Goal: Task Accomplishment & Management: Use online tool/utility

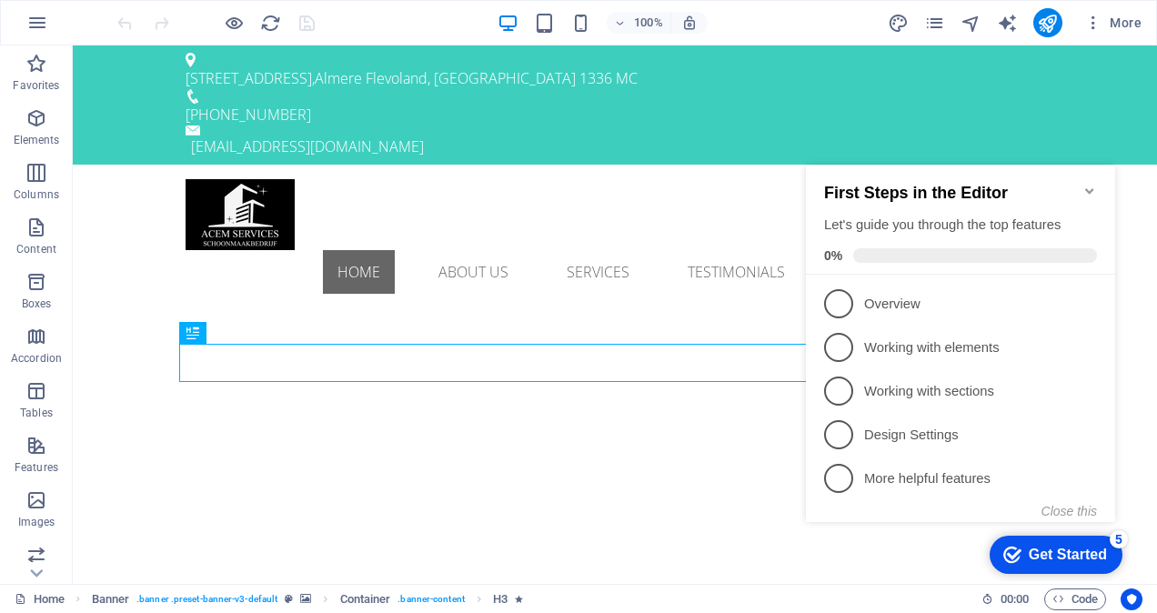
click at [1086, 188] on icon "Minimize checklist" at bounding box center [1089, 190] width 8 height 5
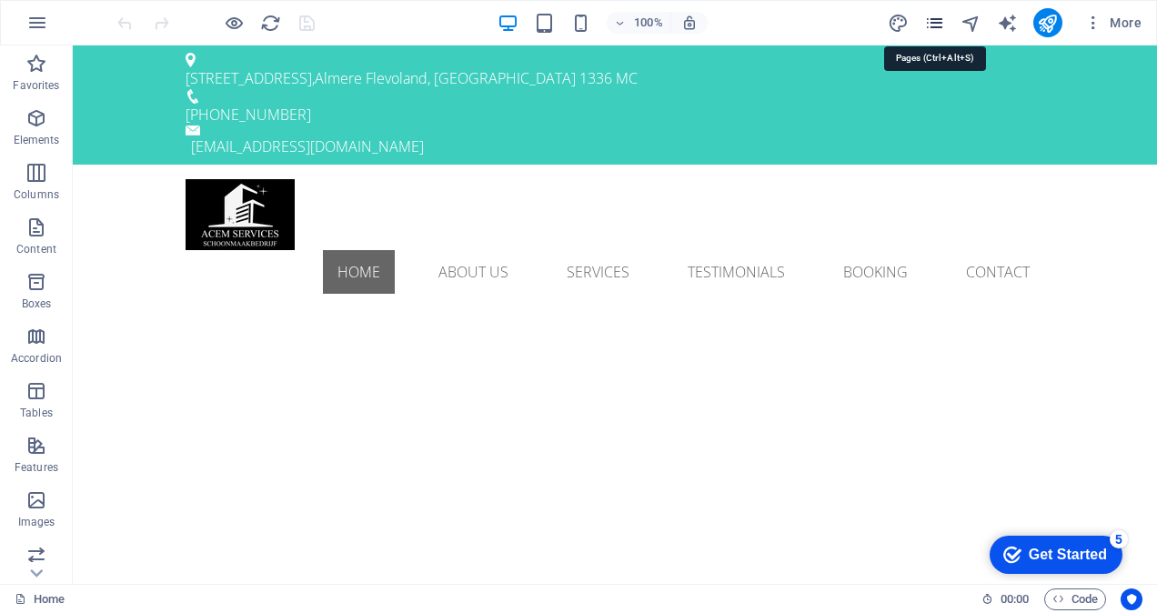
click at [935, 25] on icon "pages" at bounding box center [934, 23] width 21 height 21
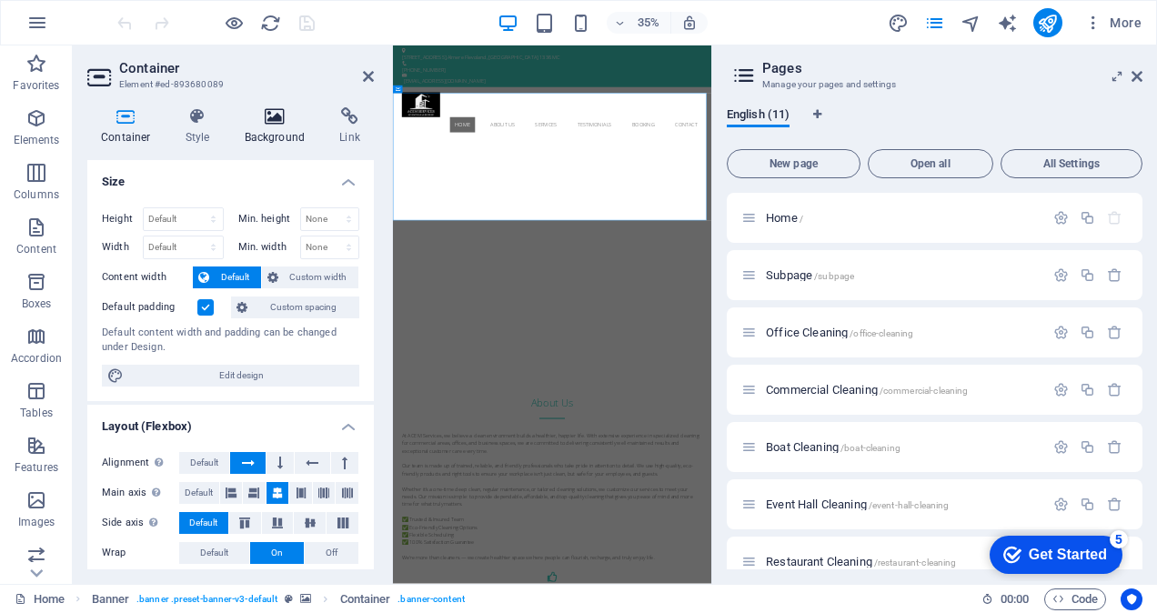
click at [275, 119] on icon at bounding box center [275, 116] width 88 height 18
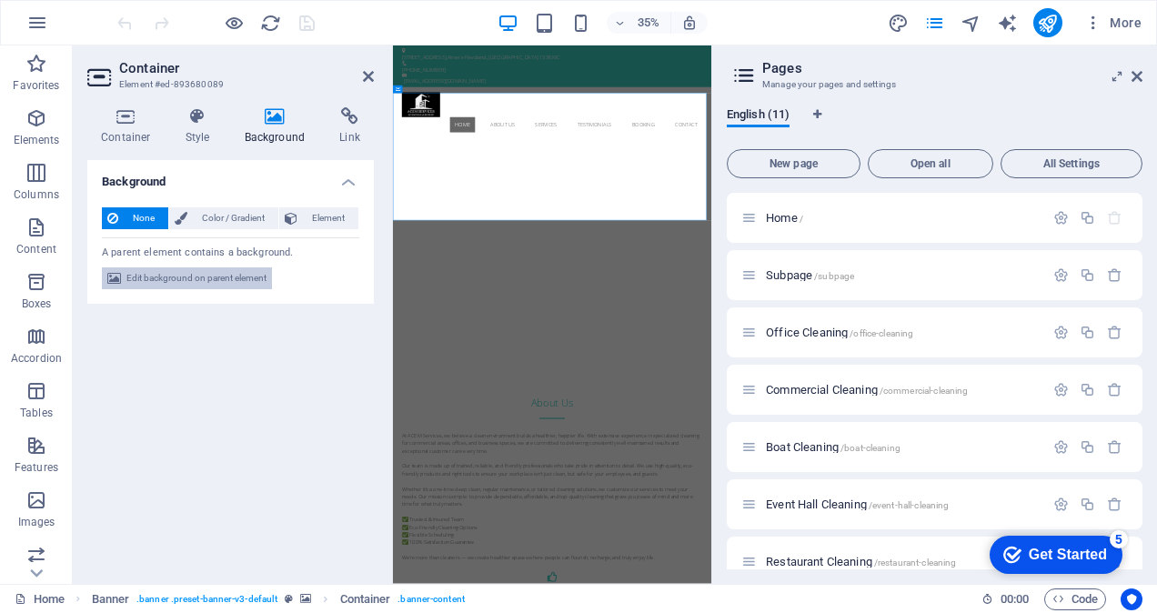
click at [221, 284] on span "Edit background on parent element" at bounding box center [196, 278] width 140 height 22
select select "ms"
select select "s"
select select "progressive"
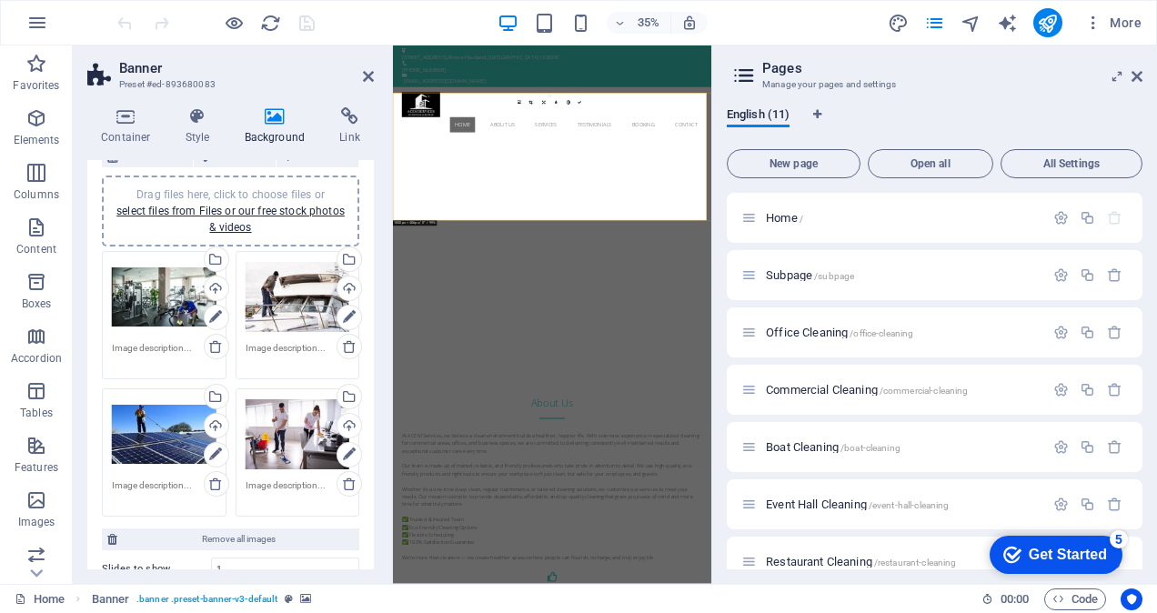
scroll to position [182, 0]
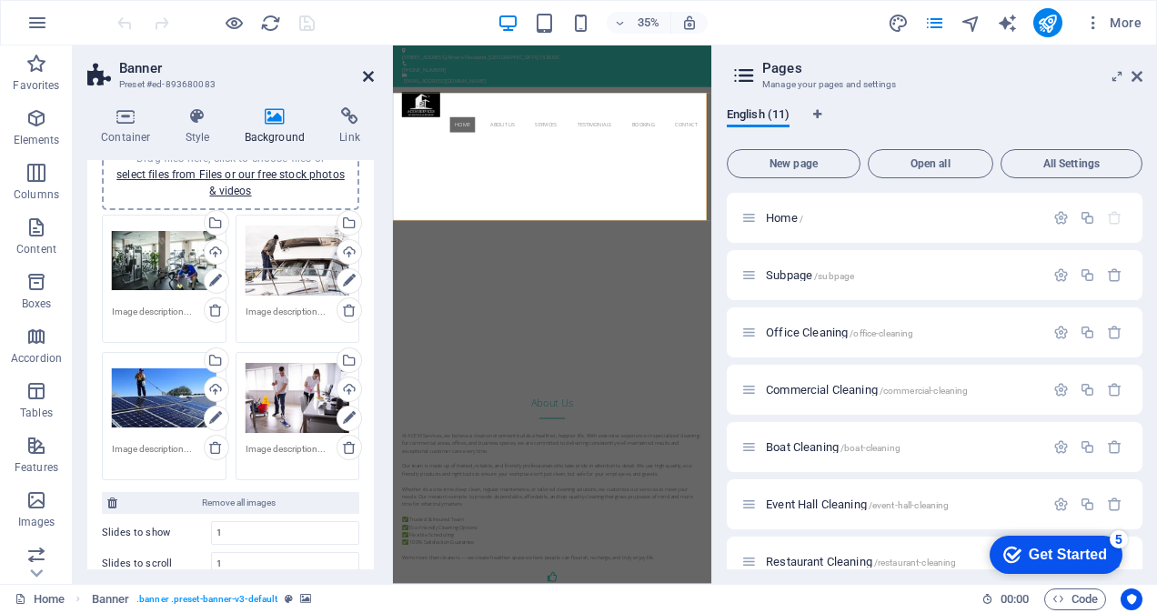
click at [366, 74] on icon at bounding box center [368, 76] width 11 height 15
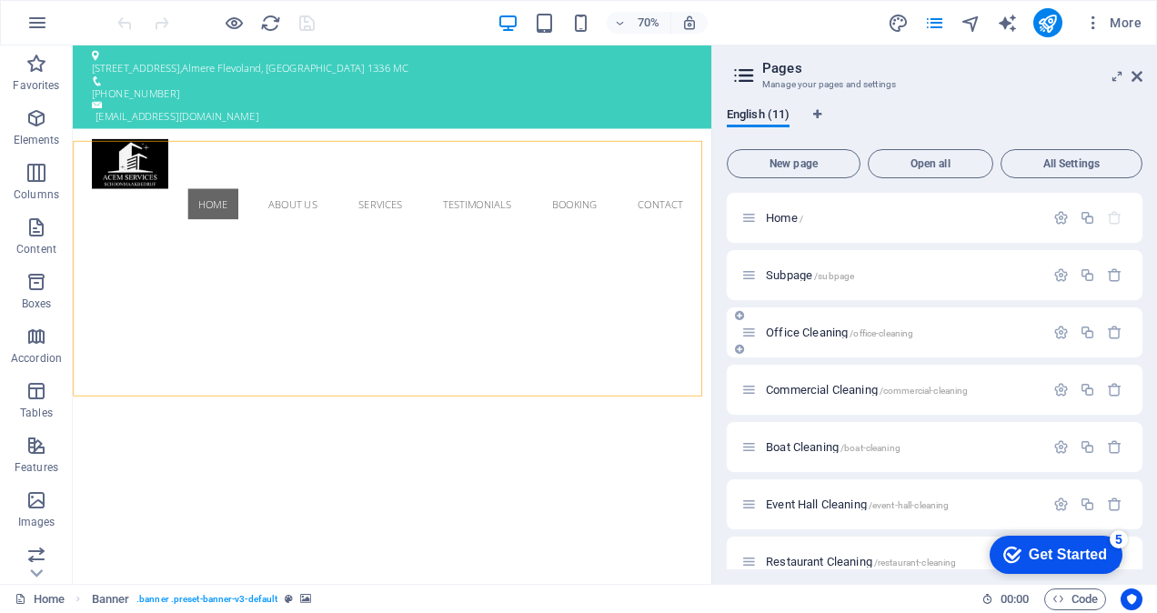
click at [828, 338] on div "Office Cleaning /office-cleaning" at bounding box center [892, 332] width 303 height 21
click at [826, 334] on span "Office Cleaning /office-cleaning" at bounding box center [839, 333] width 147 height 14
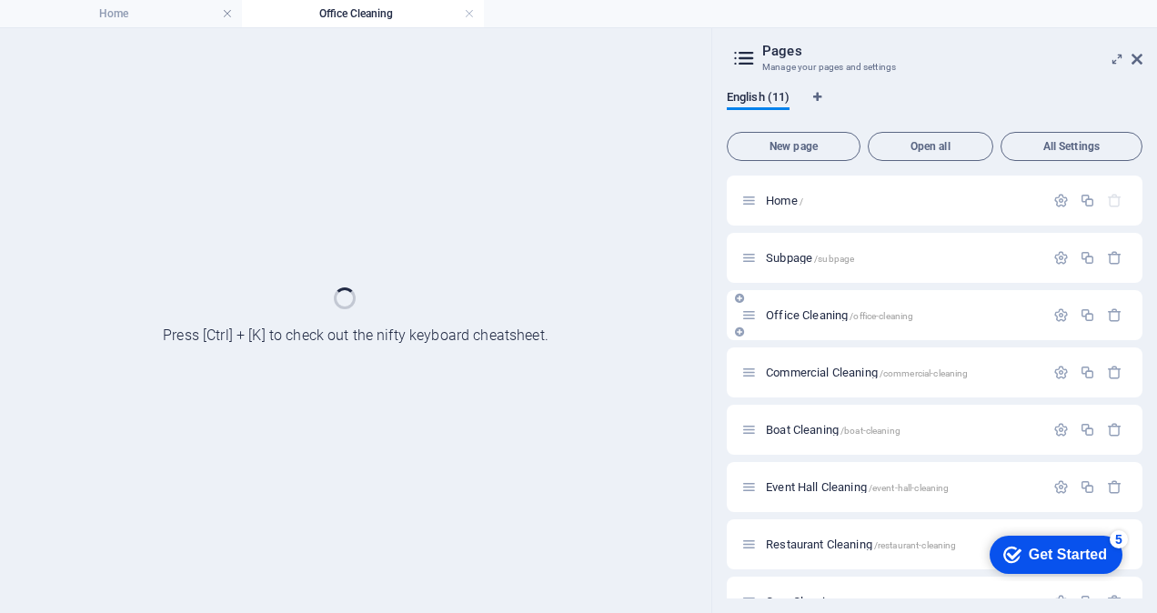
click at [826, 334] on div "Office Cleaning /office-cleaning" at bounding box center [935, 315] width 416 height 50
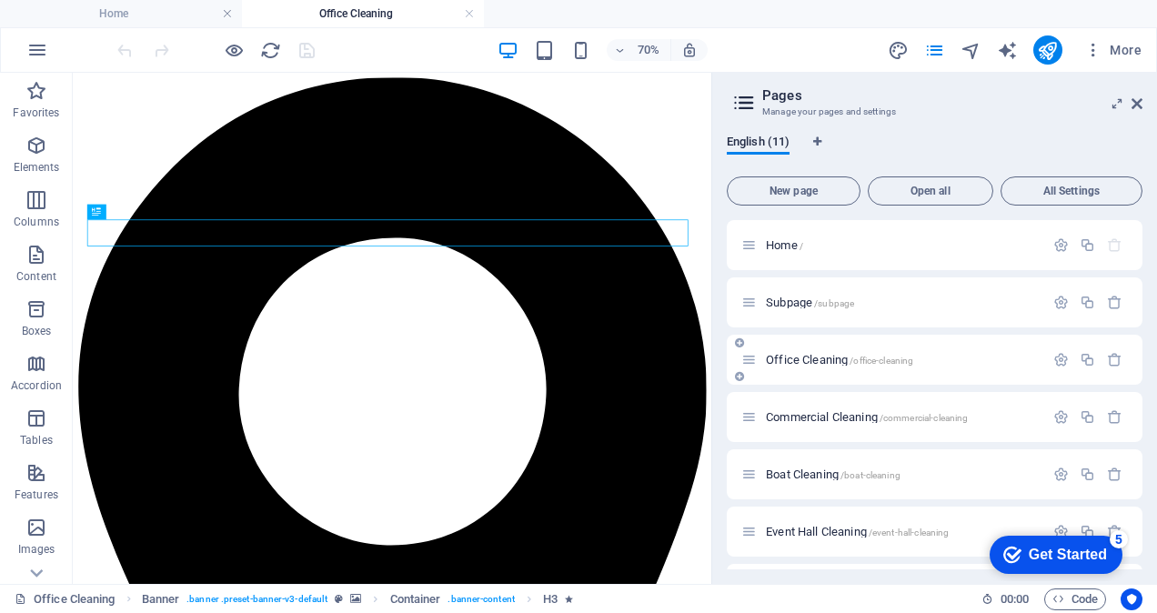
scroll to position [0, 0]
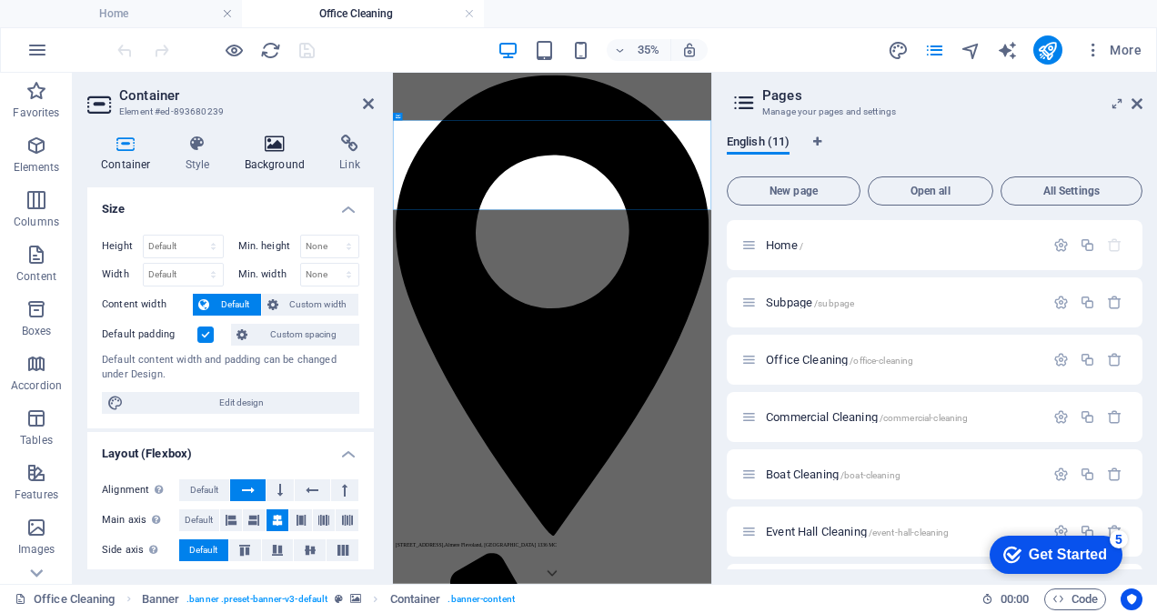
click at [271, 142] on icon at bounding box center [275, 144] width 88 height 18
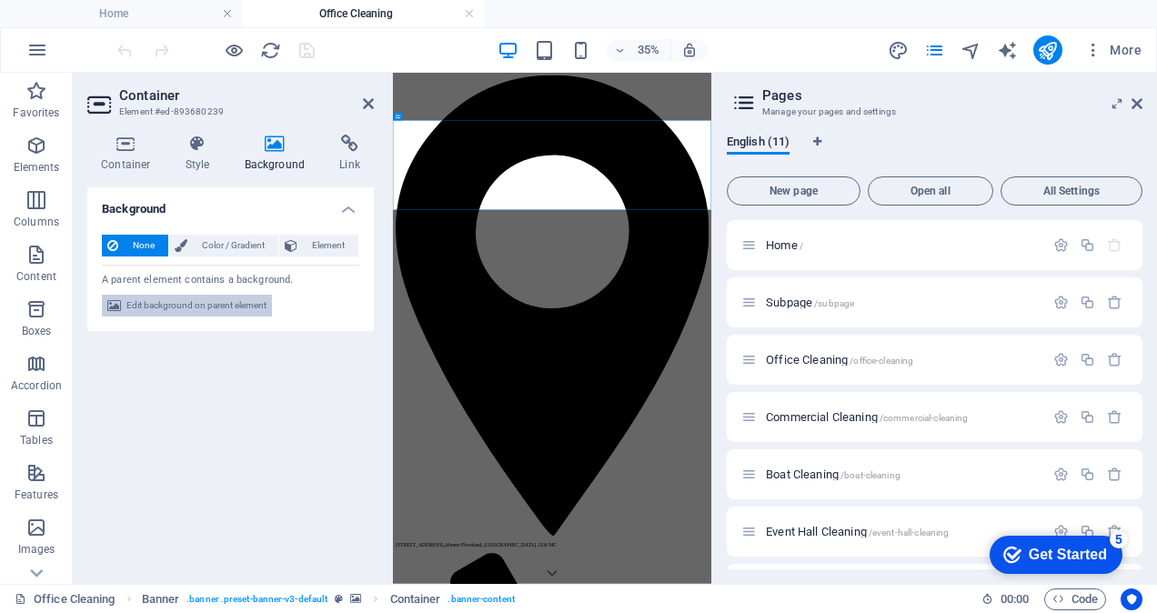
click at [197, 308] on span "Edit background on parent element" at bounding box center [196, 306] width 140 height 22
select select "ms"
select select "s"
select select "progressive"
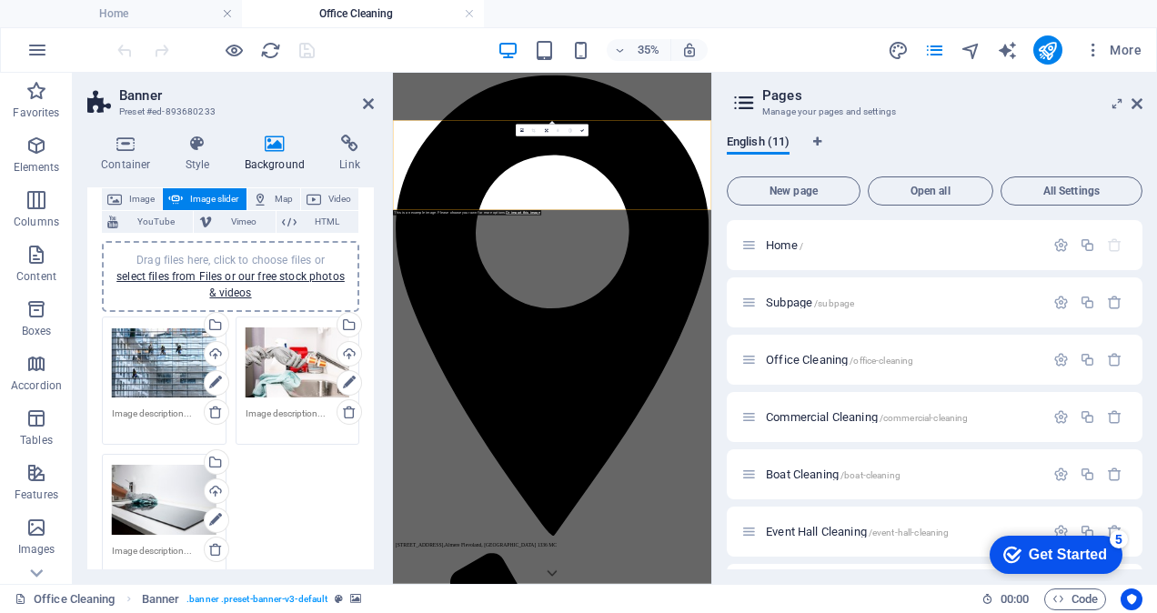
scroll to position [182, 0]
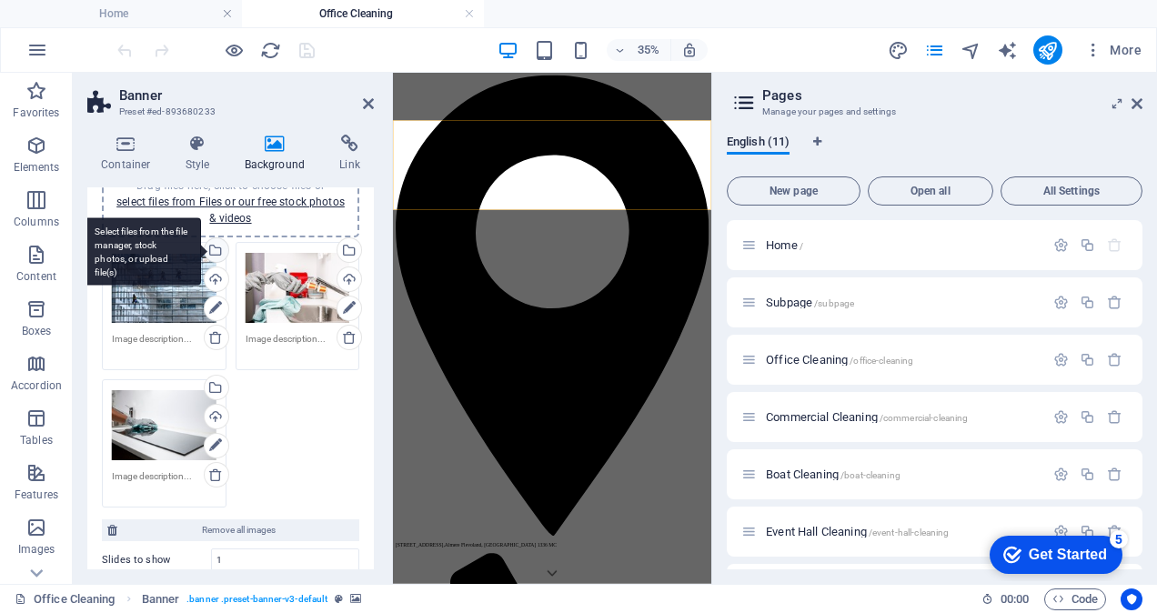
click at [201, 248] on div "Select files from the file manager, stock photos, or upload file(s)" at bounding box center [142, 251] width 118 height 68
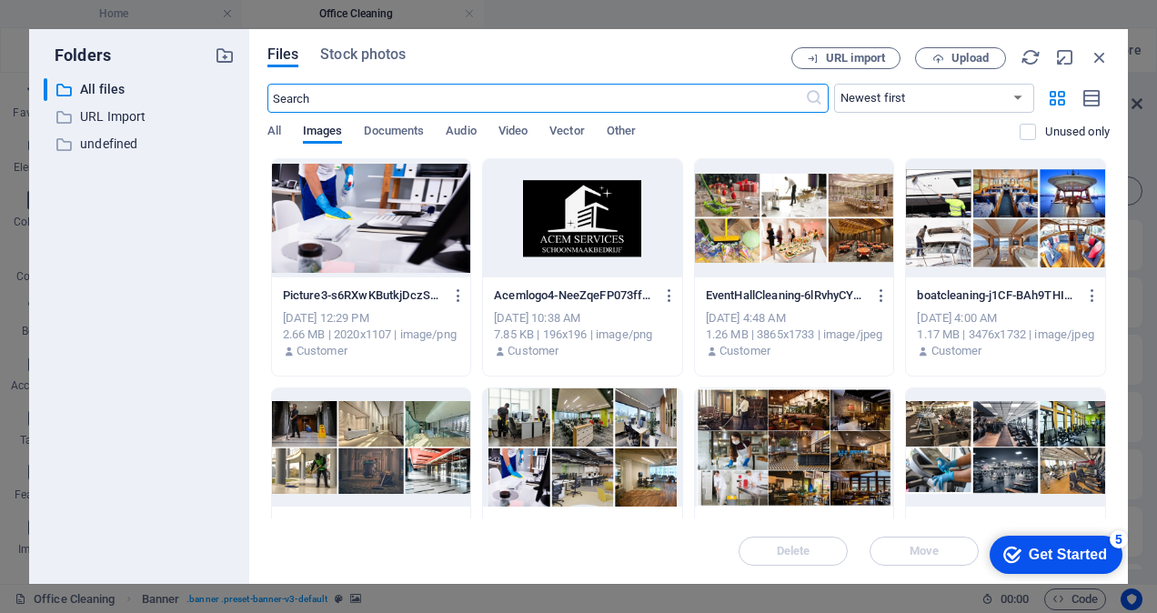
scroll to position [364, 0]
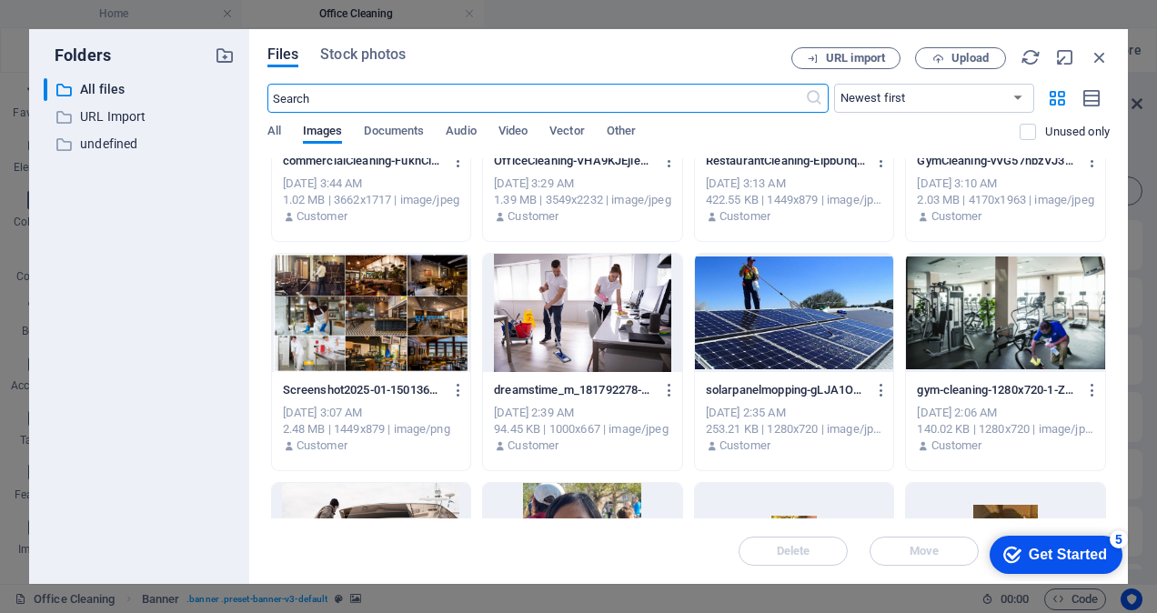
click at [1036, 336] on div at bounding box center [1005, 313] width 199 height 118
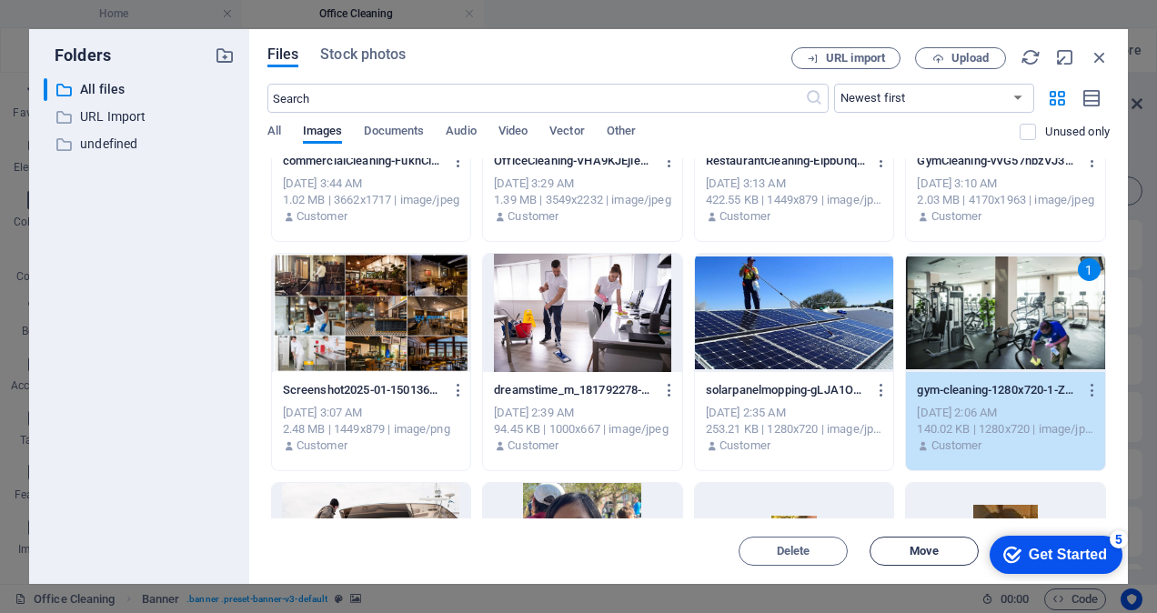
click at [927, 553] on span "Move" at bounding box center [923, 551] width 29 height 11
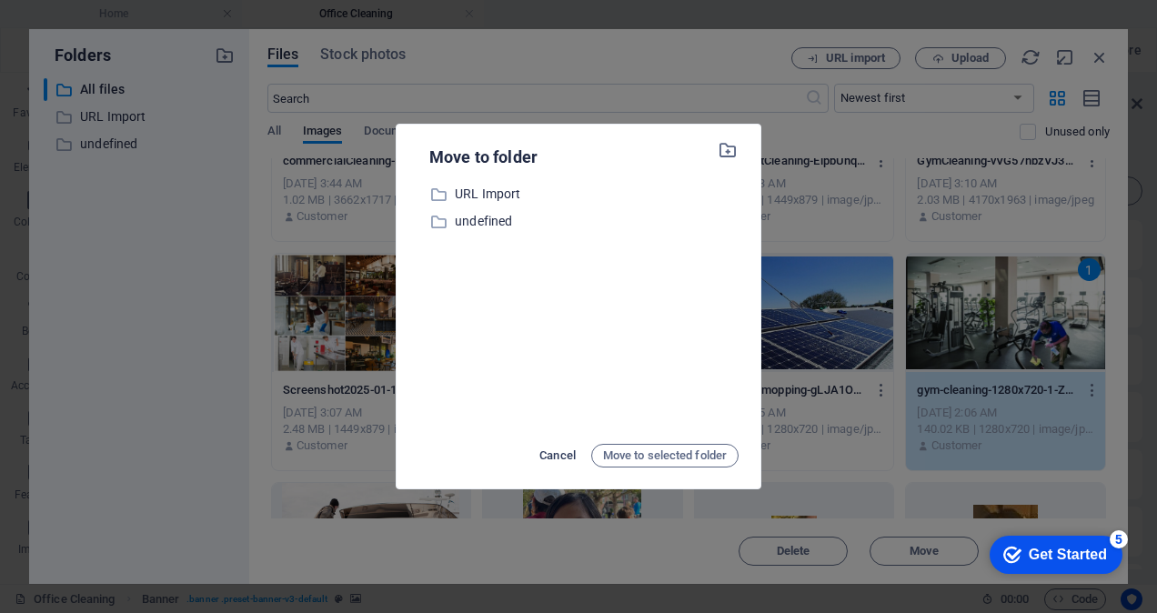
click at [564, 452] on span "Cancel" at bounding box center [557, 456] width 36 height 22
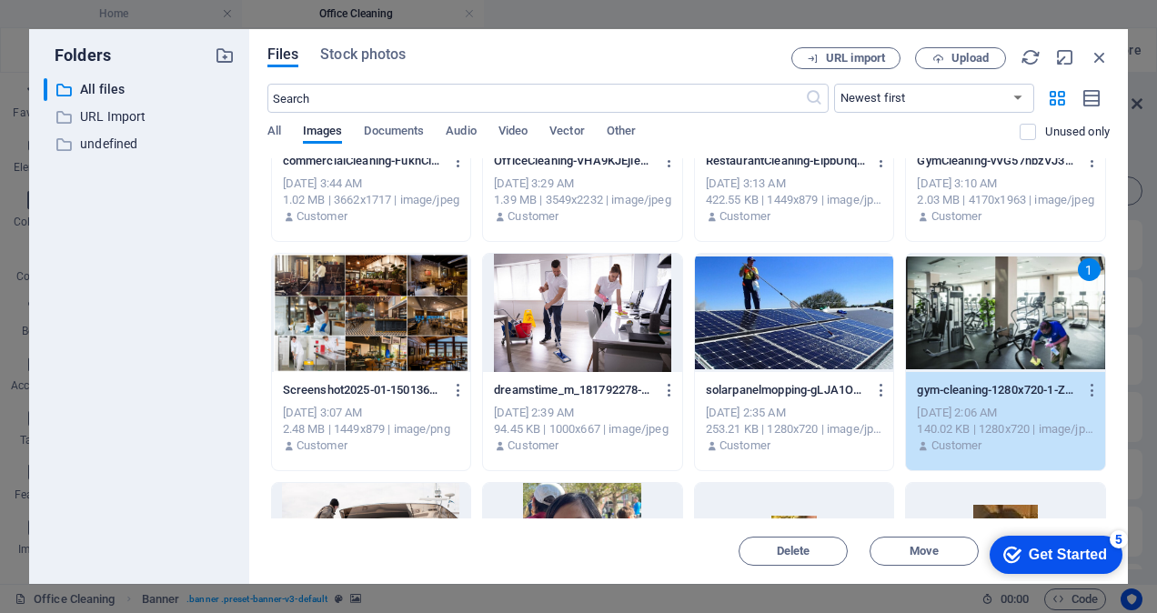
click at [970, 350] on div "1" at bounding box center [1005, 313] width 199 height 118
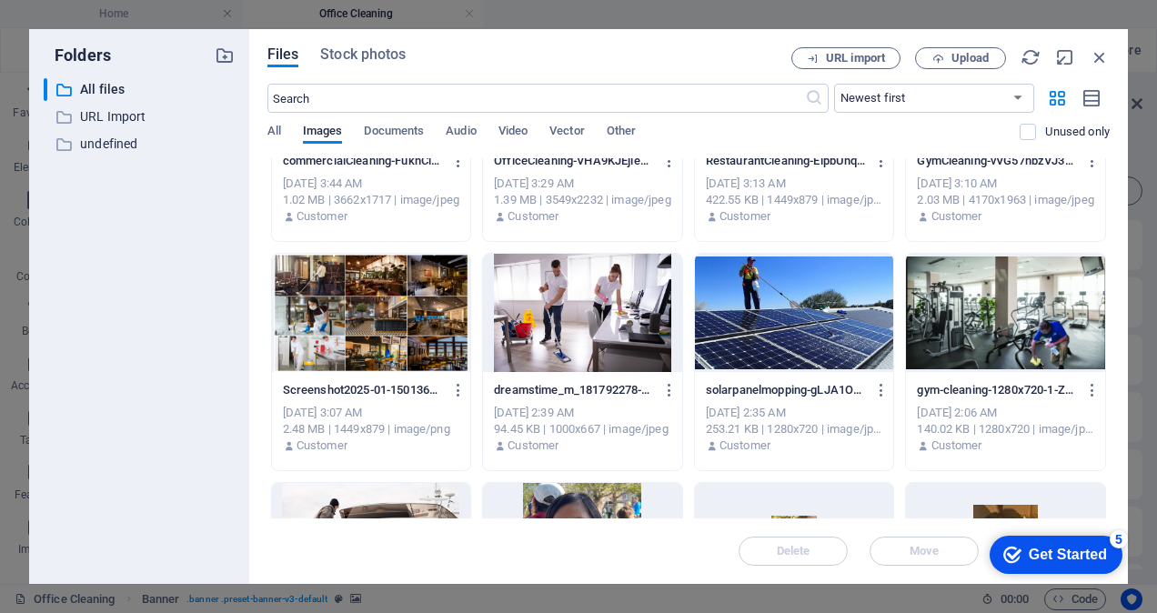
click at [970, 350] on div at bounding box center [1005, 313] width 199 height 118
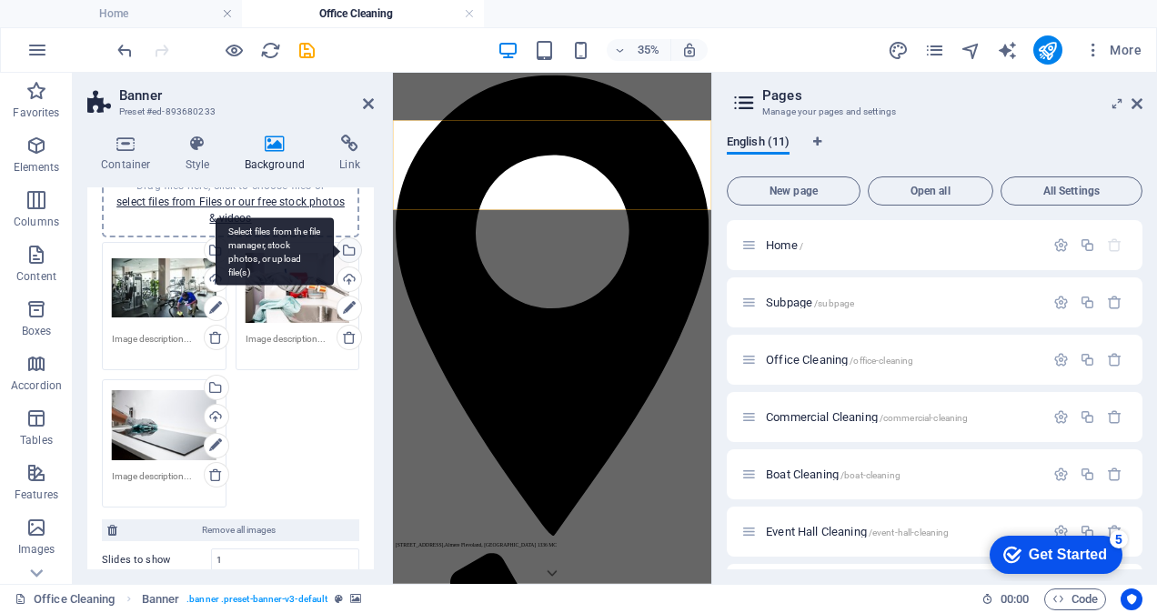
click at [346, 253] on div "Select files from the file manager, stock photos, or upload file(s)" at bounding box center [347, 251] width 27 height 27
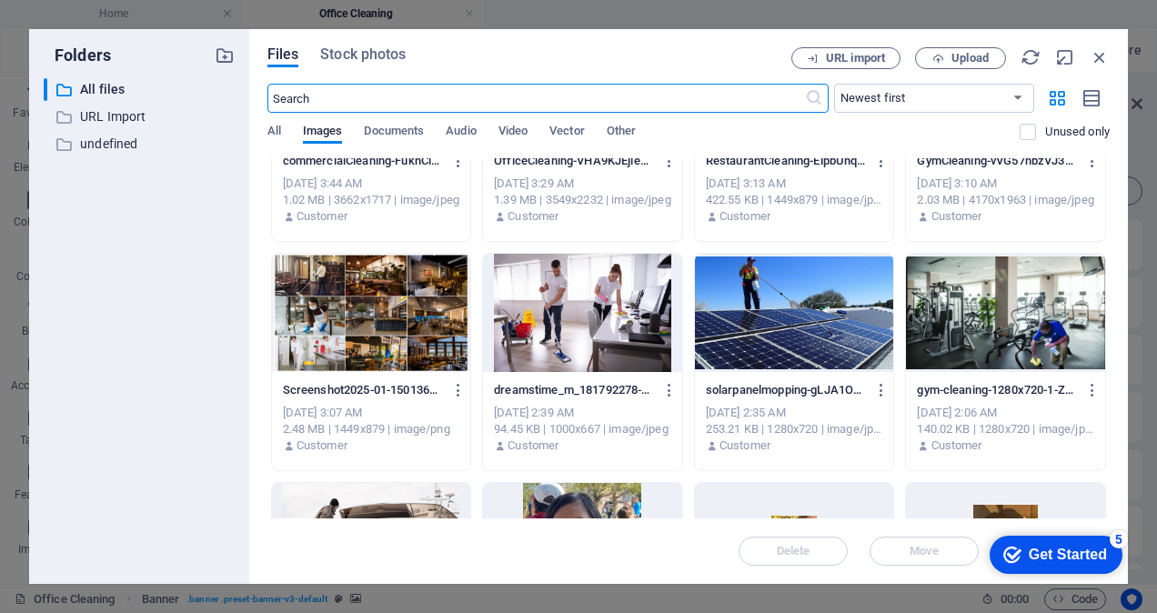
scroll to position [637, 0]
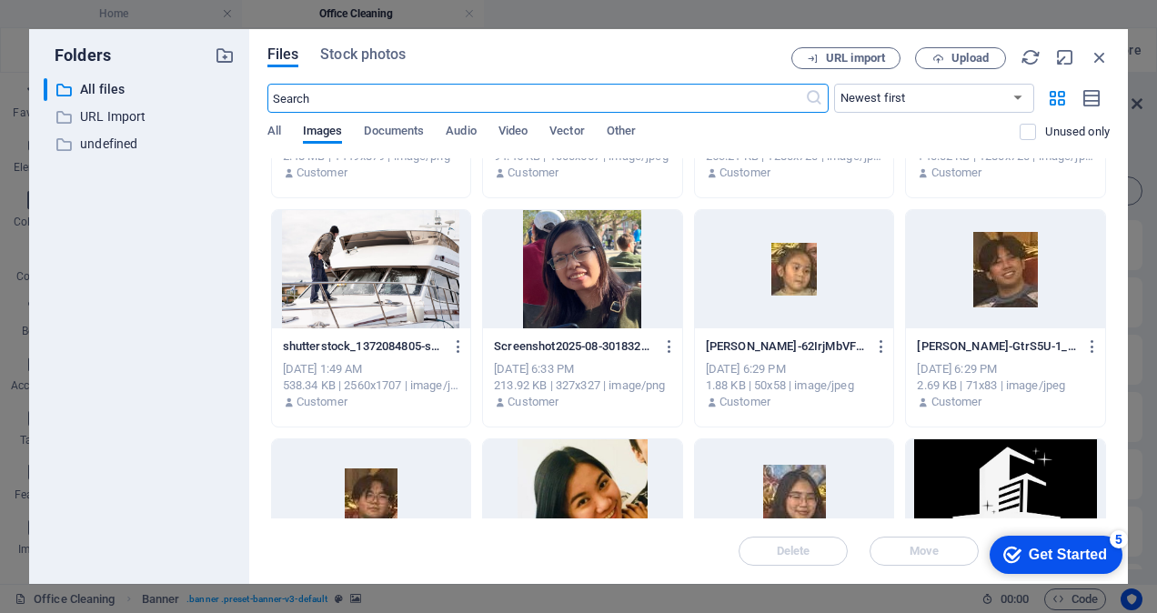
click at [364, 276] on div at bounding box center [371, 269] width 199 height 118
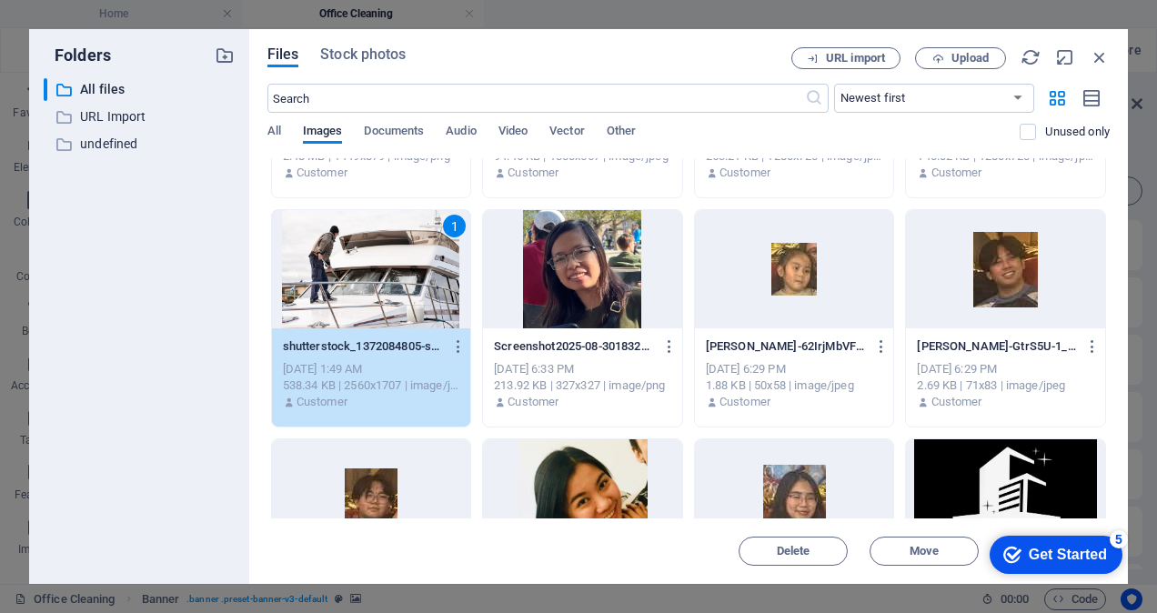
click at [364, 276] on div "1" at bounding box center [371, 269] width 199 height 118
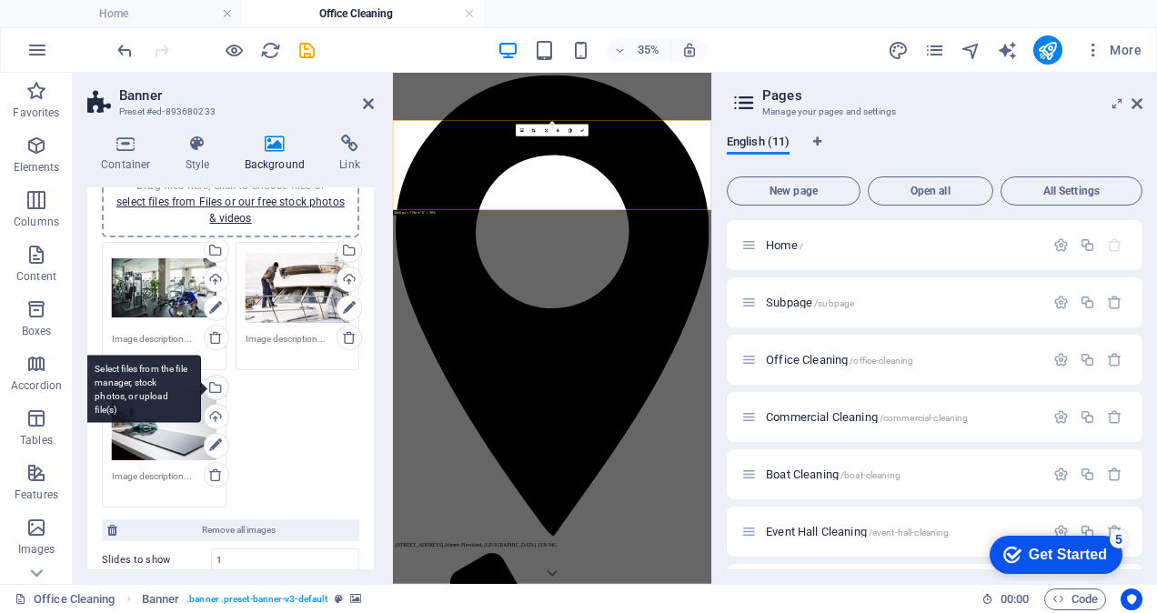
click at [215, 386] on div "Select files from the file manager, stock photos, or upload file(s)" at bounding box center [214, 389] width 27 height 27
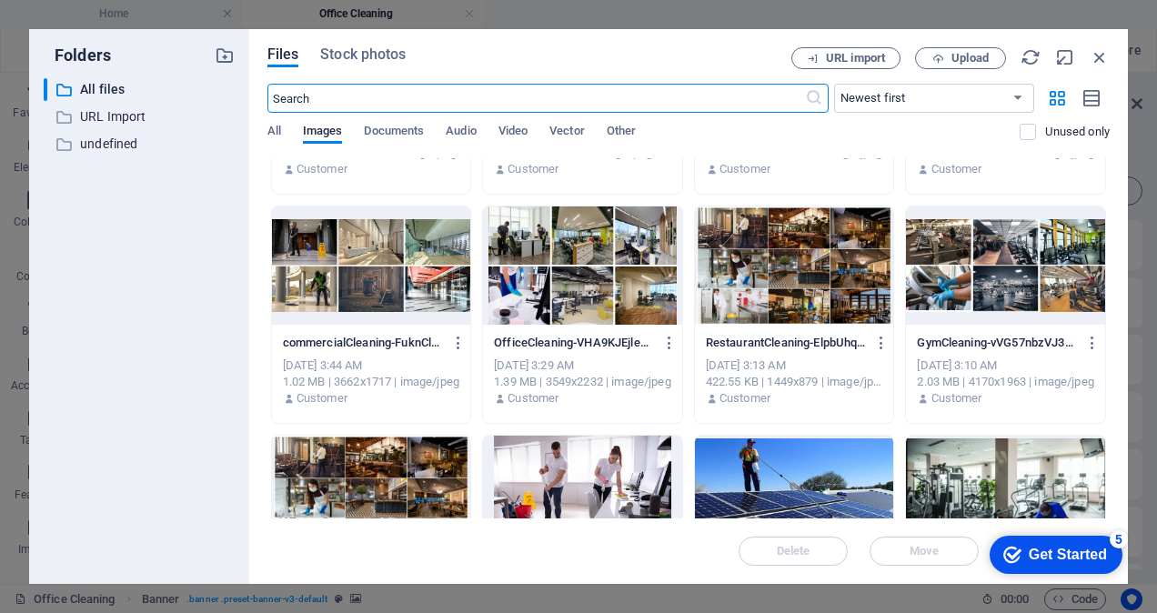
scroll to position [273, 0]
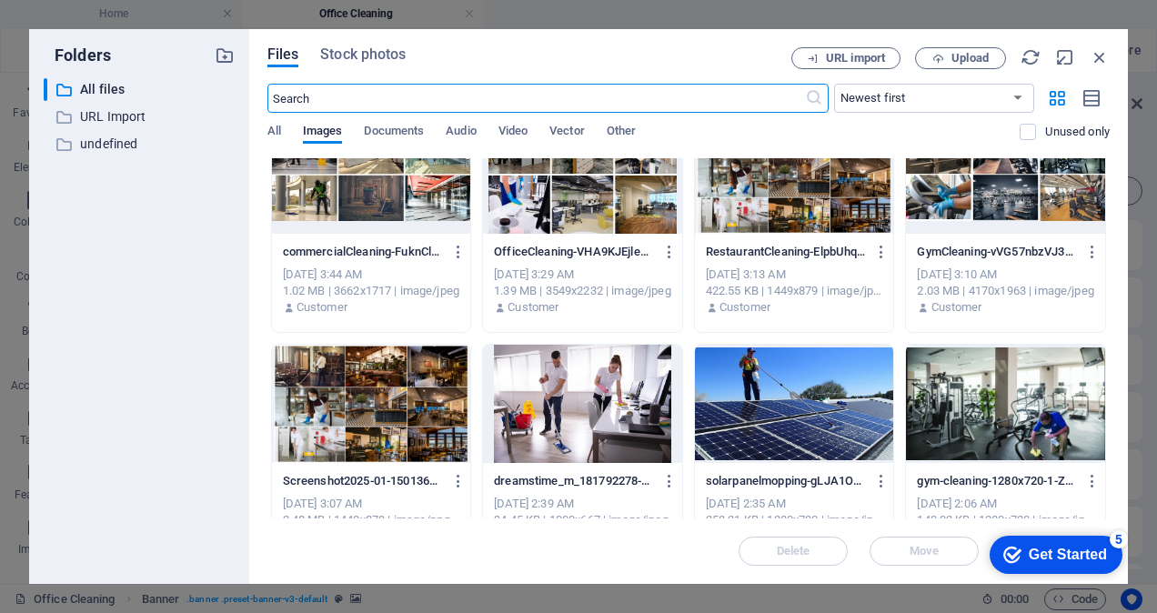
click at [785, 405] on div at bounding box center [794, 404] width 199 height 118
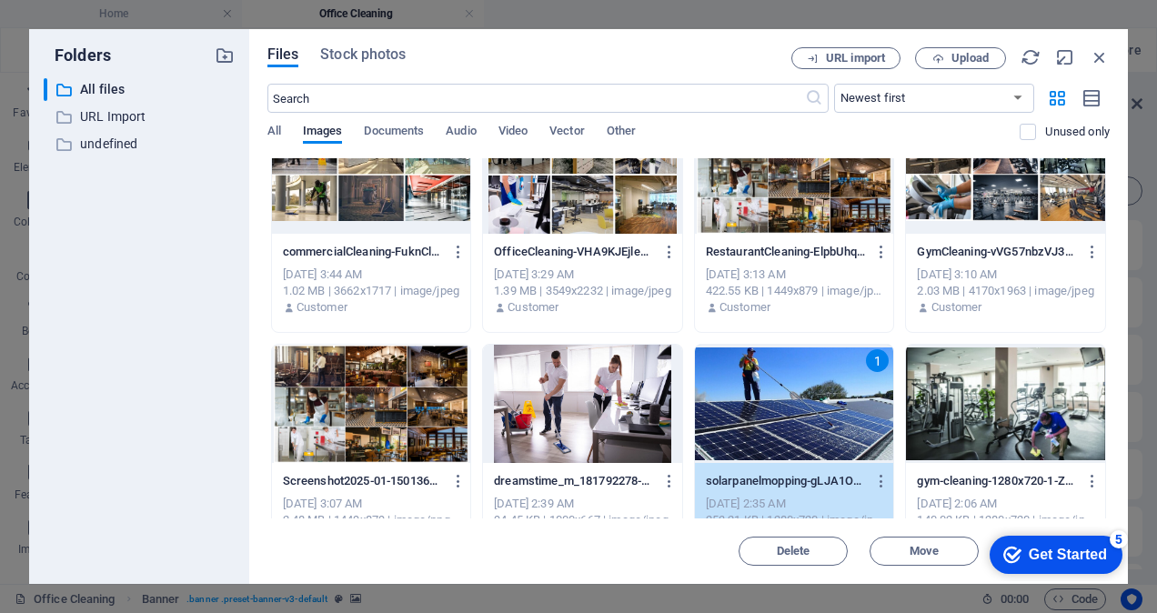
click at [785, 405] on div "1" at bounding box center [794, 404] width 199 height 118
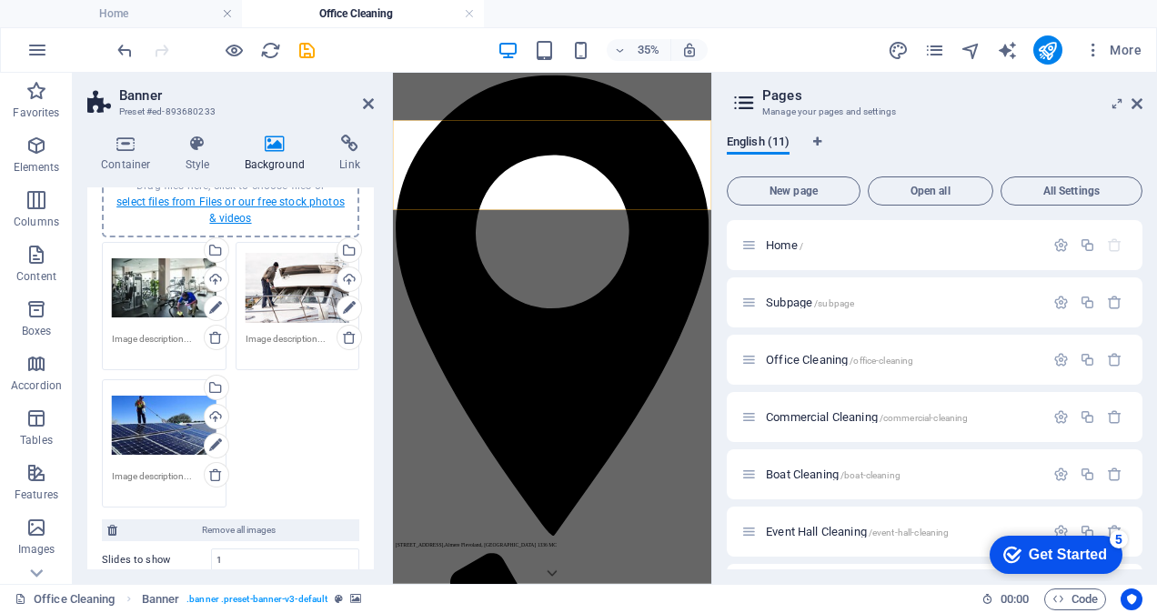
click at [222, 200] on link "select files from Files or our free stock photos & videos" at bounding box center [230, 210] width 228 height 29
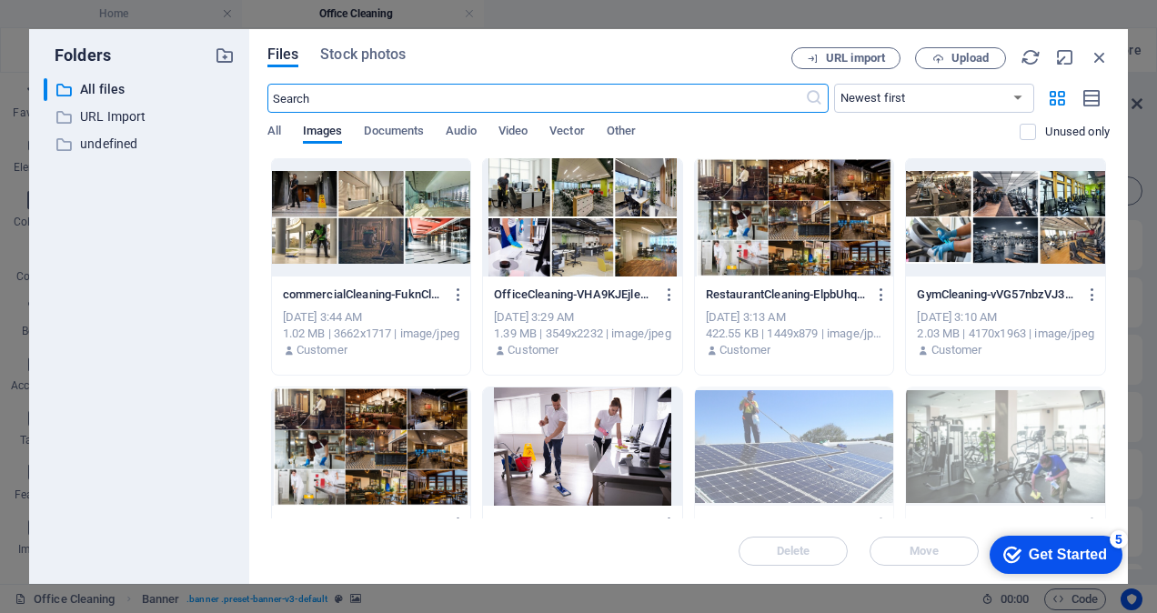
scroll to position [364, 0]
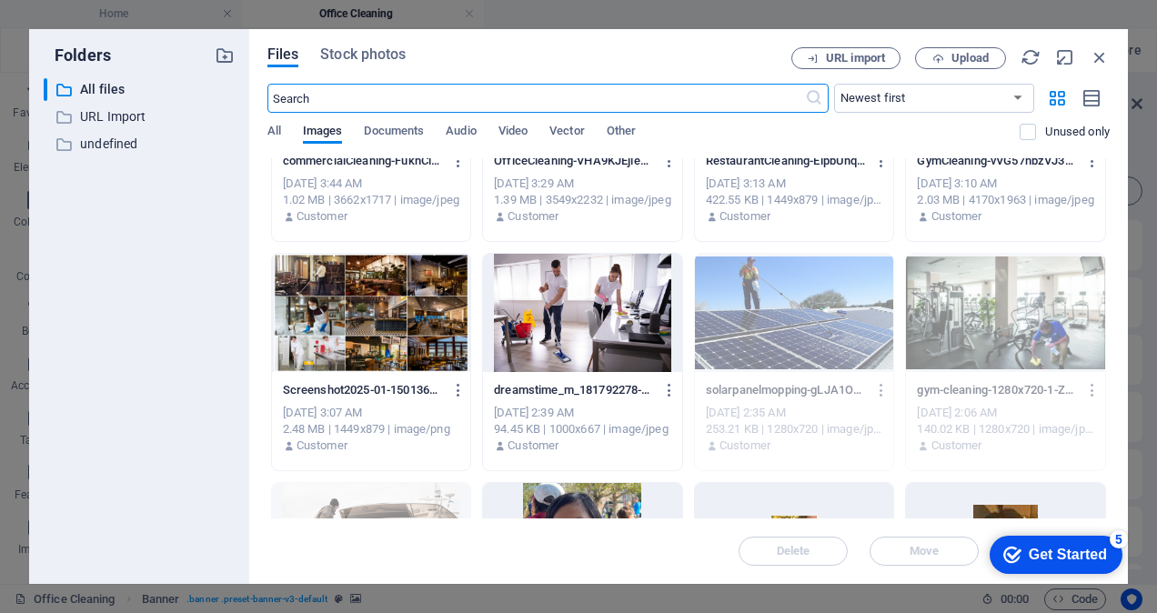
click at [588, 309] on div at bounding box center [582, 313] width 199 height 118
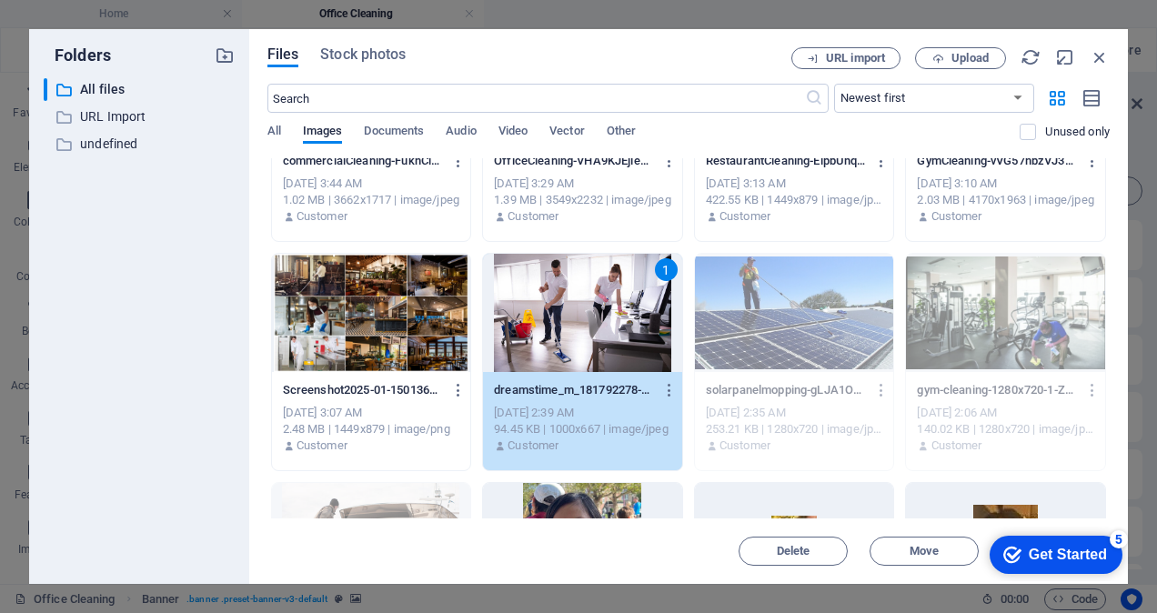
click at [588, 309] on div "1" at bounding box center [582, 313] width 199 height 118
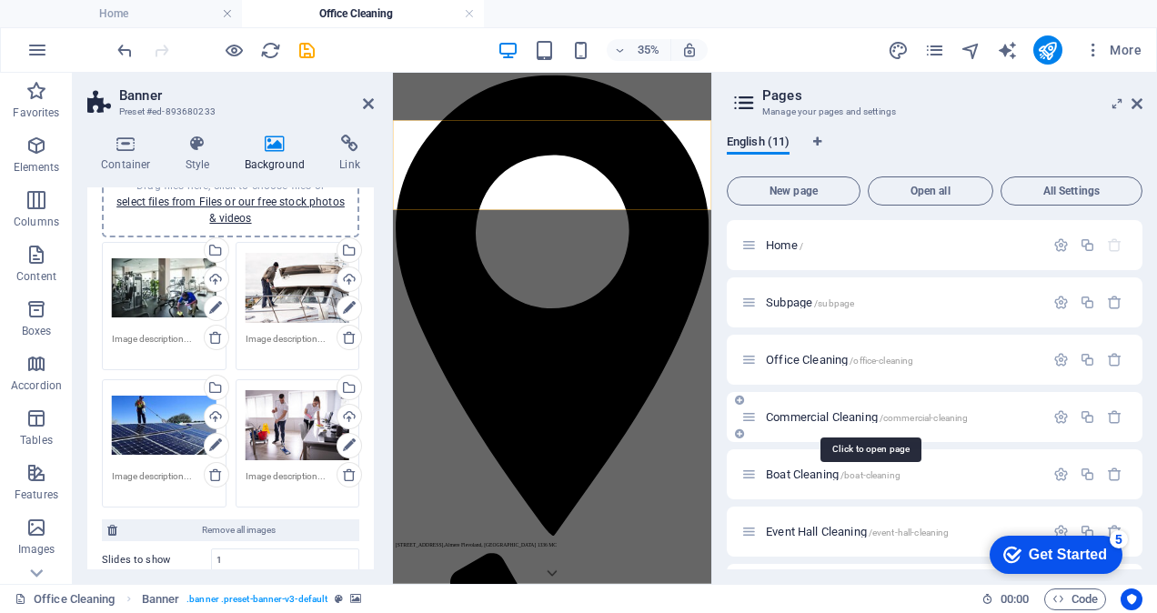
click at [818, 417] on span "Commercial Cleaning /commercial-cleaning" at bounding box center [867, 417] width 202 height 14
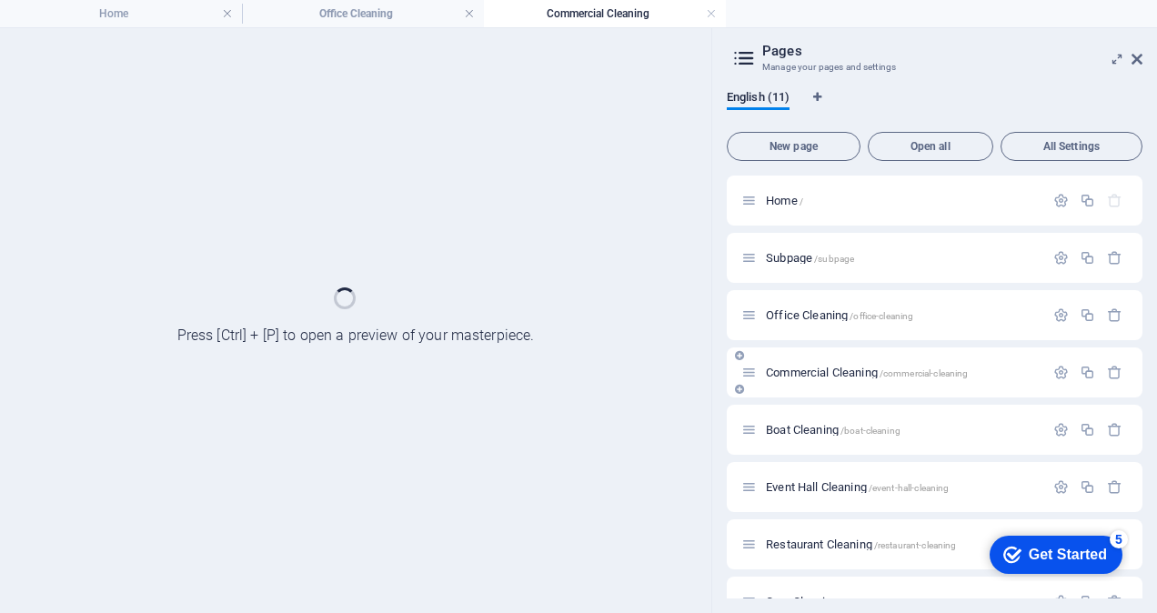
click at [818, 417] on div "Boat Cleaning /boat-cleaning" at bounding box center [935, 430] width 416 height 50
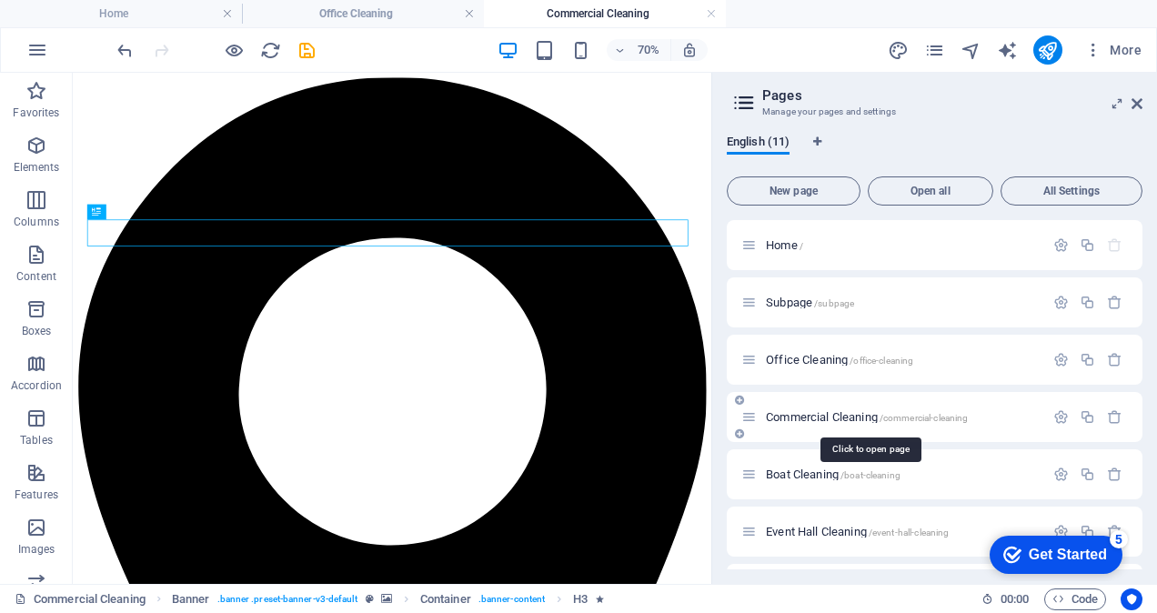
scroll to position [0, 0]
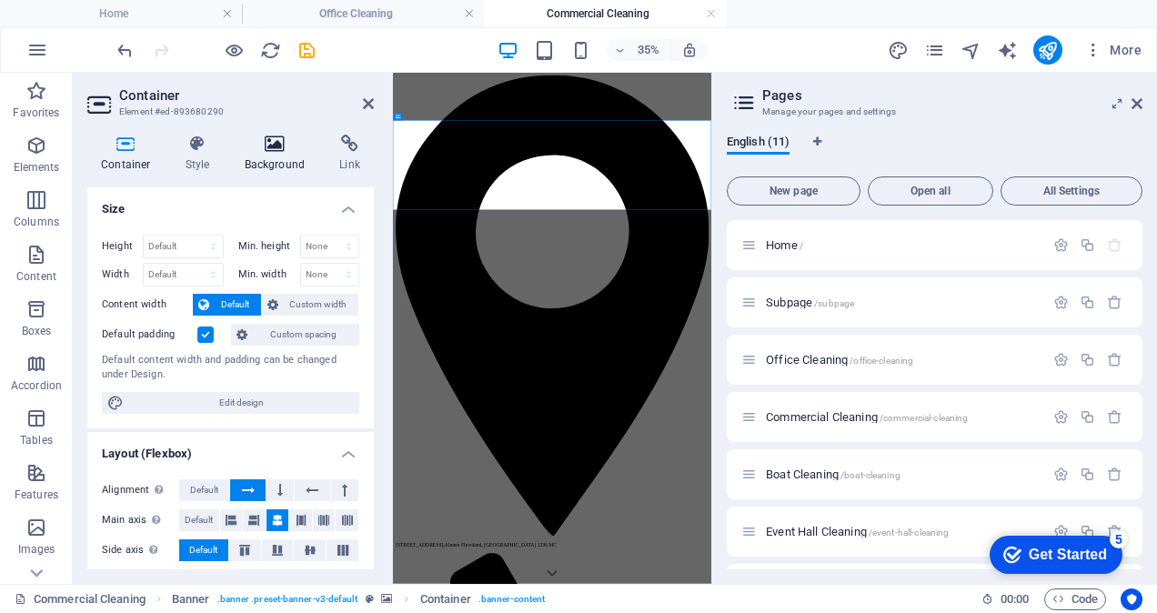
click at [279, 140] on icon at bounding box center [275, 144] width 88 height 18
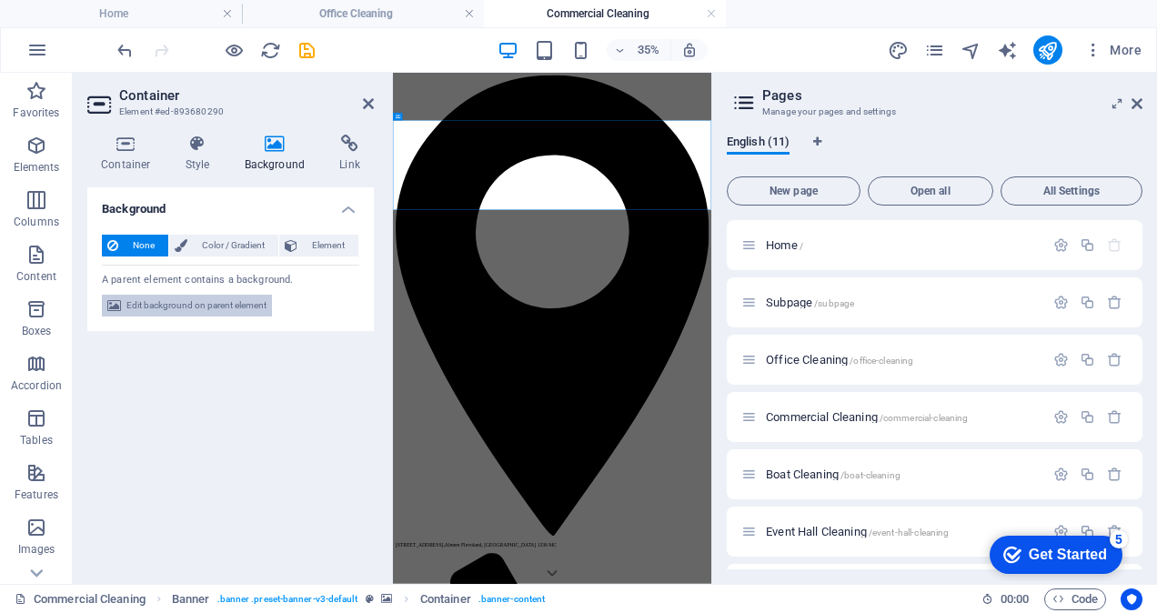
click at [193, 303] on span "Edit background on parent element" at bounding box center [196, 306] width 140 height 22
select select "ms"
select select "s"
select select "progressive"
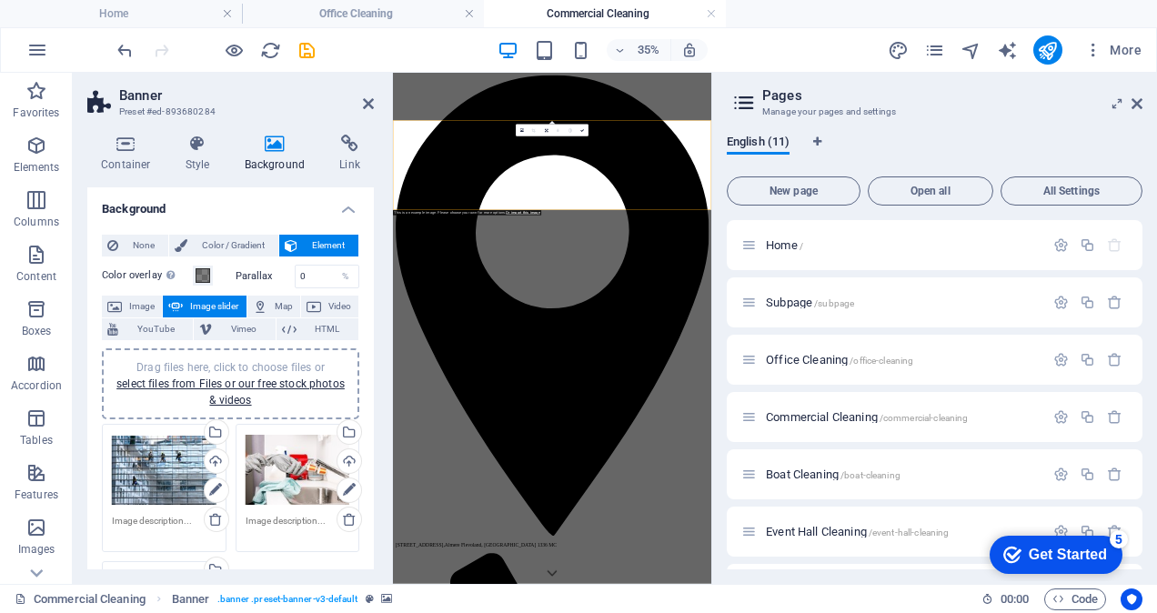
scroll to position [182, 0]
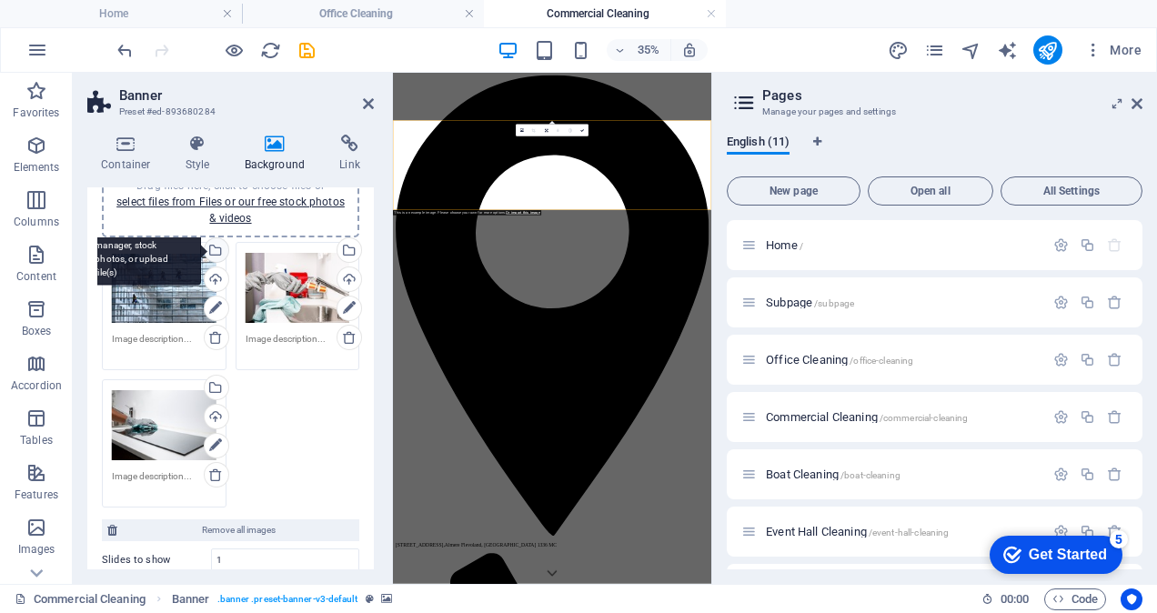
click at [201, 250] on div "Select files from the file manager, stock photos, or upload file(s)" at bounding box center [142, 251] width 118 height 68
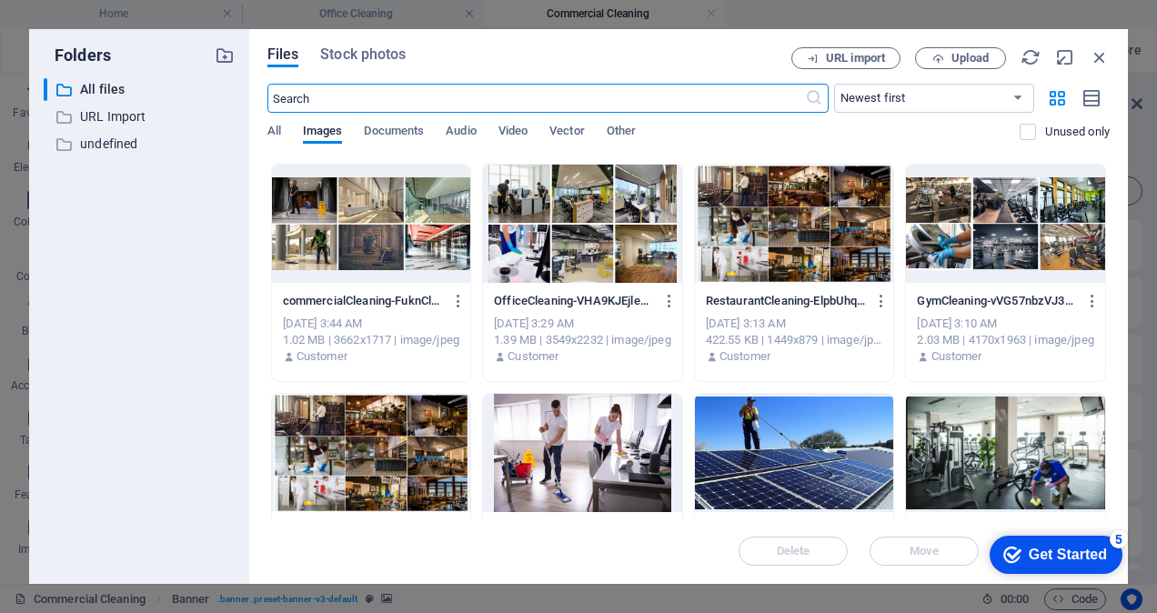
scroll to position [273, 0]
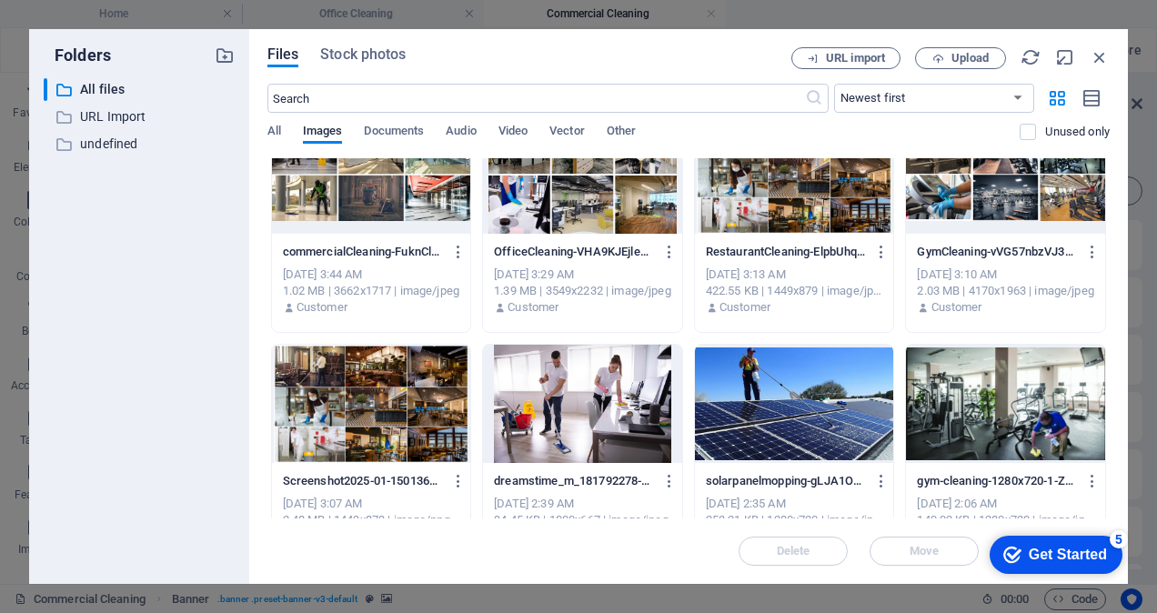
click at [1030, 418] on div at bounding box center [1005, 404] width 199 height 118
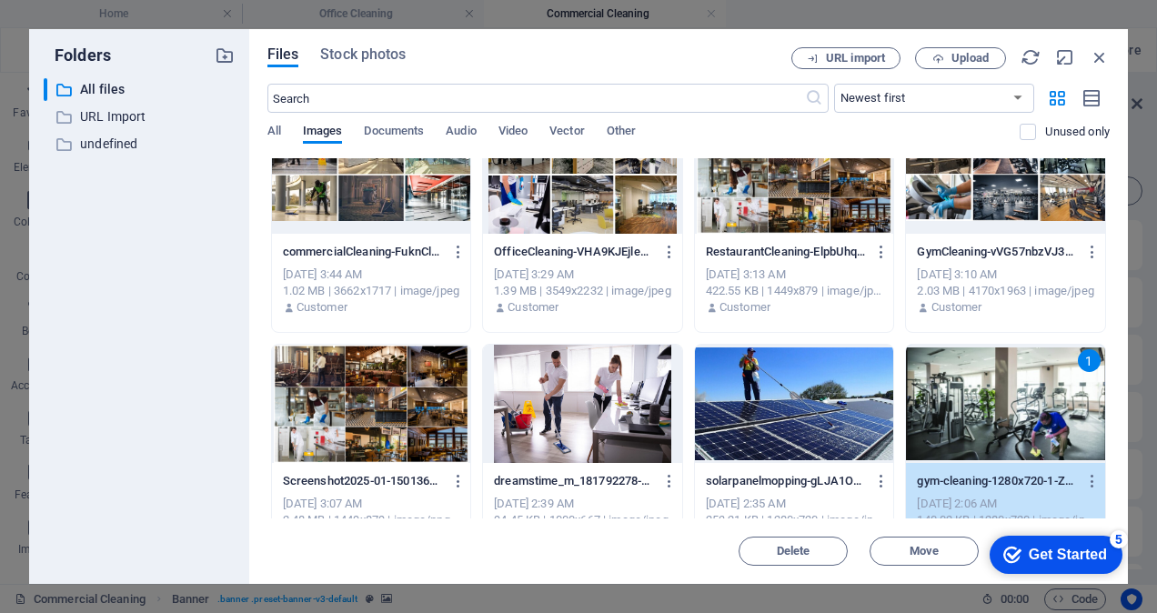
click at [1030, 418] on div "1" at bounding box center [1005, 404] width 199 height 118
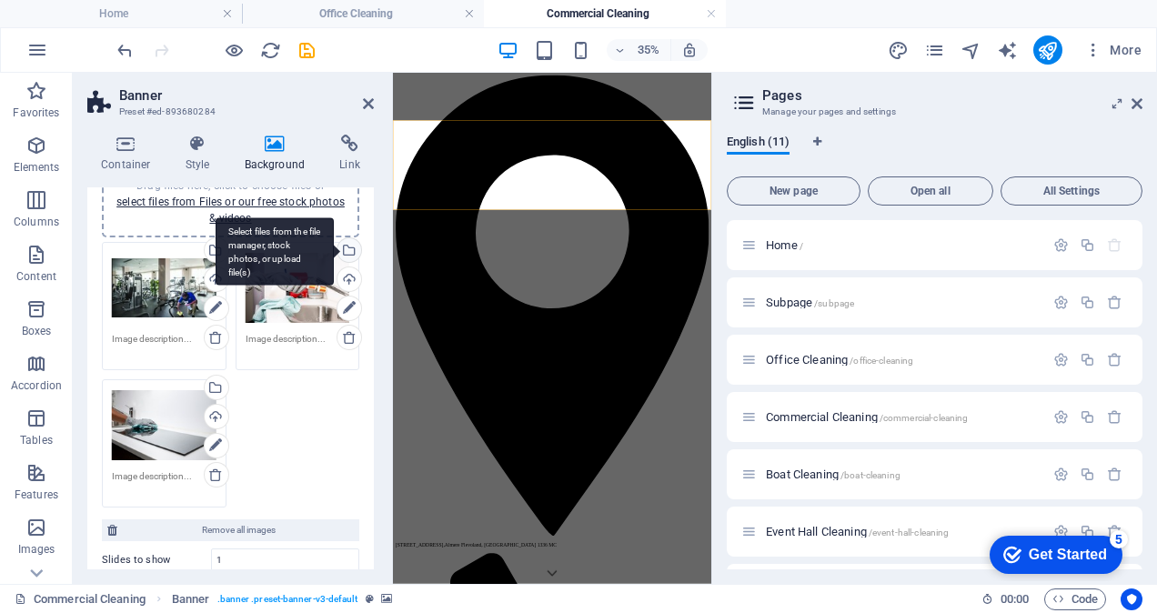
click at [350, 250] on div "Select files from the file manager, stock photos, or upload file(s)" at bounding box center [347, 251] width 27 height 27
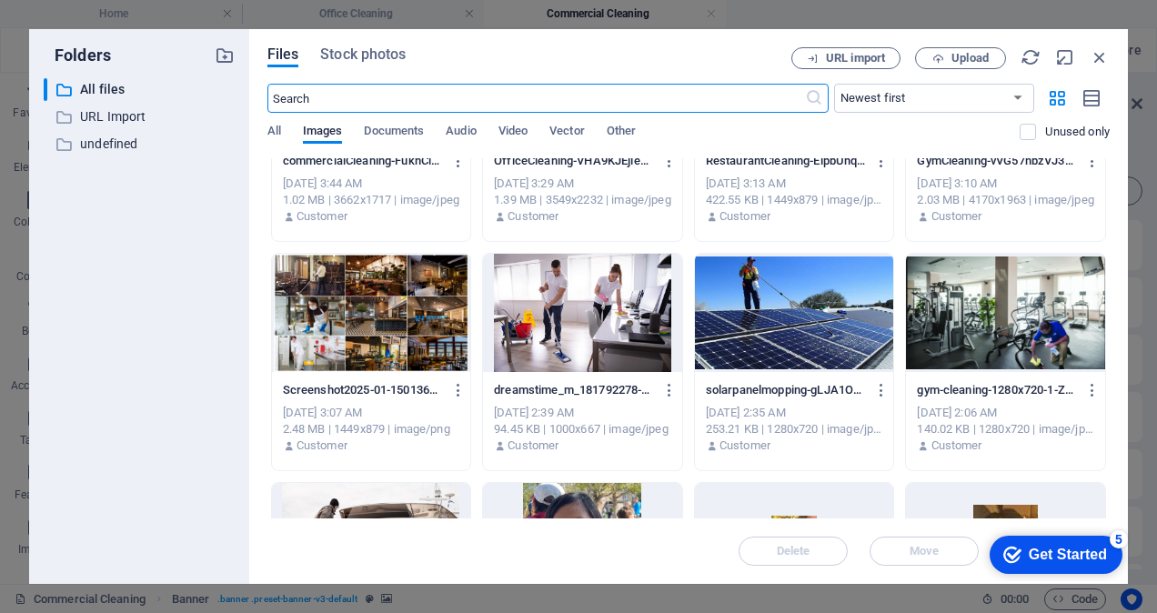
scroll to position [455, 0]
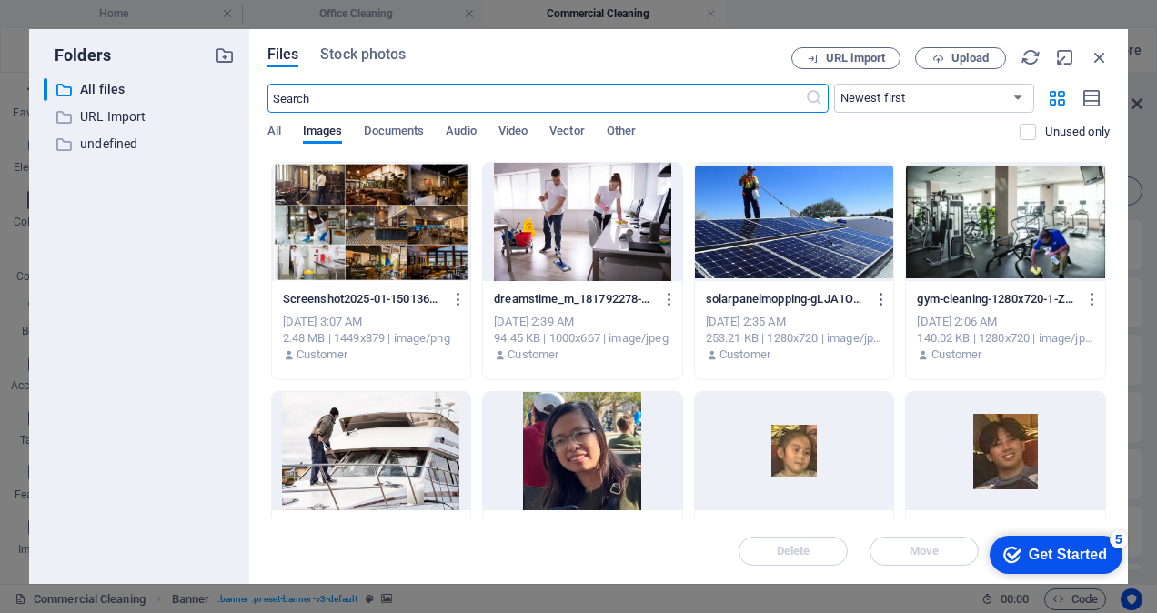
click at [363, 441] on div at bounding box center [371, 451] width 199 height 118
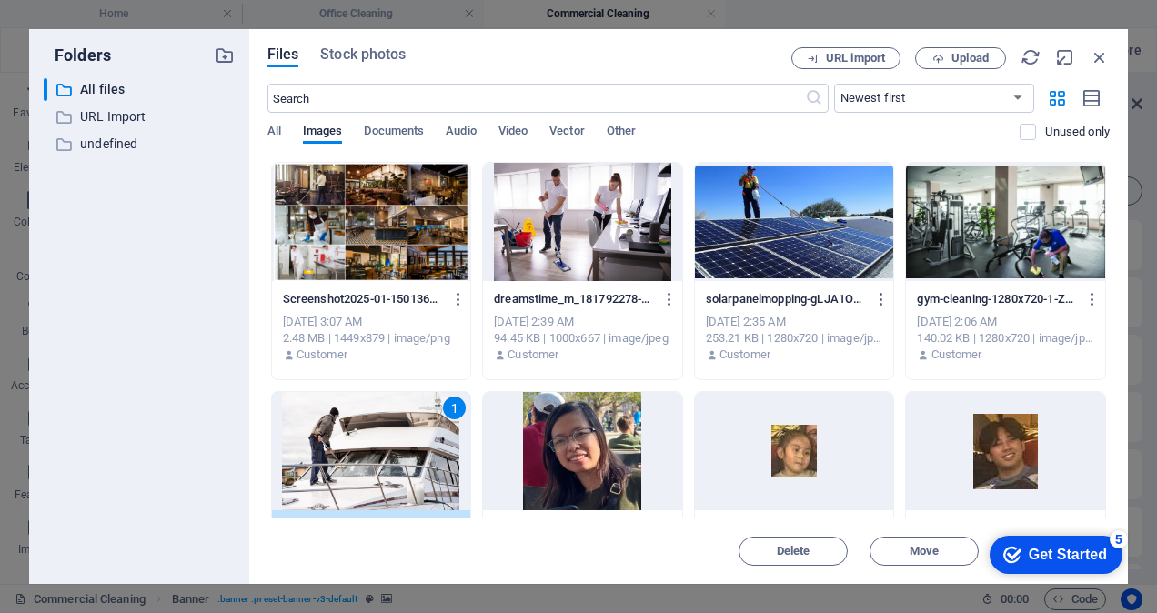
click at [363, 441] on div "1" at bounding box center [371, 451] width 199 height 118
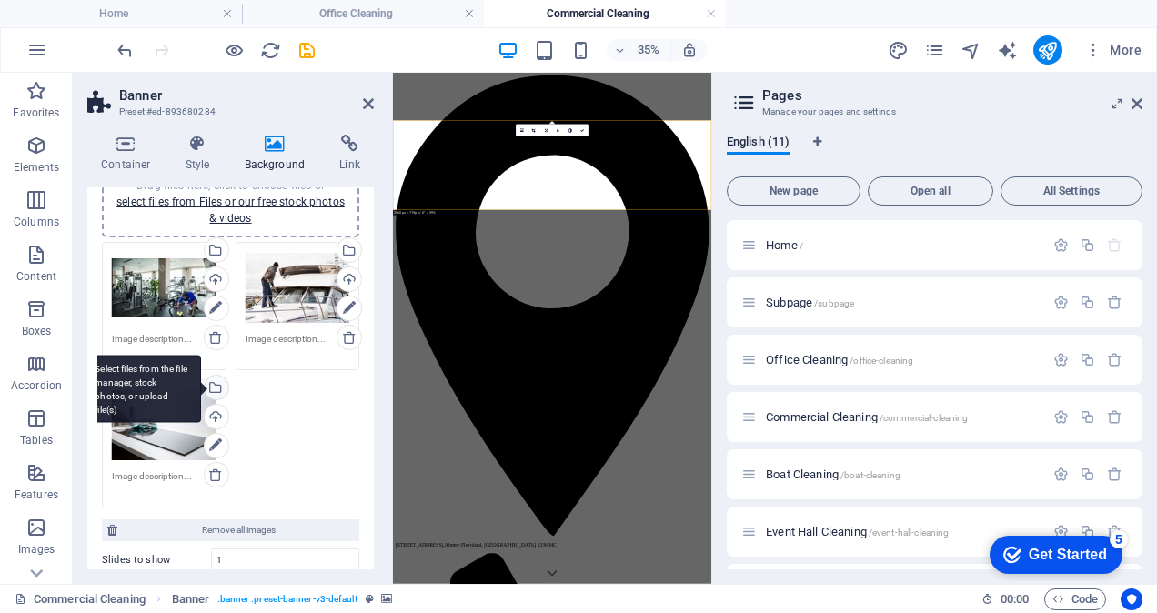
click at [213, 384] on div "Select files from the file manager, stock photos, or upload file(s)" at bounding box center [214, 389] width 27 height 27
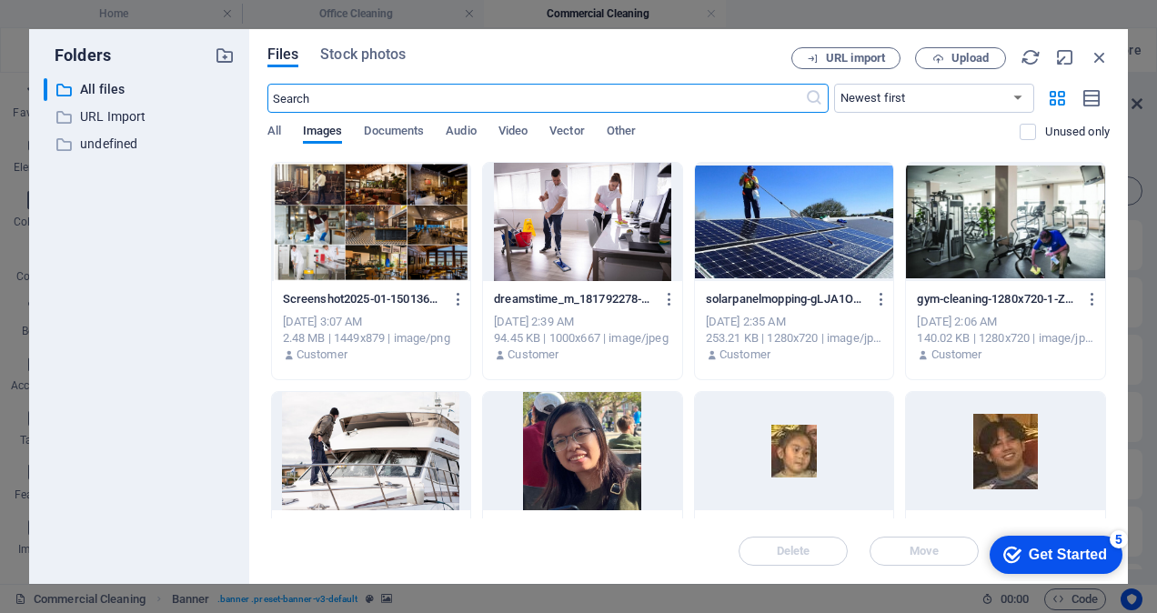
click at [787, 220] on div at bounding box center [794, 222] width 199 height 118
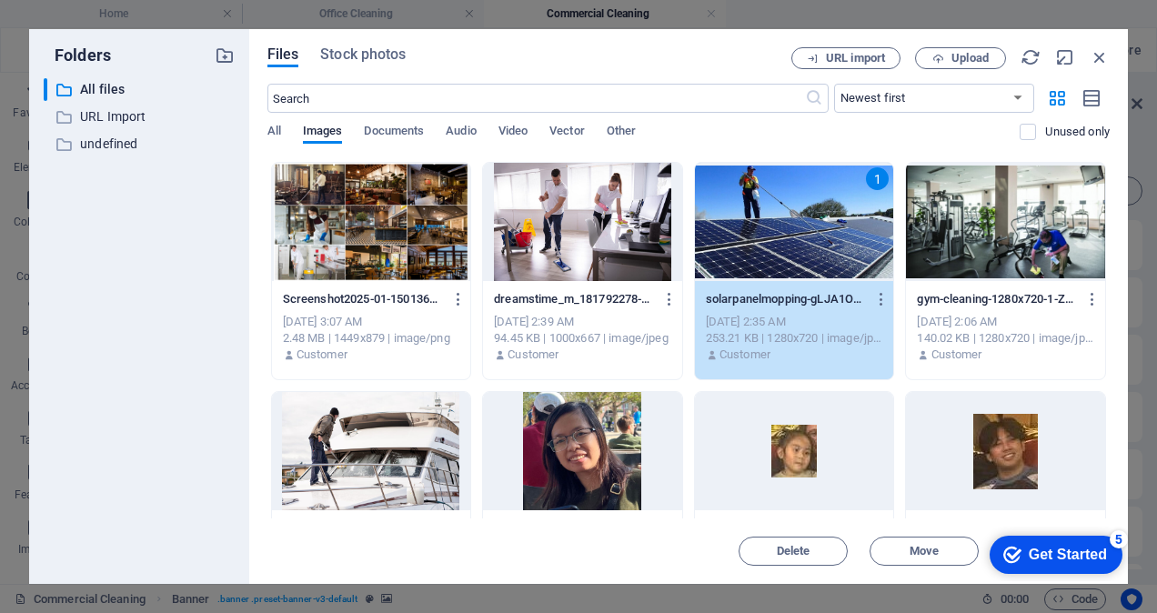
click at [787, 220] on div "1" at bounding box center [794, 222] width 199 height 118
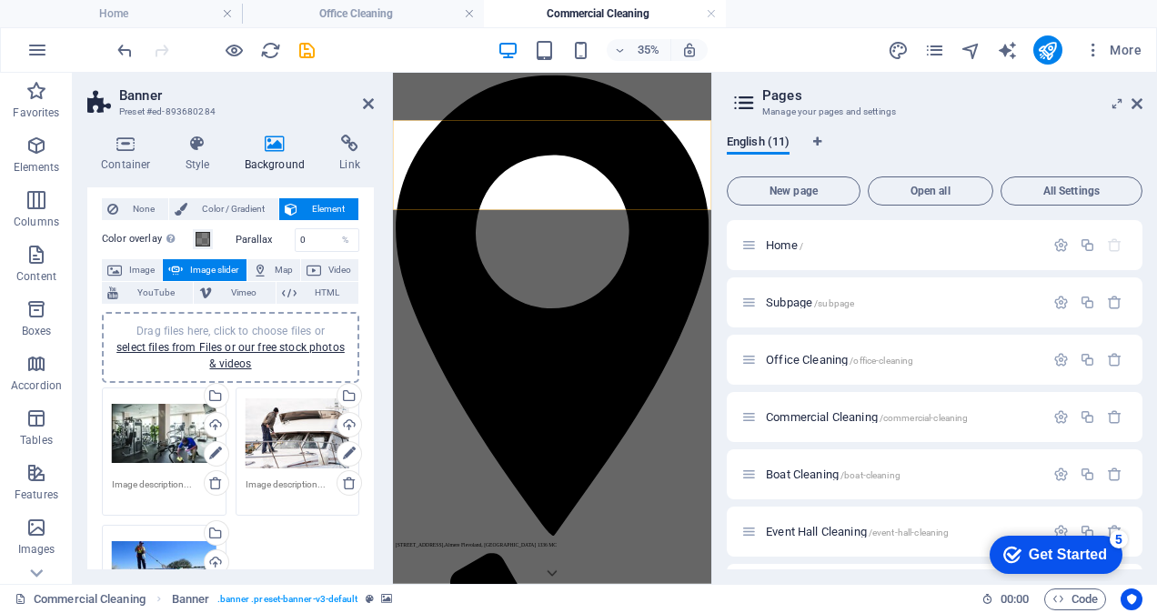
scroll to position [0, 0]
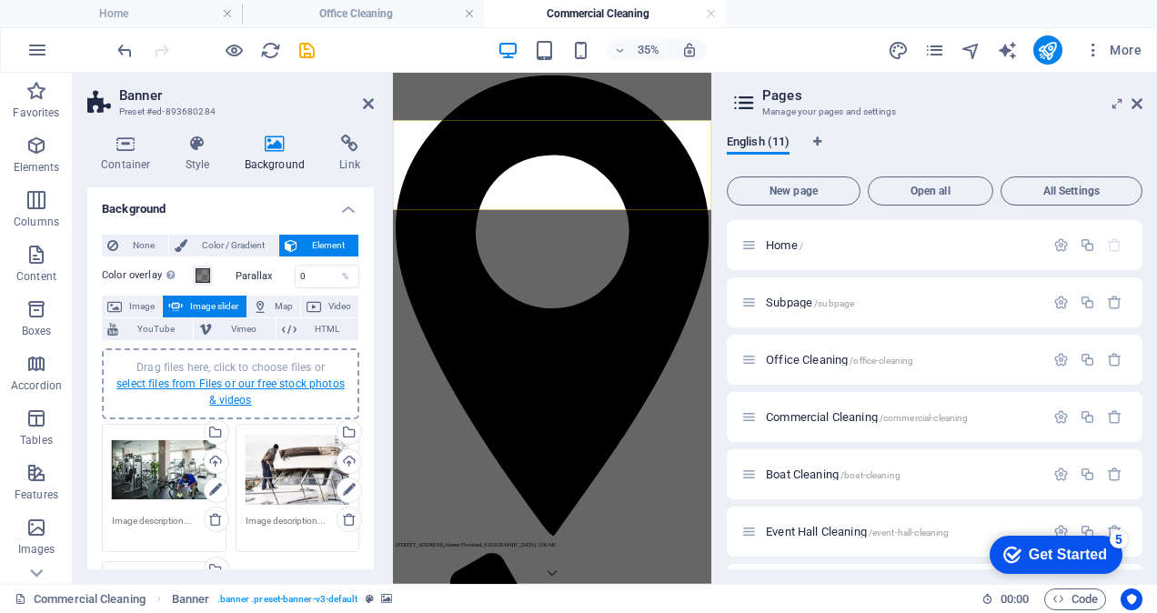
click at [215, 381] on link "select files from Files or our free stock photos & videos" at bounding box center [230, 391] width 228 height 29
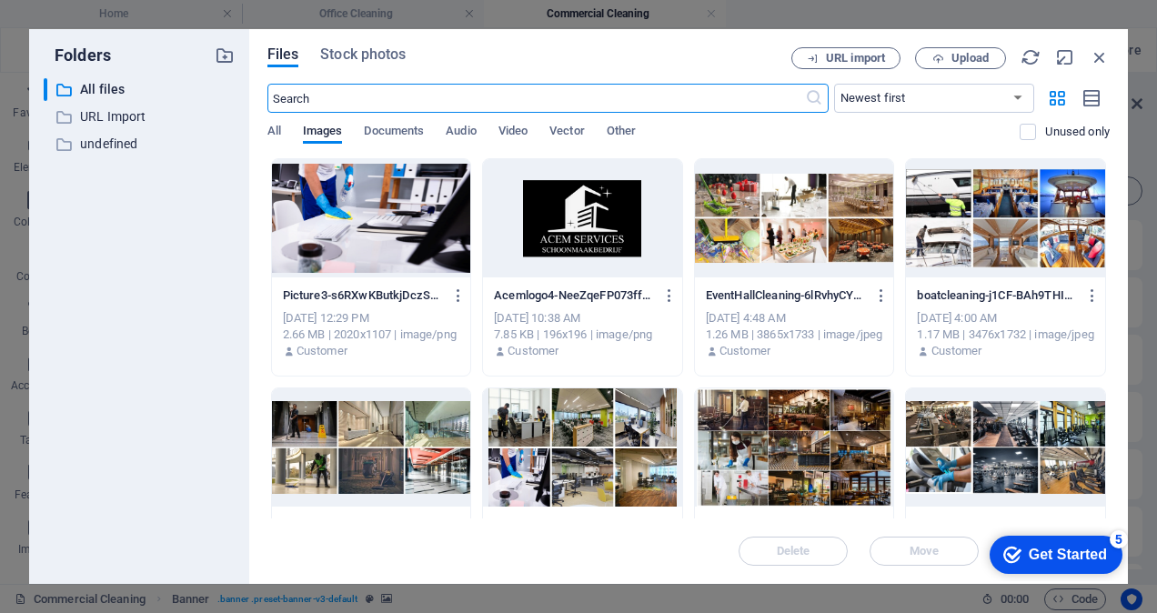
scroll to position [364, 0]
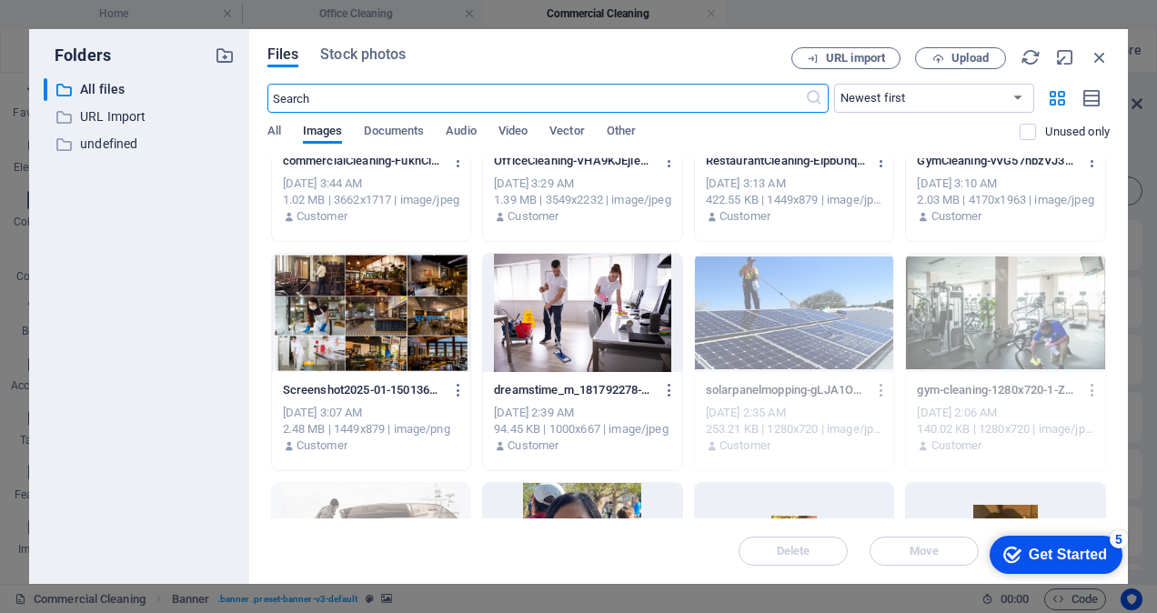
click at [560, 312] on div at bounding box center [582, 313] width 199 height 118
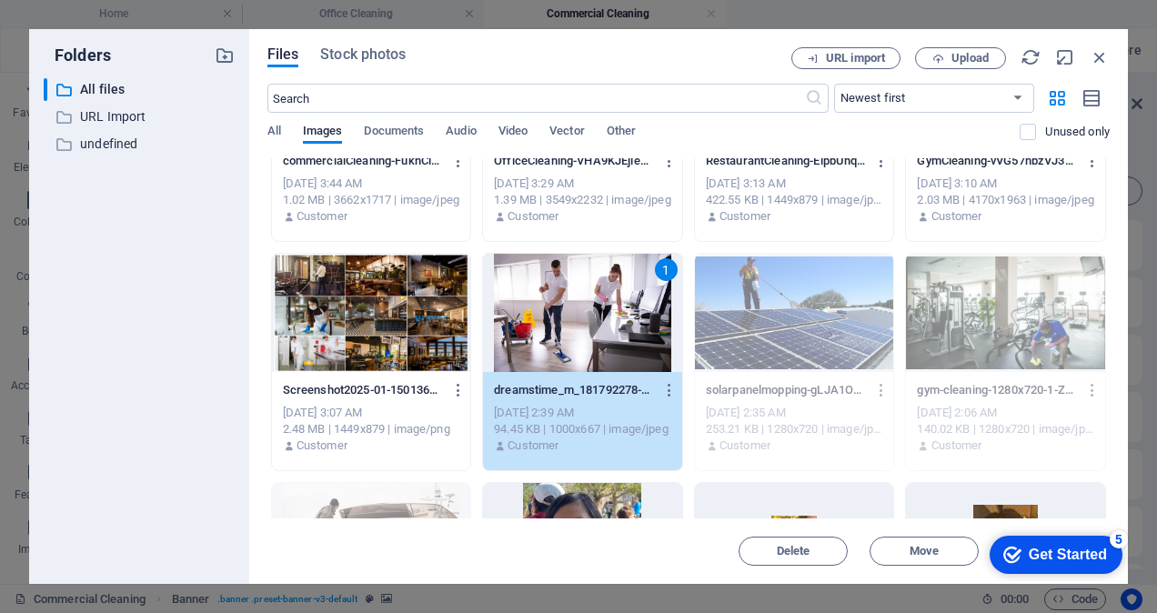
click at [560, 312] on div "1" at bounding box center [582, 313] width 199 height 118
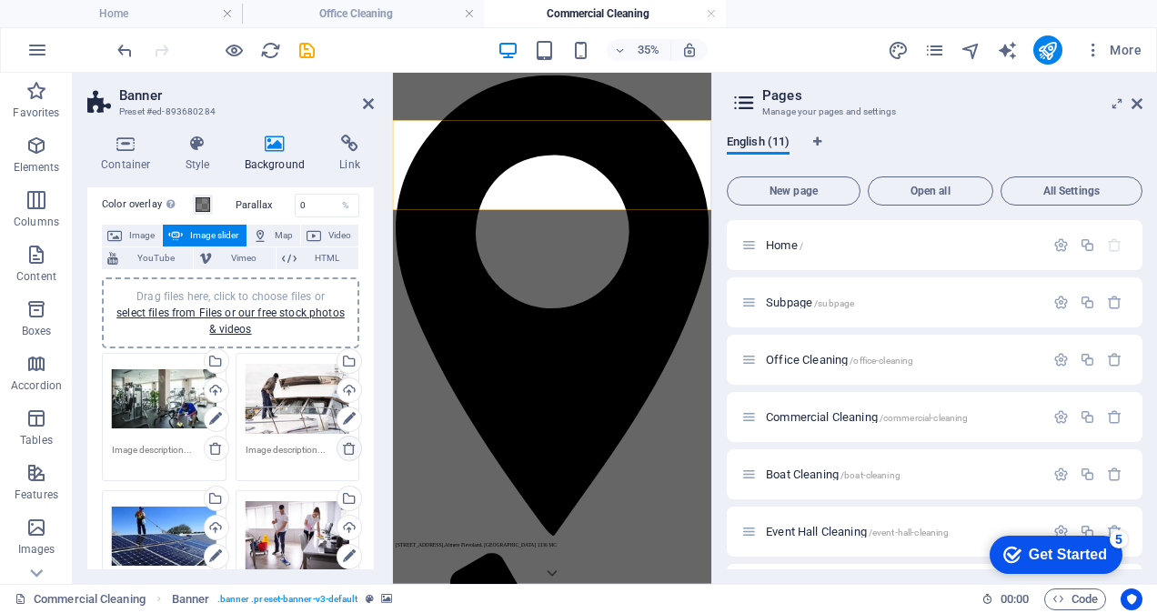
scroll to position [91, 0]
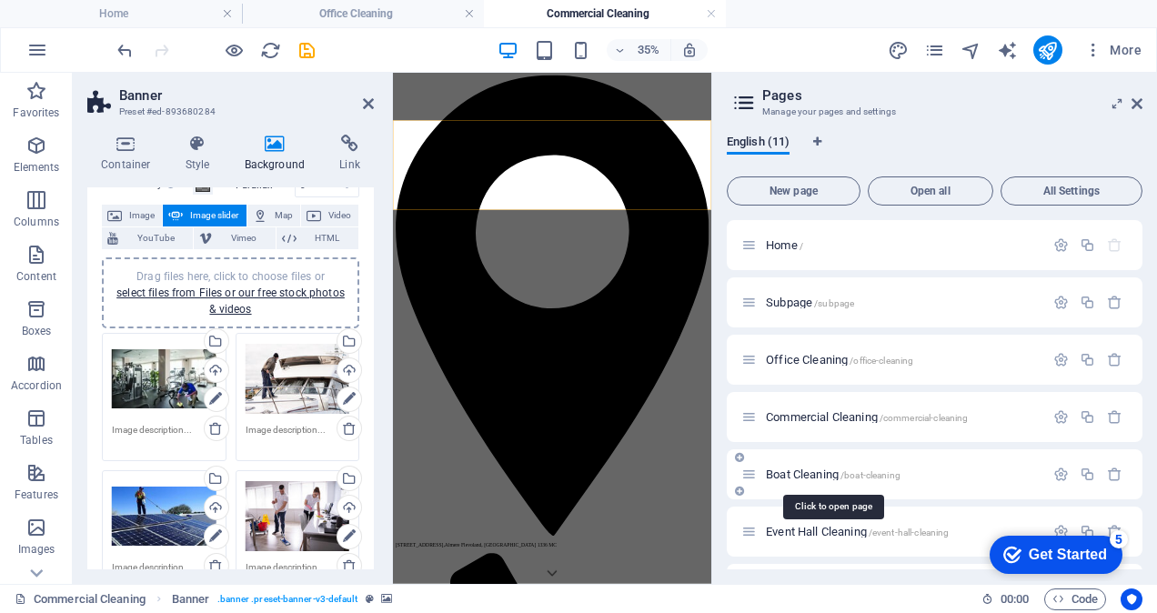
click at [799, 477] on span "Boat Cleaning /boat-cleaning" at bounding box center [833, 474] width 135 height 14
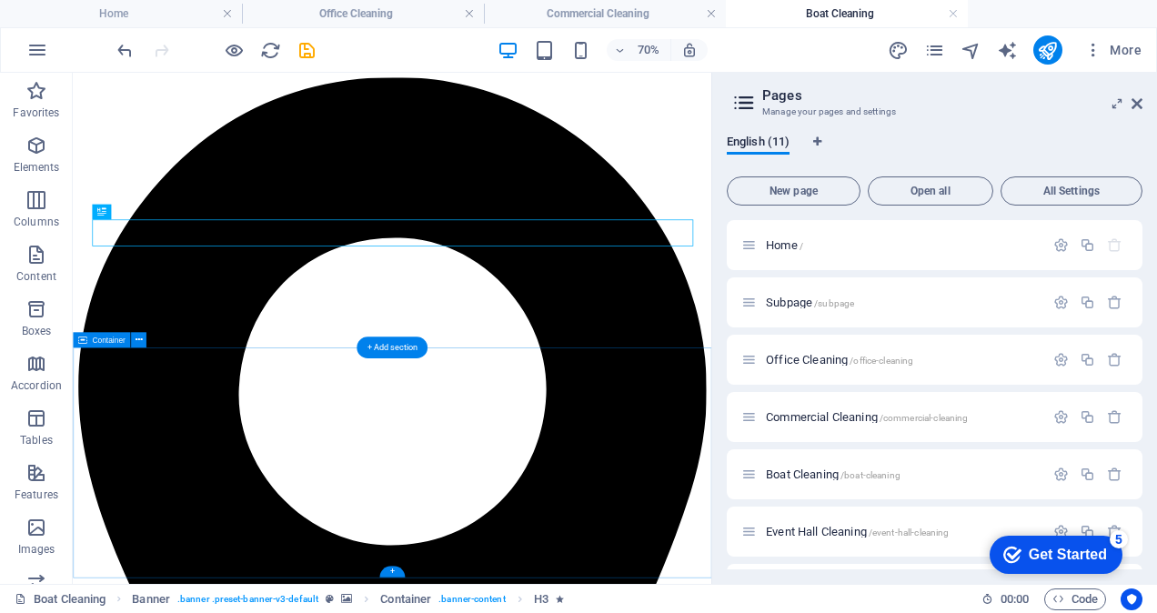
scroll to position [0, 0]
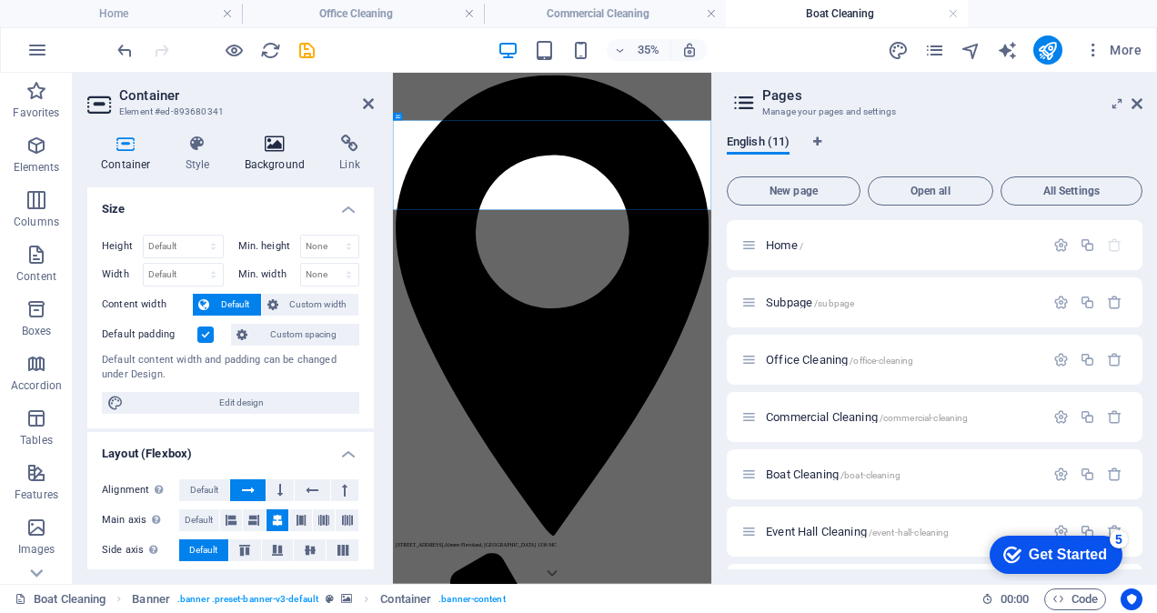
click at [274, 146] on icon at bounding box center [275, 144] width 88 height 18
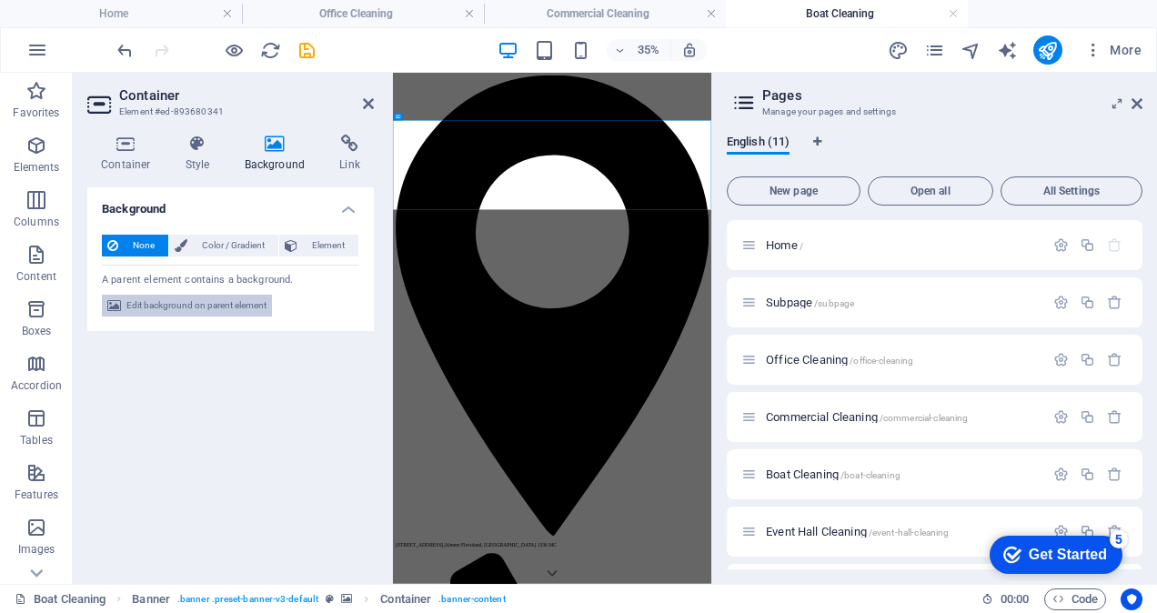
click at [206, 308] on span "Edit background on parent element" at bounding box center [196, 306] width 140 height 22
select select "ms"
select select "s"
select select "progressive"
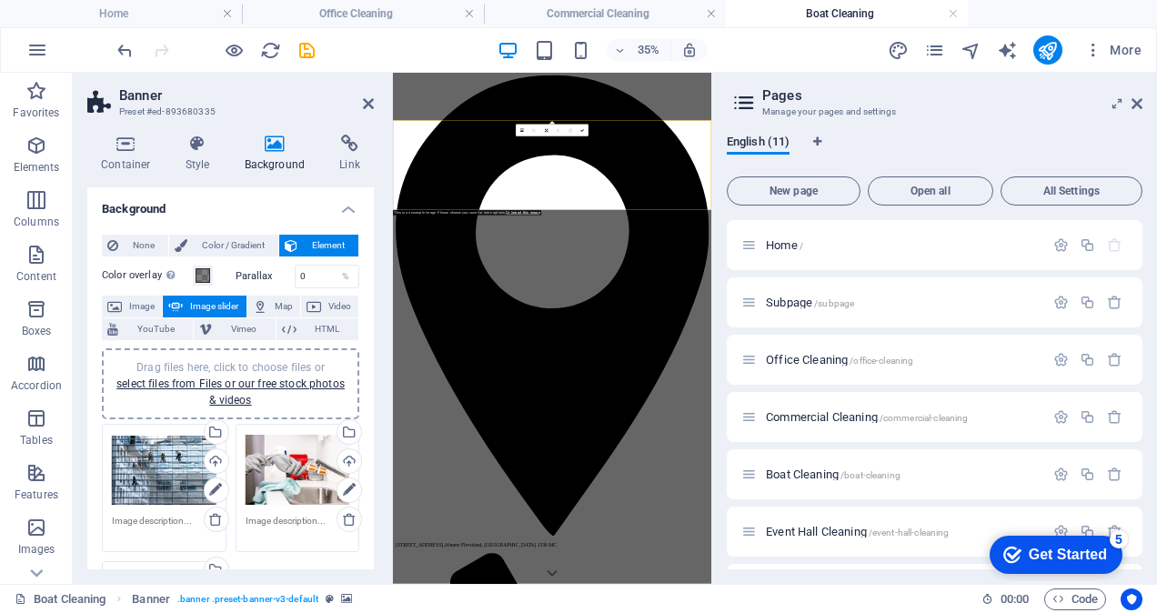
scroll to position [182, 0]
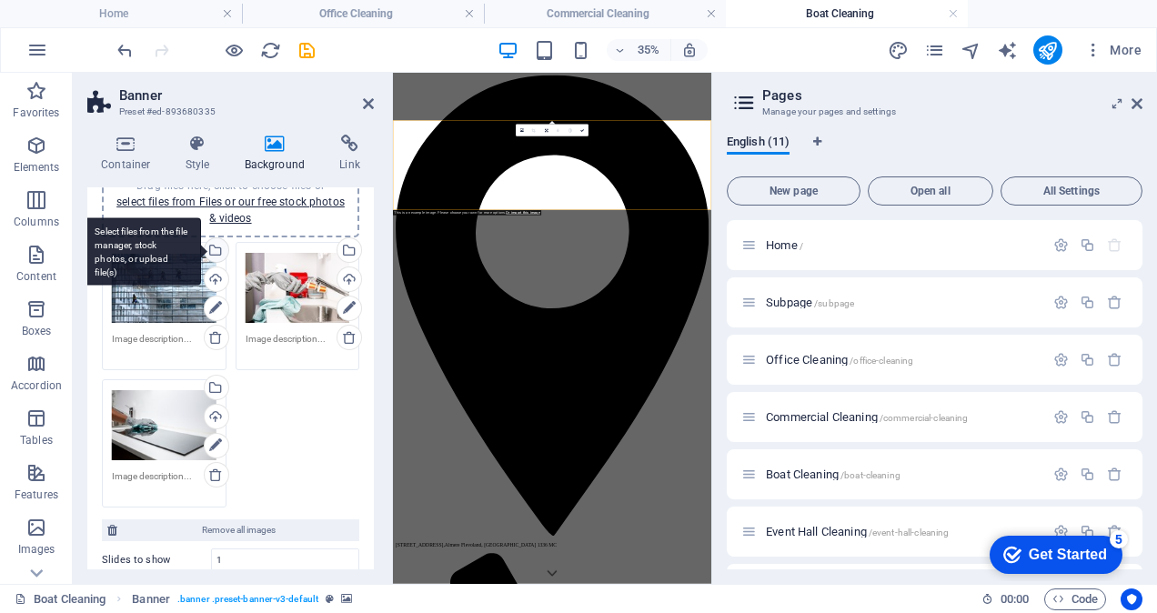
click at [201, 248] on div "Select files from the file manager, stock photos, or upload file(s)" at bounding box center [142, 251] width 118 height 68
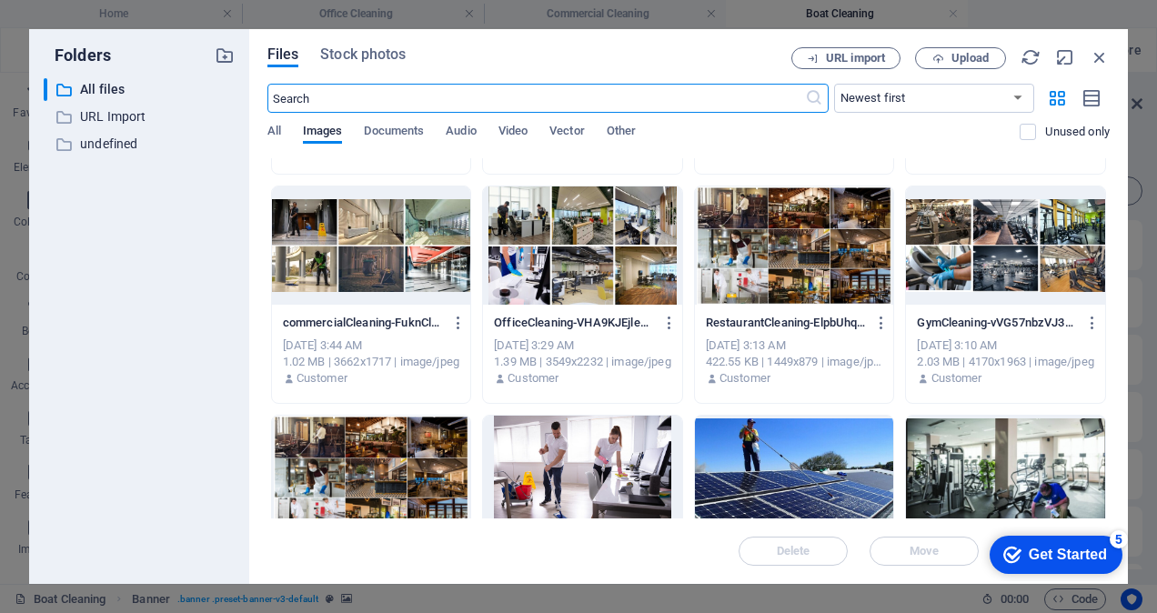
scroll to position [273, 0]
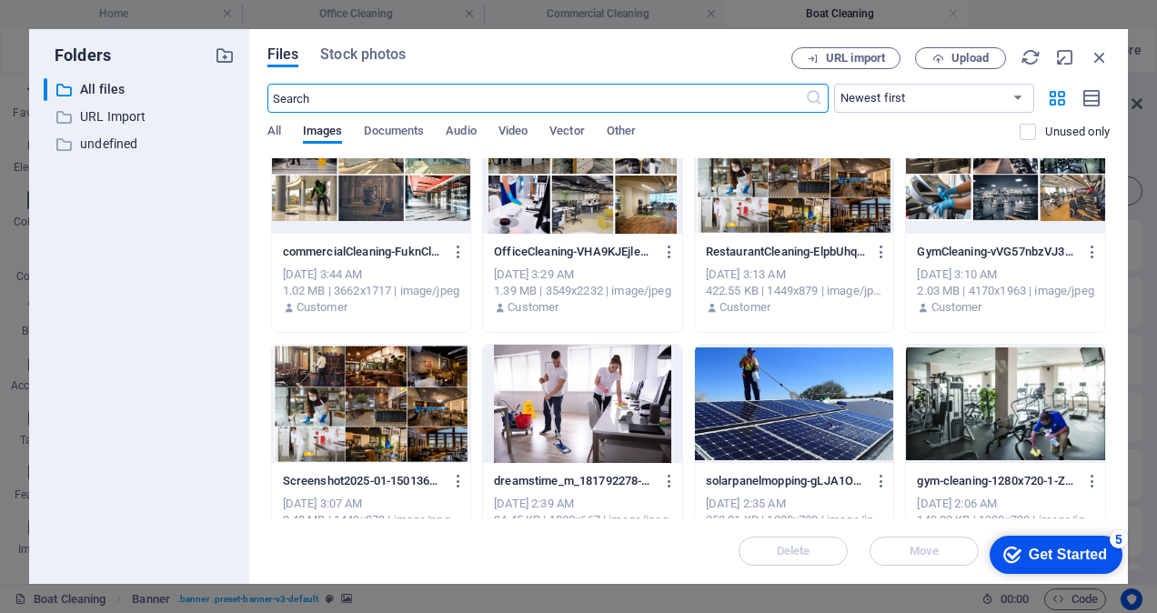
click at [1002, 406] on div at bounding box center [1005, 404] width 199 height 118
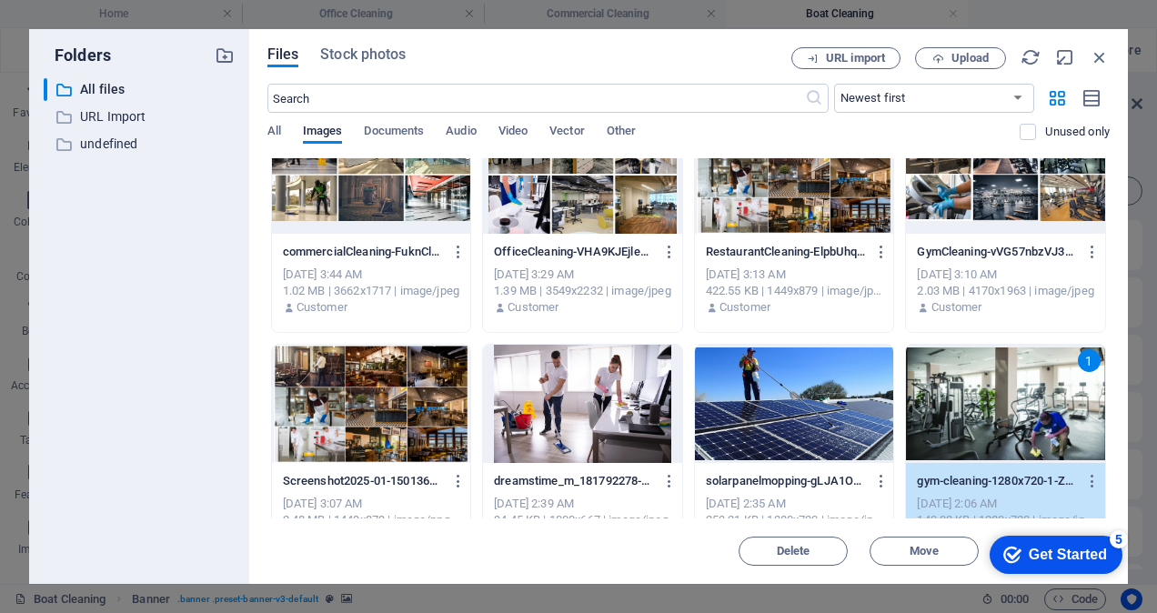
click at [1002, 406] on div "1" at bounding box center [1005, 404] width 199 height 118
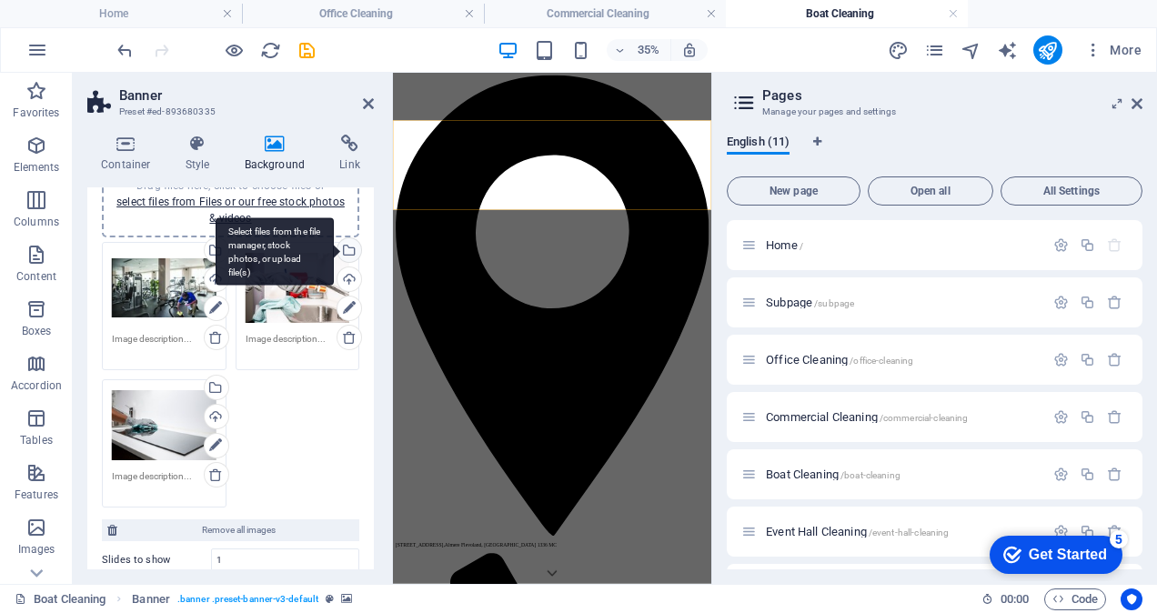
click at [334, 249] on div "Select files from the file manager, stock photos, or upload file(s)" at bounding box center [275, 251] width 118 height 68
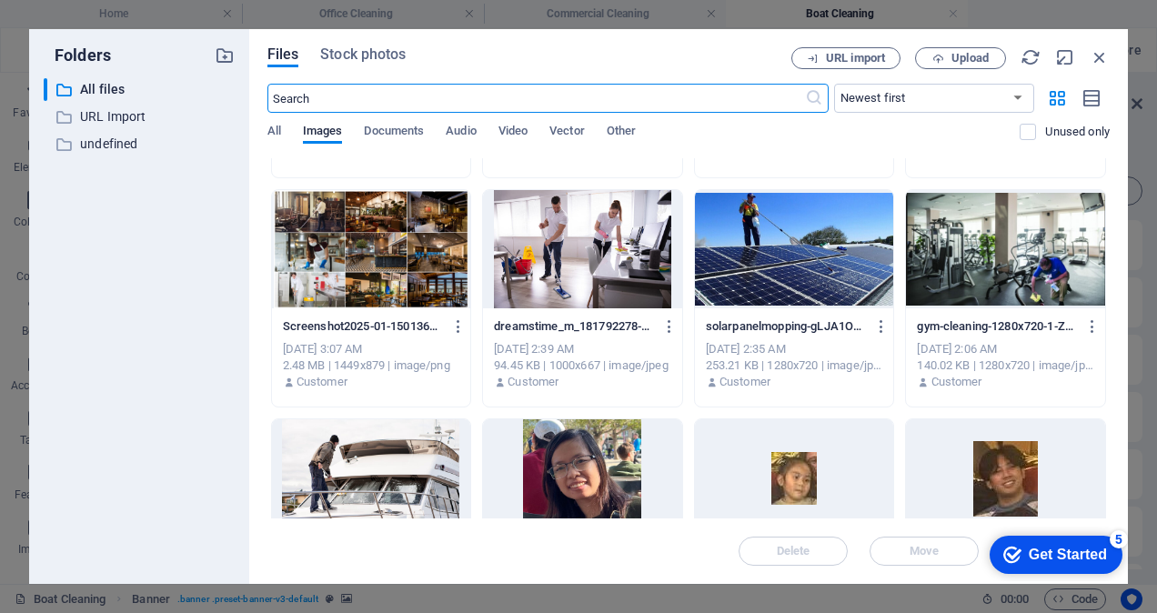
scroll to position [546, 0]
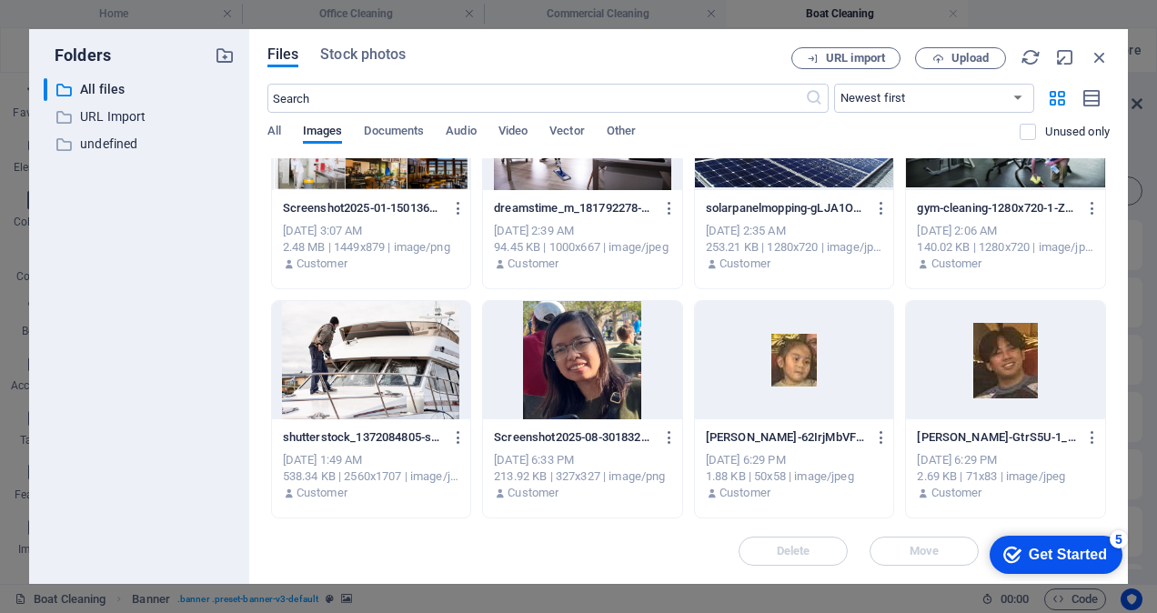
click at [383, 361] on div at bounding box center [371, 360] width 199 height 118
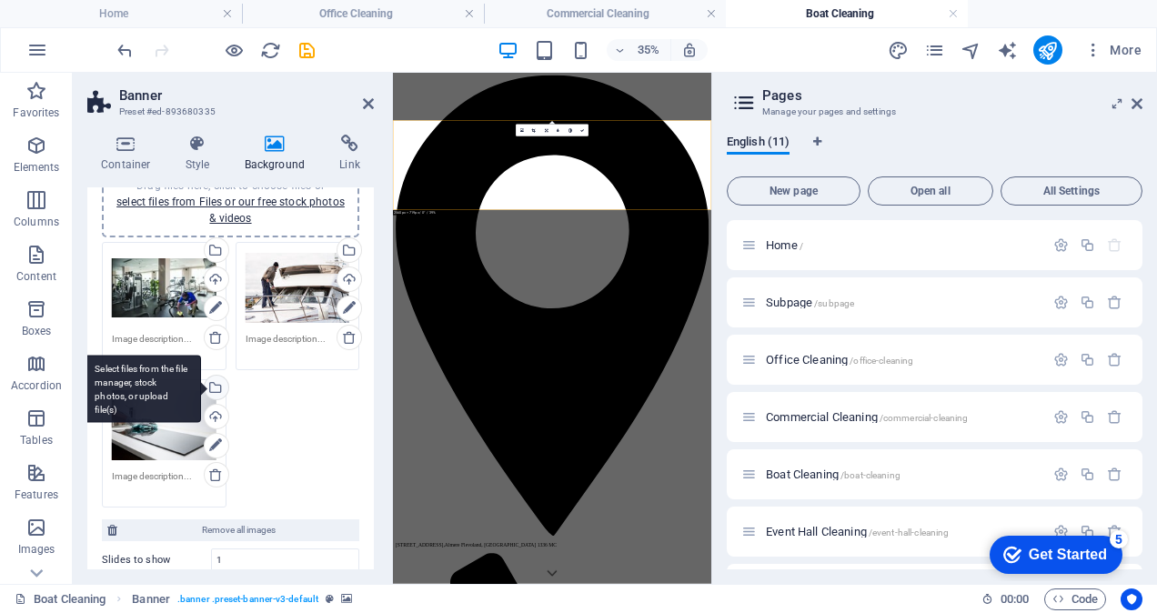
click at [212, 385] on div "Select files from the file manager, stock photos, or upload file(s)" at bounding box center [214, 389] width 27 height 27
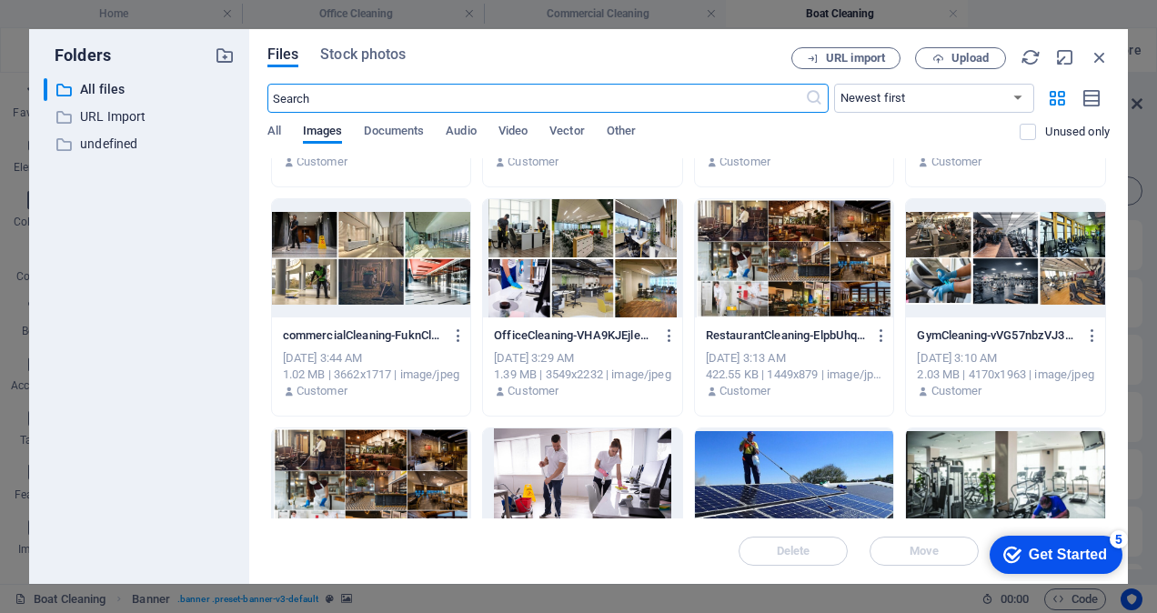
scroll to position [273, 0]
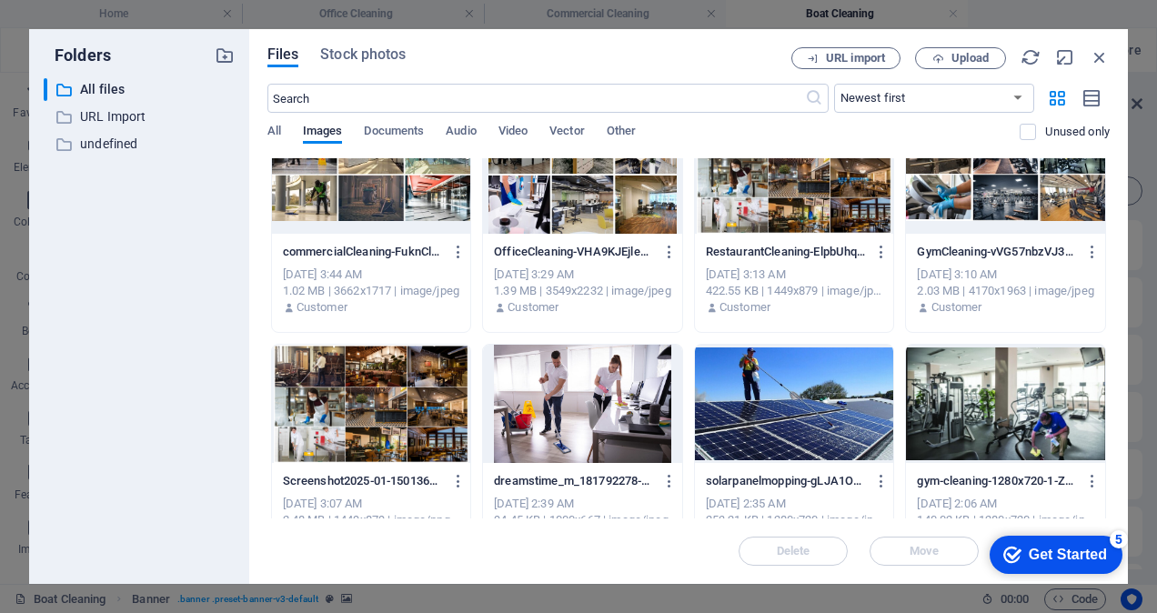
click at [805, 400] on div at bounding box center [794, 404] width 199 height 118
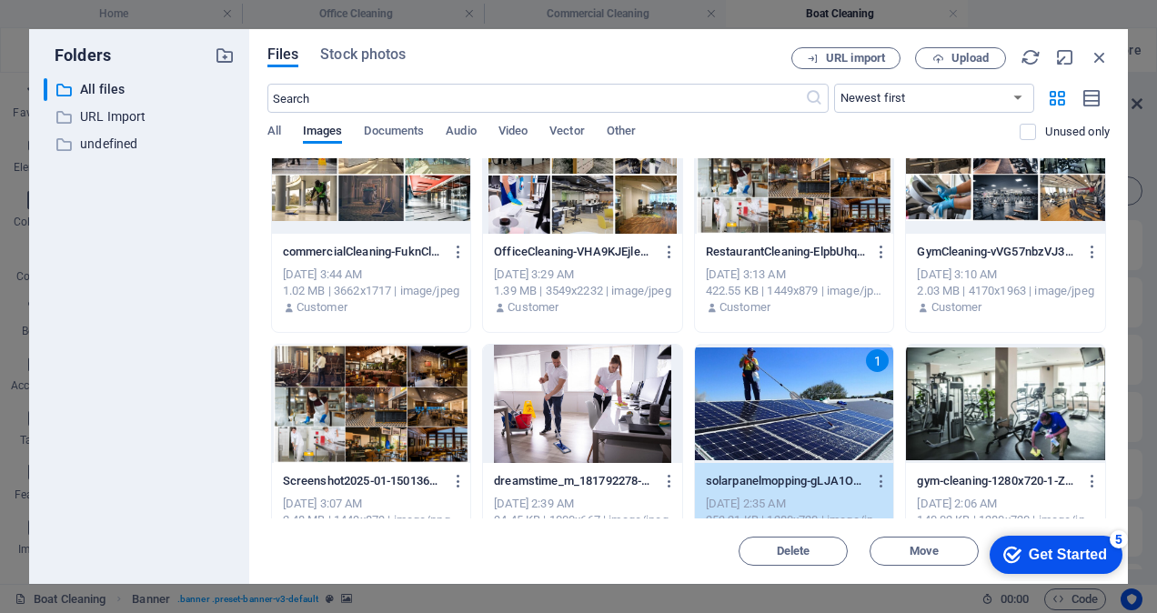
click at [805, 400] on div "1" at bounding box center [794, 404] width 199 height 118
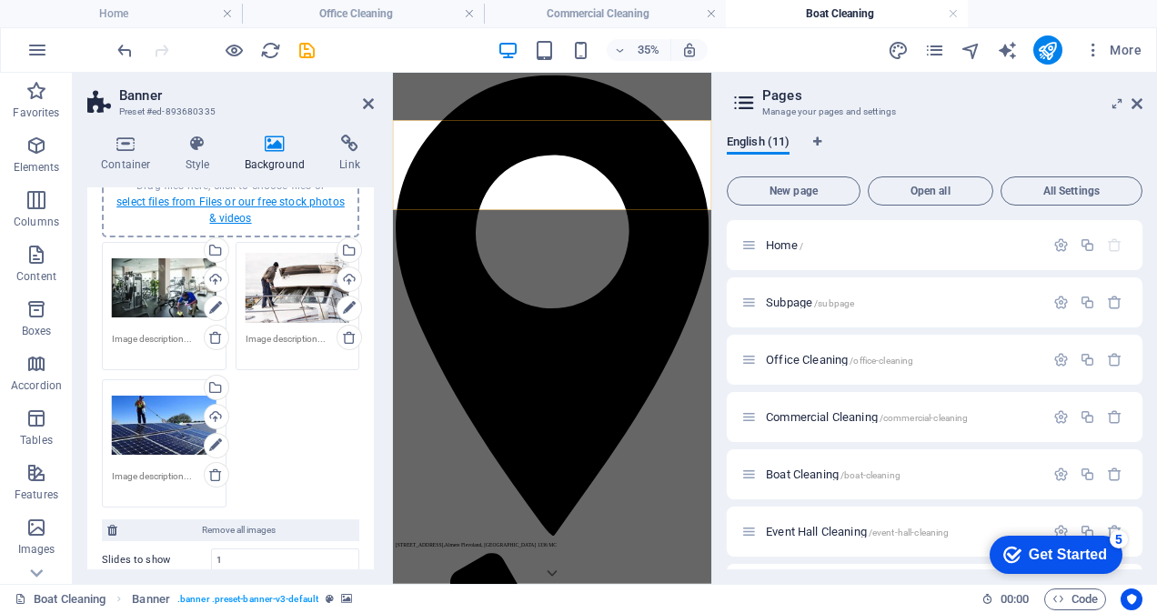
click at [220, 212] on link "select files from Files or our free stock photos & videos" at bounding box center [230, 210] width 228 height 29
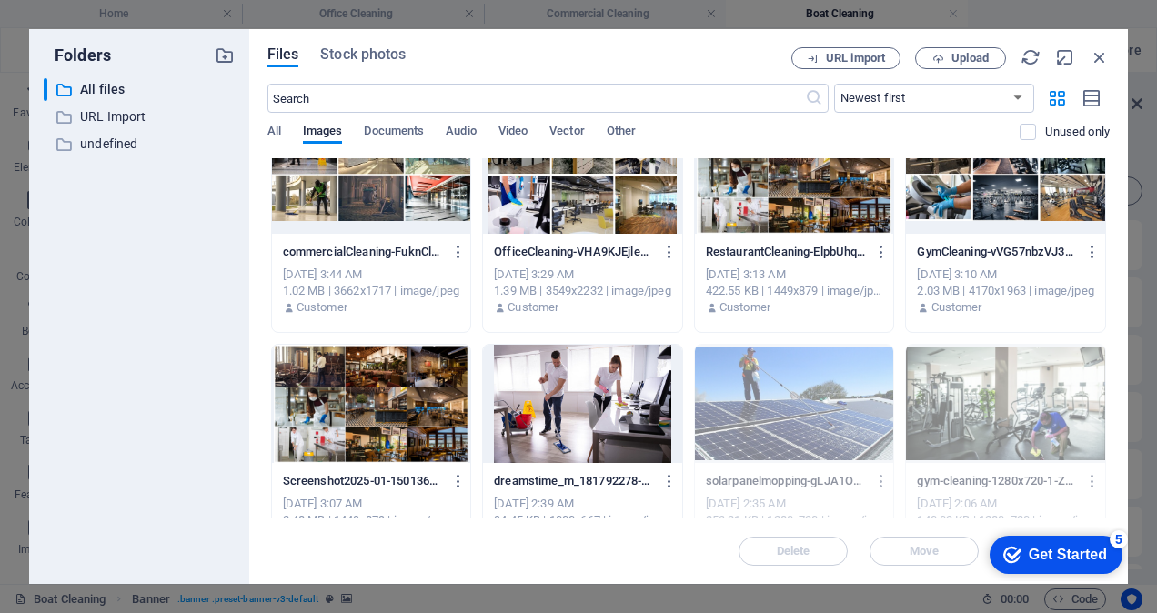
click at [587, 406] on div at bounding box center [582, 404] width 199 height 118
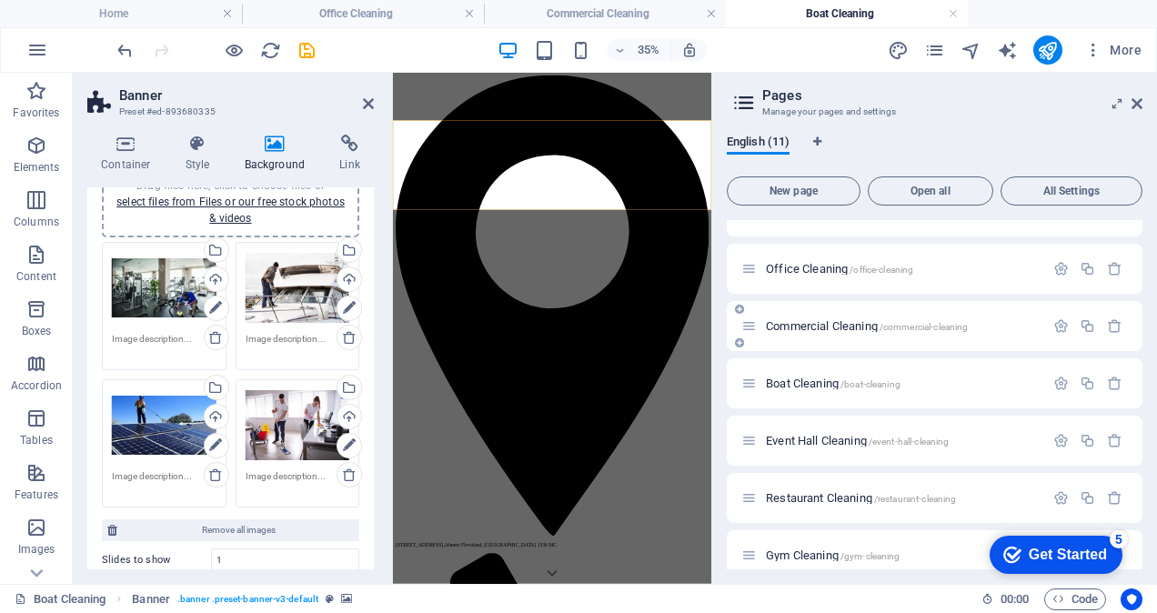
scroll to position [182, 0]
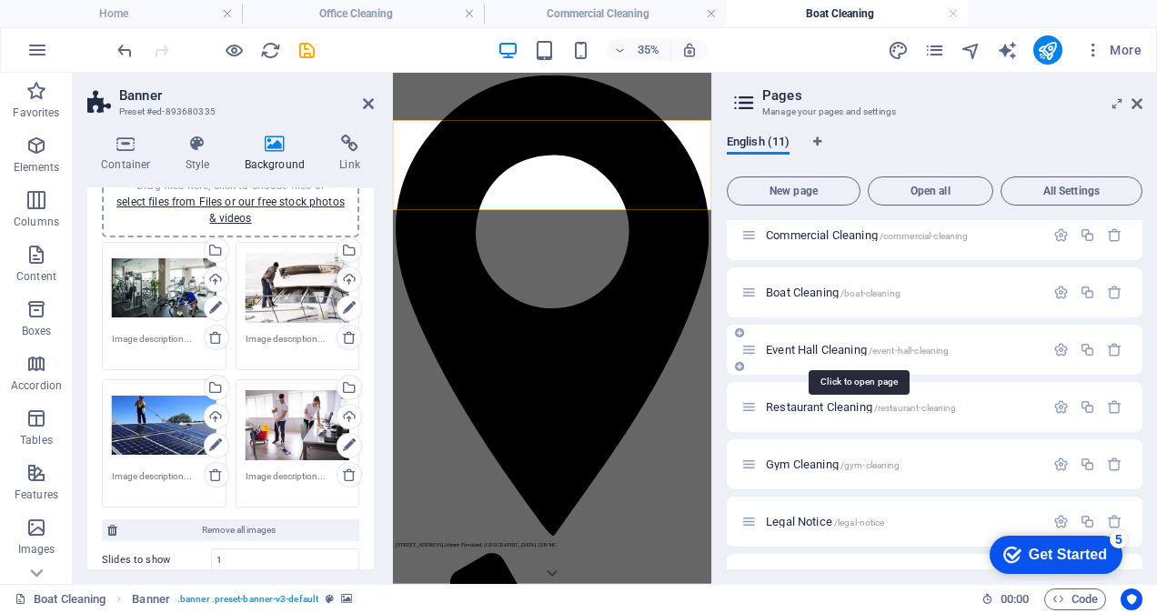
click at [821, 350] on span "Event Hall Cleaning /event-hall-cleaning" at bounding box center [857, 350] width 183 height 14
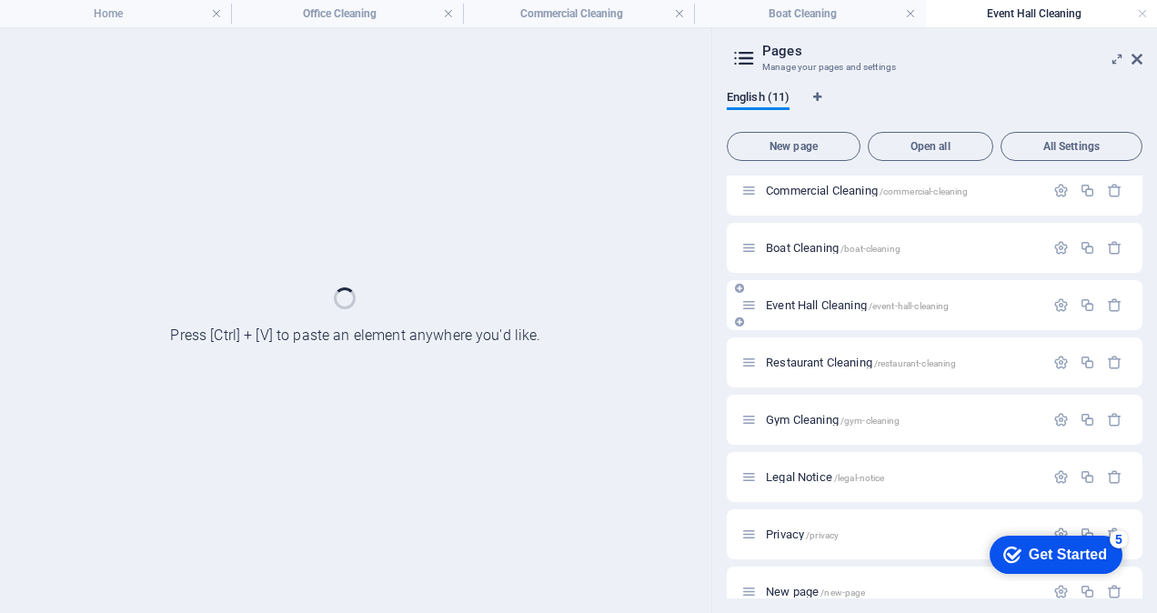
click at [821, 350] on div "Home / Subpage /subpage Office Cleaning /office-cleaning Commercial Cleaning /c…" at bounding box center [935, 305] width 416 height 623
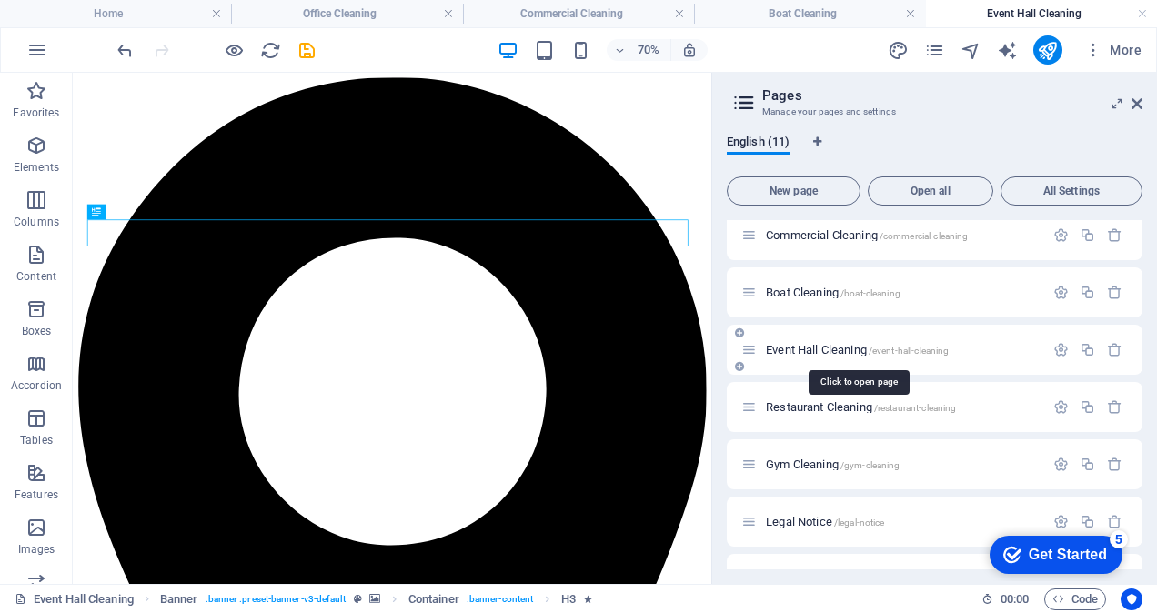
scroll to position [0, 0]
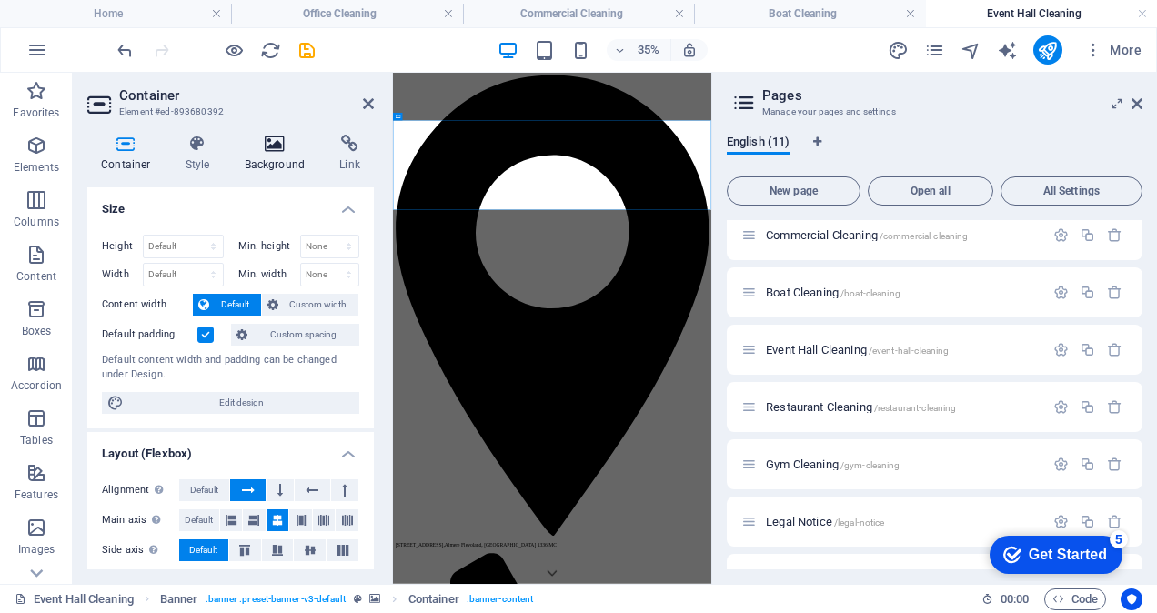
click at [266, 143] on icon at bounding box center [275, 144] width 88 height 18
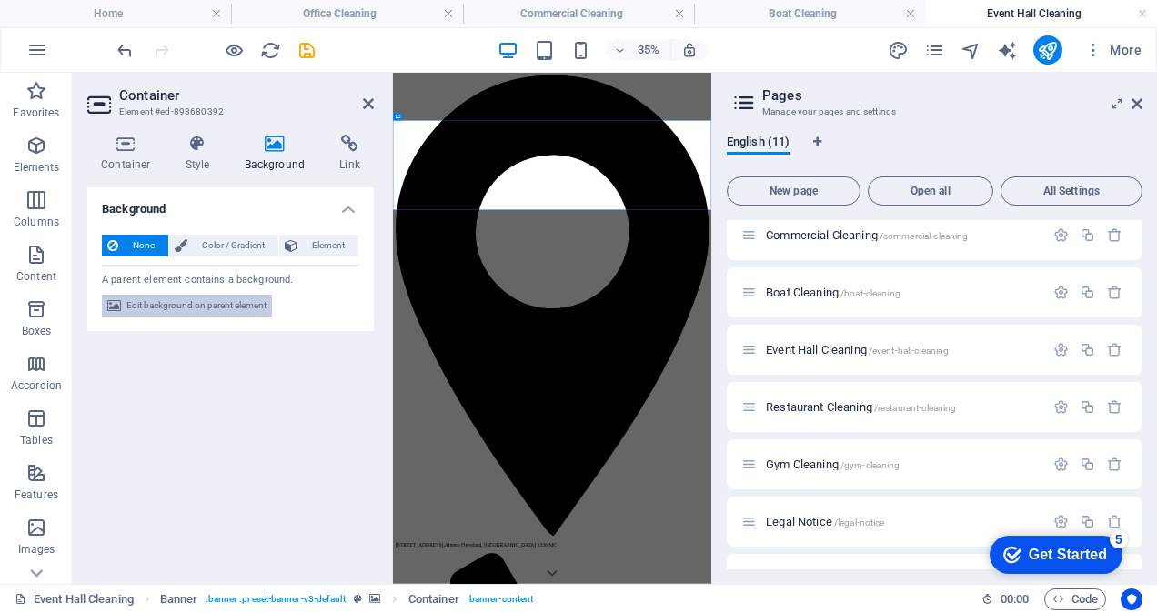
click at [210, 309] on span "Edit background on parent element" at bounding box center [196, 306] width 140 height 22
select select "ms"
select select "s"
select select "progressive"
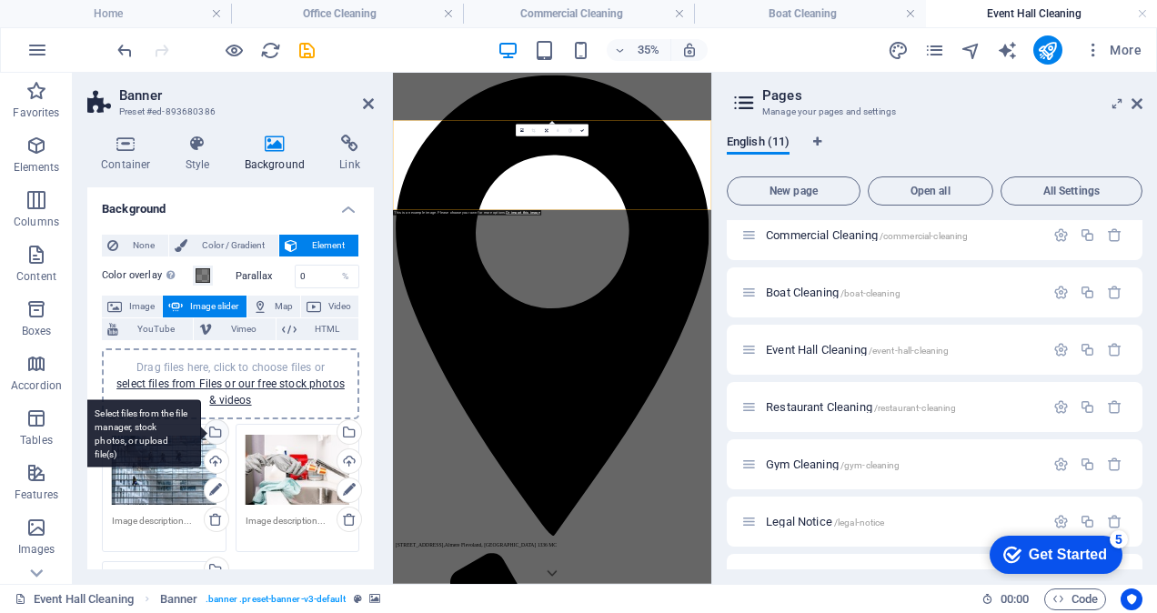
click at [219, 433] on div "Select files from the file manager, stock photos, or upload file(s)" at bounding box center [214, 433] width 27 height 27
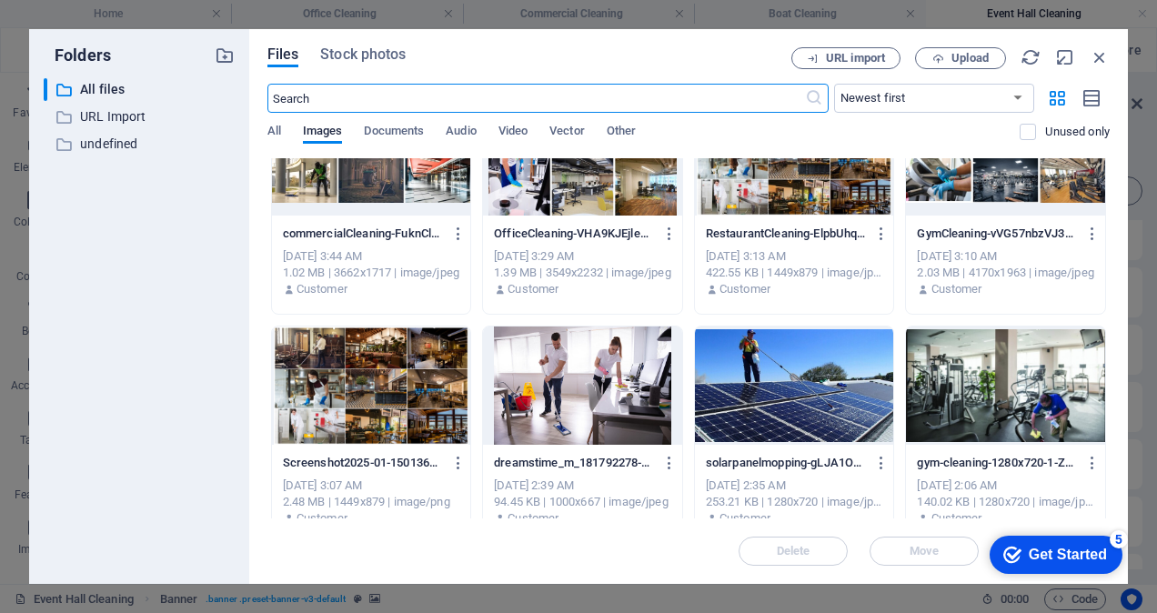
scroll to position [455, 0]
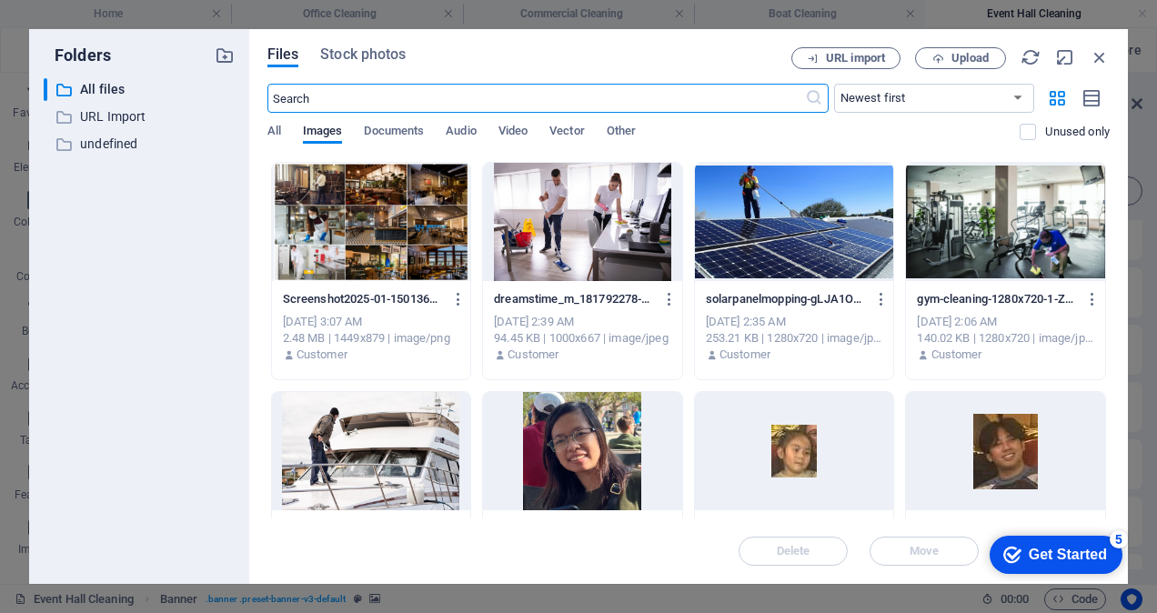
click at [1001, 221] on div at bounding box center [1005, 222] width 199 height 118
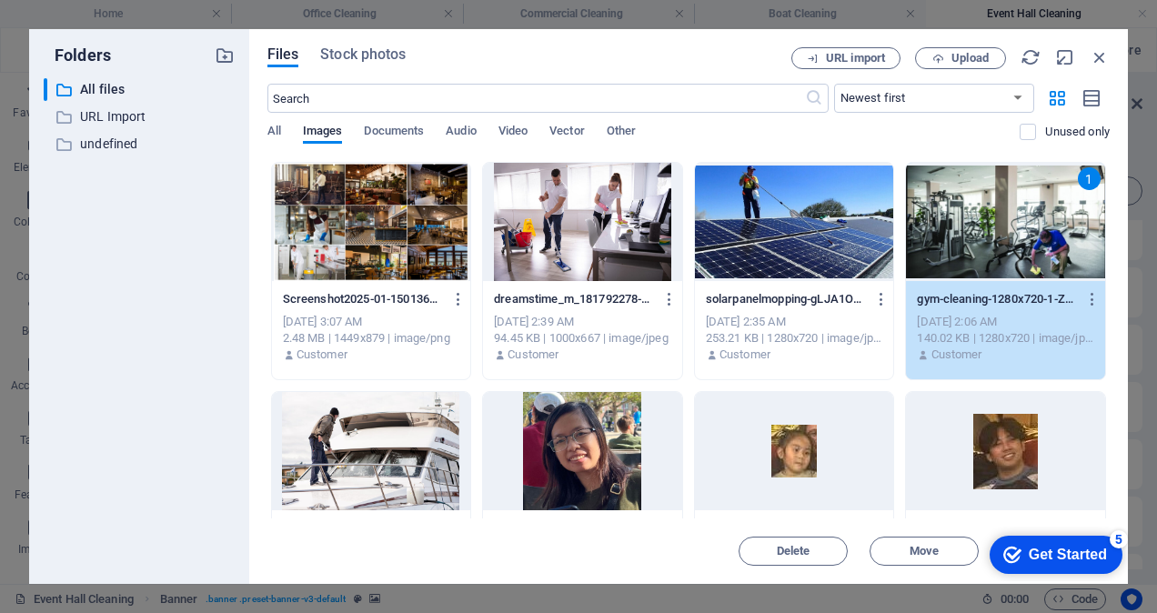
click at [1001, 221] on div "1" at bounding box center [1005, 222] width 199 height 118
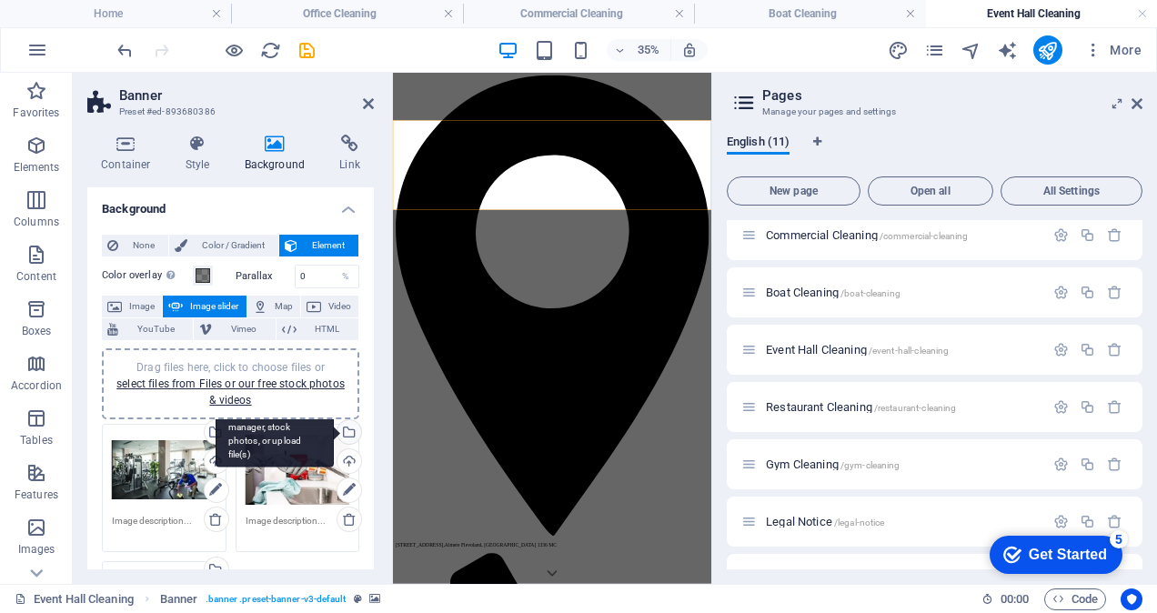
click at [347, 432] on div "Select files from the file manager, stock photos, or upload file(s)" at bounding box center [347, 433] width 27 height 27
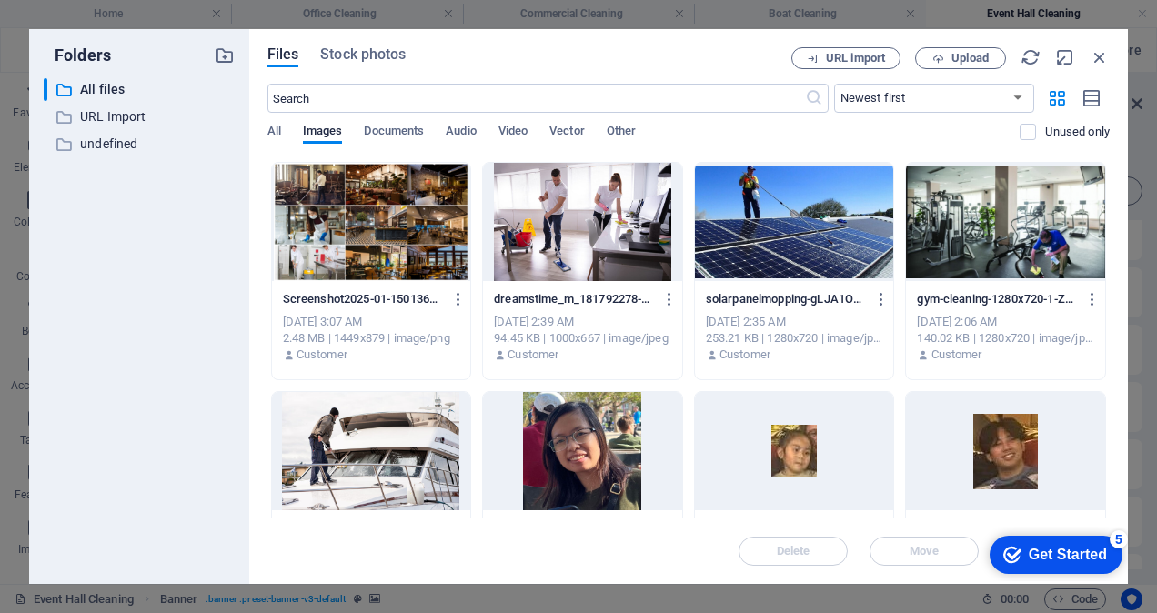
click at [388, 412] on div at bounding box center [371, 451] width 199 height 118
click at [388, 412] on div "1" at bounding box center [371, 451] width 199 height 118
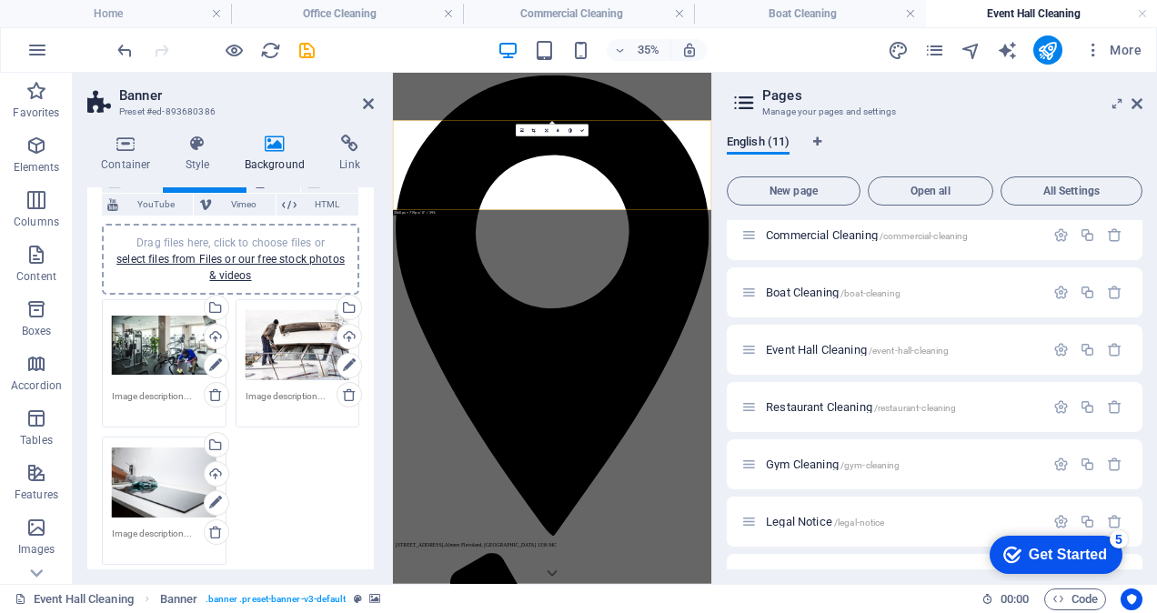
scroll to position [182, 0]
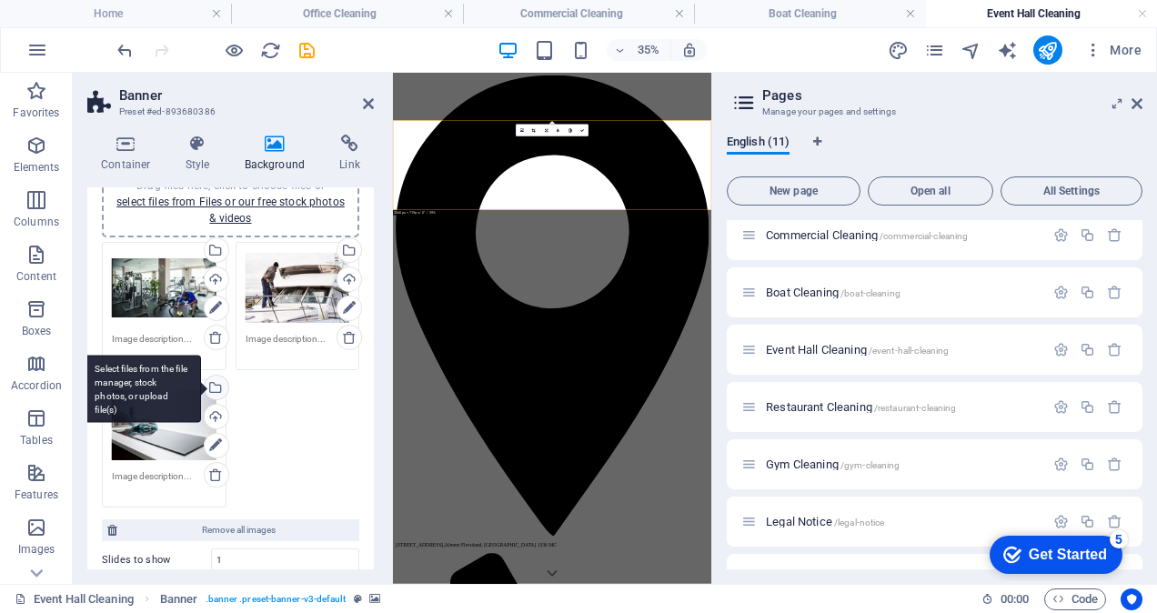
click at [201, 387] on div "Select files from the file manager, stock photos, or upload file(s)" at bounding box center [142, 389] width 118 height 68
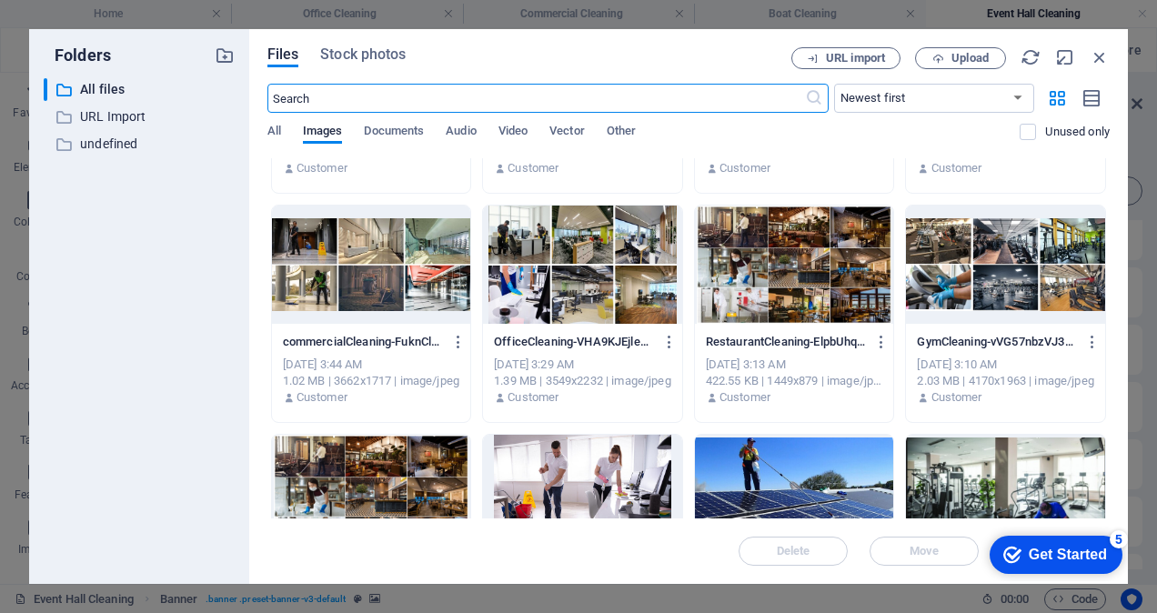
scroll to position [273, 0]
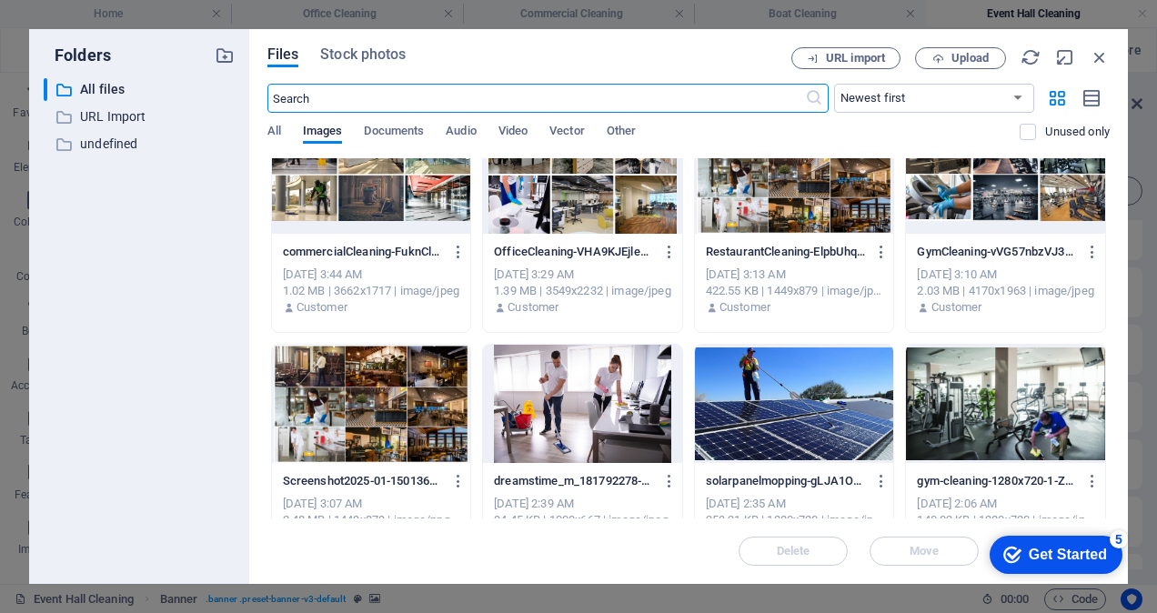
click at [763, 403] on div at bounding box center [794, 404] width 199 height 118
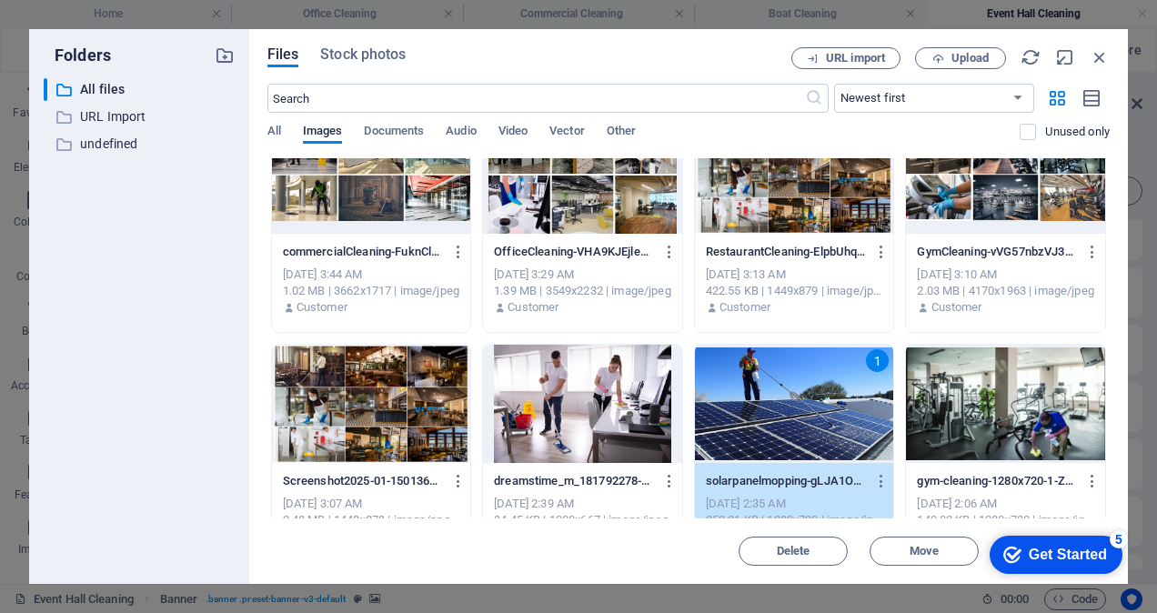
click at [763, 403] on div "1" at bounding box center [794, 404] width 199 height 118
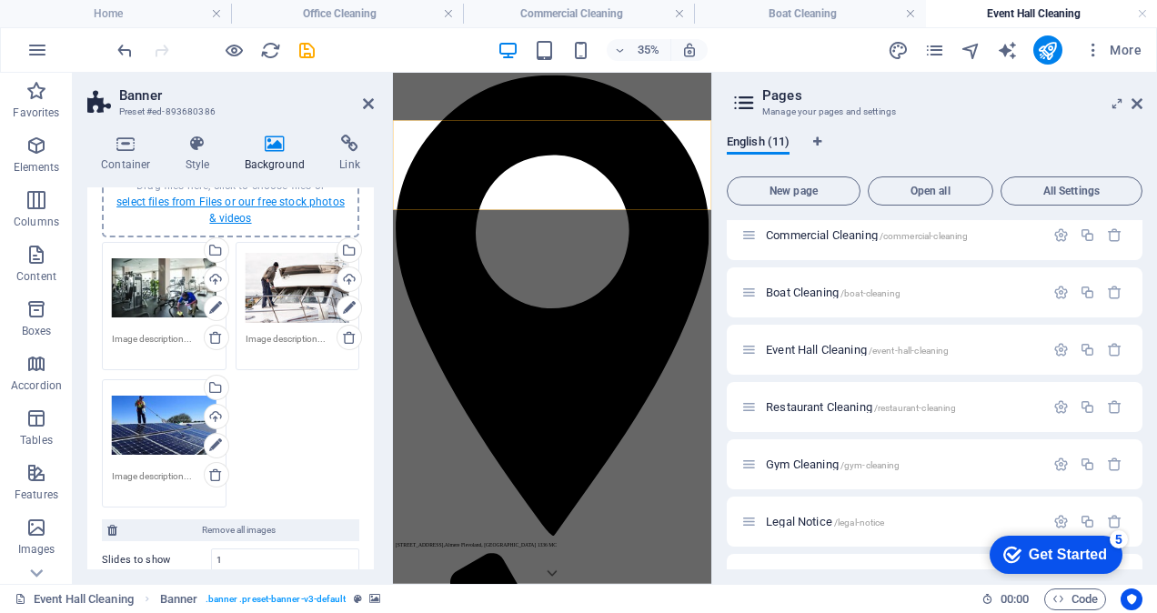
click at [236, 205] on link "select files from Files or our free stock photos & videos" at bounding box center [230, 210] width 228 height 29
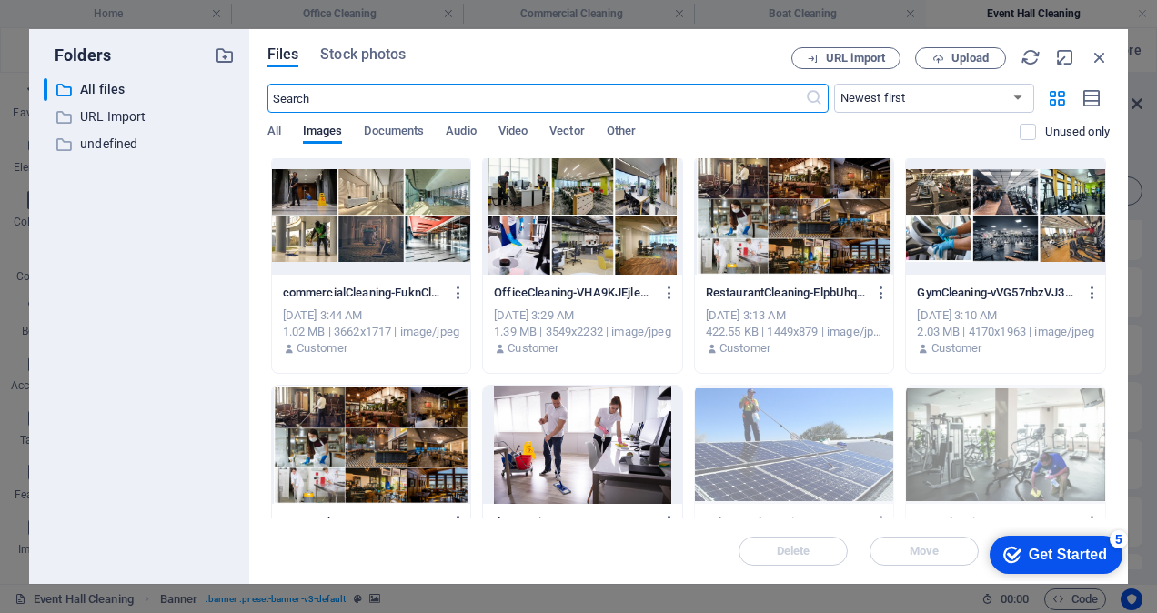
scroll to position [364, 0]
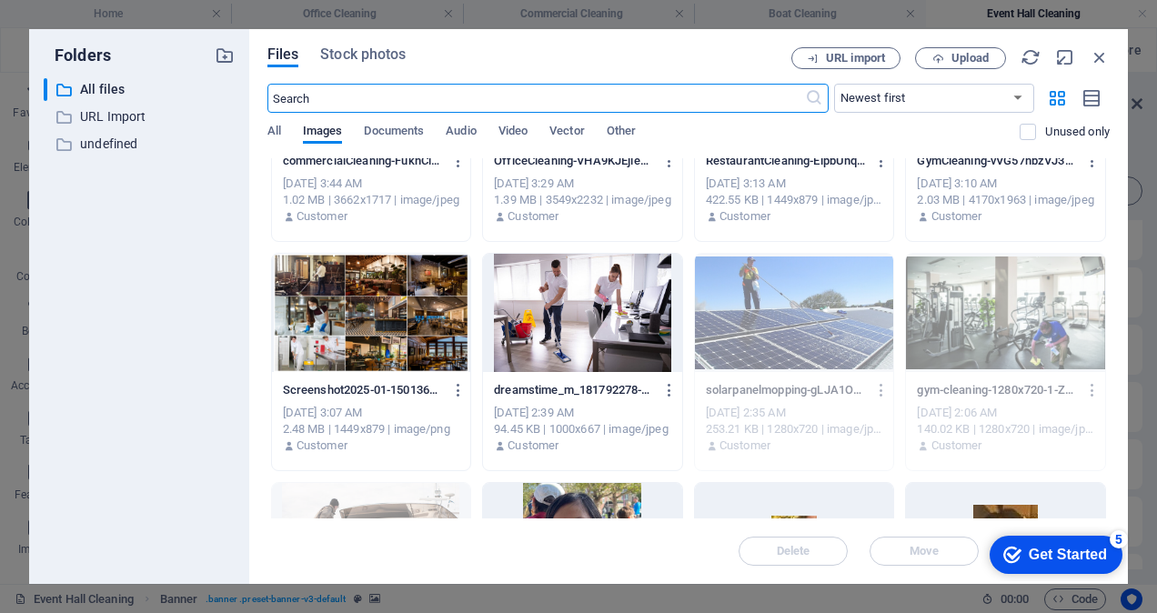
click at [582, 316] on div at bounding box center [582, 313] width 199 height 118
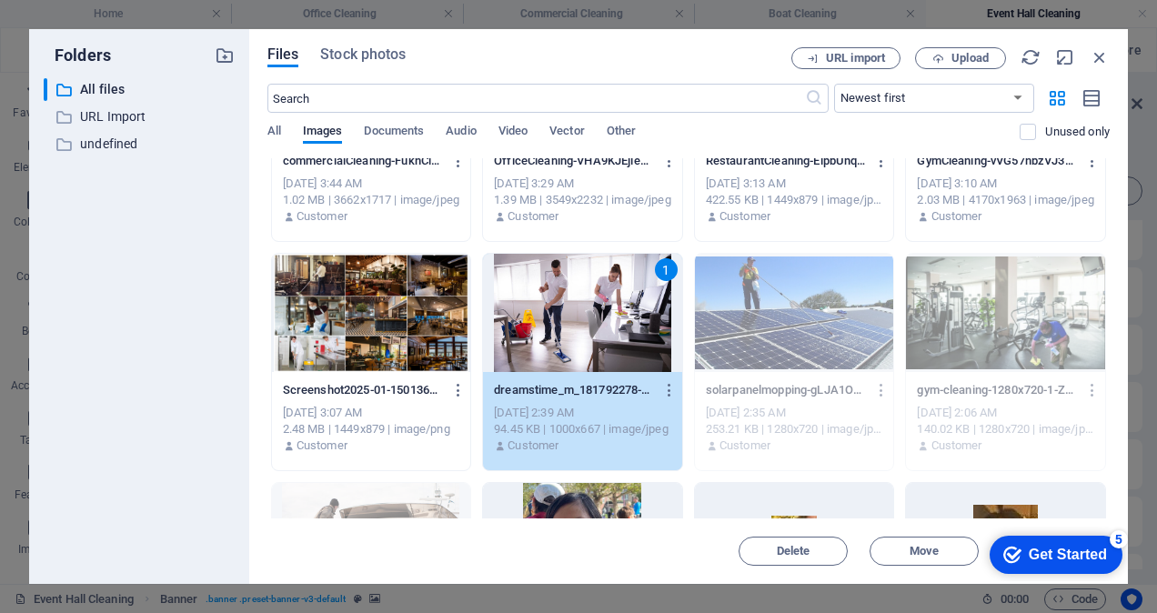
click at [582, 316] on div "1" at bounding box center [582, 313] width 199 height 118
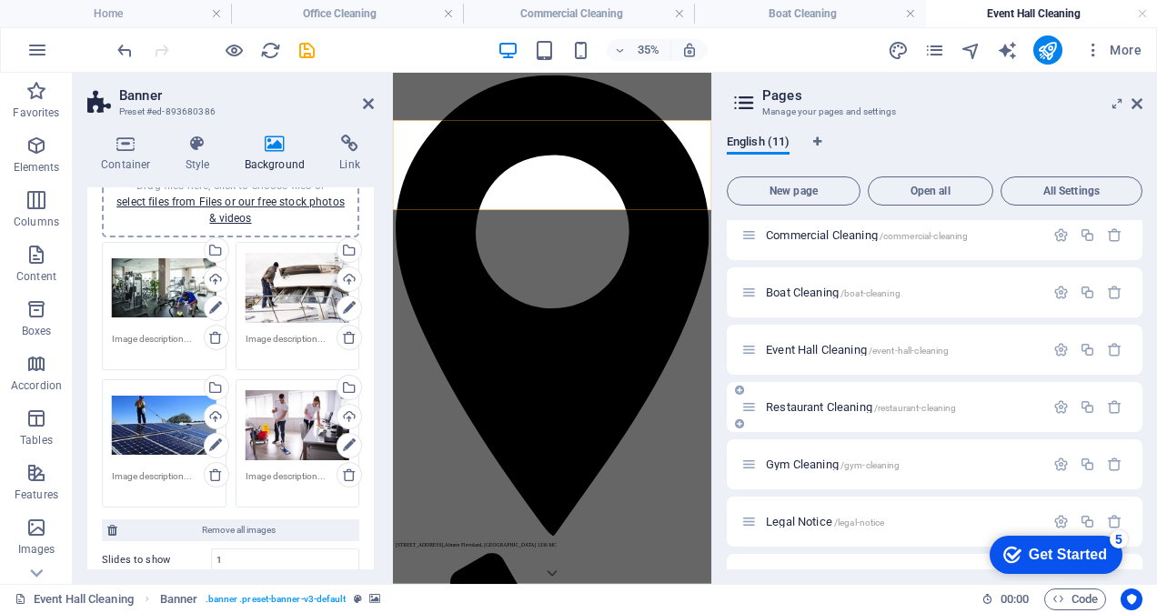
click at [839, 410] on span "Restaurant Cleaning /restaurant-cleaning" at bounding box center [861, 407] width 190 height 14
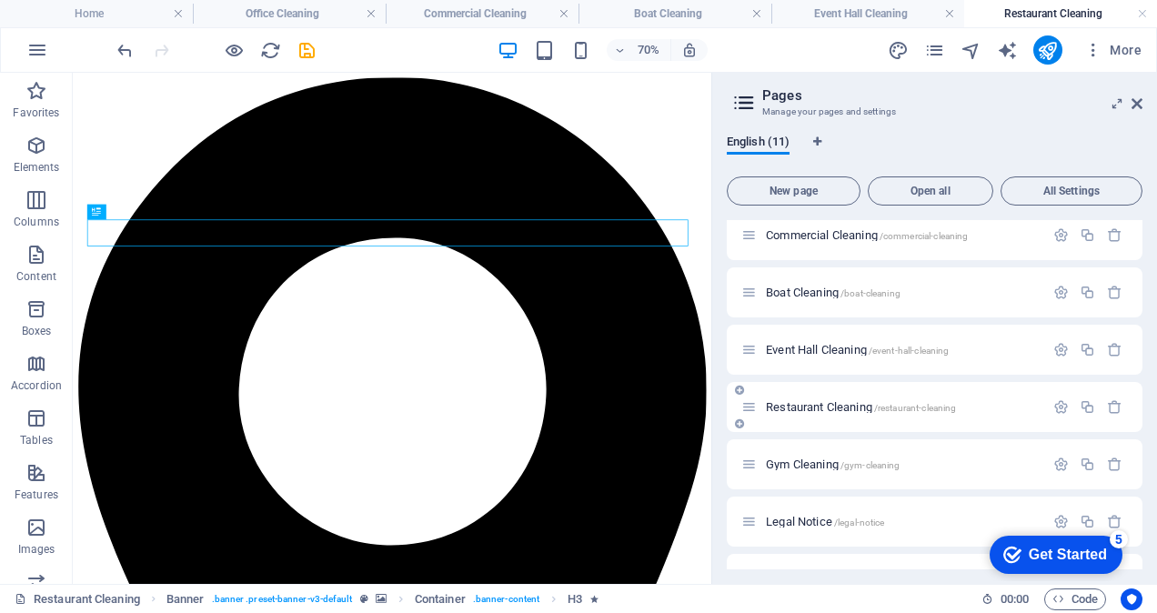
scroll to position [0, 0]
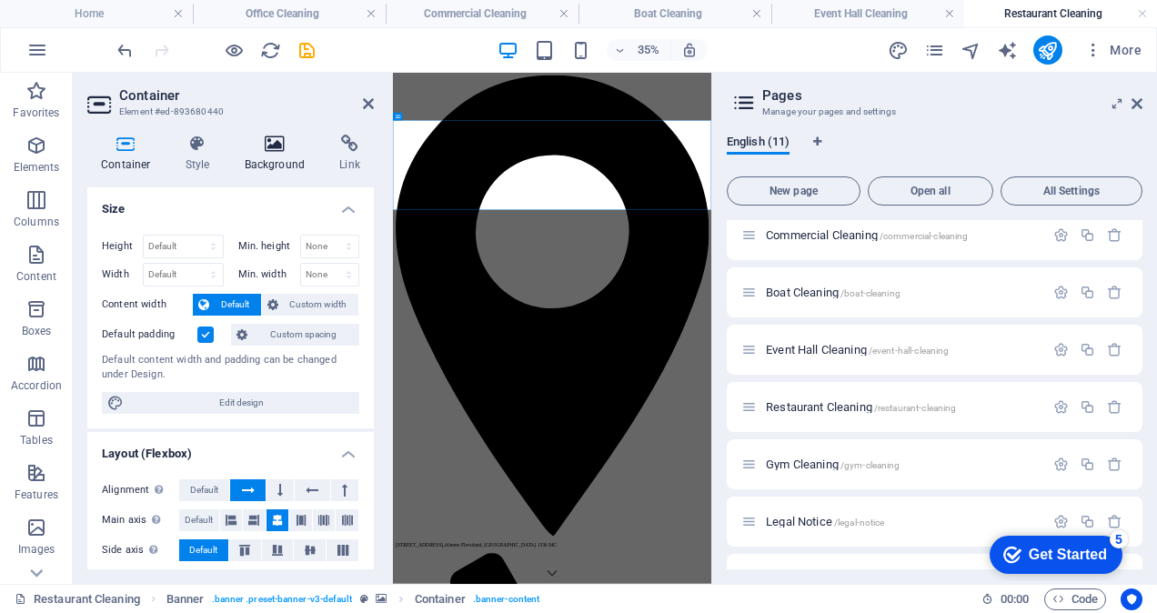
click at [260, 145] on icon at bounding box center [275, 144] width 88 height 18
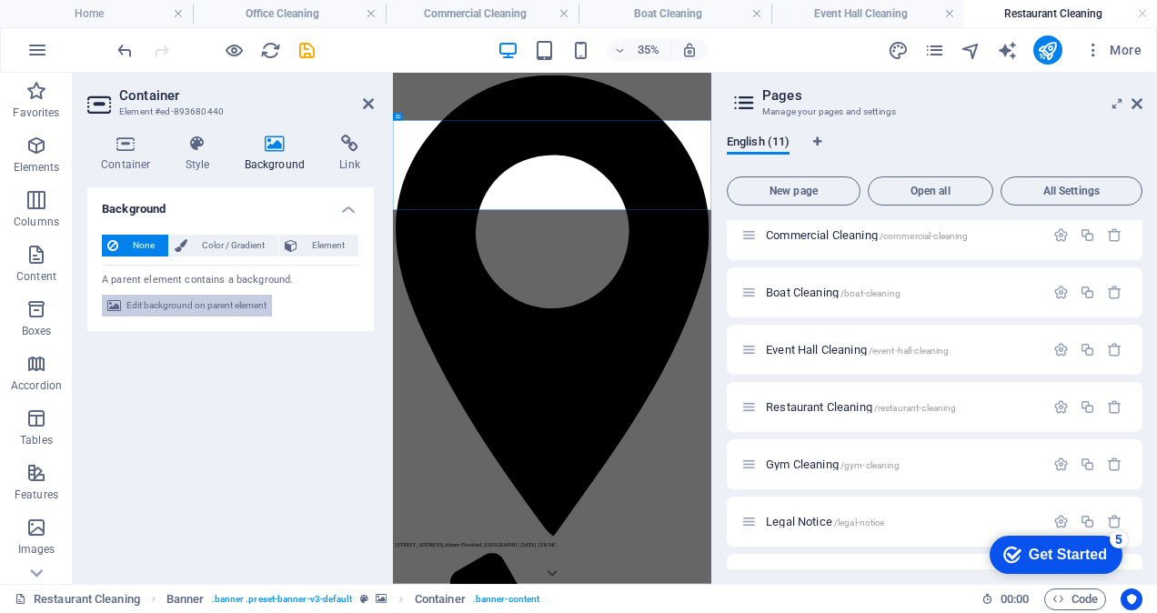
click at [201, 299] on span "Edit background on parent element" at bounding box center [196, 306] width 140 height 22
select select "ms"
select select "s"
select select "progressive"
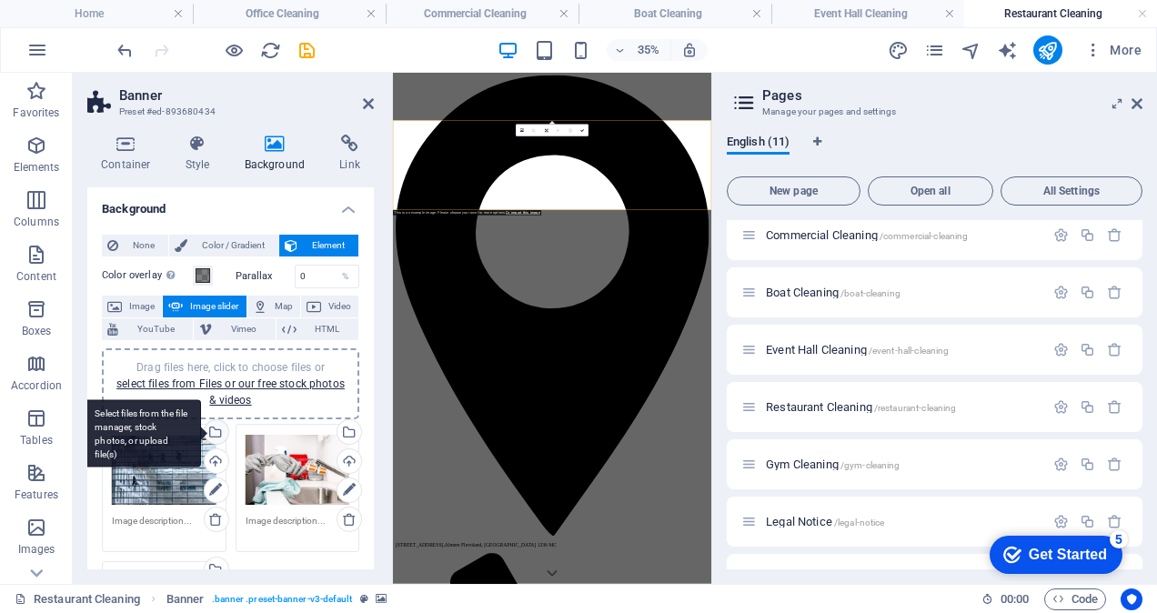
click at [201, 432] on div "Select files from the file manager, stock photos, or upload file(s)" at bounding box center [142, 433] width 118 height 68
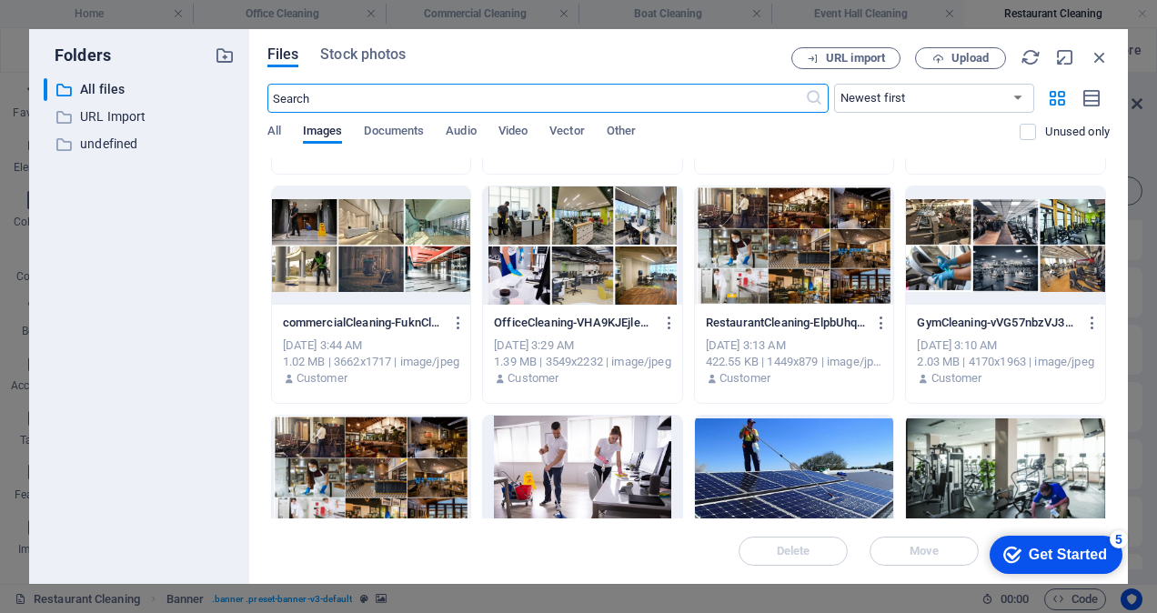
scroll to position [364, 0]
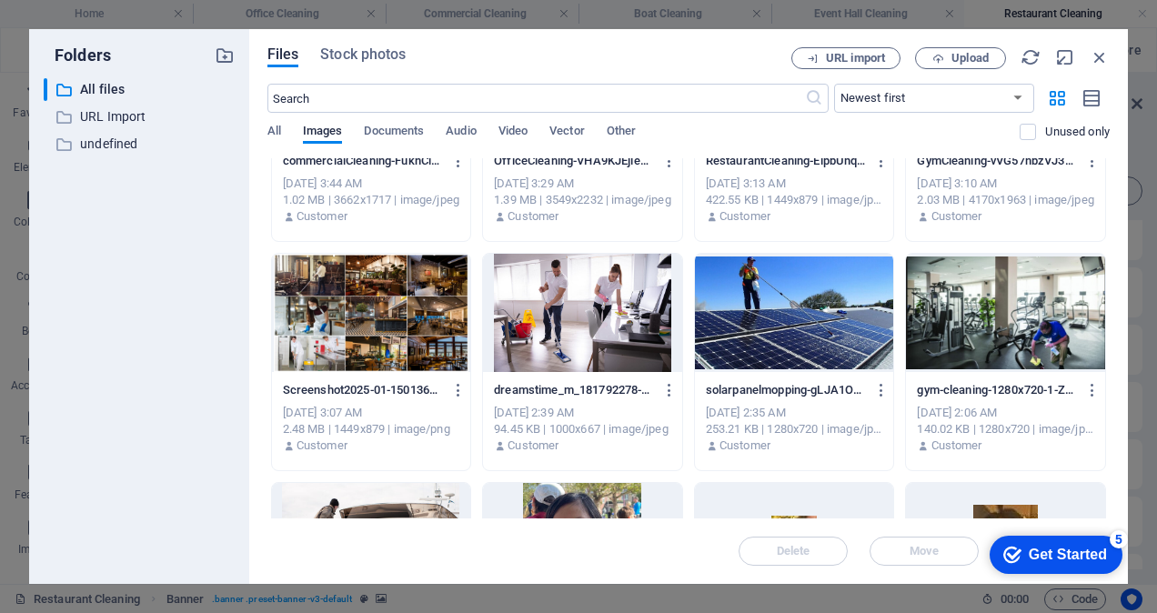
click at [997, 322] on div at bounding box center [1005, 313] width 199 height 118
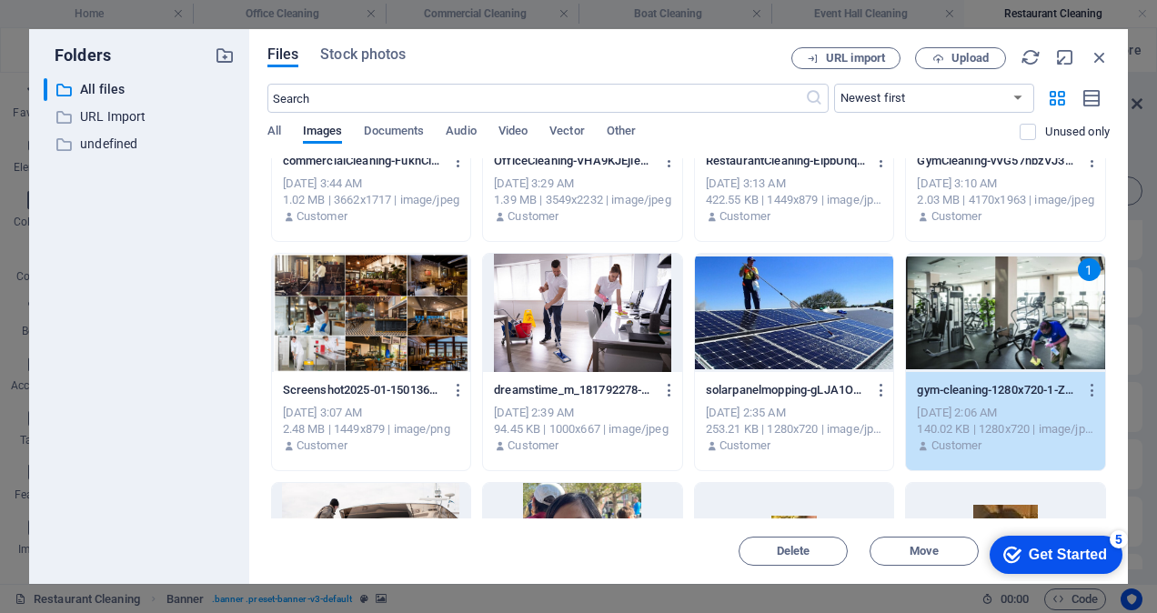
click at [997, 322] on div "1" at bounding box center [1005, 313] width 199 height 118
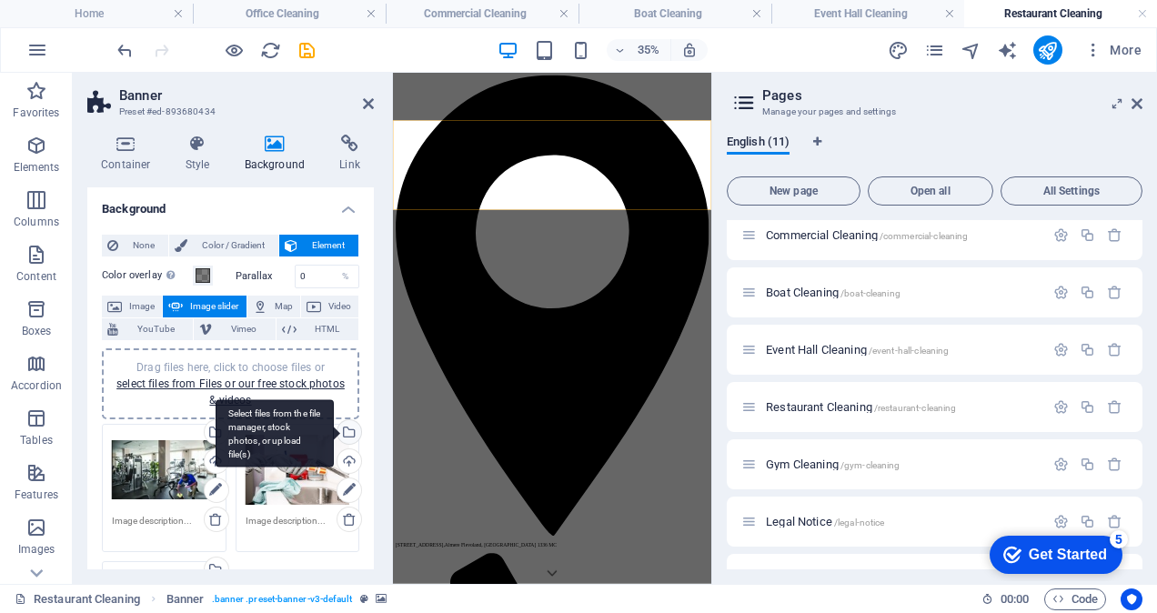
click at [350, 433] on div "Select files from the file manager, stock photos, or upload file(s)" at bounding box center [347, 433] width 27 height 27
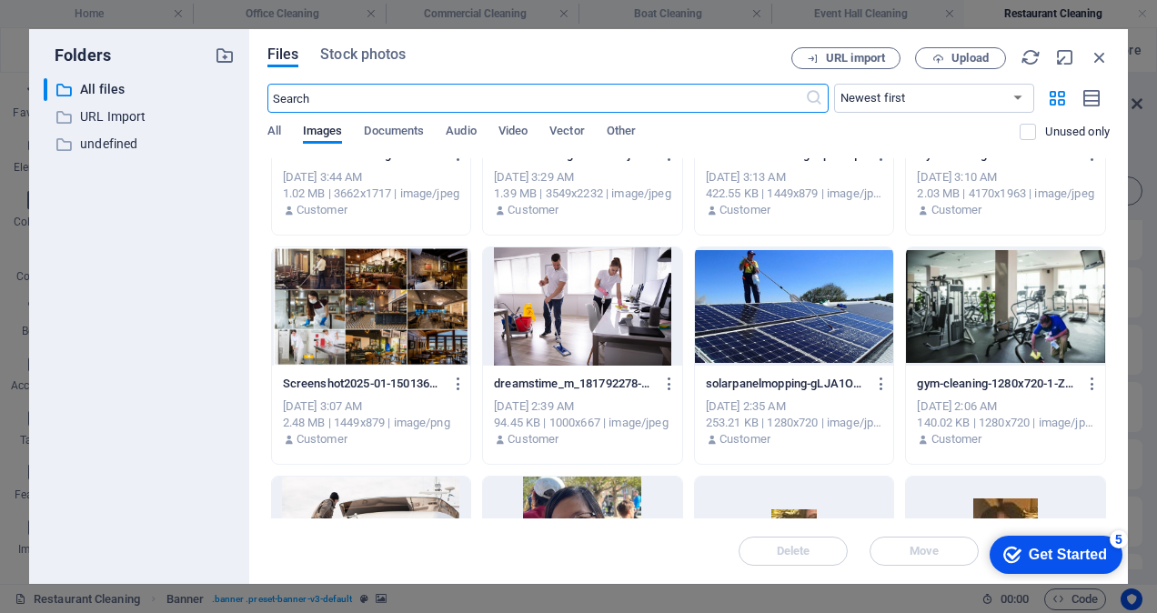
scroll to position [455, 0]
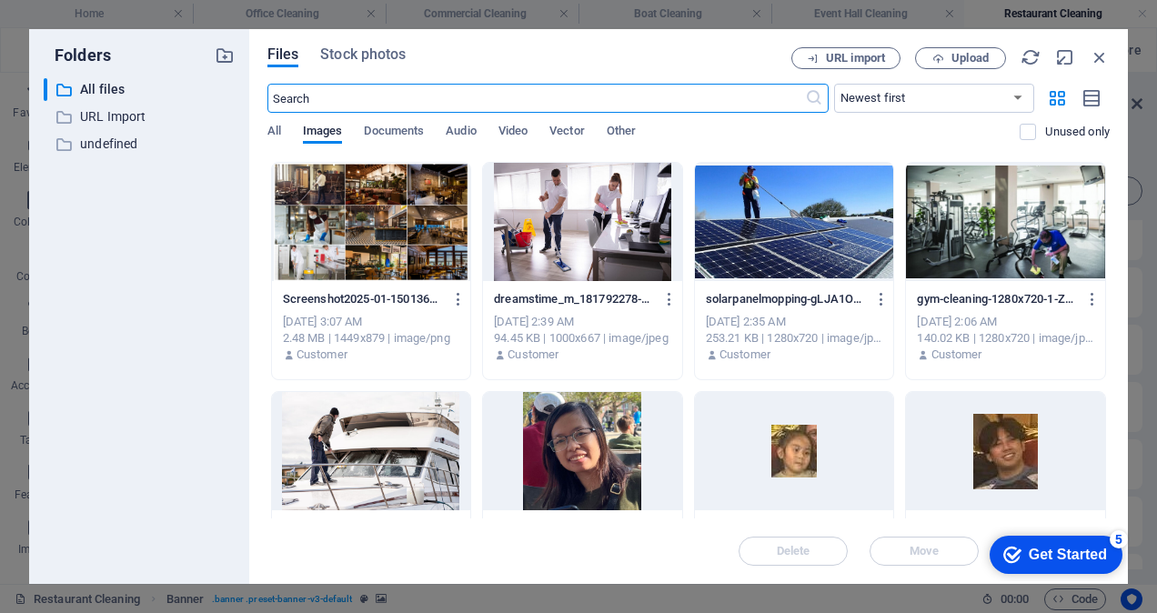
click at [394, 447] on div at bounding box center [371, 451] width 199 height 118
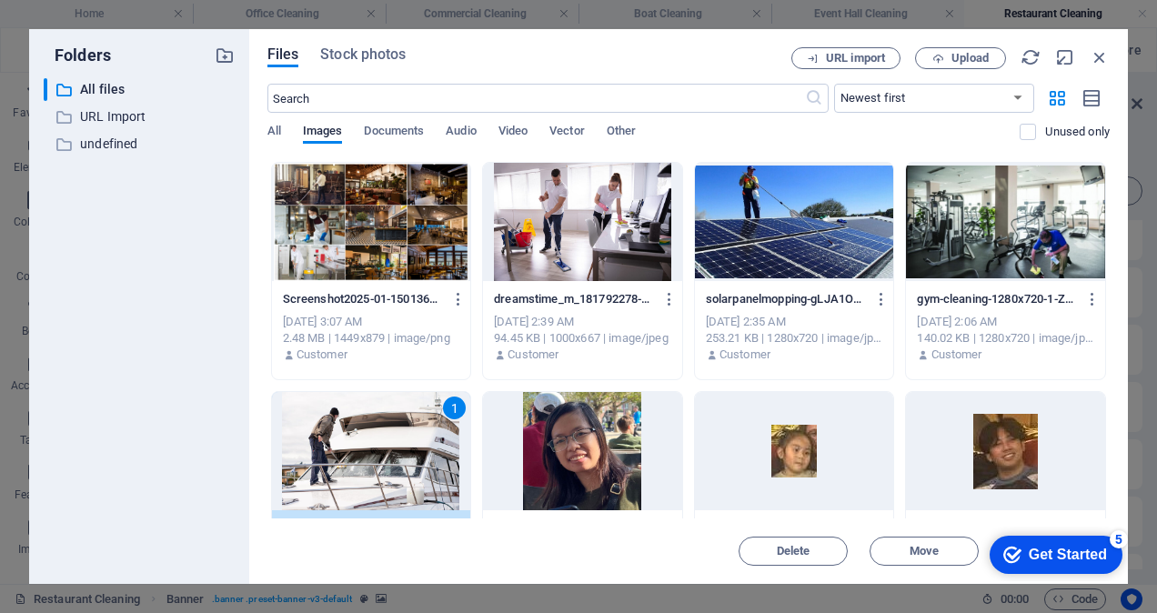
click at [394, 447] on div "1" at bounding box center [371, 451] width 199 height 118
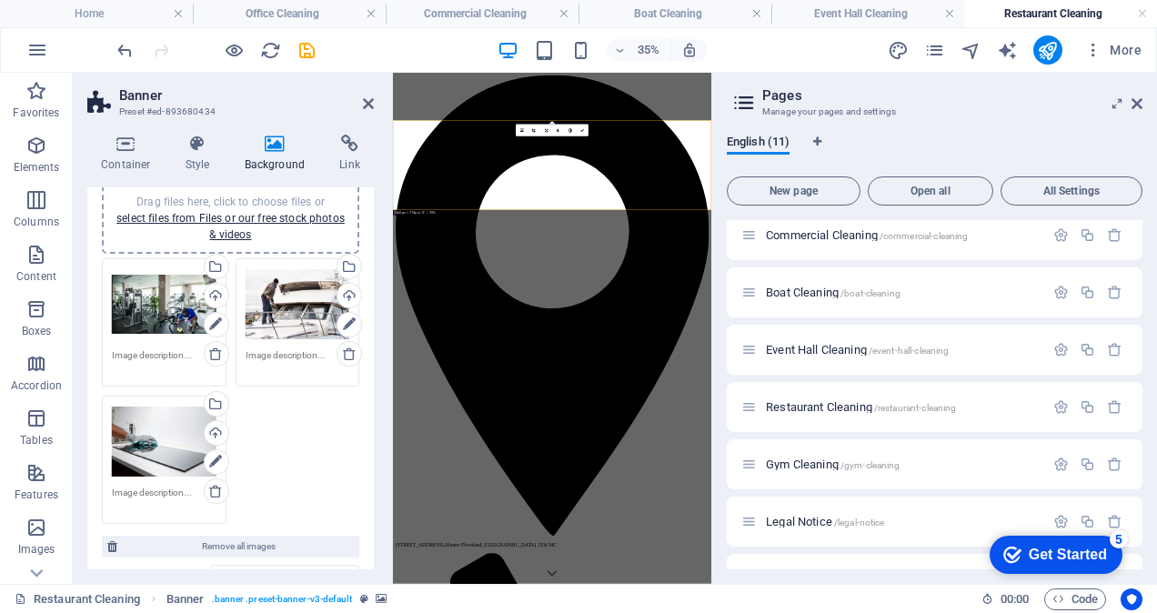
scroll to position [182, 0]
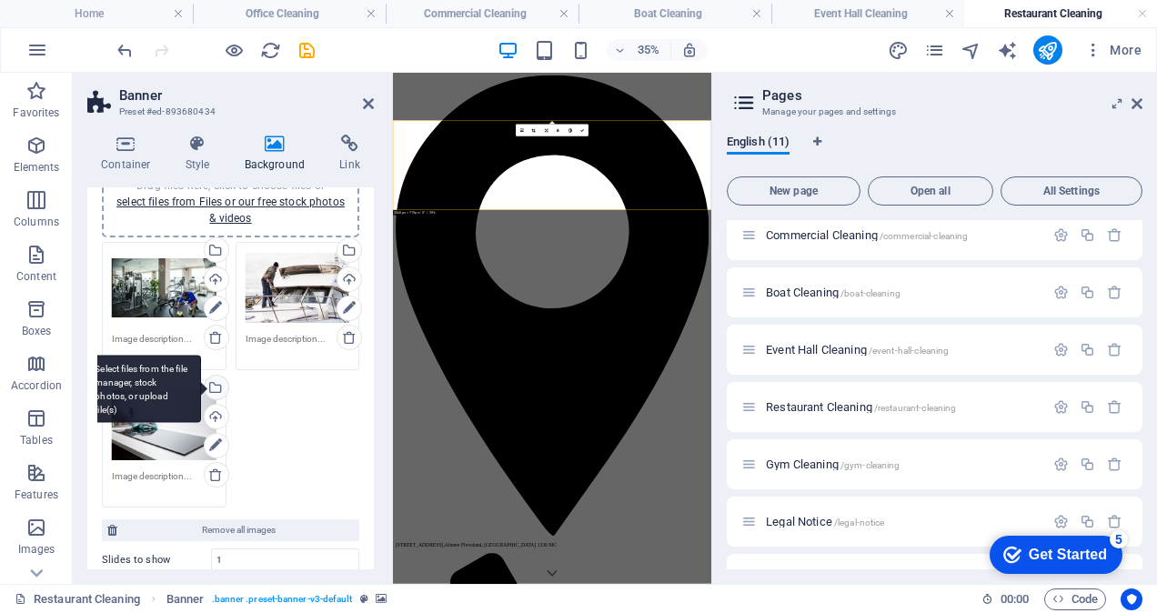
click at [214, 385] on div "Select files from the file manager, stock photos, or upload file(s)" at bounding box center [214, 389] width 27 height 27
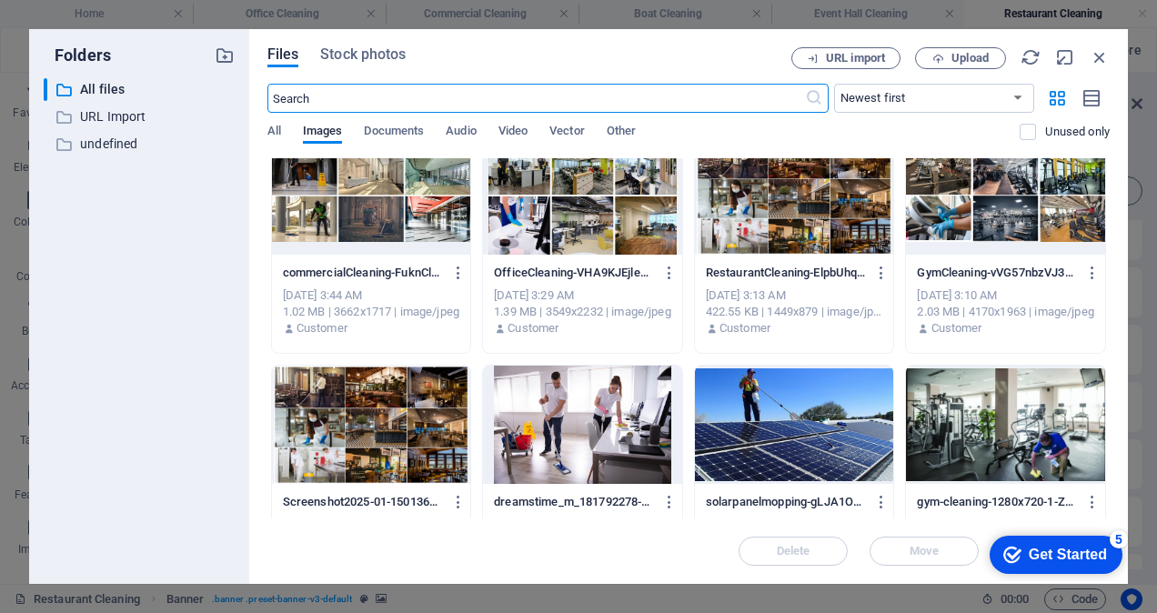
scroll to position [273, 0]
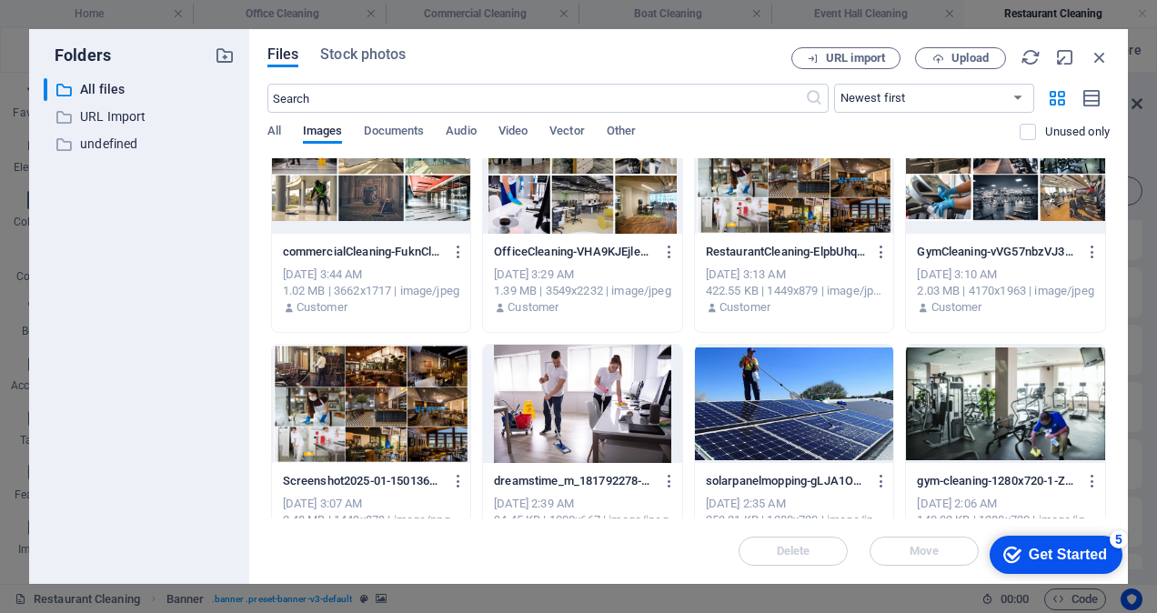
click at [787, 397] on div at bounding box center [794, 404] width 199 height 118
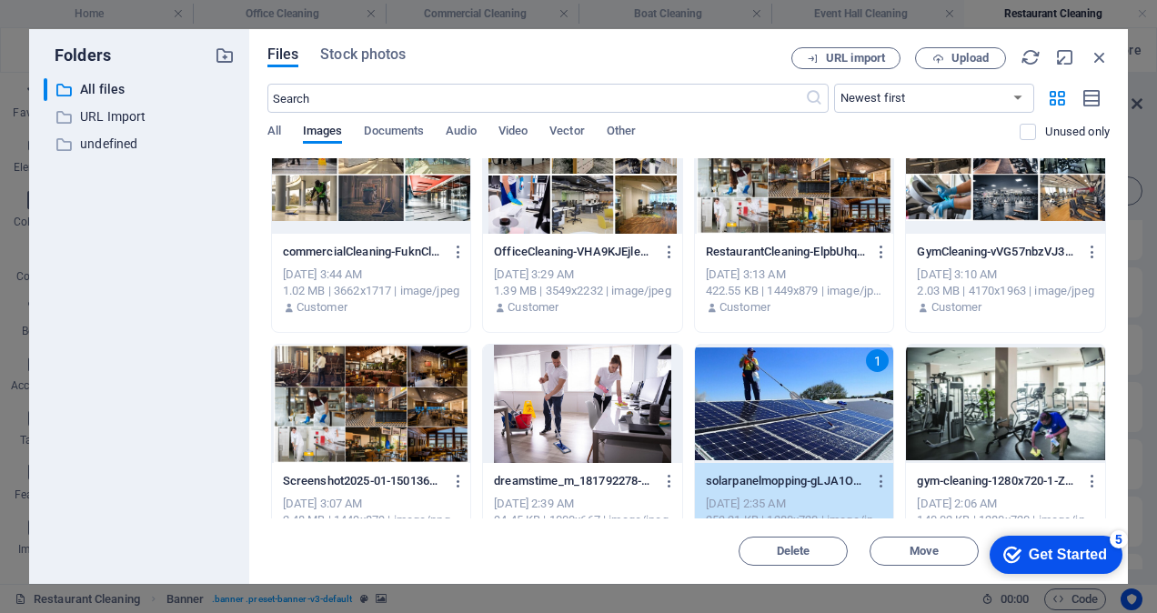
click at [787, 397] on div "1" at bounding box center [794, 404] width 199 height 118
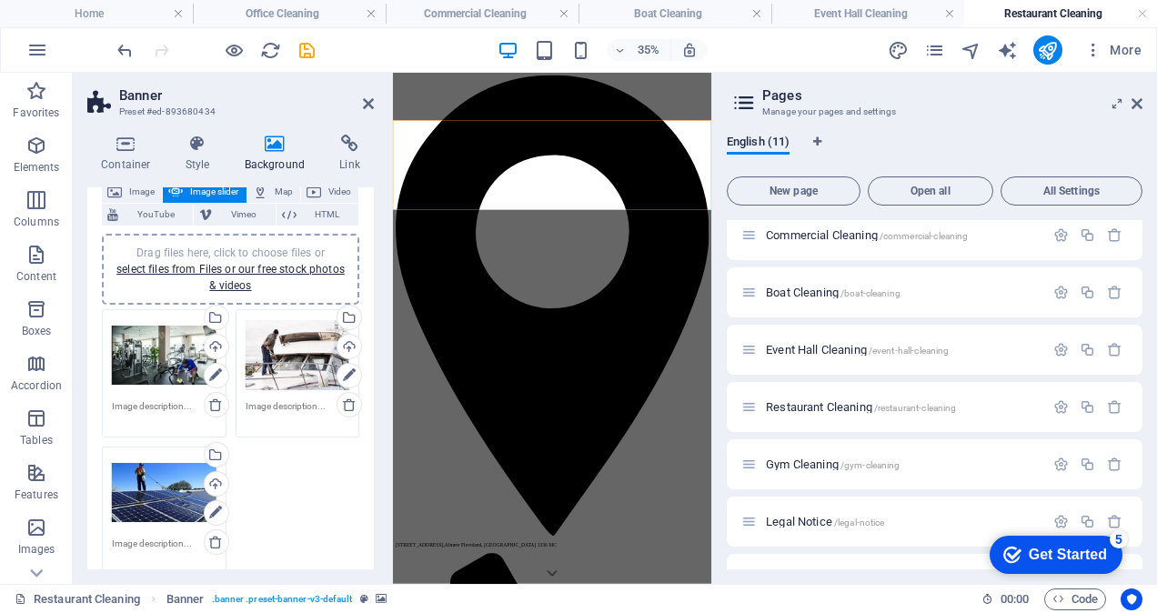
scroll to position [91, 0]
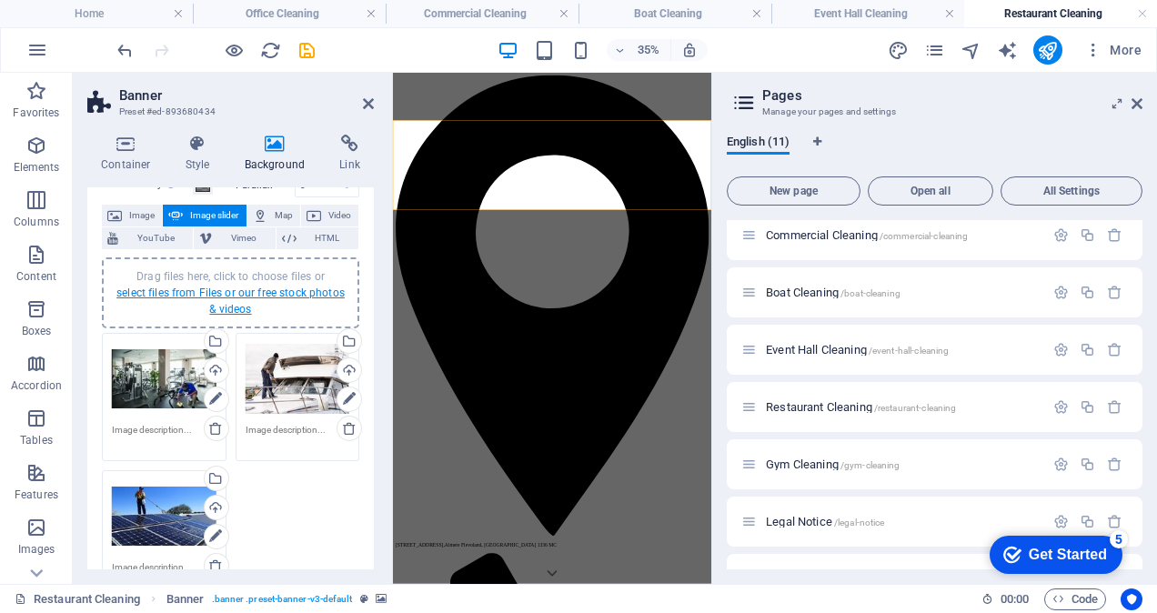
click at [226, 289] on link "select files from Files or our free stock photos & videos" at bounding box center [230, 300] width 228 height 29
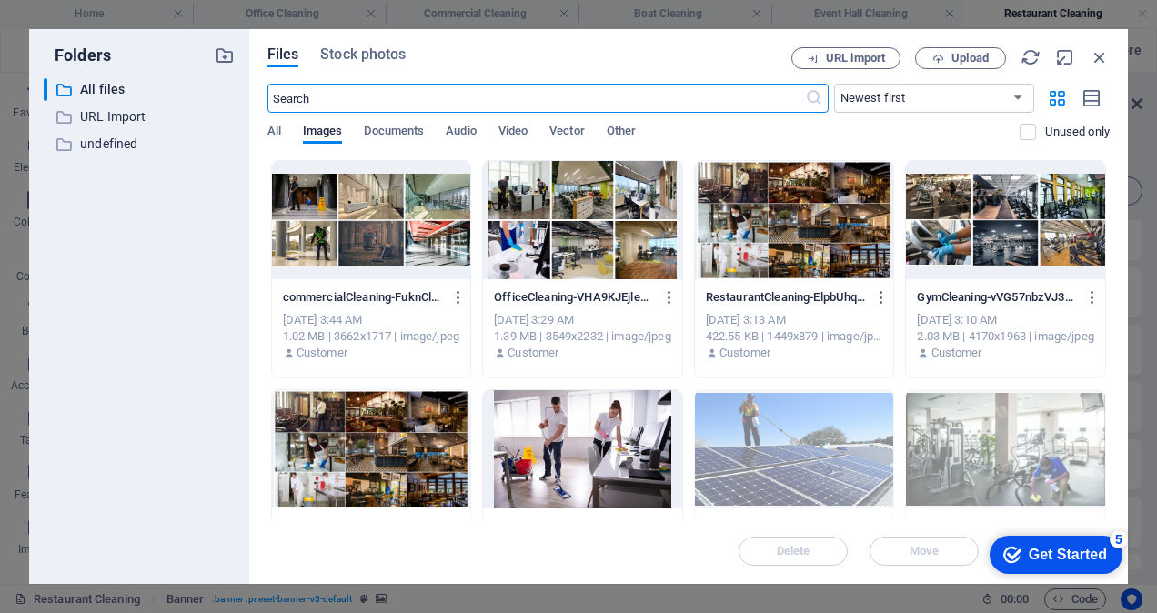
scroll to position [364, 0]
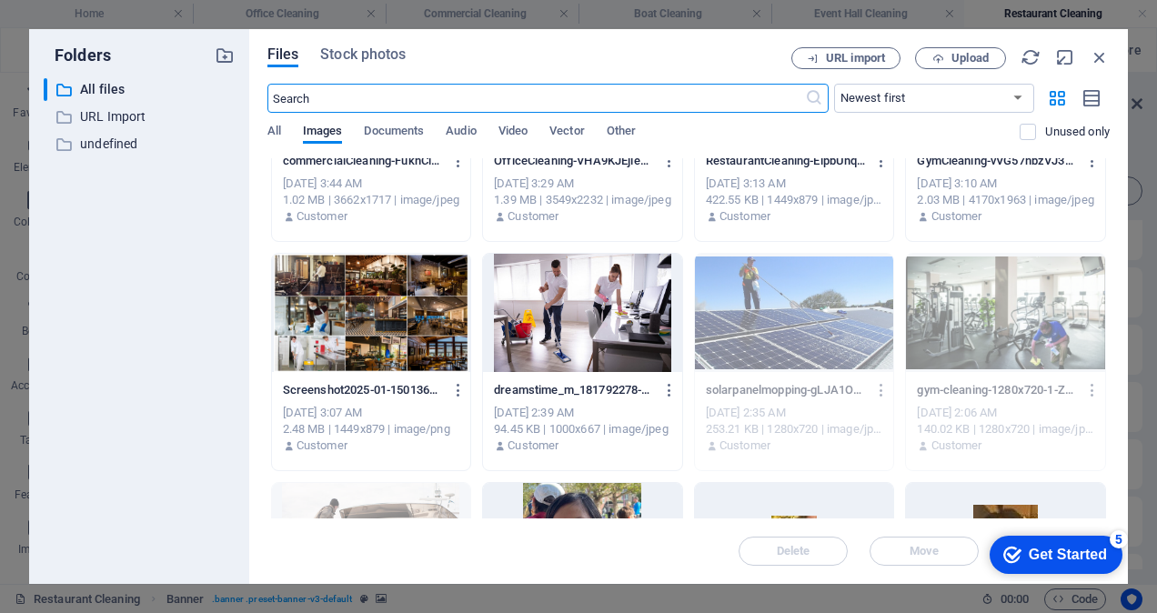
click at [572, 325] on div at bounding box center [582, 313] width 199 height 118
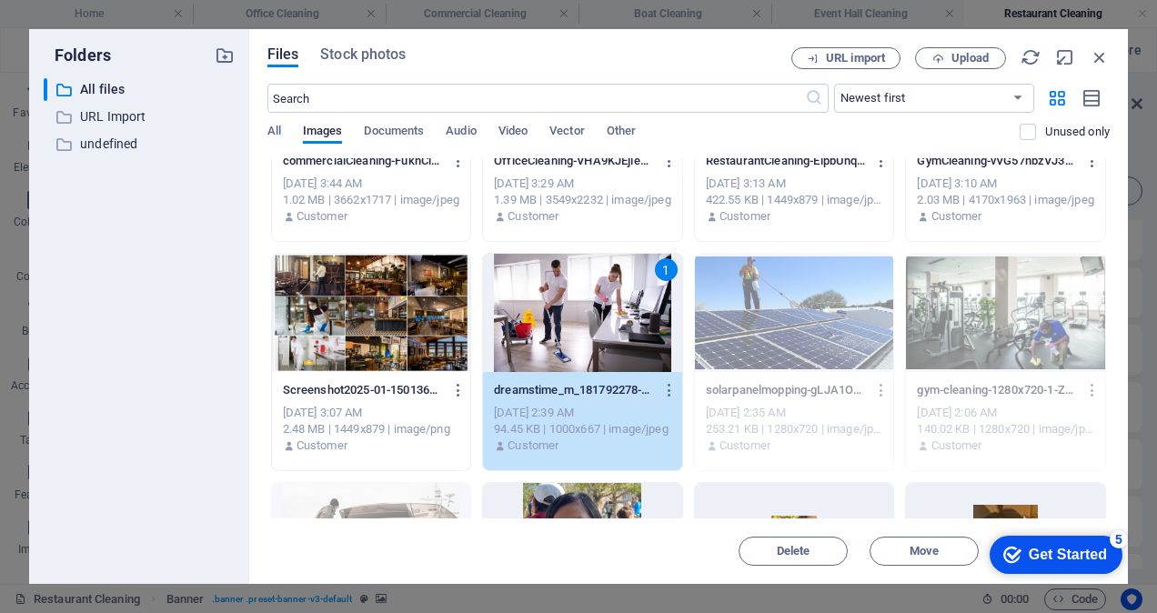
click at [572, 325] on div "1" at bounding box center [582, 313] width 199 height 118
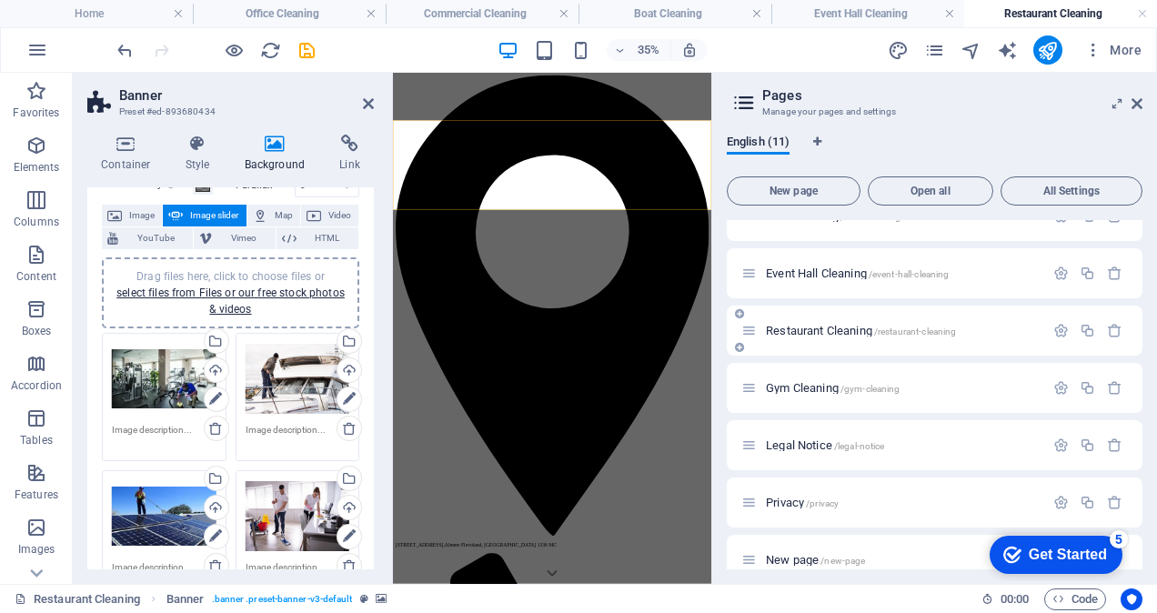
scroll to position [273, 0]
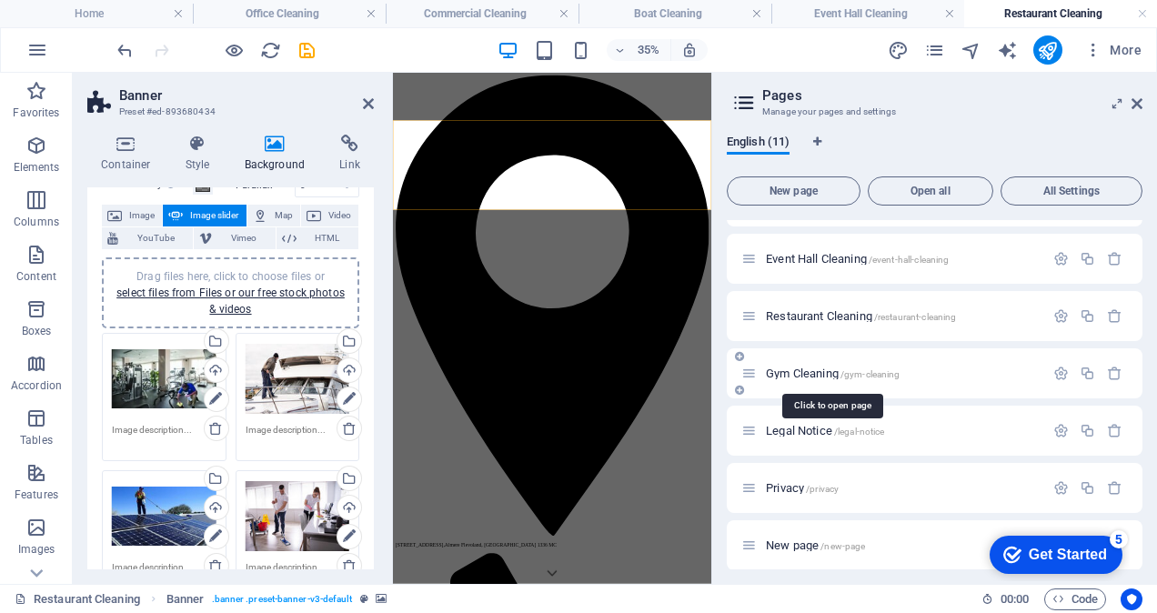
click at [816, 376] on span "Gym Cleaning /gym-cleaning" at bounding box center [833, 373] width 134 height 14
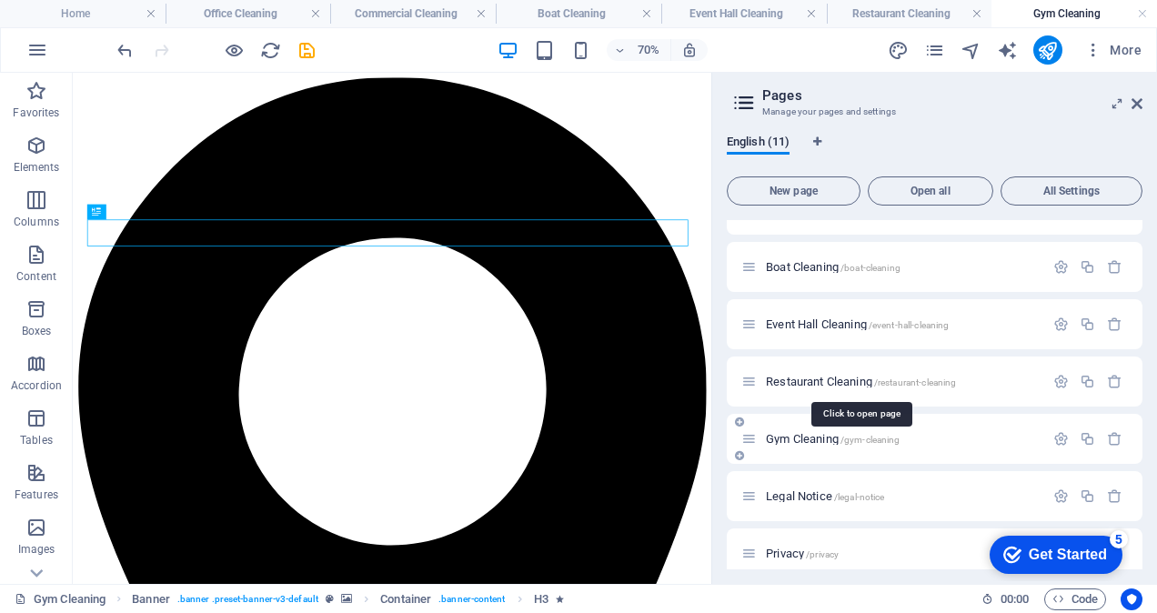
scroll to position [0, 0]
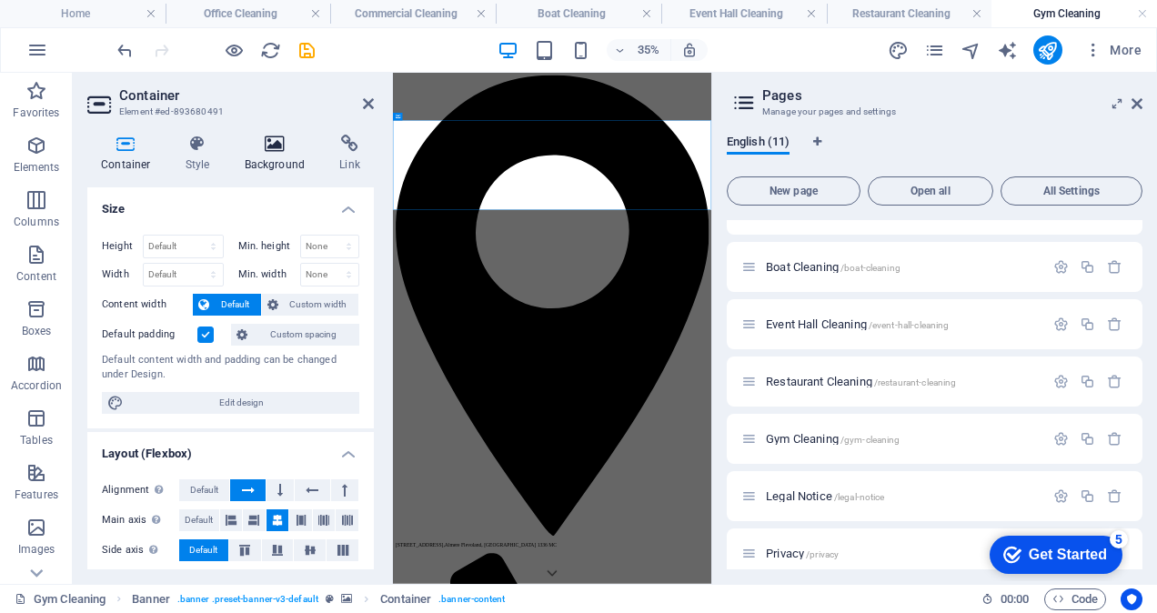
click at [267, 147] on icon at bounding box center [275, 144] width 88 height 18
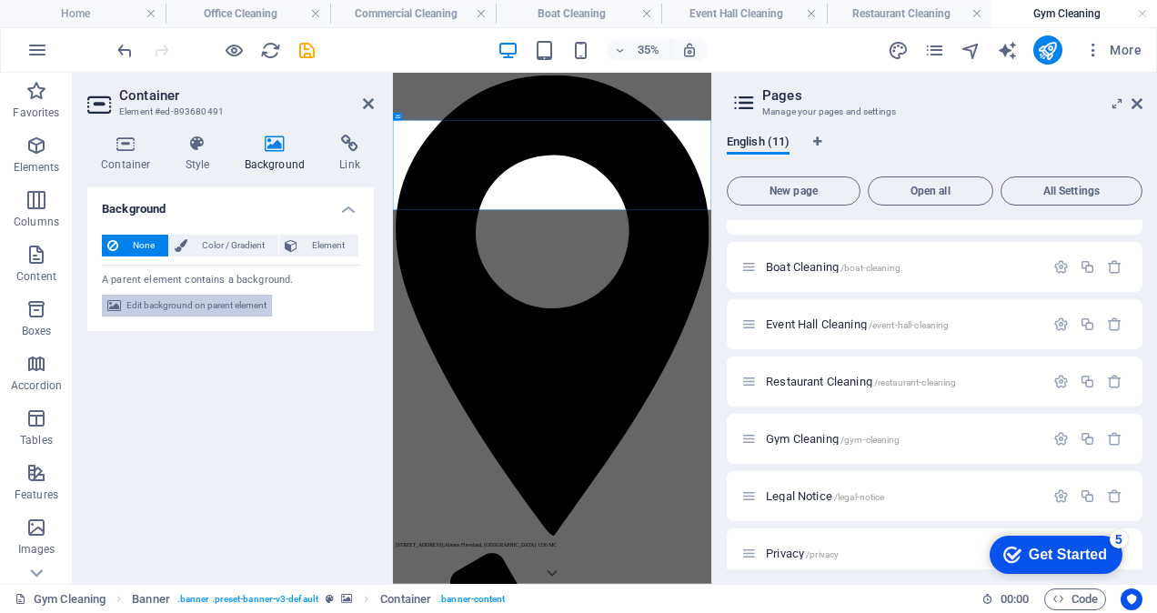
click at [244, 308] on span "Edit background on parent element" at bounding box center [196, 306] width 140 height 22
select select "ms"
select select "s"
select select "progressive"
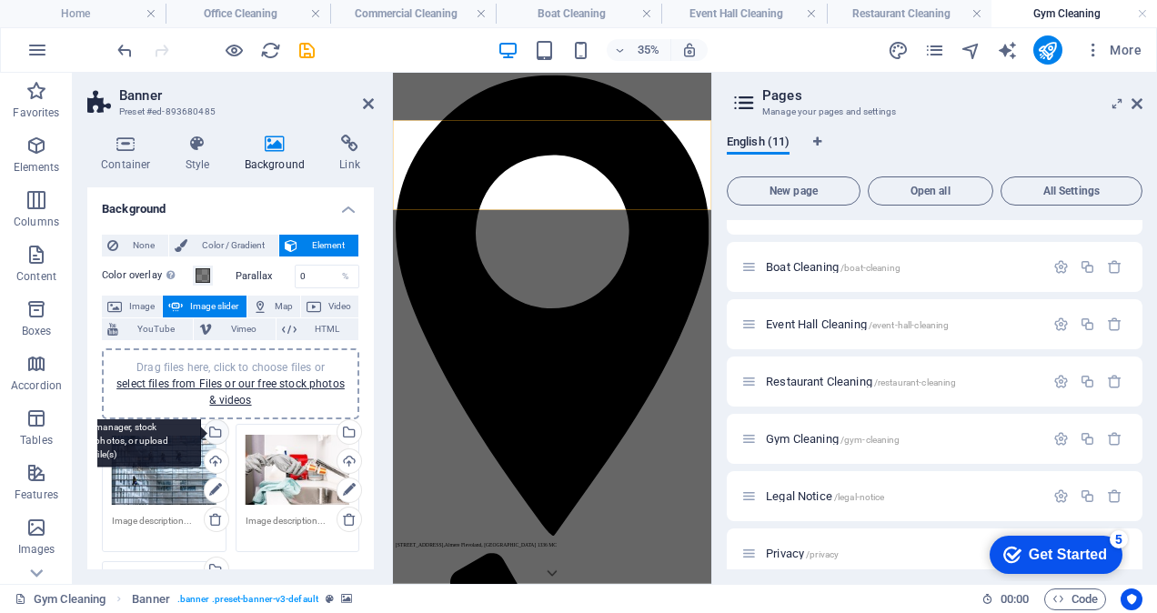
click at [201, 433] on div "Select files from the file manager, stock photos, or upload file(s)" at bounding box center [142, 433] width 118 height 68
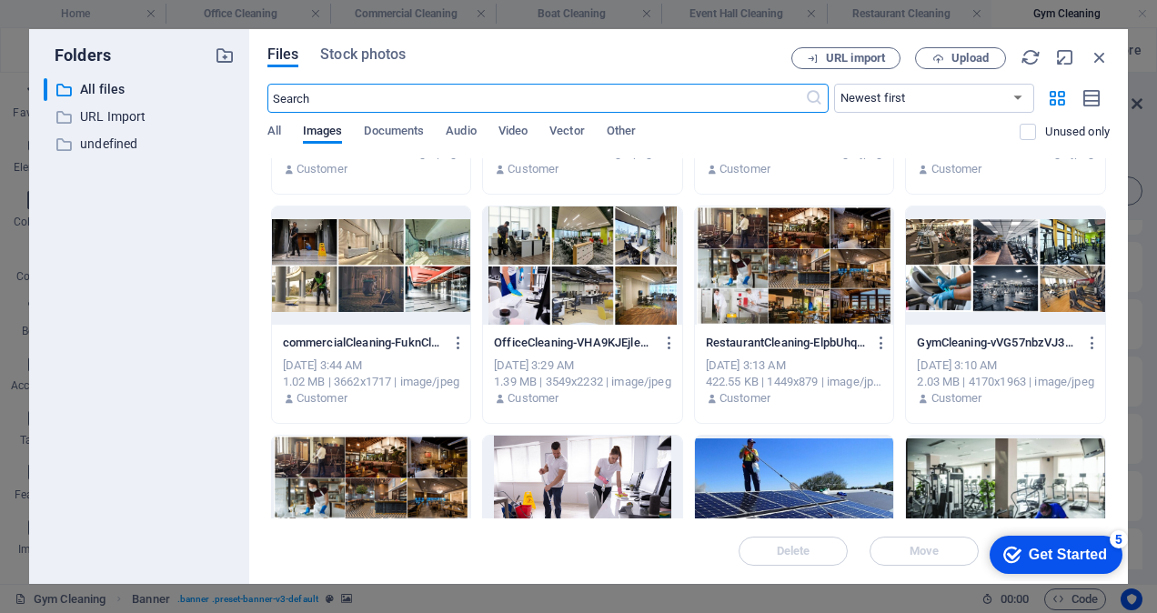
scroll to position [273, 0]
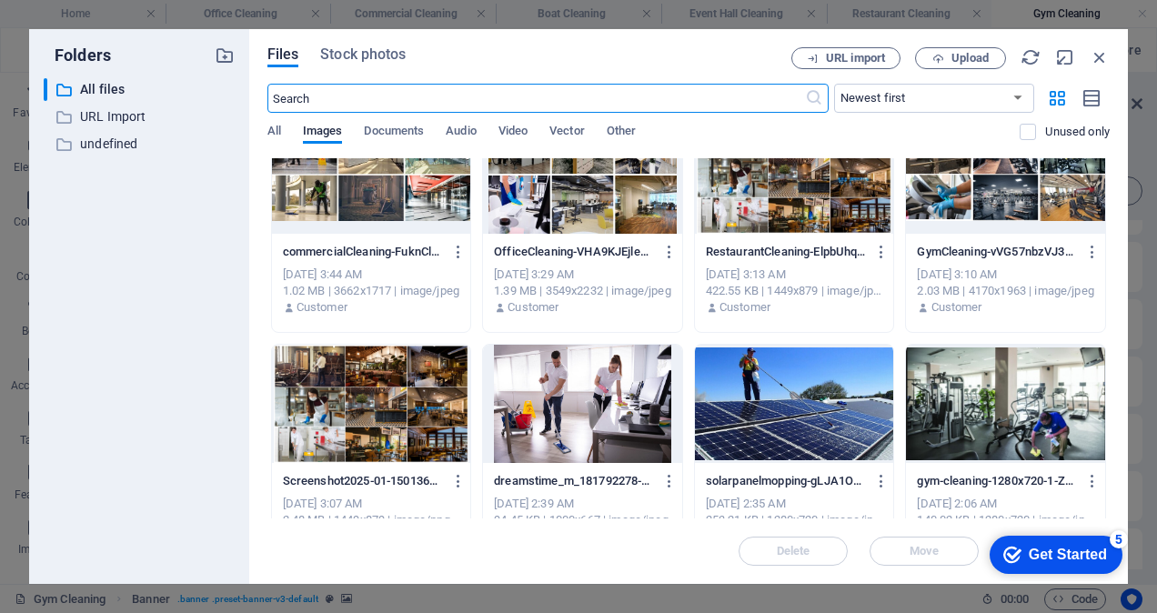
click at [1023, 391] on div at bounding box center [1005, 404] width 199 height 118
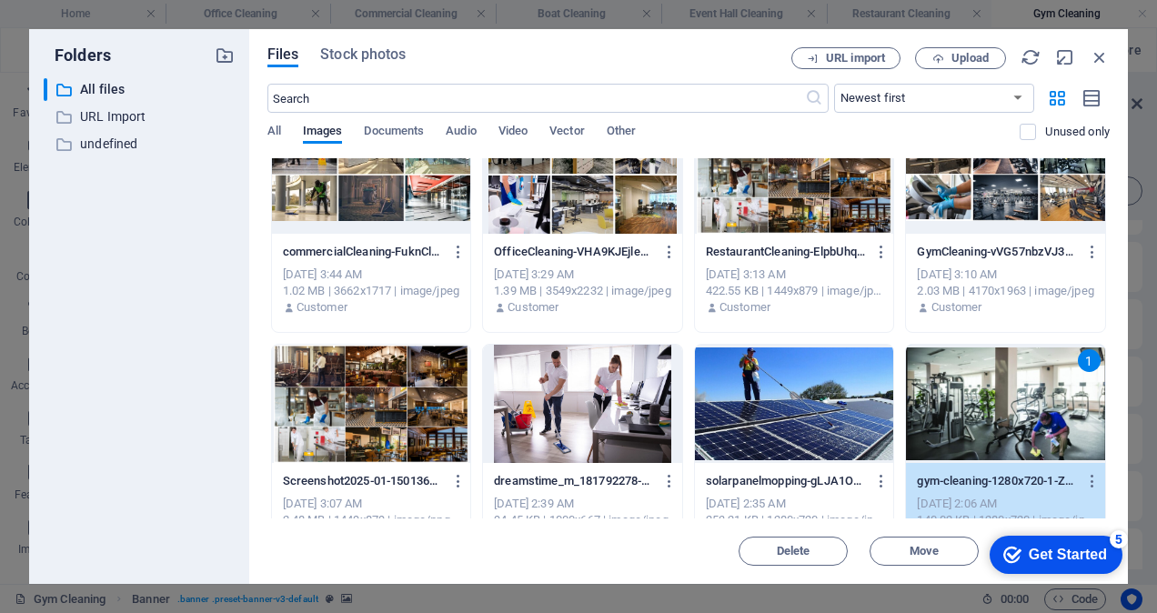
click at [1023, 391] on div "1" at bounding box center [1005, 404] width 199 height 118
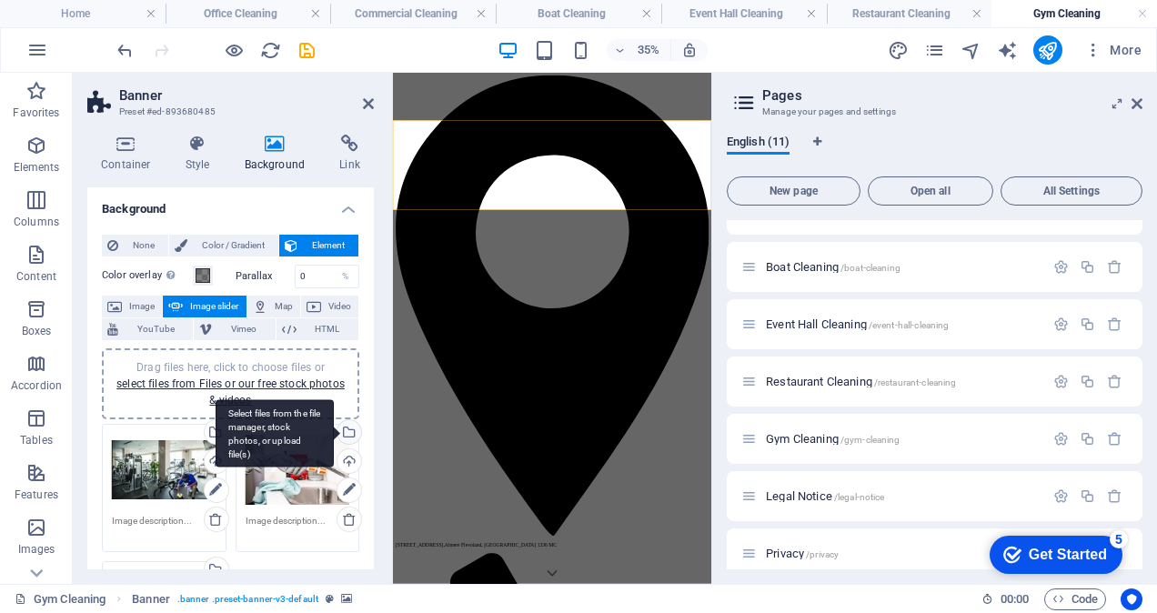
click at [334, 432] on div "Select files from the file manager, stock photos, or upload file(s)" at bounding box center [275, 433] width 118 height 68
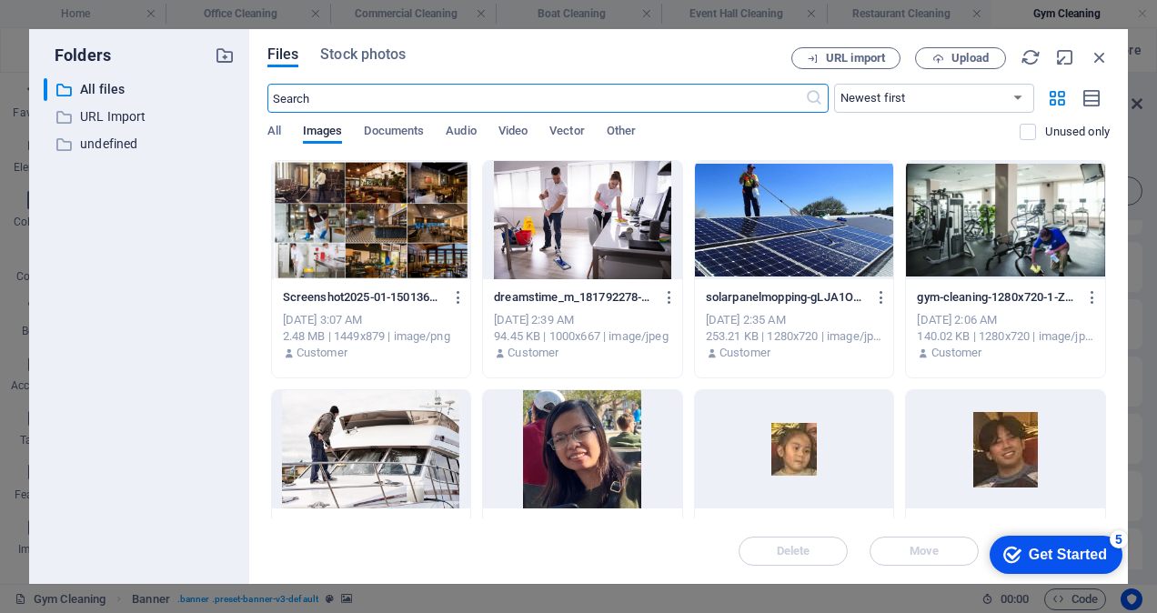
scroll to position [546, 0]
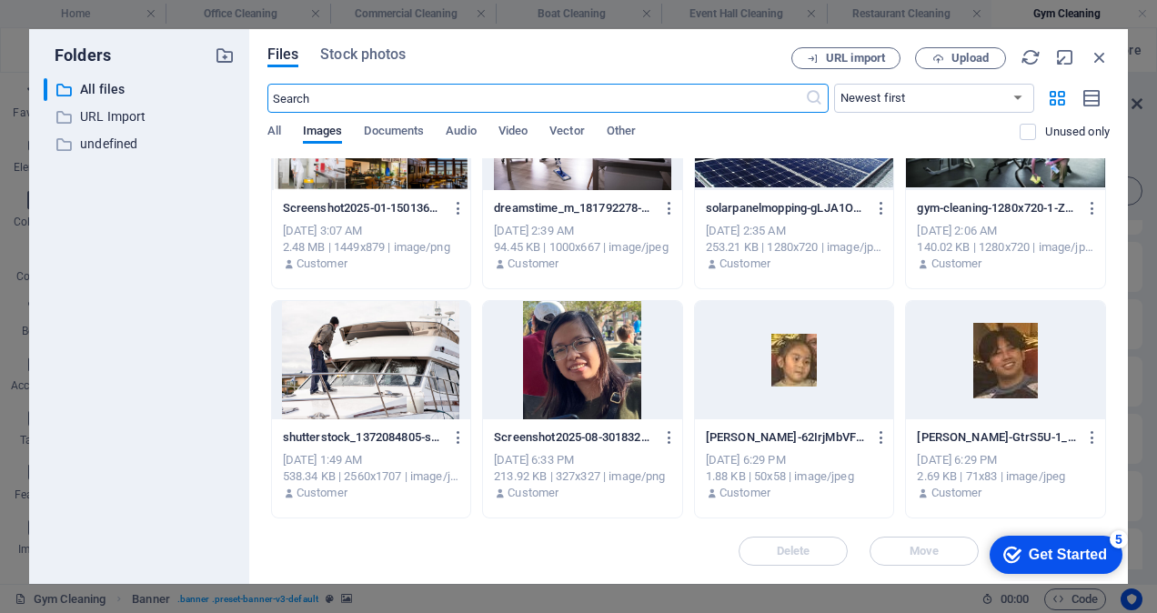
click at [379, 384] on div at bounding box center [371, 360] width 199 height 118
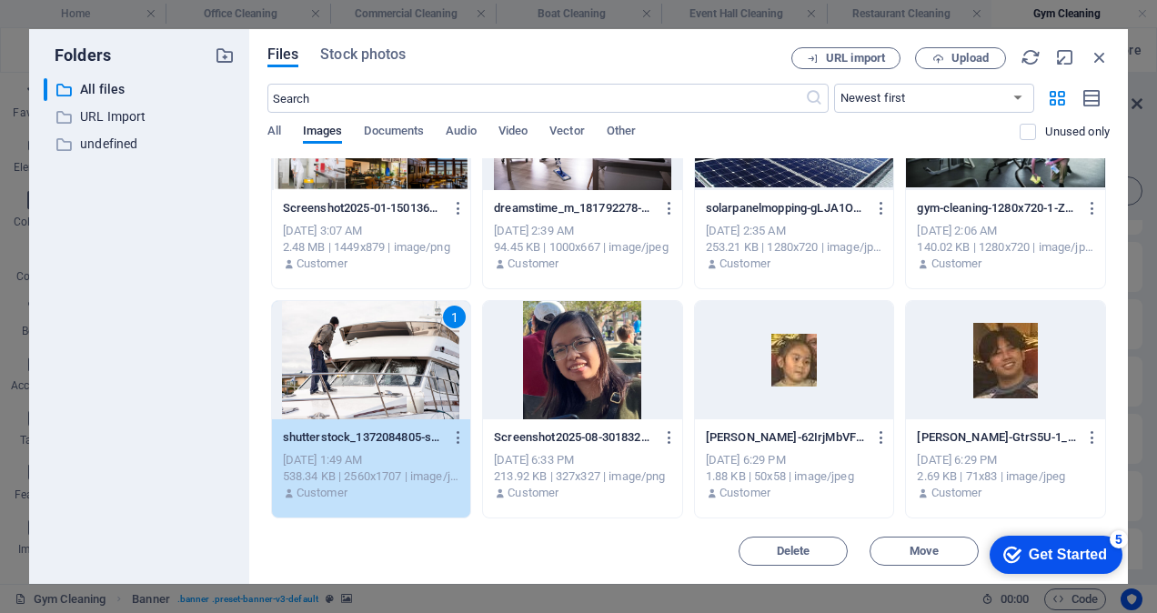
click at [379, 384] on div "1" at bounding box center [371, 360] width 199 height 118
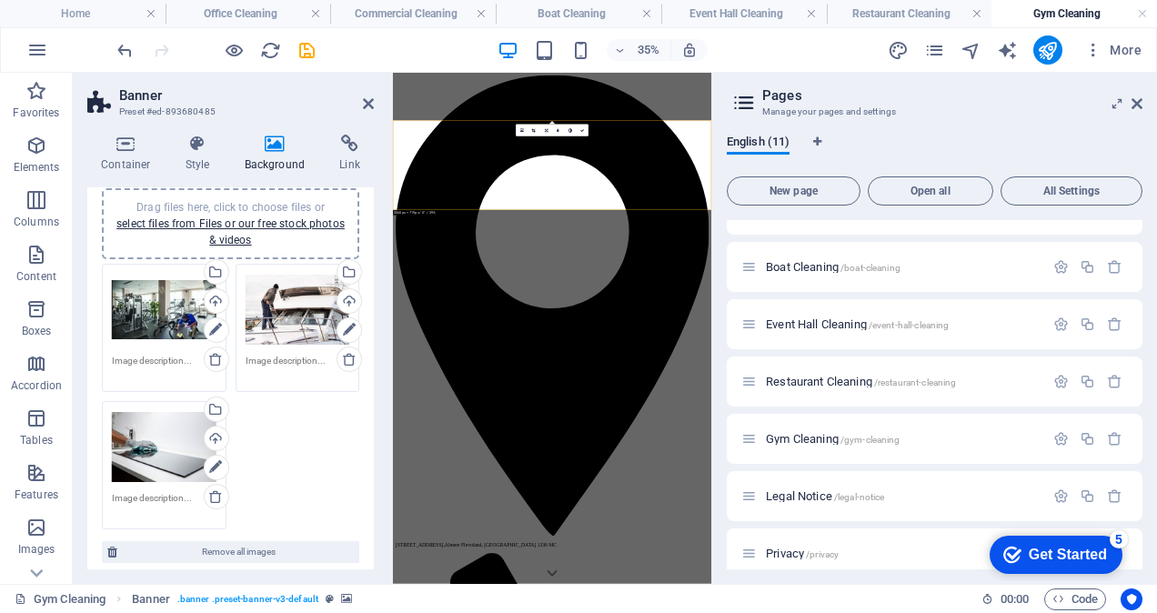
scroll to position [182, 0]
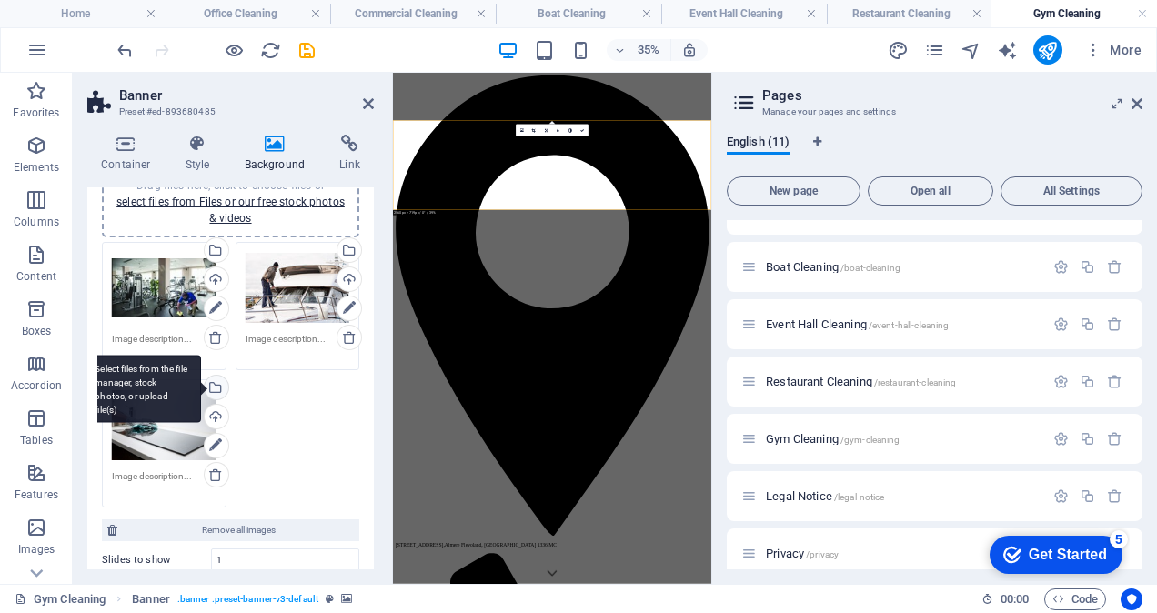
click at [214, 389] on div "Select files from the file manager, stock photos, or upload file(s)" at bounding box center [214, 389] width 27 height 27
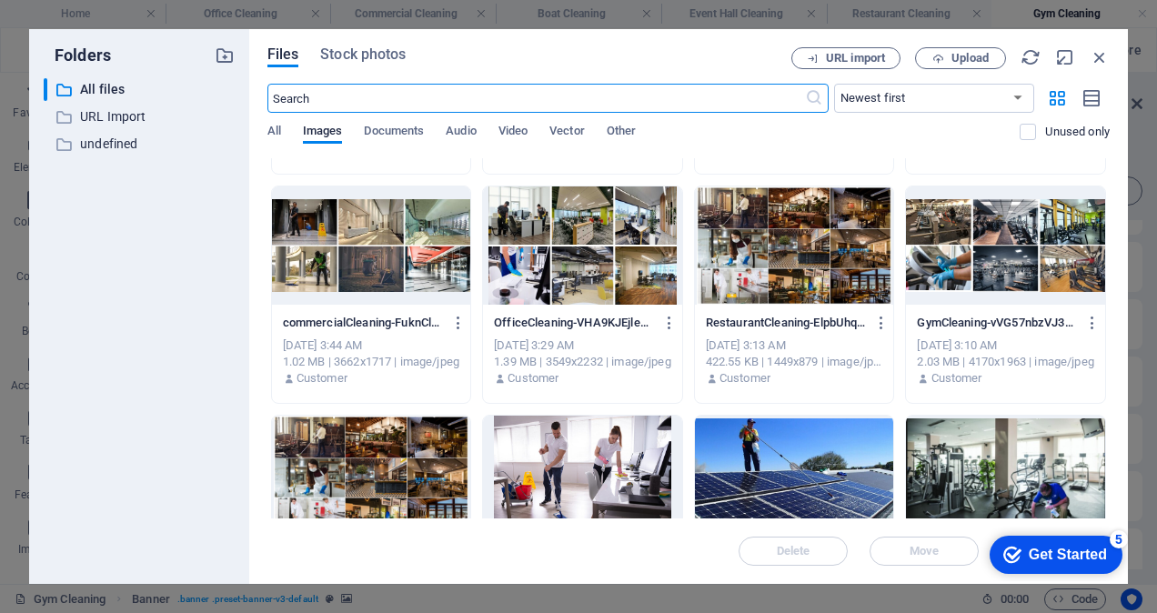
scroll to position [273, 0]
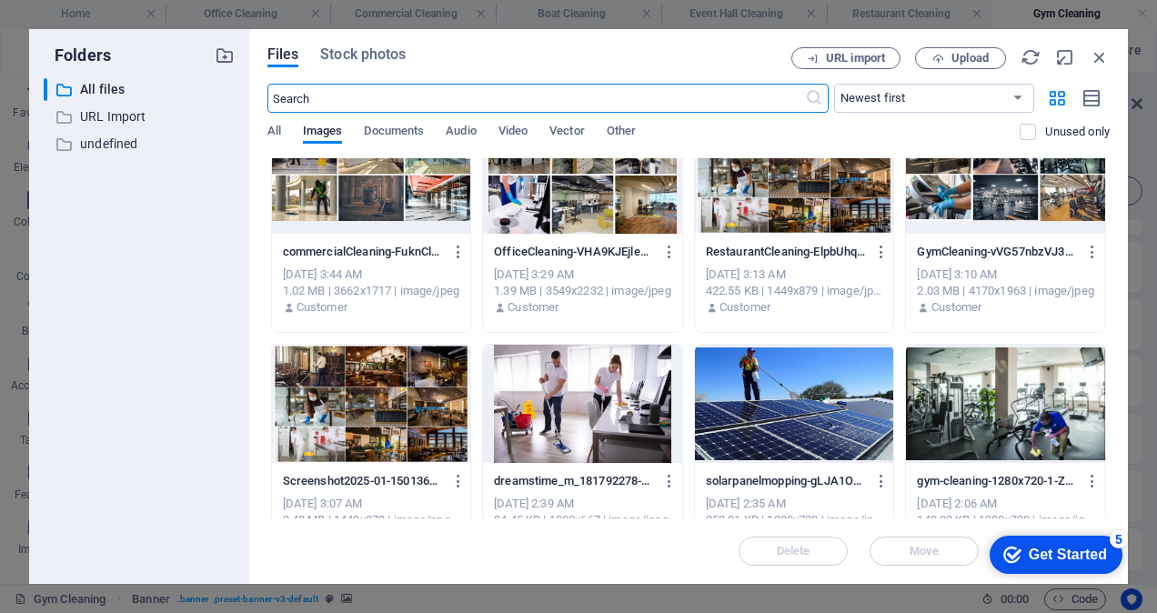
click at [801, 413] on div at bounding box center [794, 404] width 199 height 118
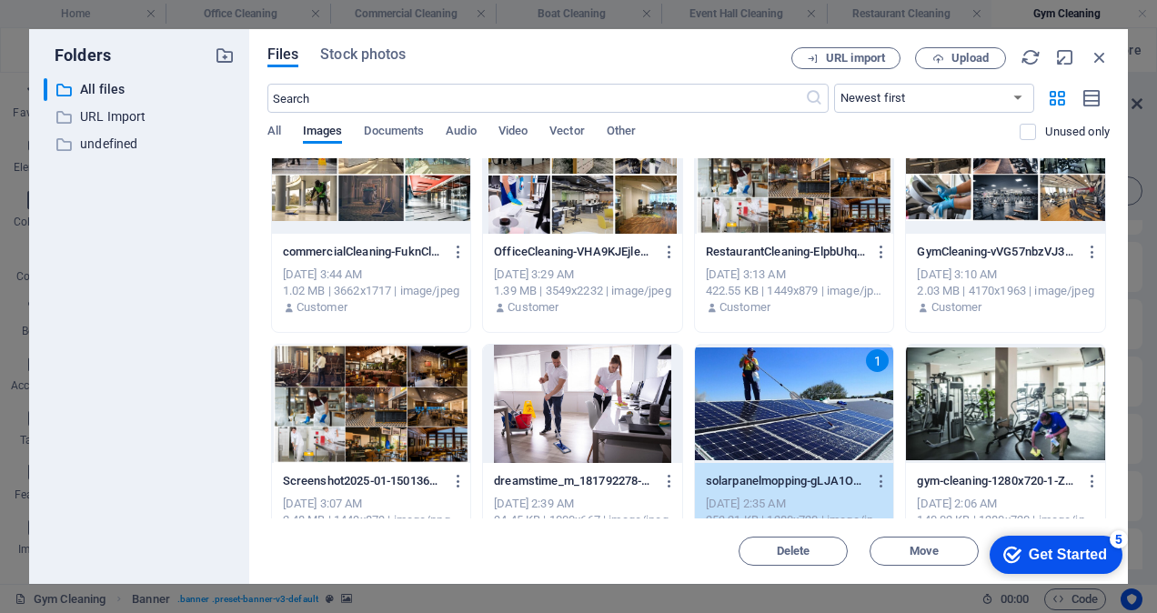
click at [801, 413] on div "1" at bounding box center [794, 404] width 199 height 118
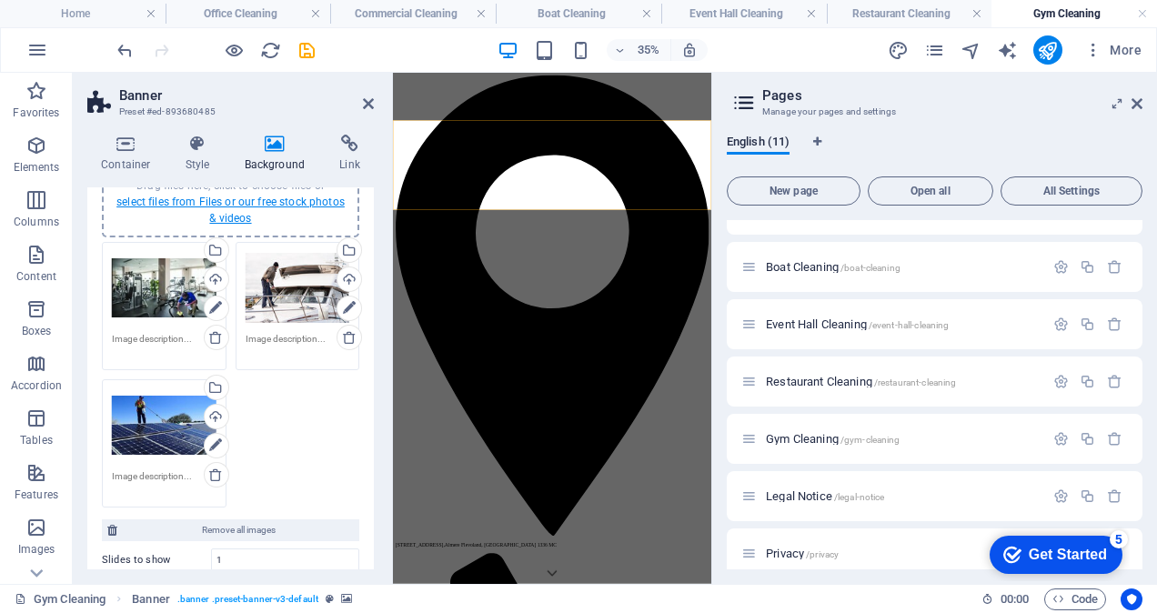
click at [240, 211] on link "select files from Files or our free stock photos & videos" at bounding box center [230, 210] width 228 height 29
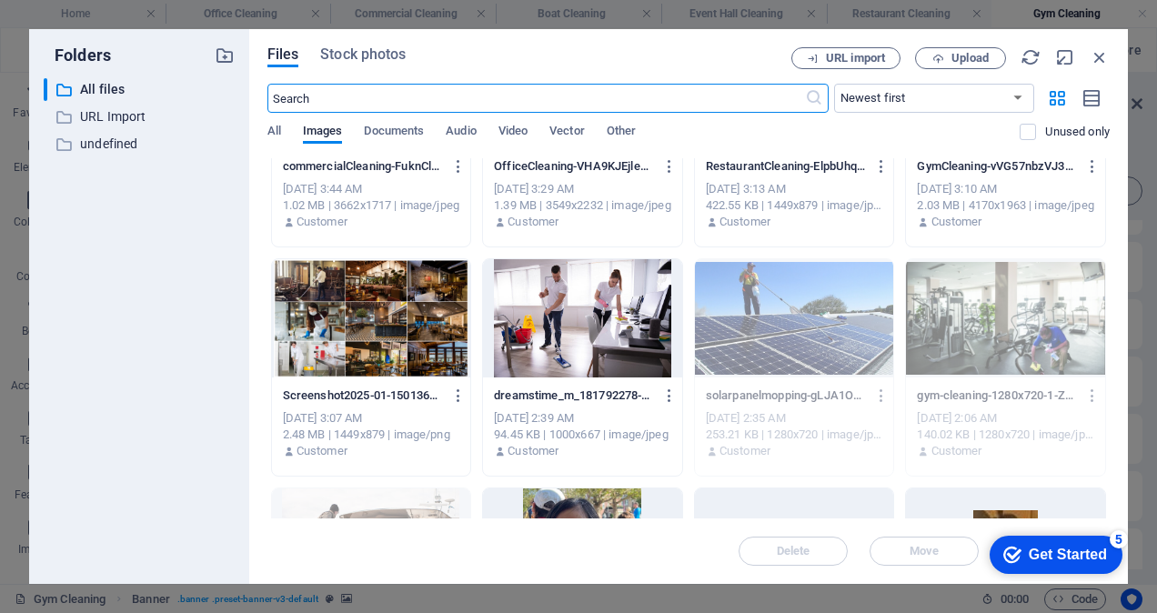
scroll to position [364, 0]
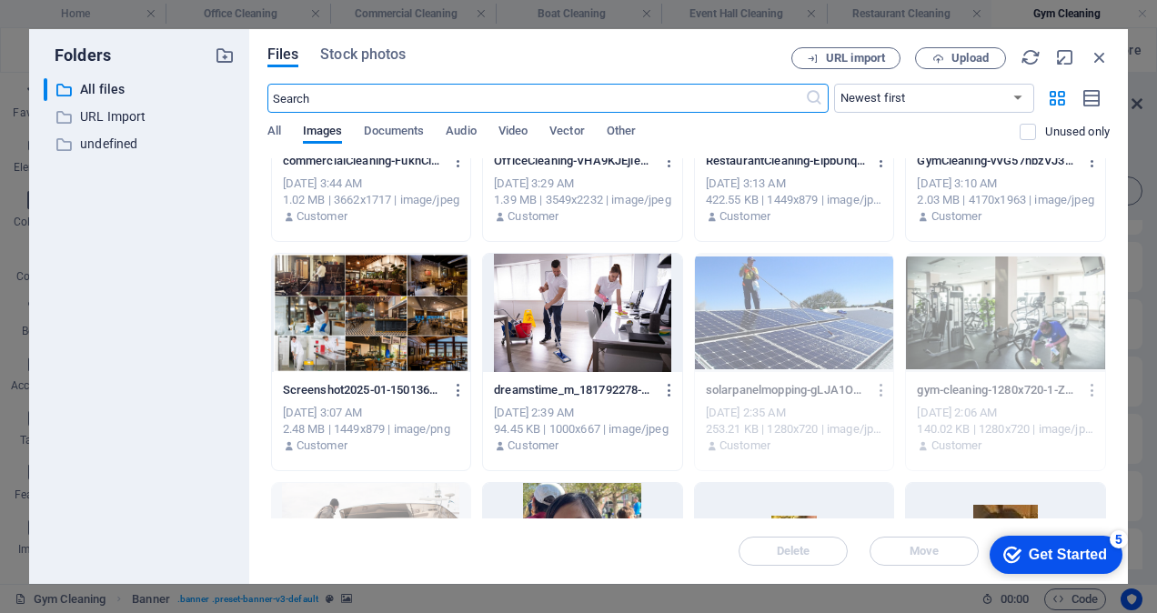
click at [592, 298] on div at bounding box center [582, 313] width 199 height 118
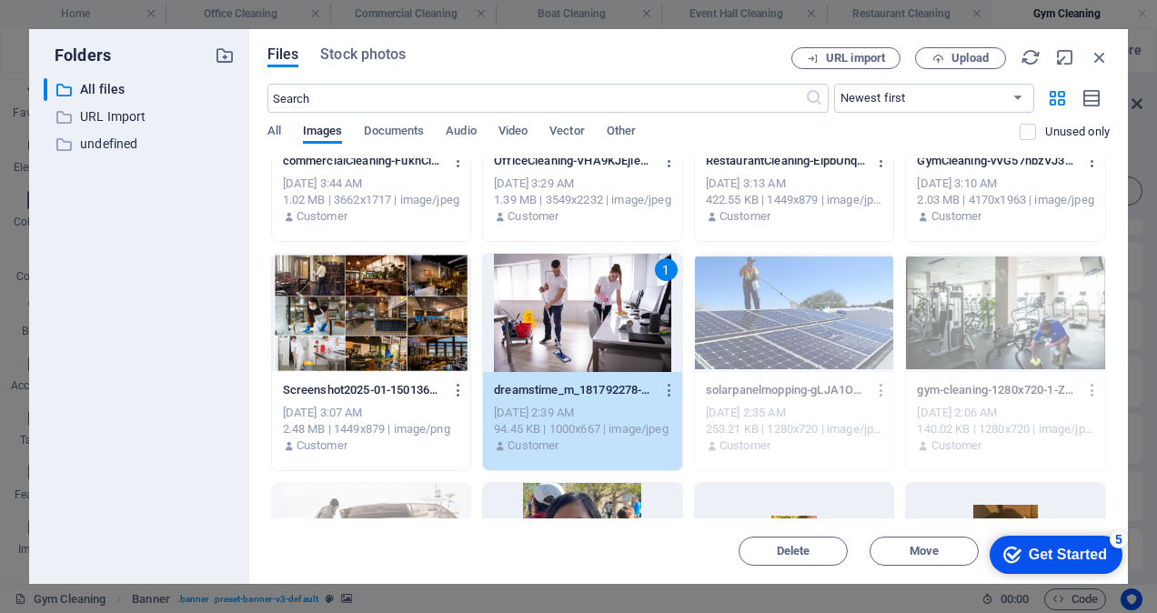
click at [592, 298] on div "1" at bounding box center [582, 313] width 199 height 118
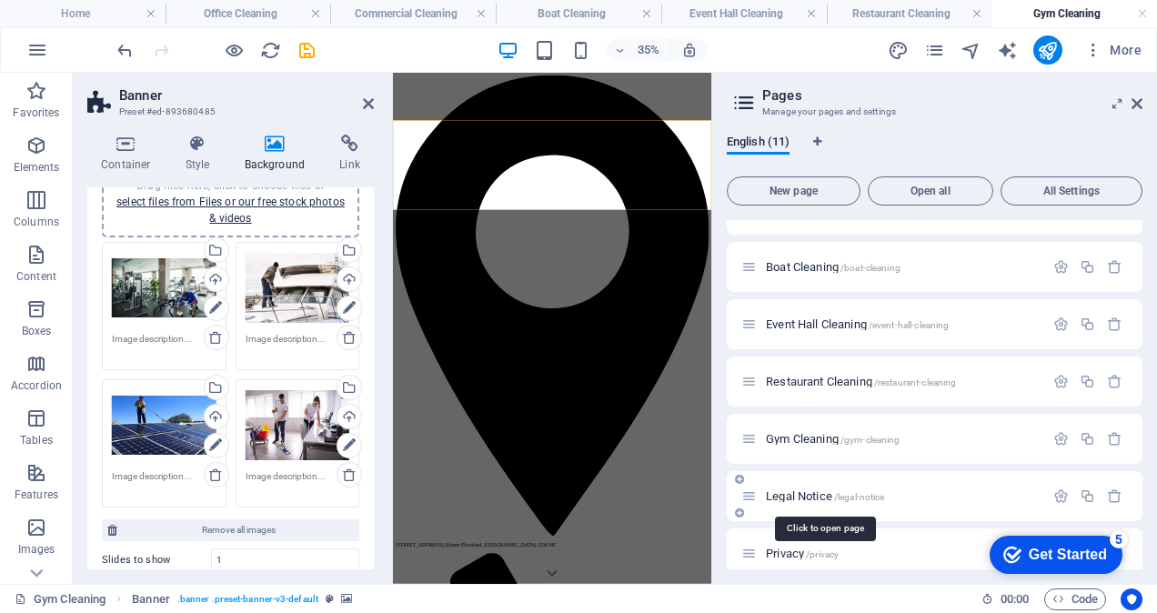
click at [804, 492] on span "Legal Notice /legal-notice" at bounding box center [825, 496] width 118 height 14
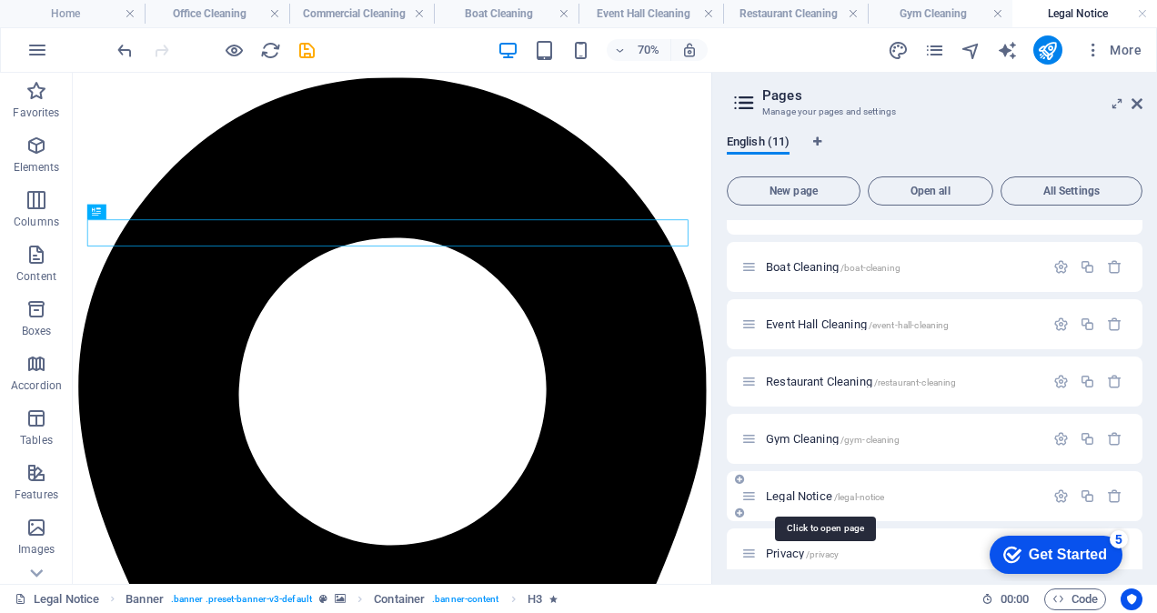
scroll to position [0, 0]
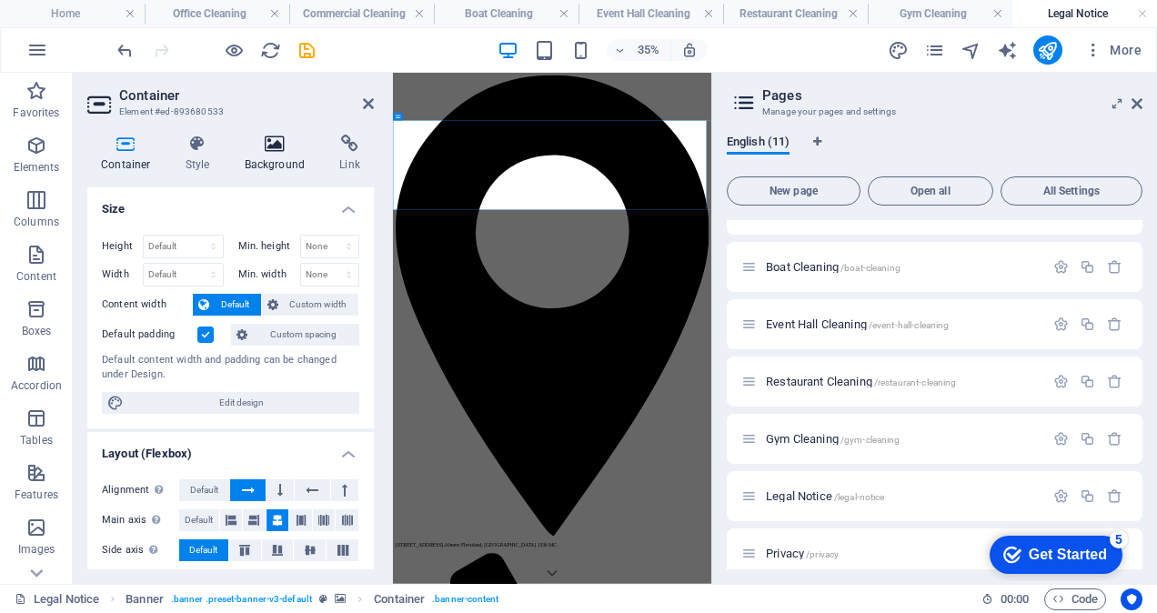
click at [273, 144] on icon at bounding box center [275, 144] width 88 height 18
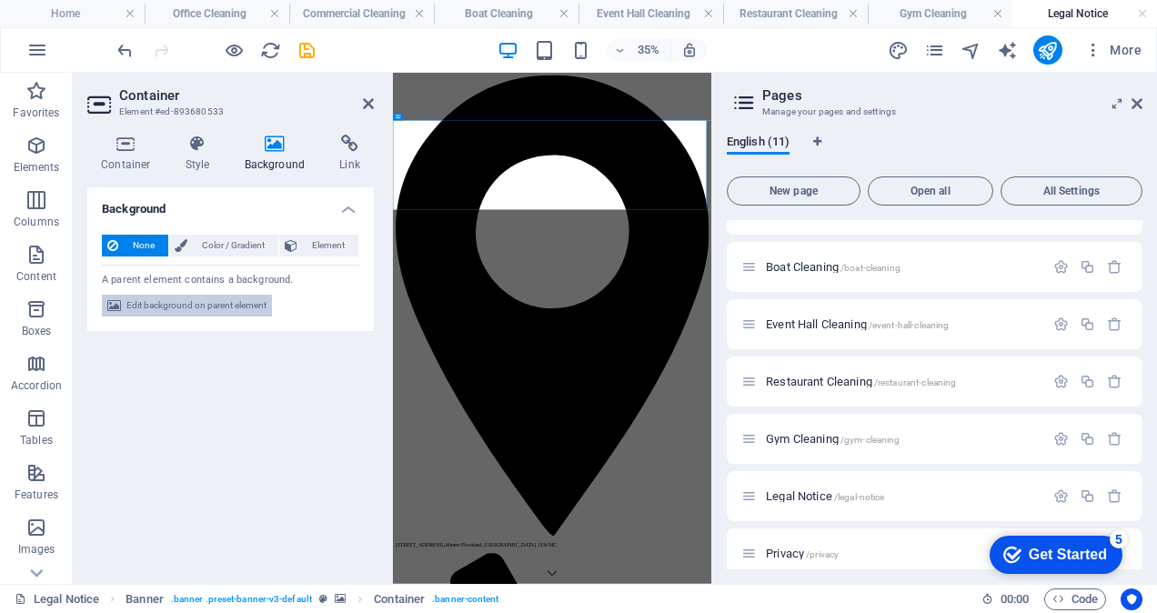
click at [207, 306] on span "Edit background on parent element" at bounding box center [196, 306] width 140 height 22
select select "ms"
select select "s"
select select "progressive"
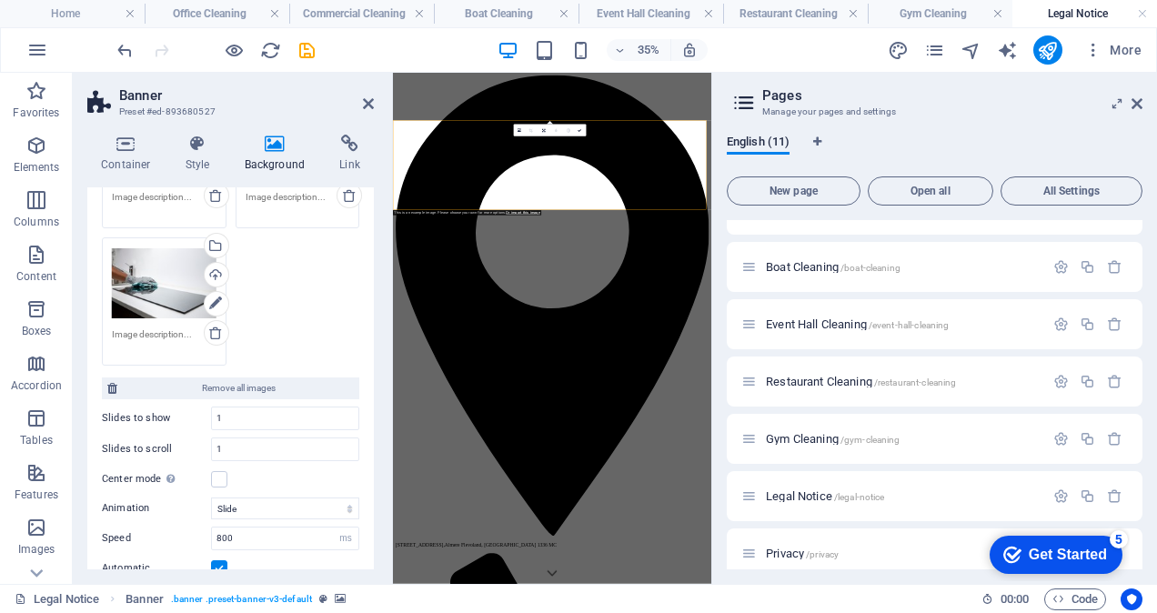
scroll to position [182, 0]
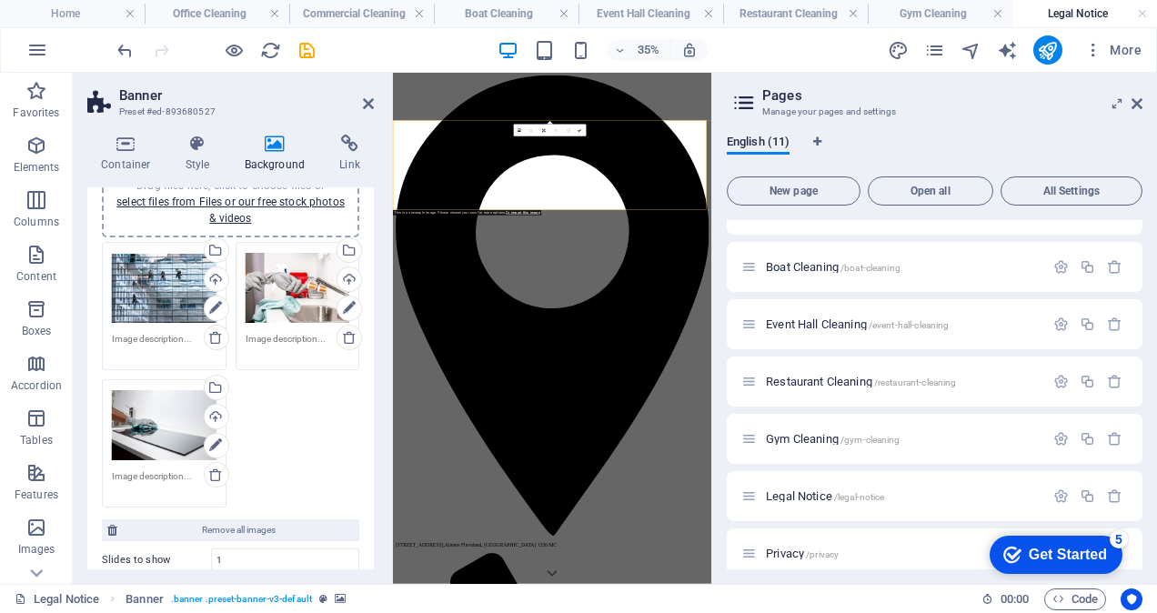
drag, startPoint x: 217, startPoint y: 250, endPoint x: 246, endPoint y: 261, distance: 30.2
click at [217, 250] on div "Select files from the file manager, stock photos, or upload file(s)" at bounding box center [214, 251] width 27 height 27
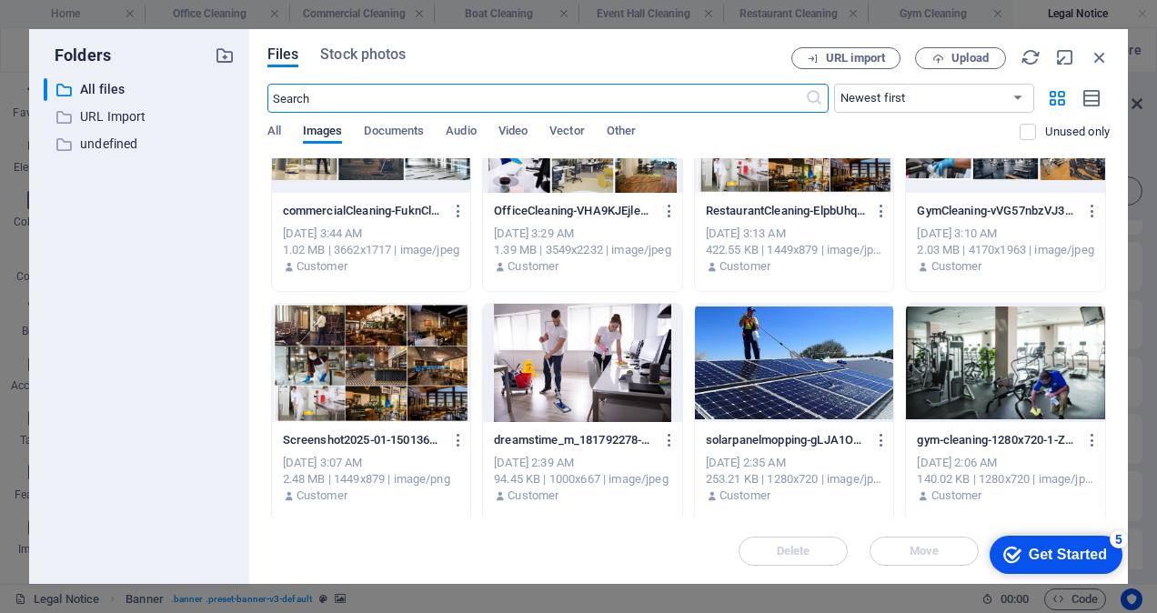
scroll to position [455, 0]
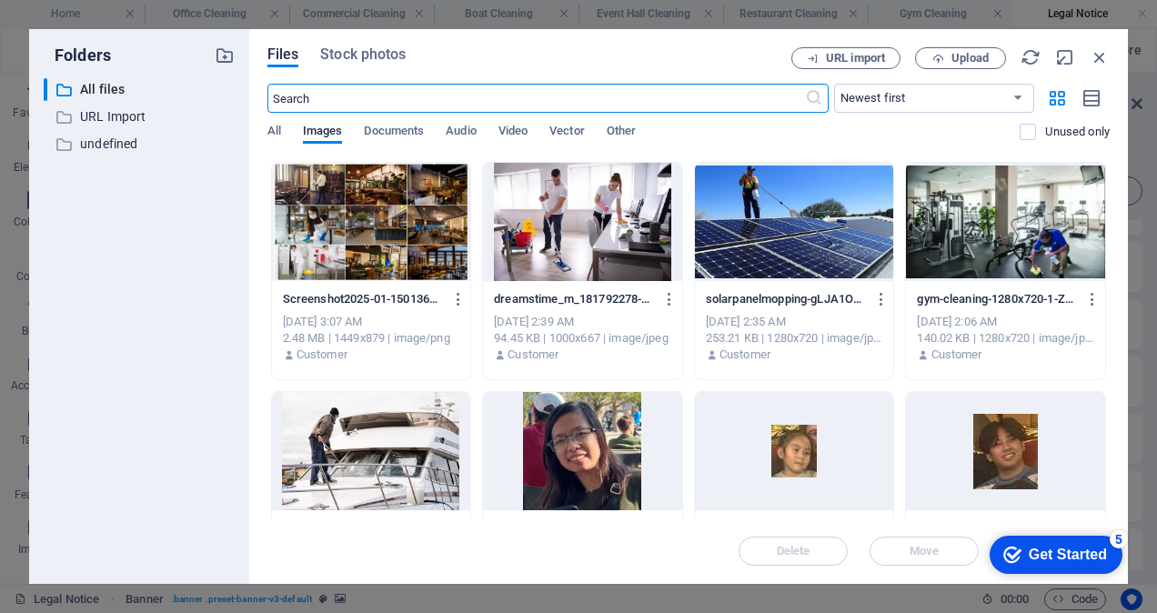
click at [1000, 238] on div at bounding box center [1005, 222] width 199 height 118
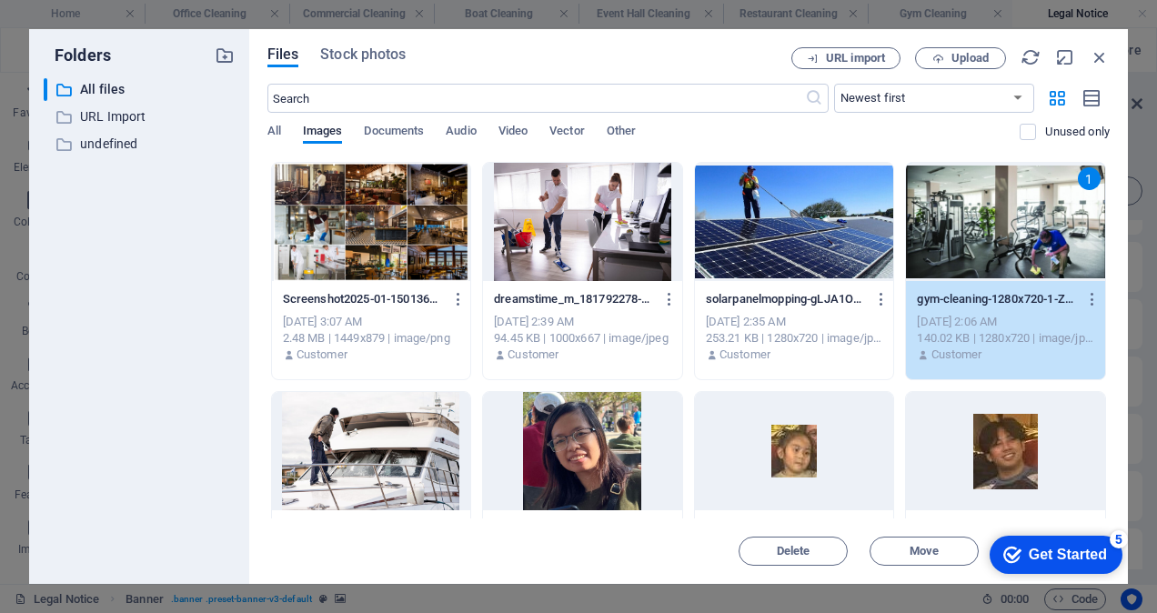
click at [1000, 238] on div "1" at bounding box center [1005, 222] width 199 height 118
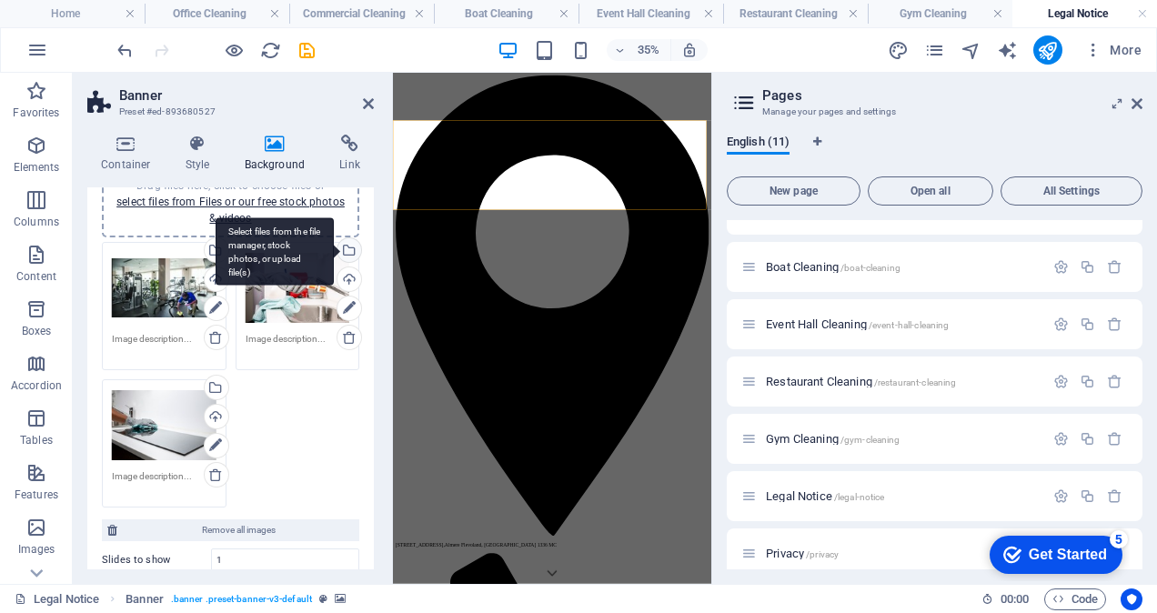
click at [348, 254] on div "Select files from the file manager, stock photos, or upload file(s)" at bounding box center [347, 251] width 27 height 27
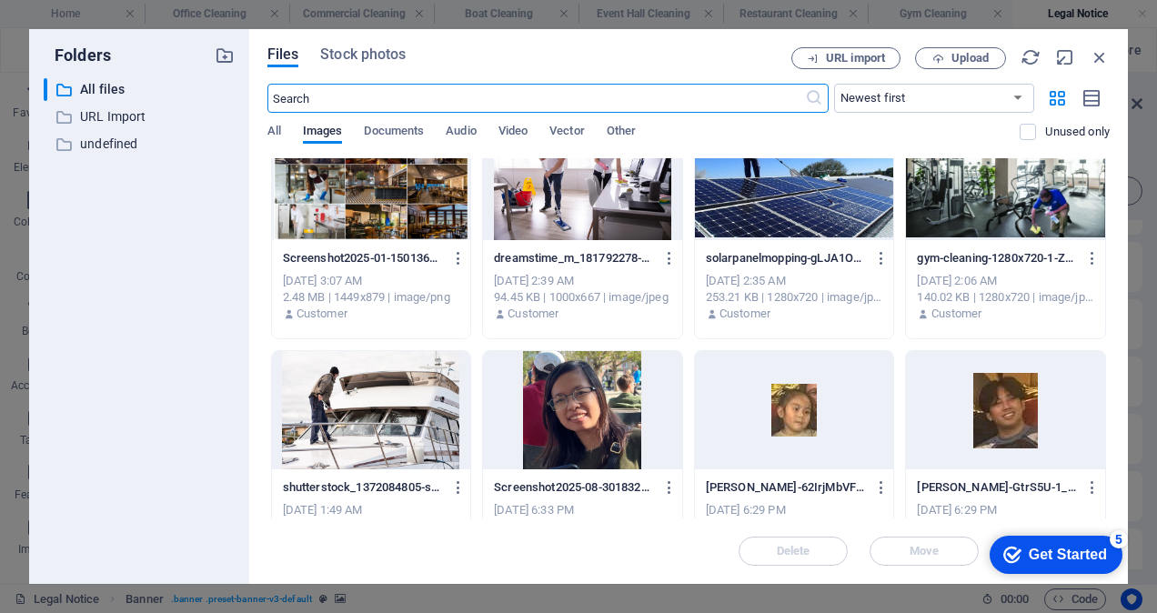
scroll to position [546, 0]
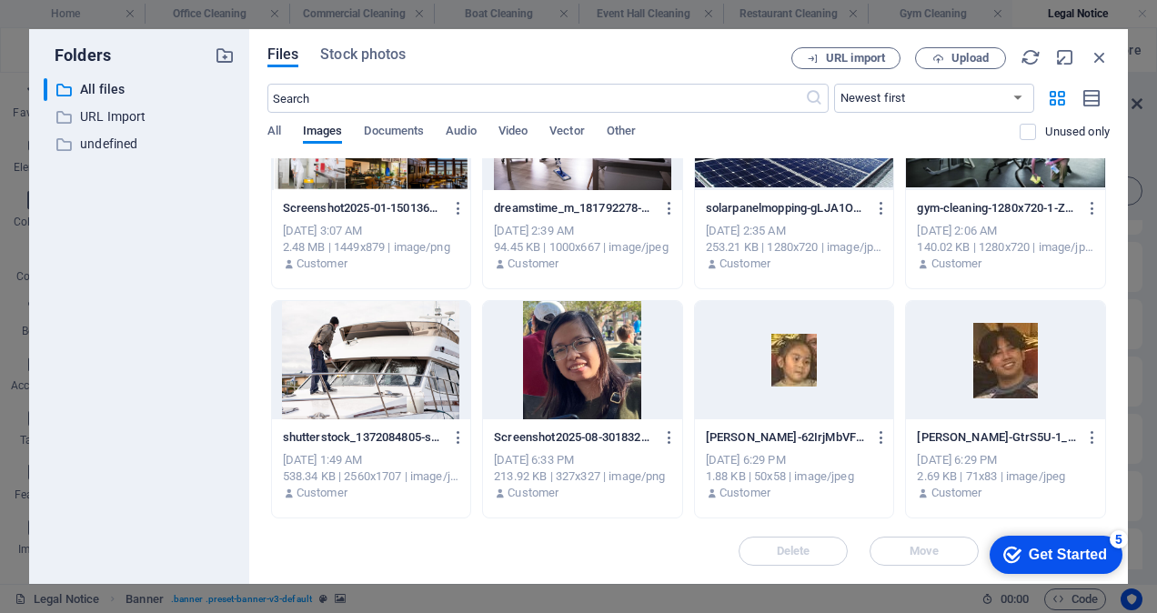
click at [382, 317] on div at bounding box center [371, 360] width 199 height 118
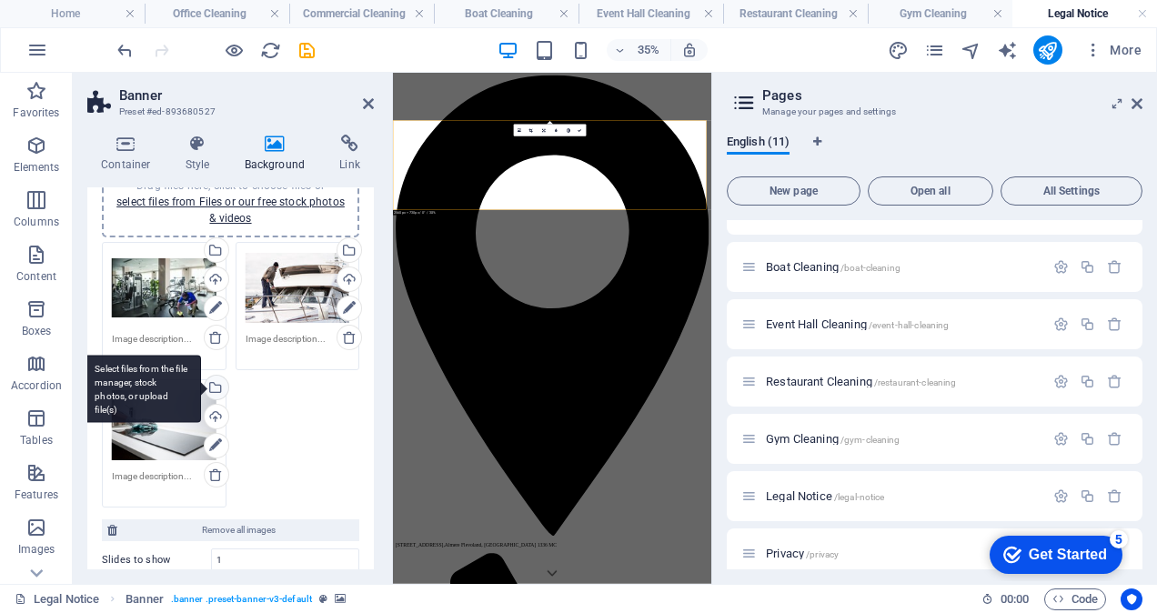
click at [201, 383] on div "Select files from the file manager, stock photos, or upload file(s)" at bounding box center [142, 389] width 118 height 68
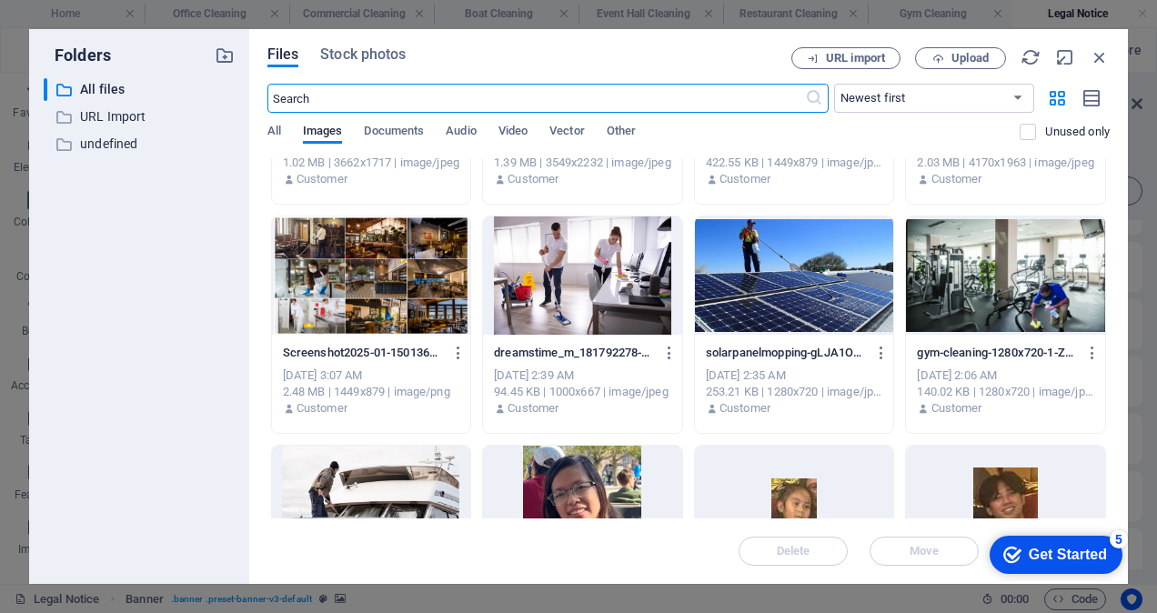
scroll to position [364, 0]
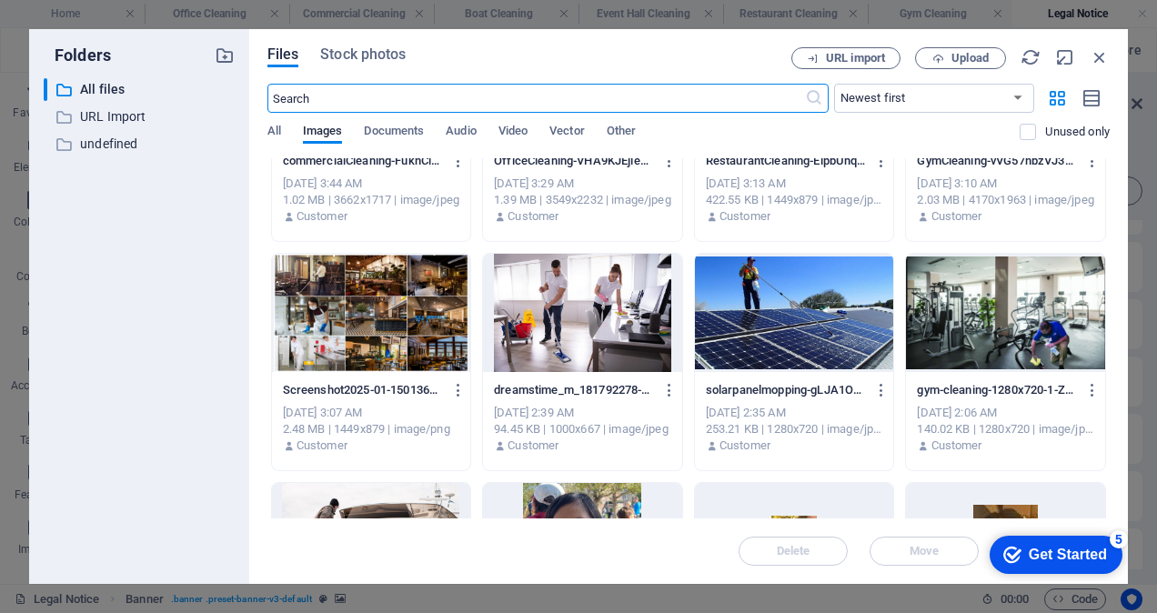
click at [793, 342] on div at bounding box center [794, 313] width 199 height 118
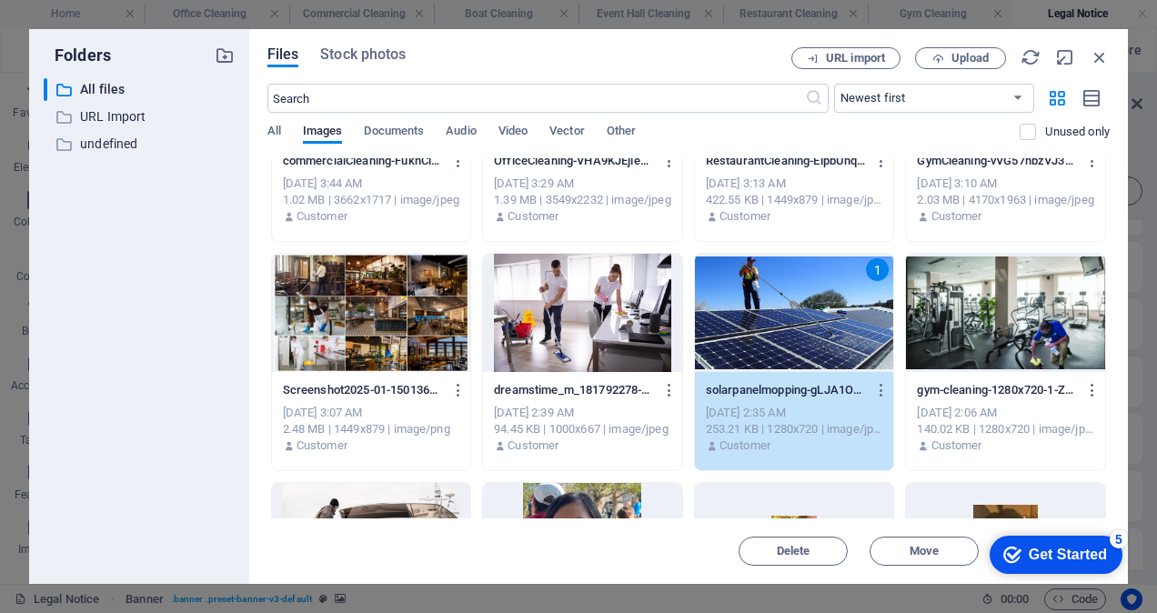
click at [793, 342] on div "1" at bounding box center [794, 313] width 199 height 118
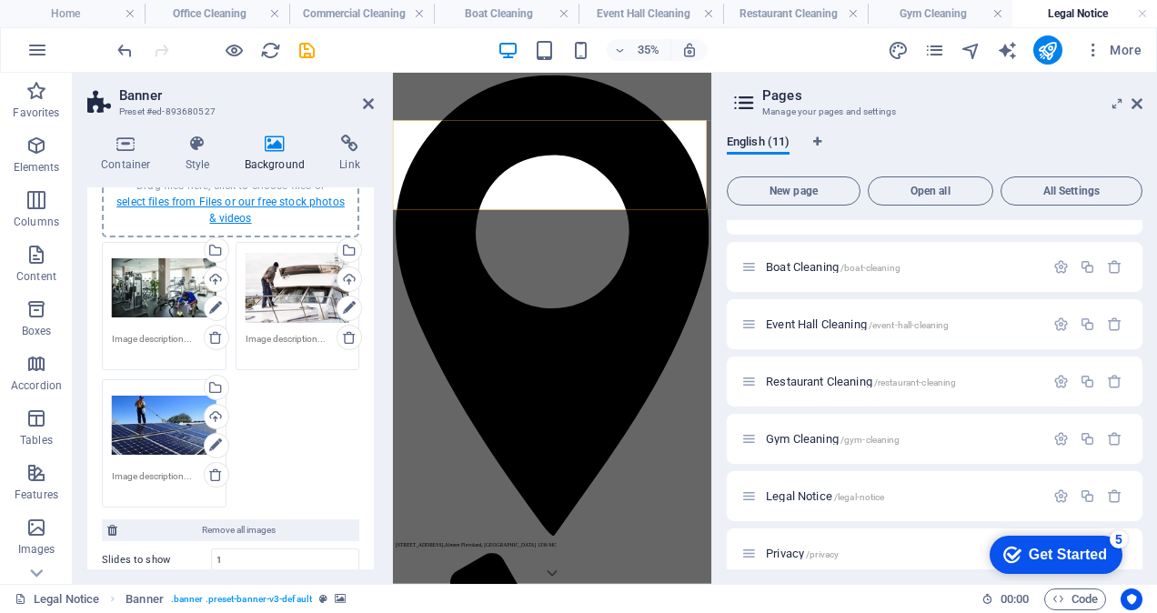
click at [241, 219] on link "select files from Files or our free stock photos & videos" at bounding box center [230, 210] width 228 height 29
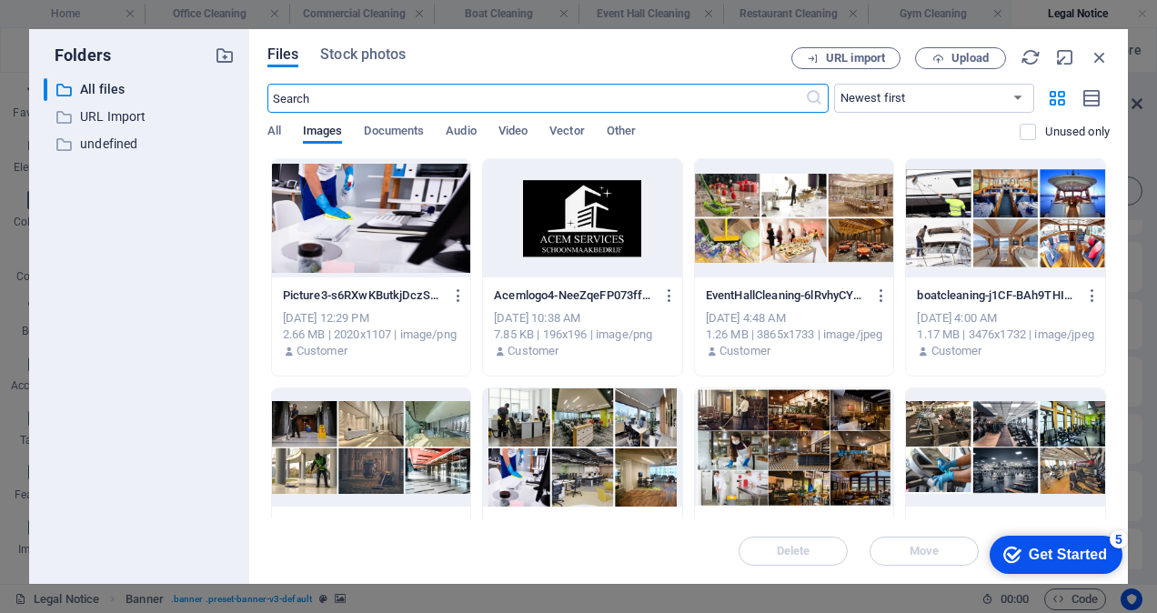
scroll to position [273, 0]
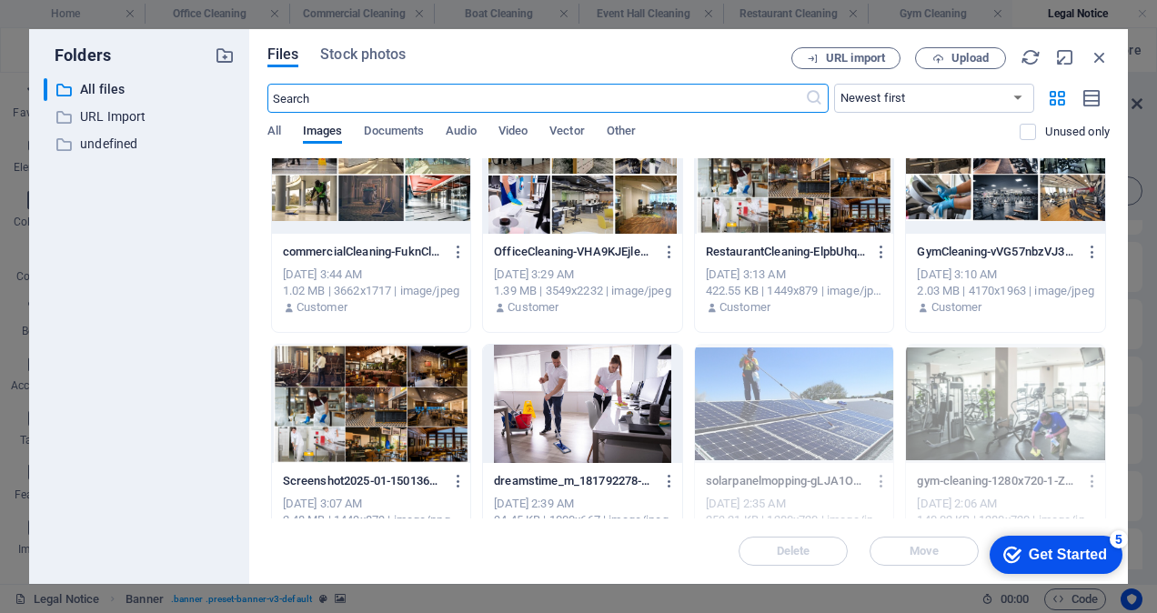
click at [573, 392] on div at bounding box center [582, 404] width 199 height 118
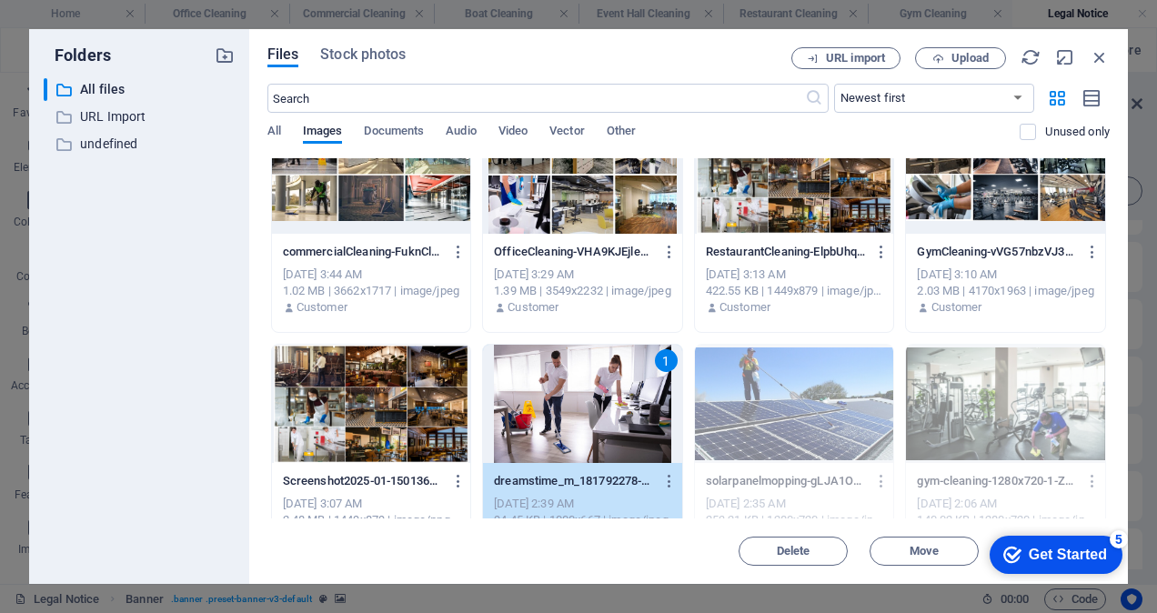
click at [573, 392] on div "1" at bounding box center [582, 404] width 199 height 118
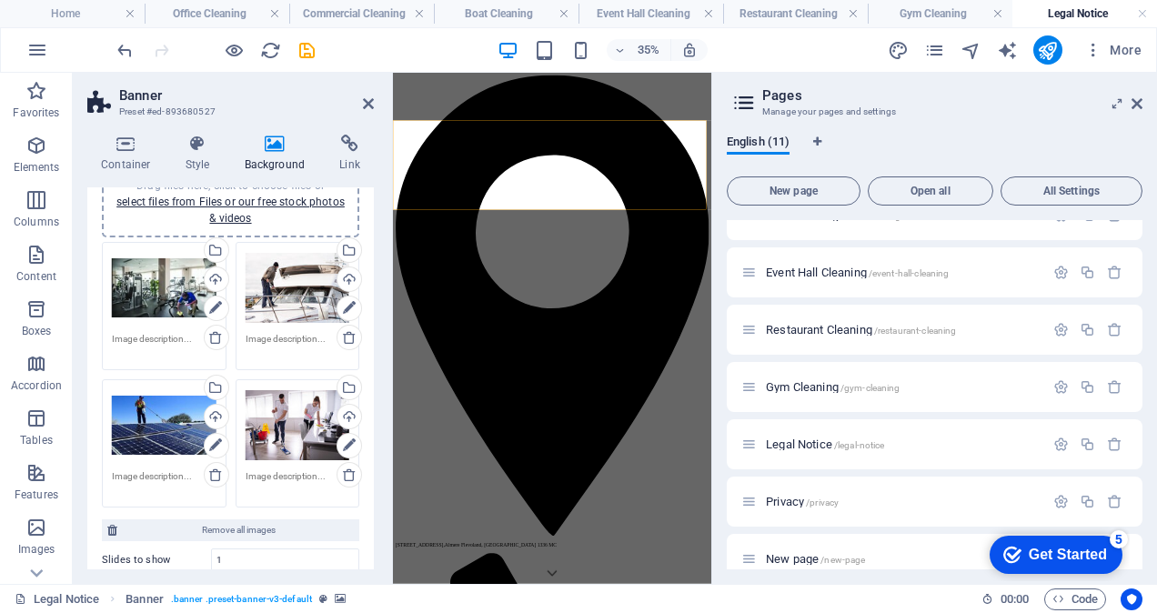
scroll to position [281, 0]
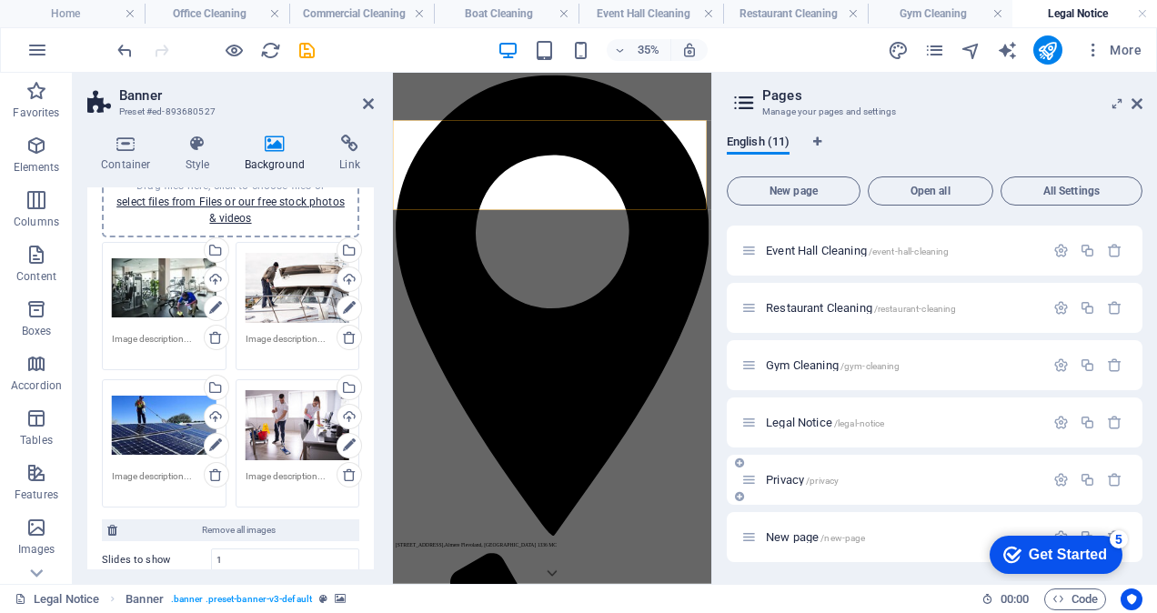
click at [794, 478] on span "Privacy /privacy" at bounding box center [802, 480] width 73 height 14
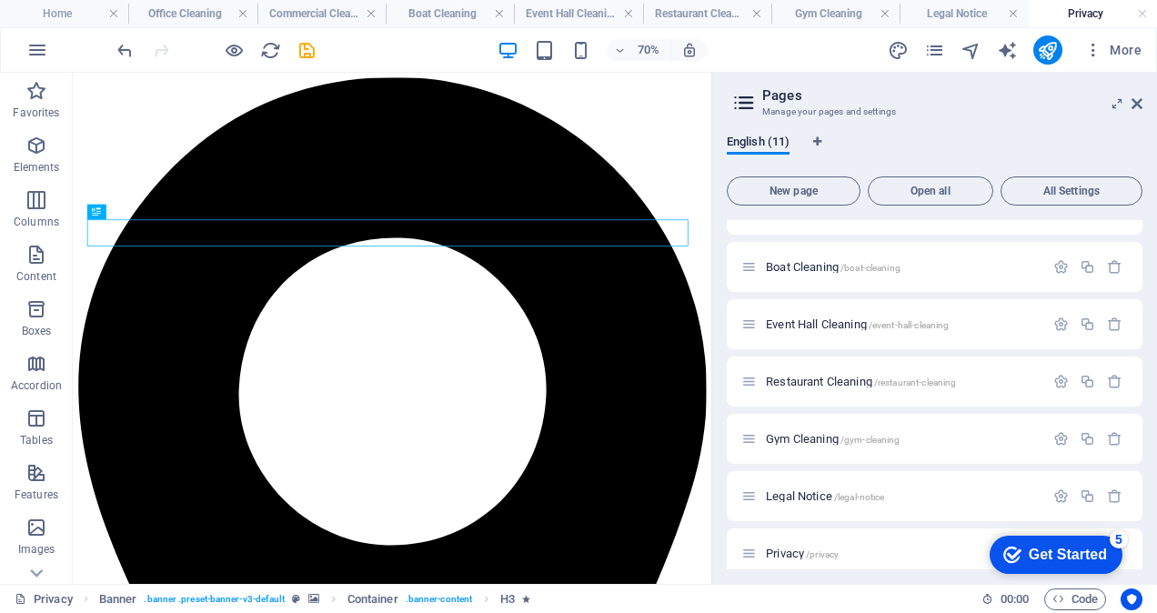
scroll to position [0, 0]
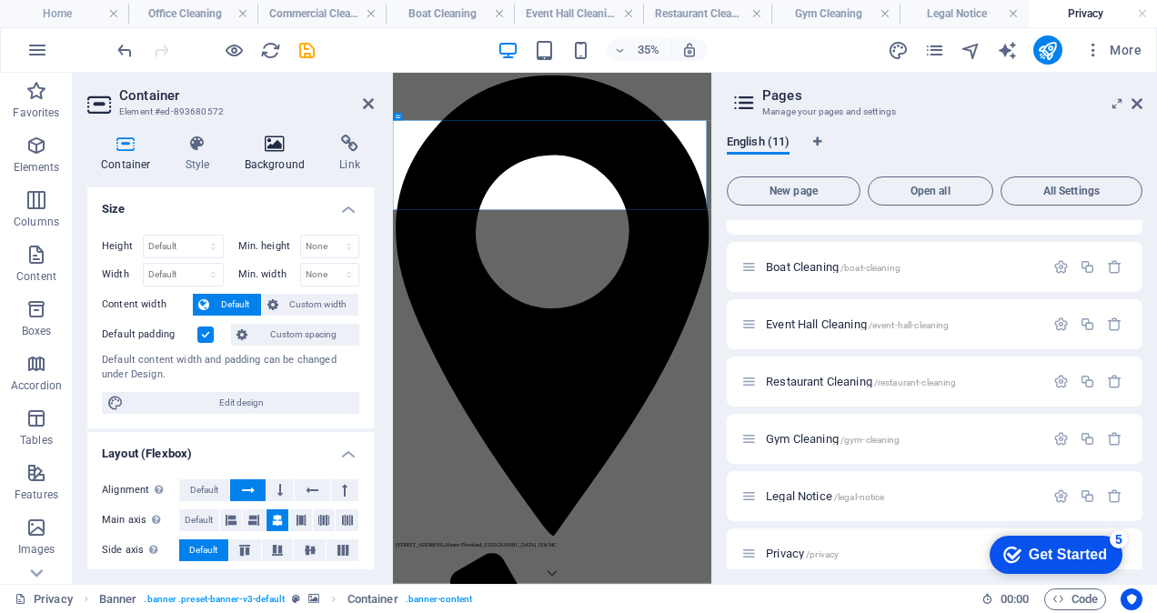
click at [283, 146] on icon at bounding box center [275, 144] width 88 height 18
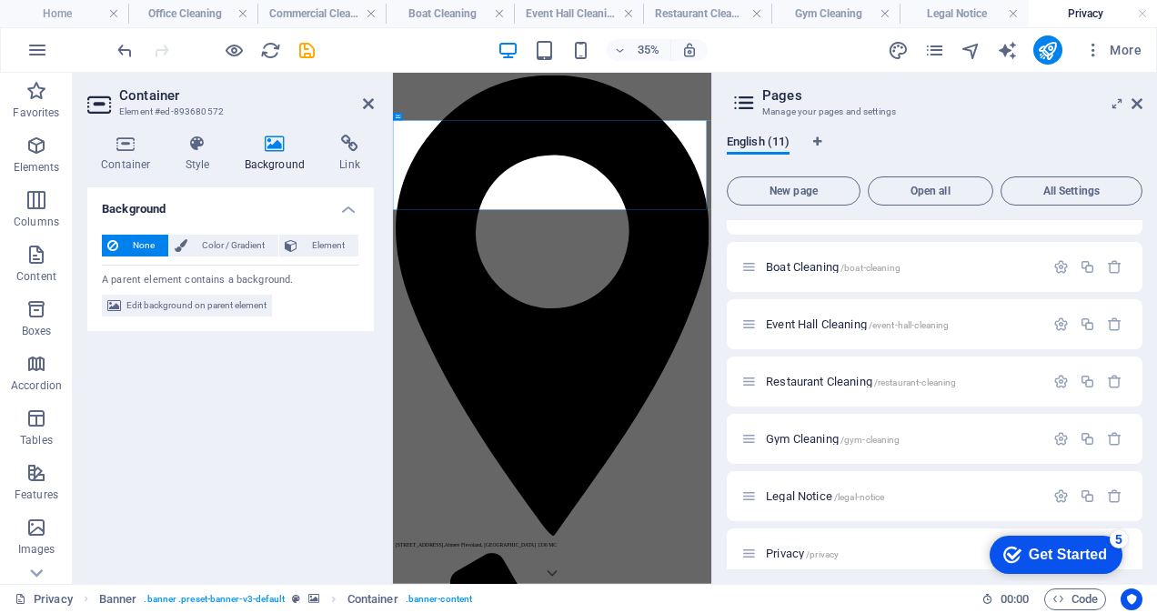
click at [276, 152] on icon at bounding box center [275, 144] width 88 height 18
click at [215, 306] on span "Edit background on parent element" at bounding box center [196, 306] width 140 height 22
select select "ms"
select select "s"
select select "progressive"
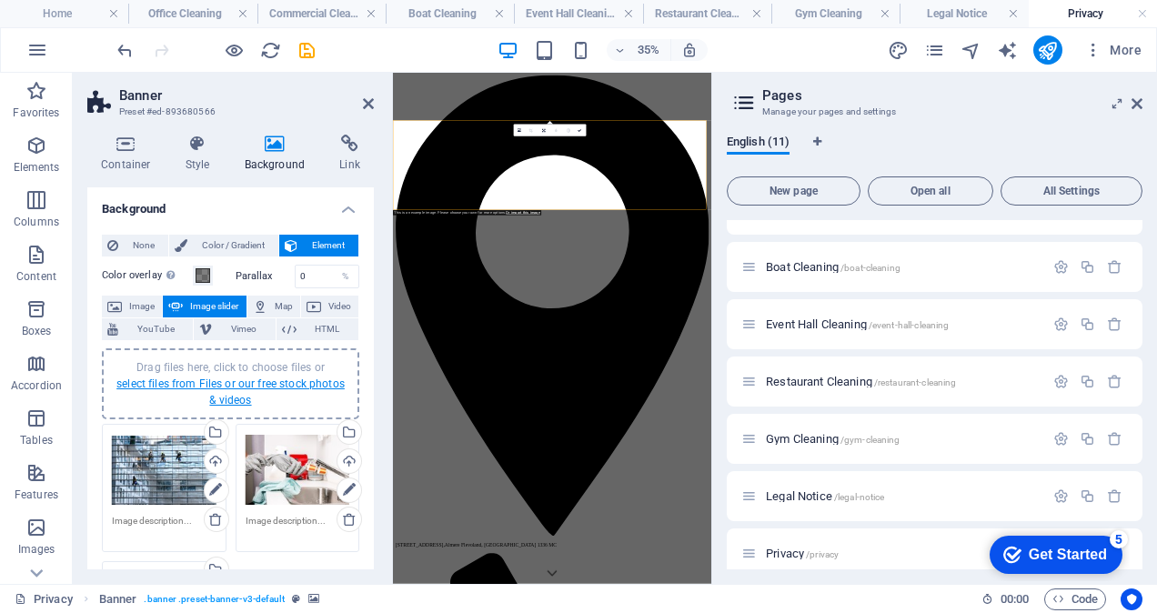
scroll to position [91, 0]
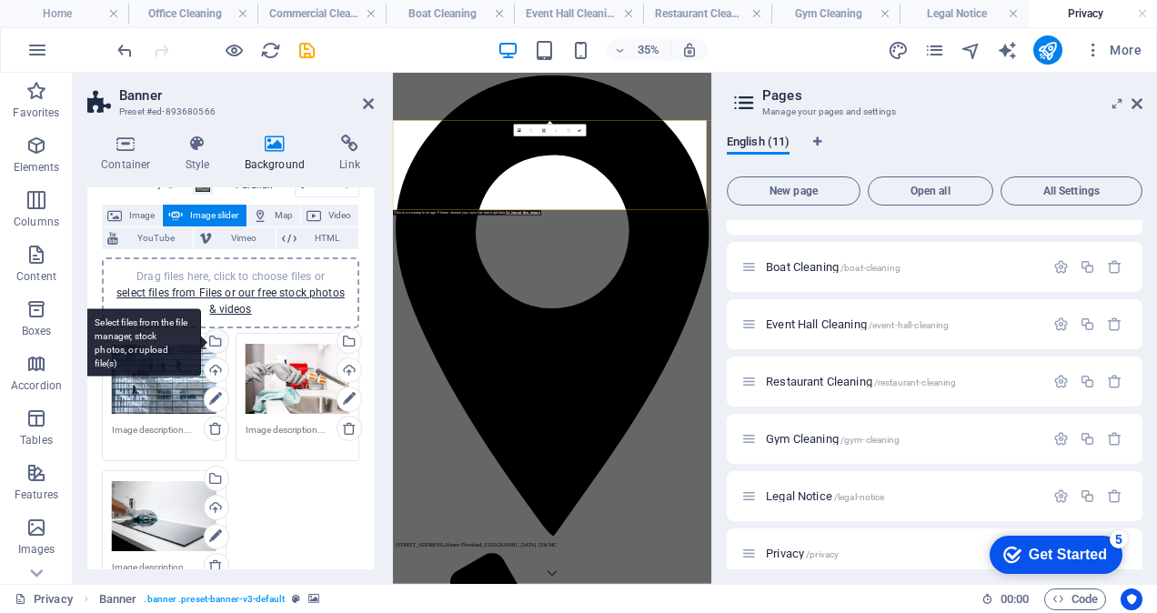
click at [216, 342] on div "Select files from the file manager, stock photos, or upload file(s)" at bounding box center [214, 342] width 27 height 27
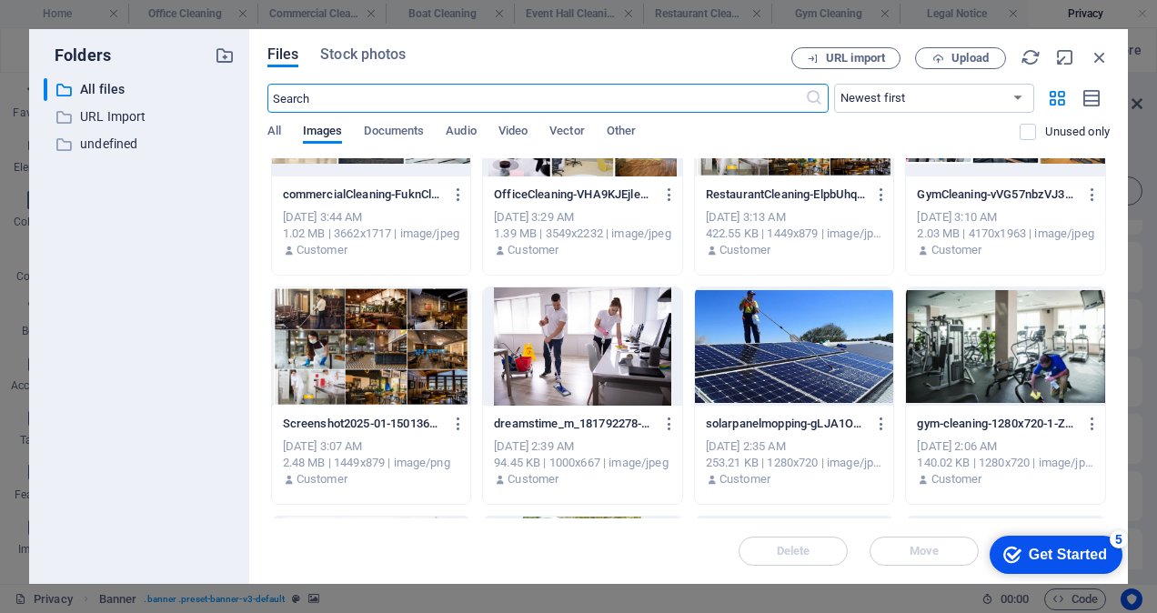
scroll to position [273, 0]
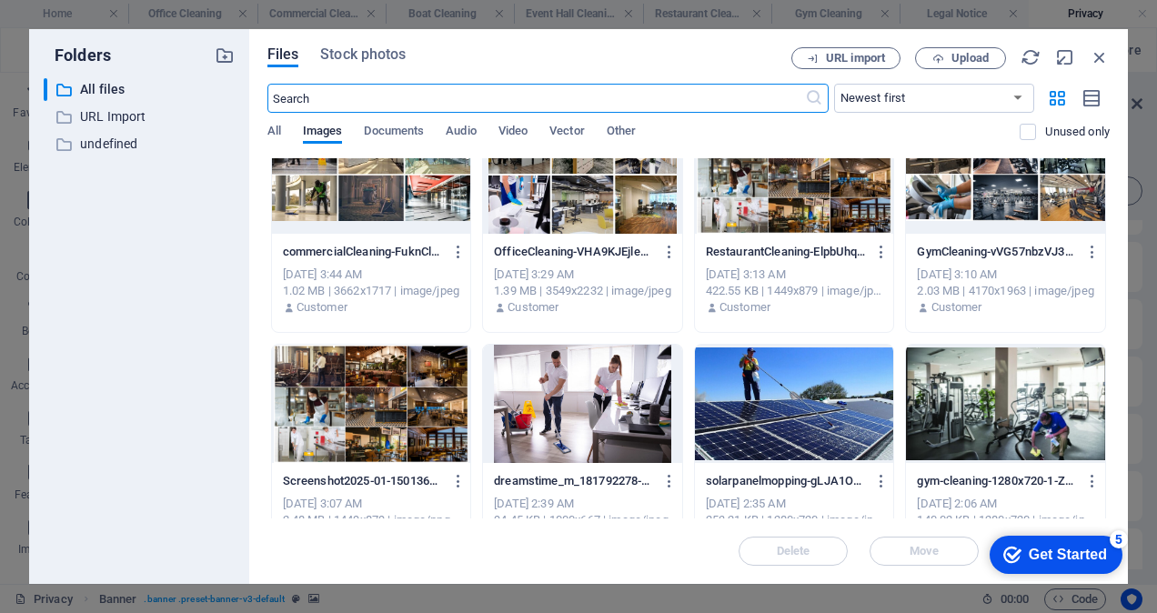
click at [988, 398] on div at bounding box center [1005, 404] width 199 height 118
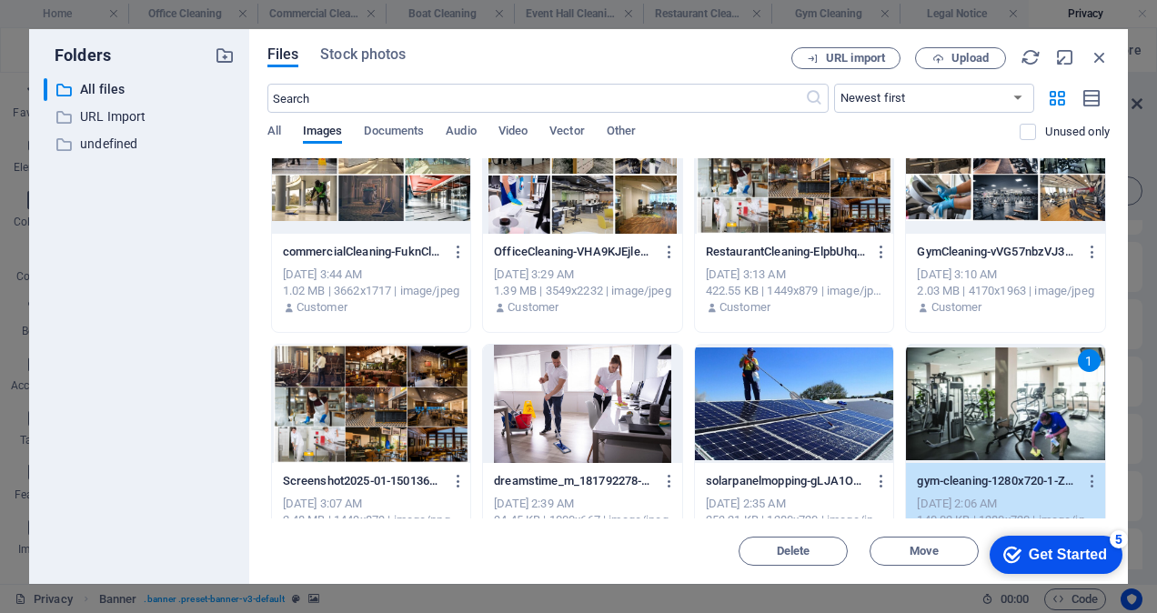
drag, startPoint x: 988, startPoint y: 398, endPoint x: 522, endPoint y: 811, distance: 622.3
click at [988, 398] on div "1" at bounding box center [1005, 404] width 199 height 118
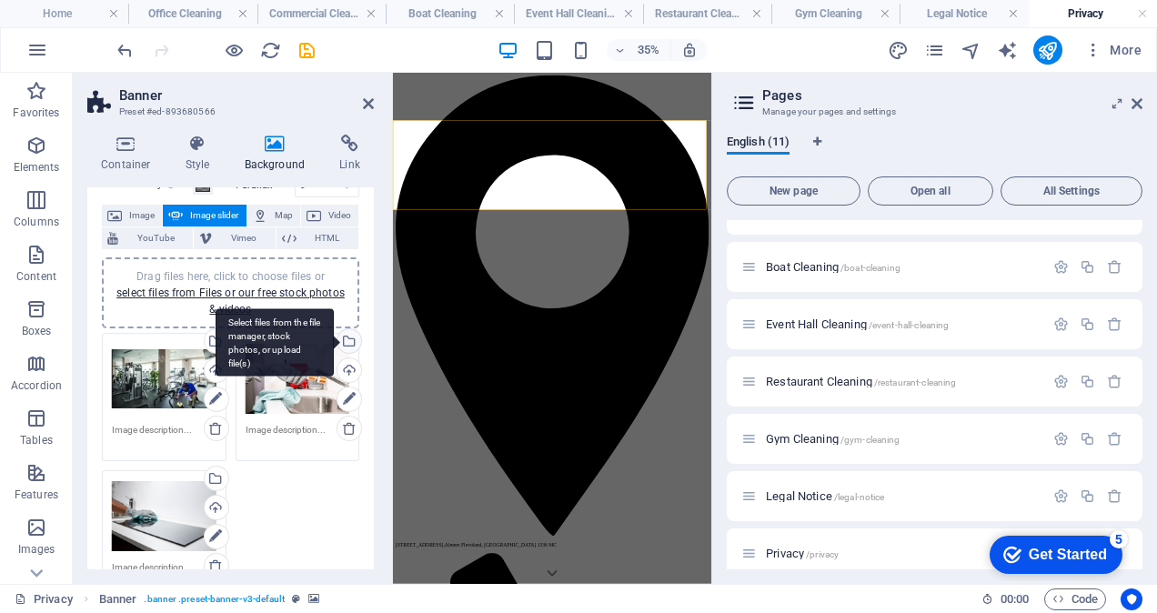
click at [334, 338] on div "Select files from the file manager, stock photos, or upload file(s)" at bounding box center [275, 342] width 118 height 68
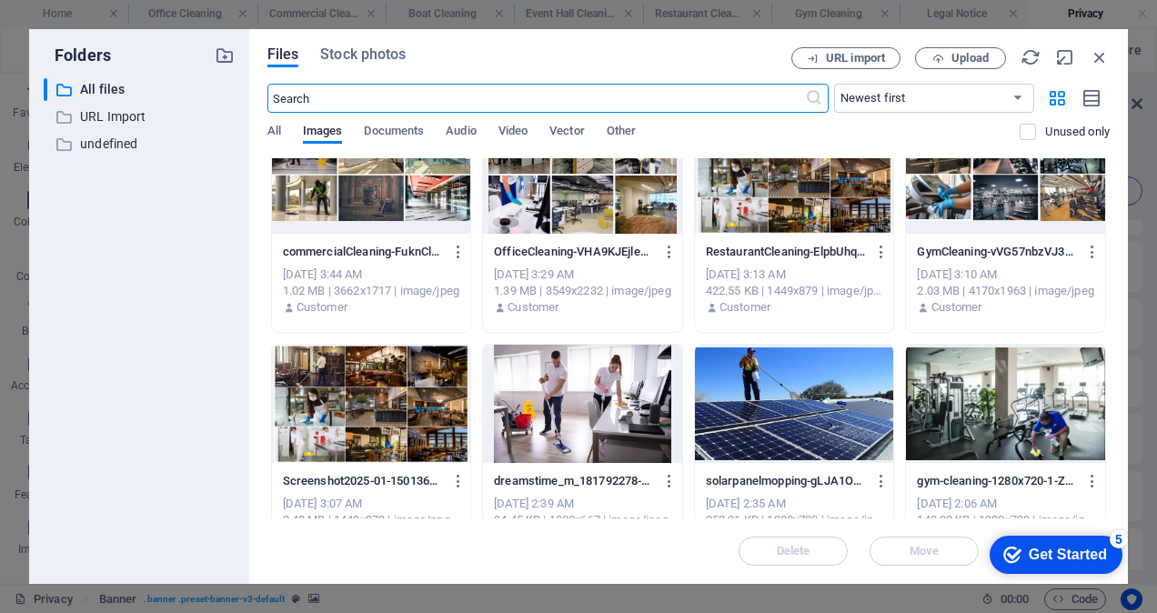
scroll to position [546, 0]
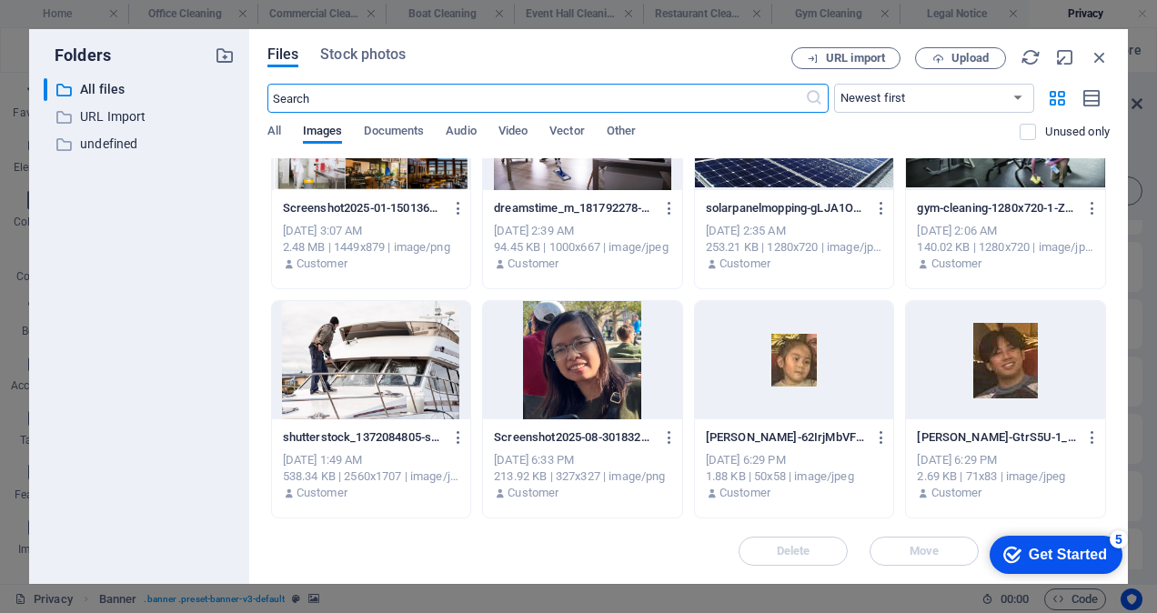
click at [408, 388] on div at bounding box center [371, 360] width 199 height 118
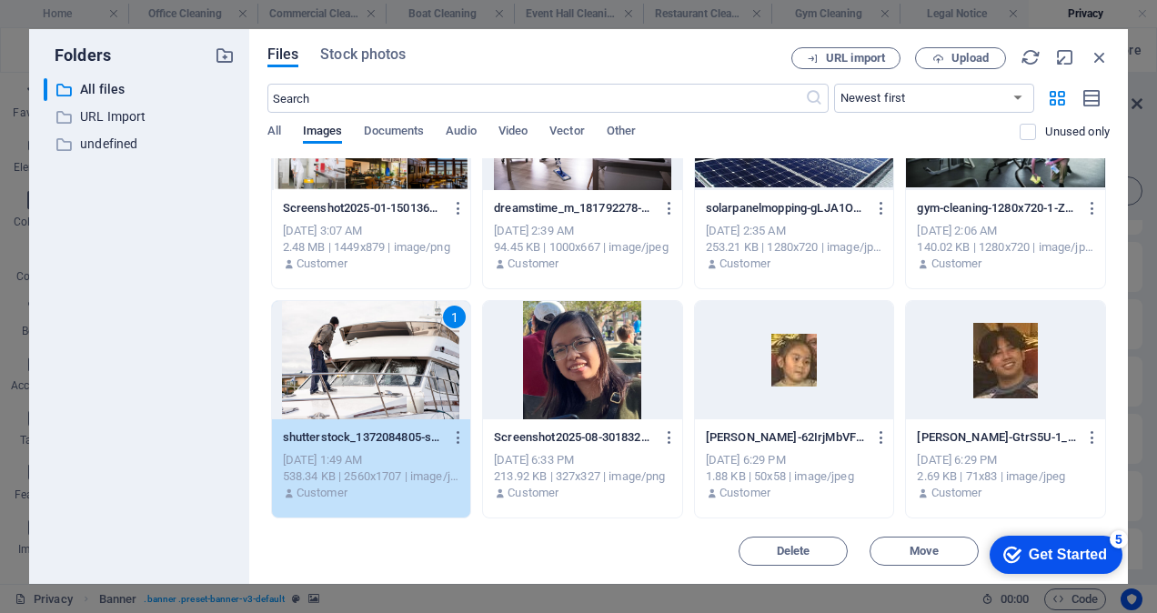
click at [408, 388] on div "1" at bounding box center [371, 360] width 199 height 118
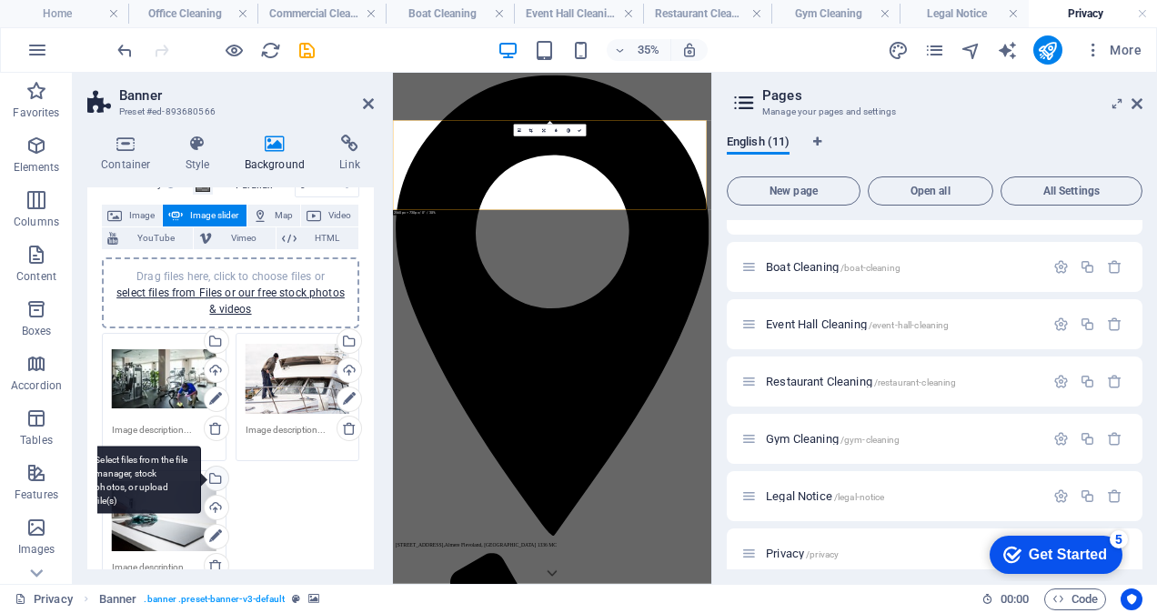
click at [213, 474] on div "Select files from the file manager, stock photos, or upload file(s)" at bounding box center [214, 480] width 27 height 27
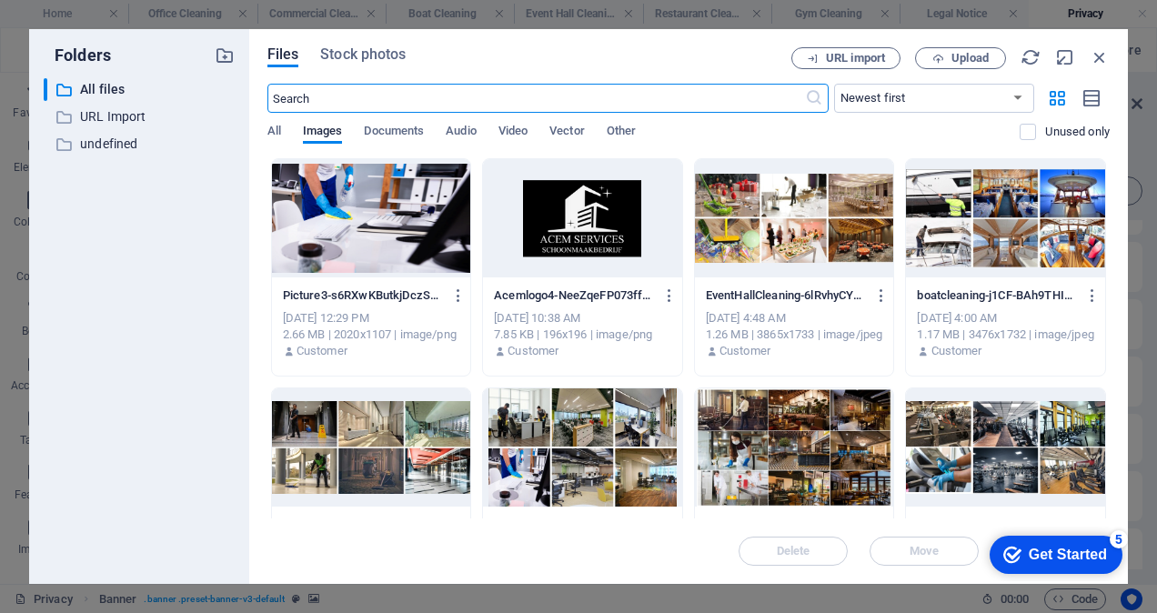
scroll to position [273, 0]
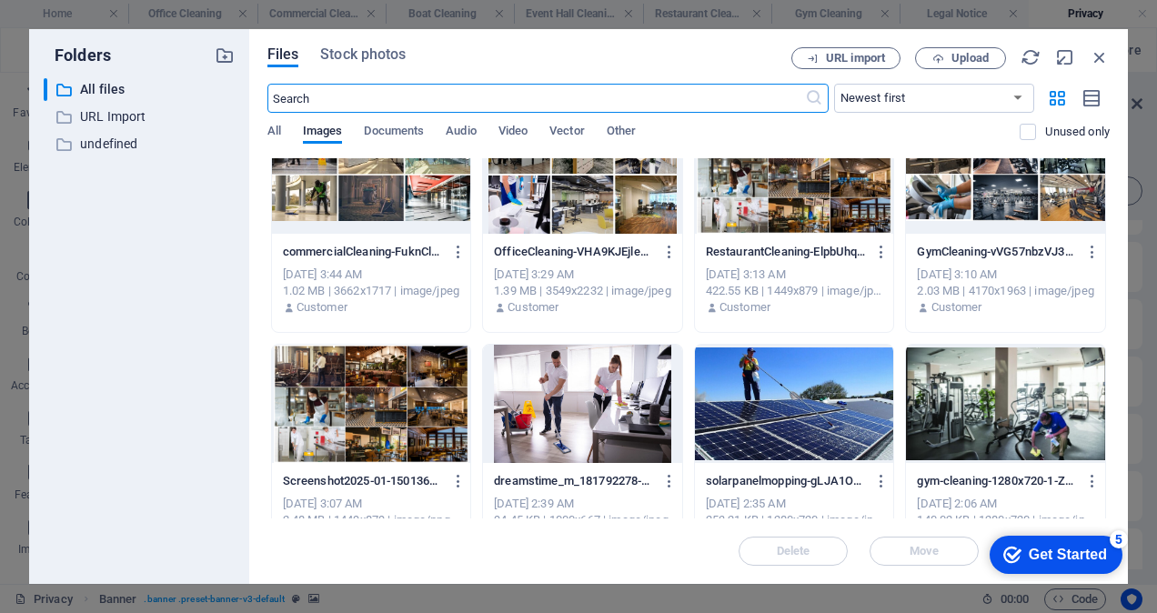
click at [818, 396] on div at bounding box center [794, 404] width 199 height 118
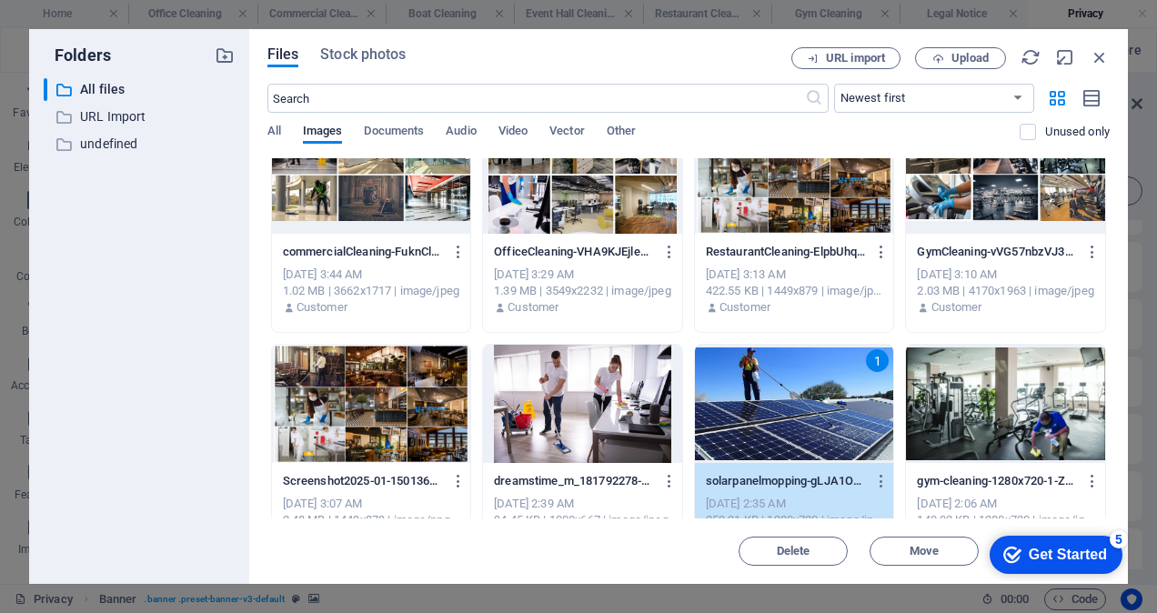
click at [818, 396] on div "1" at bounding box center [794, 404] width 199 height 118
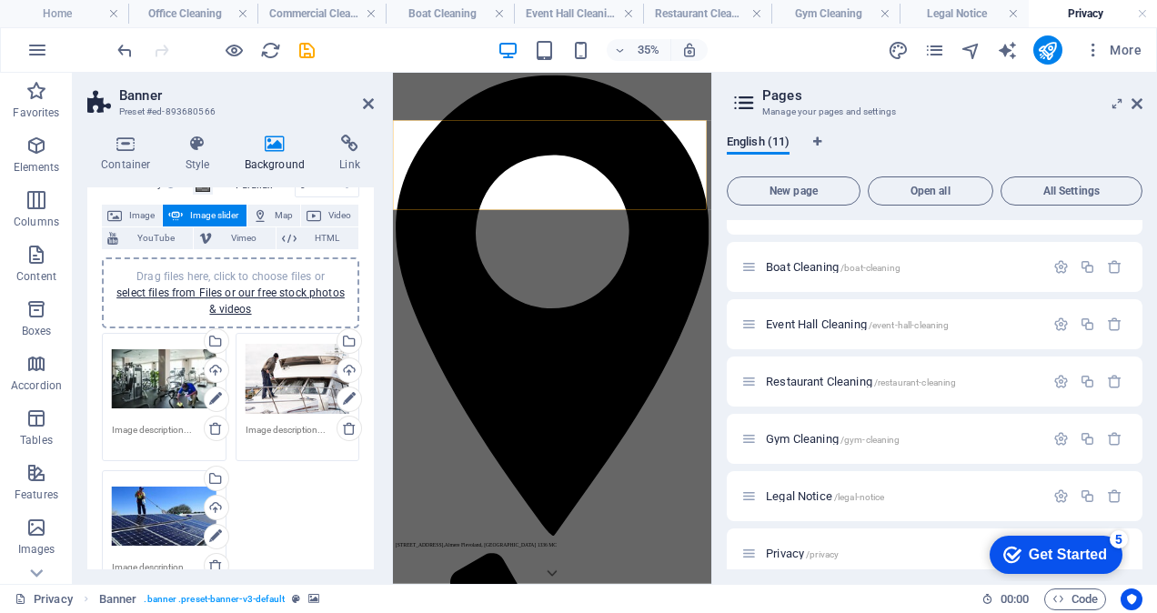
click at [230, 300] on div "Drag files here, click to choose files or select files from Files or our free s…" at bounding box center [231, 292] width 236 height 49
click at [225, 294] on link "select files from Files or our free stock photos & videos" at bounding box center [230, 300] width 228 height 29
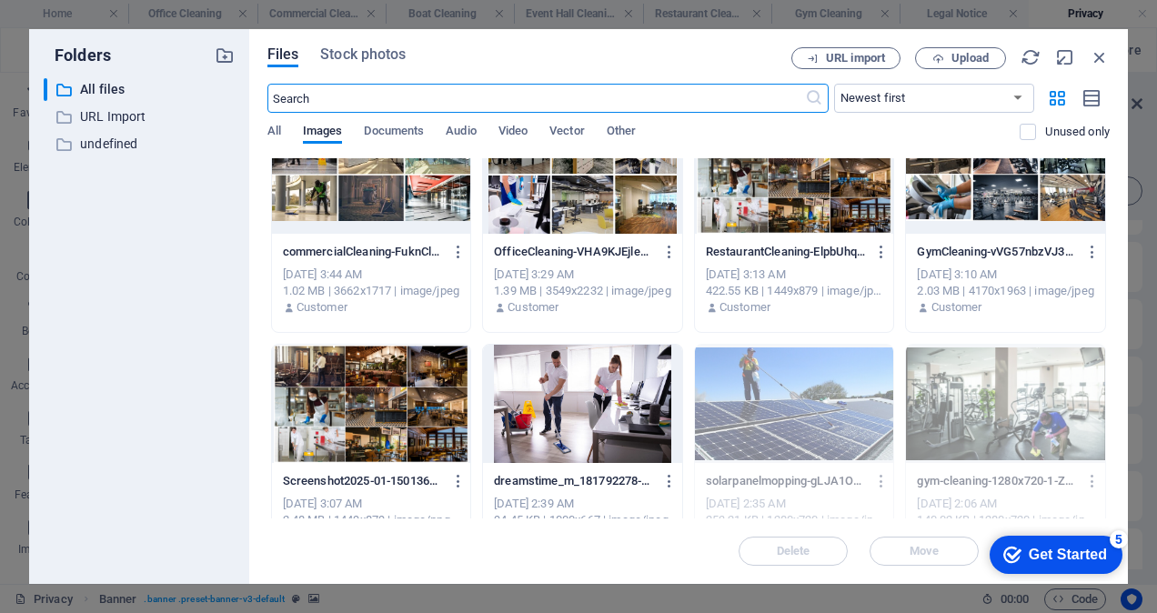
click at [608, 420] on div at bounding box center [582, 404] width 199 height 118
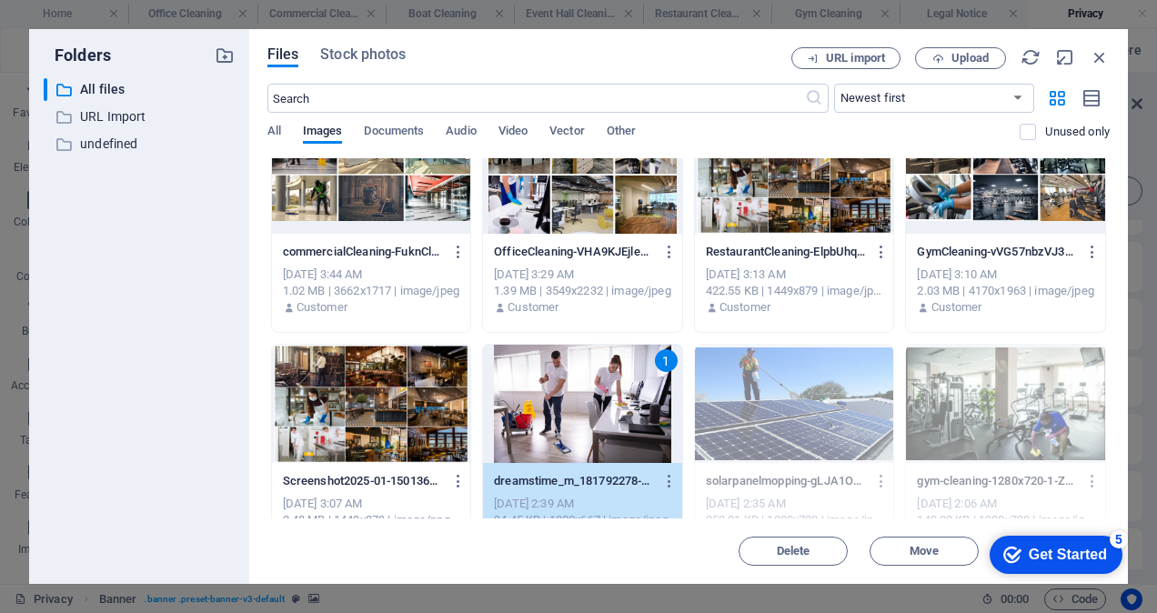
click at [608, 420] on div "1" at bounding box center [582, 404] width 199 height 118
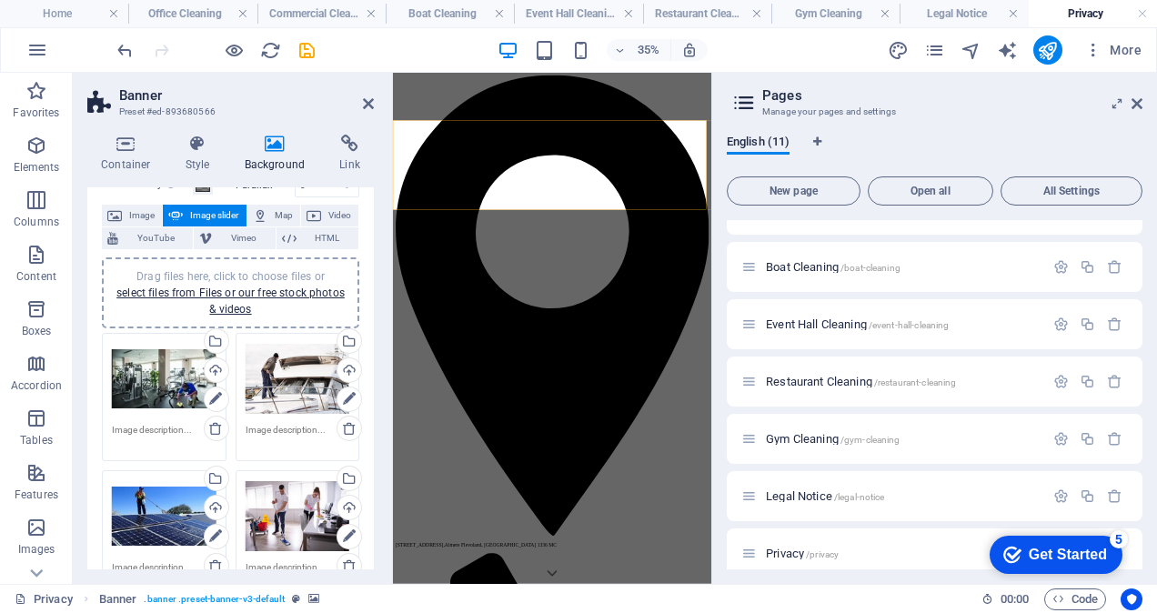
scroll to position [281, 0]
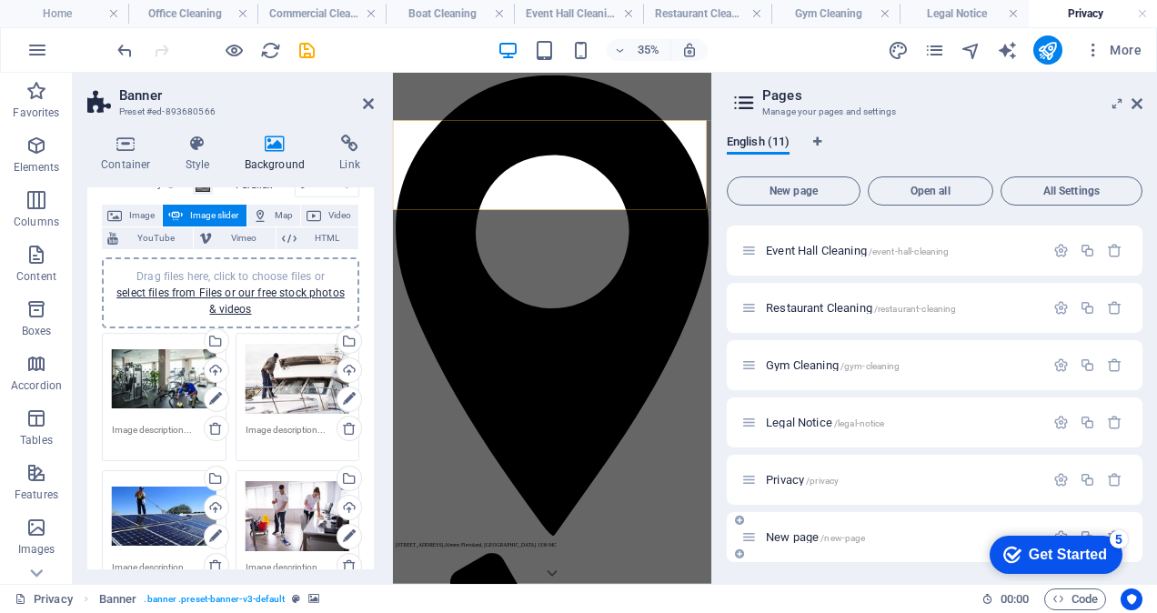
click at [801, 532] on span "New page /new-page" at bounding box center [815, 537] width 99 height 14
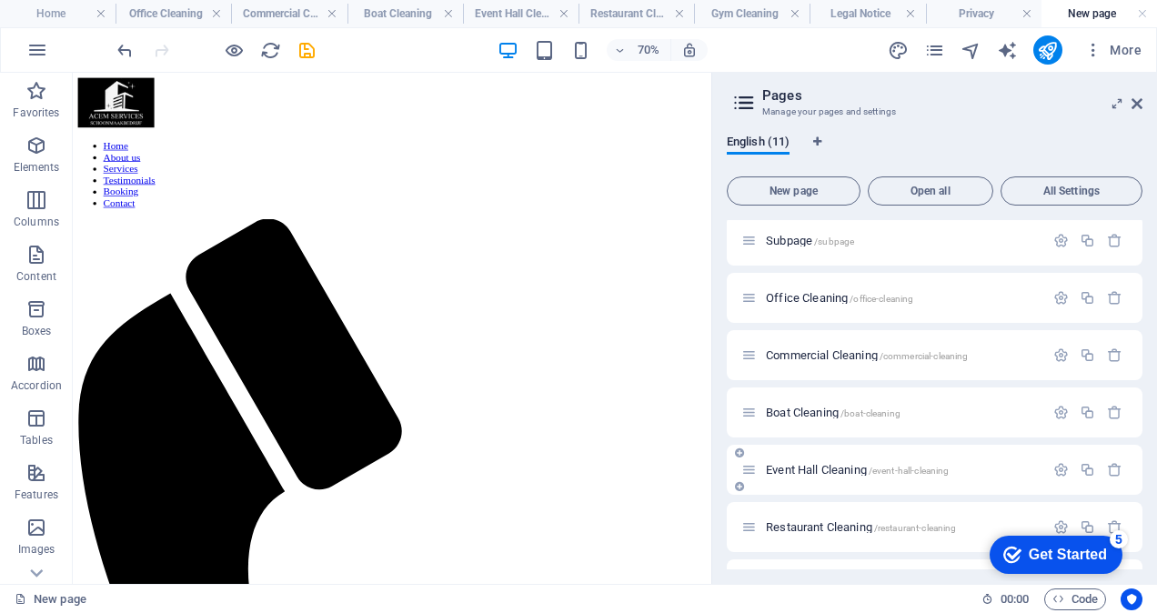
scroll to position [0, 0]
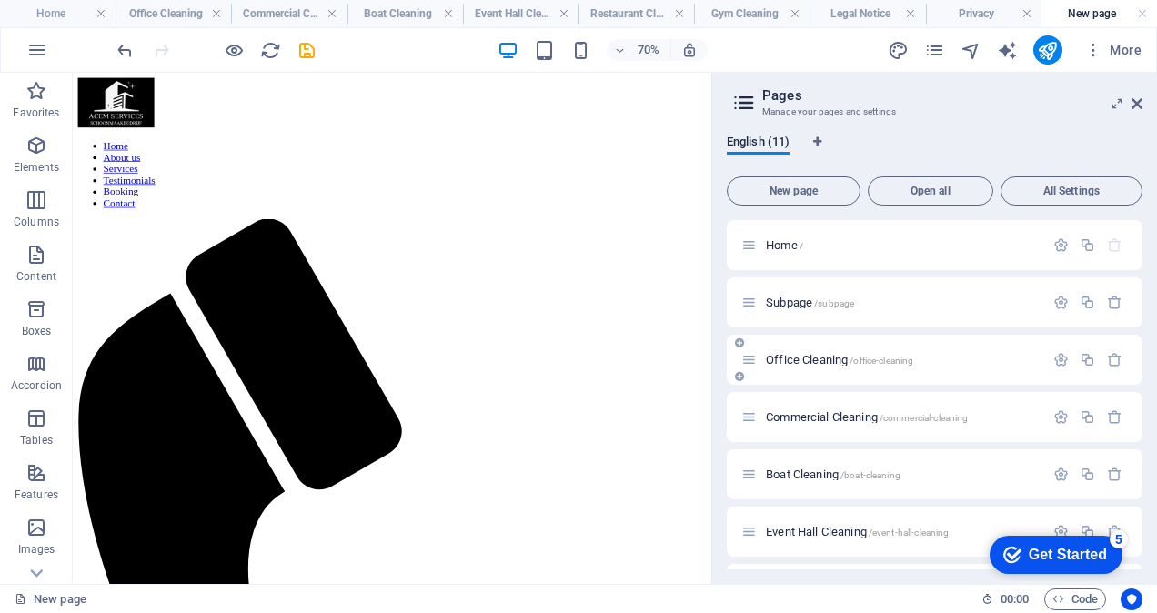
click at [825, 366] on div "Office Cleaning /office-cleaning" at bounding box center [892, 359] width 303 height 21
click at [826, 361] on span "Office Cleaning /office-cleaning" at bounding box center [839, 360] width 147 height 14
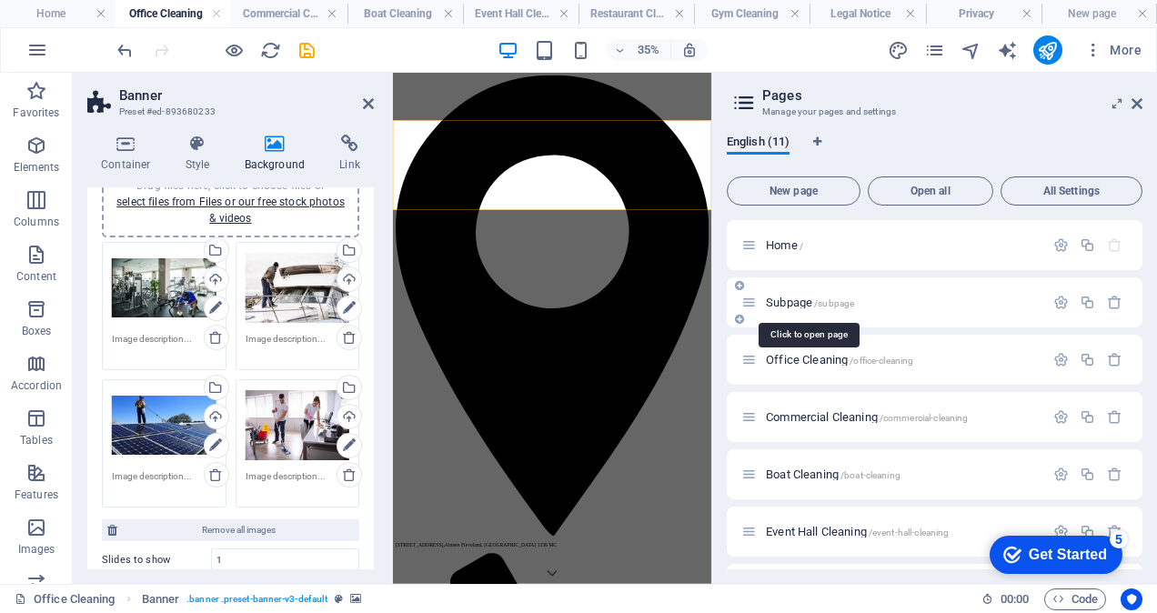
click at [776, 299] on span "Subpage /subpage" at bounding box center [810, 303] width 88 height 14
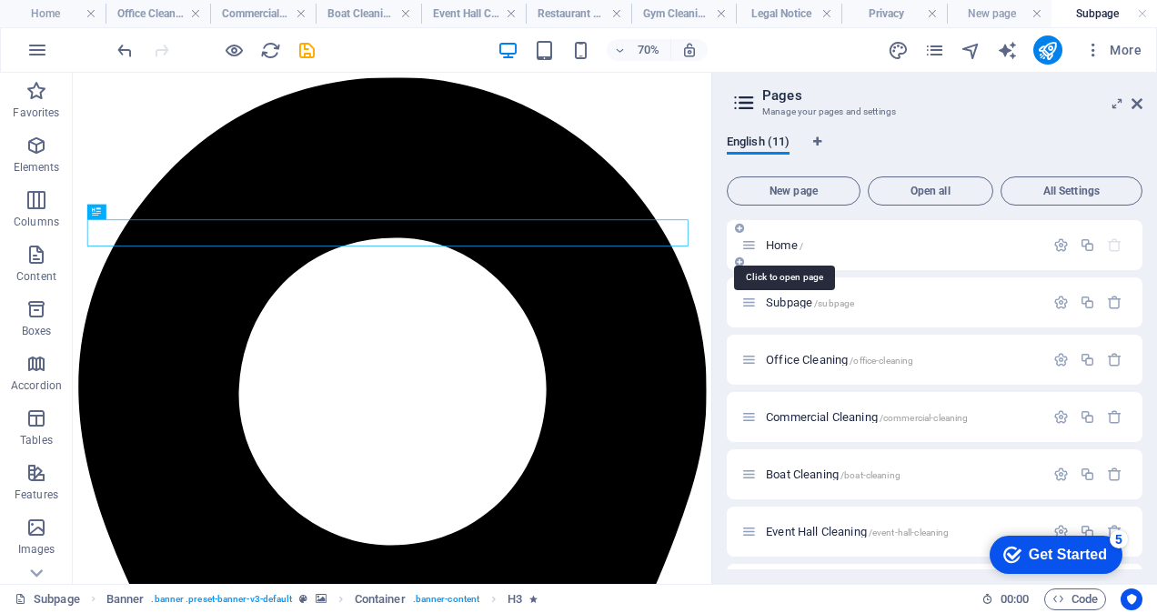
click at [786, 246] on span "Home /" at bounding box center [784, 245] width 37 height 14
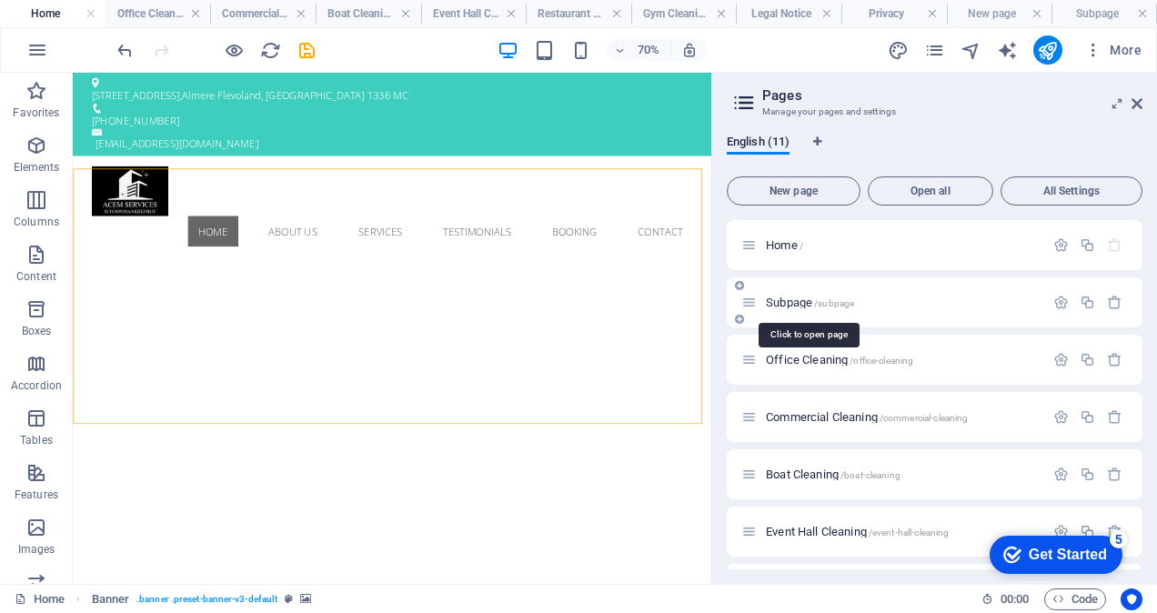
click at [793, 306] on span "Subpage /subpage" at bounding box center [810, 303] width 88 height 14
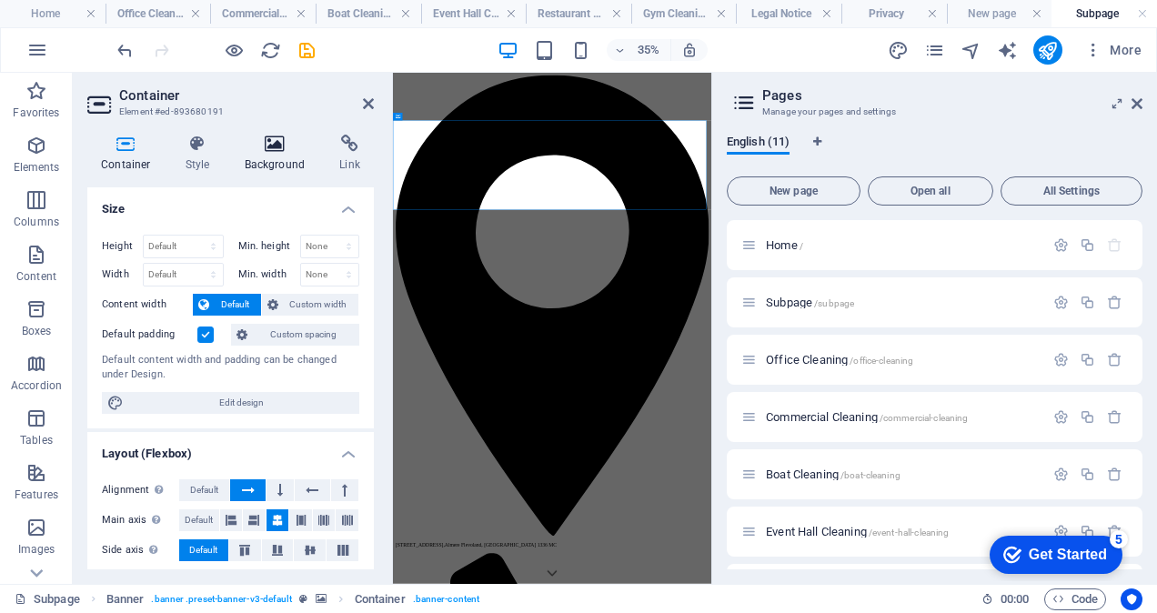
click at [266, 152] on icon at bounding box center [275, 144] width 88 height 18
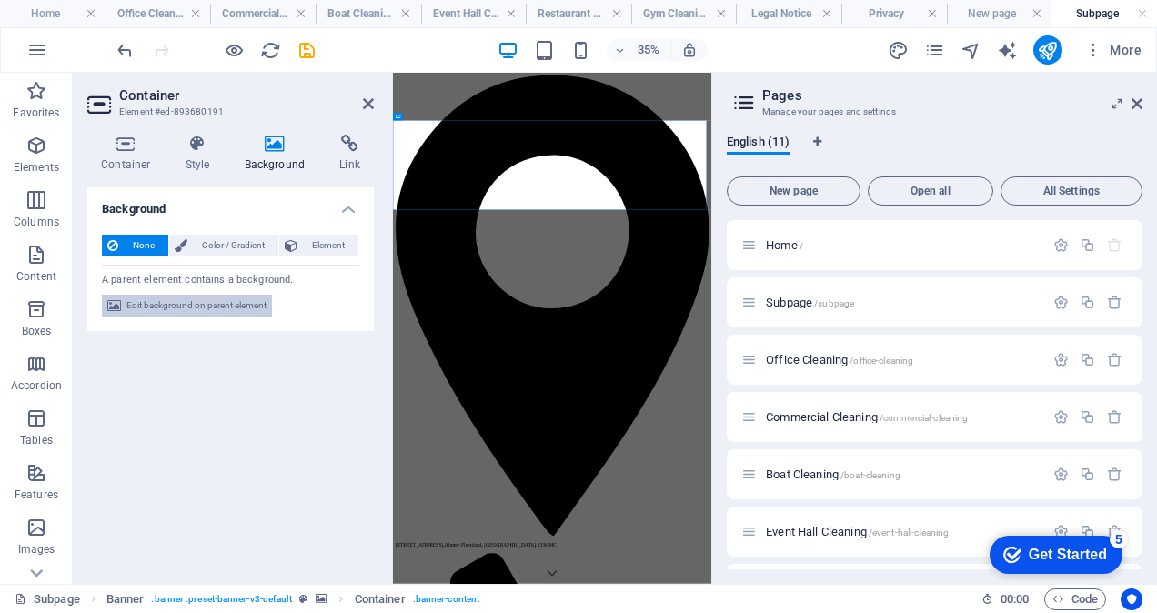
click at [247, 306] on span "Edit background on parent element" at bounding box center [196, 306] width 140 height 22
select select "ms"
select select "s"
select select "progressive"
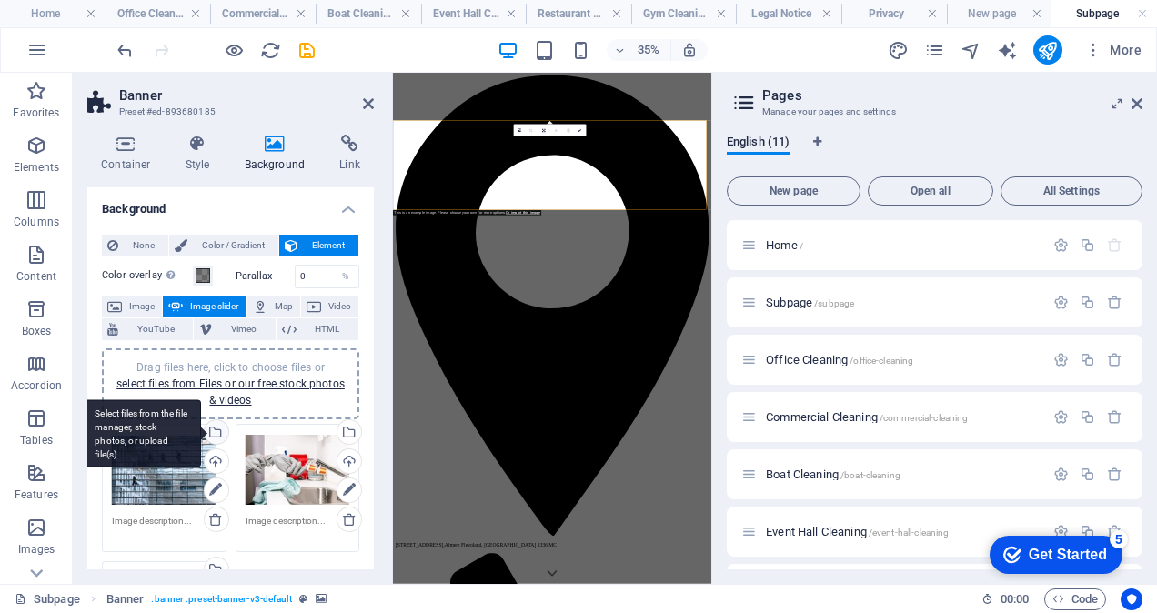
click at [214, 429] on div "Select files from the file manager, stock photos, or upload file(s)" at bounding box center [214, 433] width 27 height 27
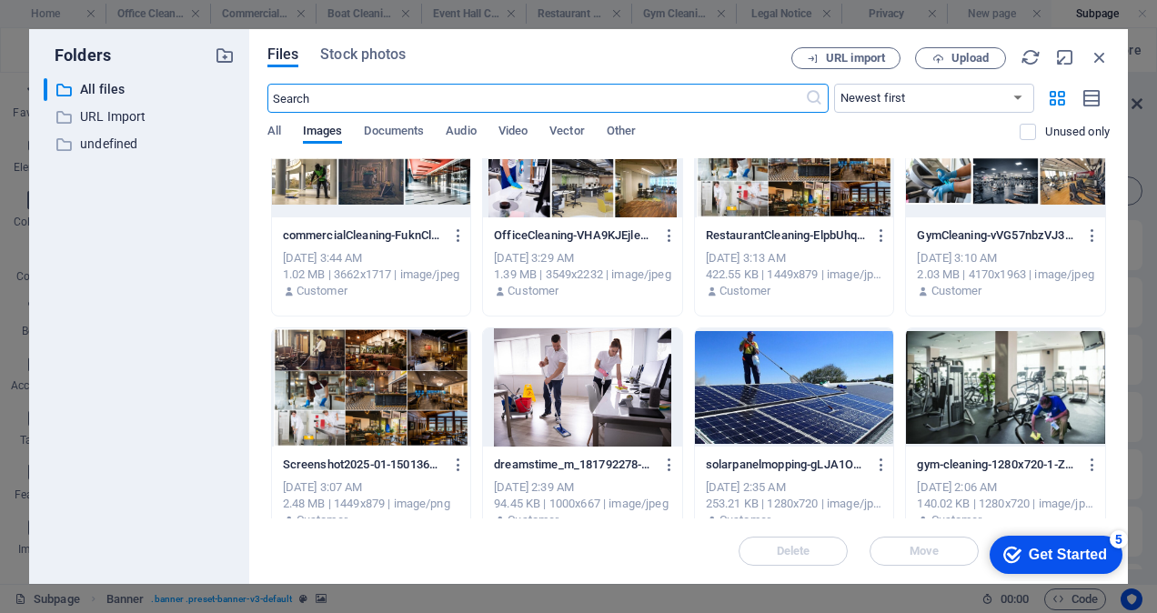
scroll to position [455, 0]
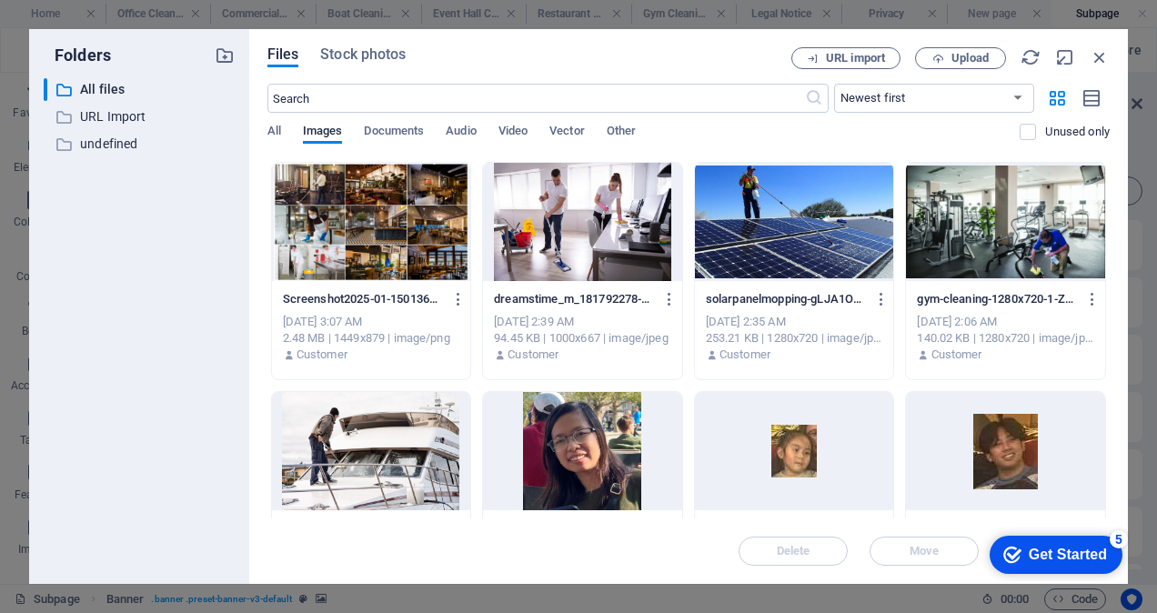
click at [999, 244] on div at bounding box center [1005, 222] width 199 height 118
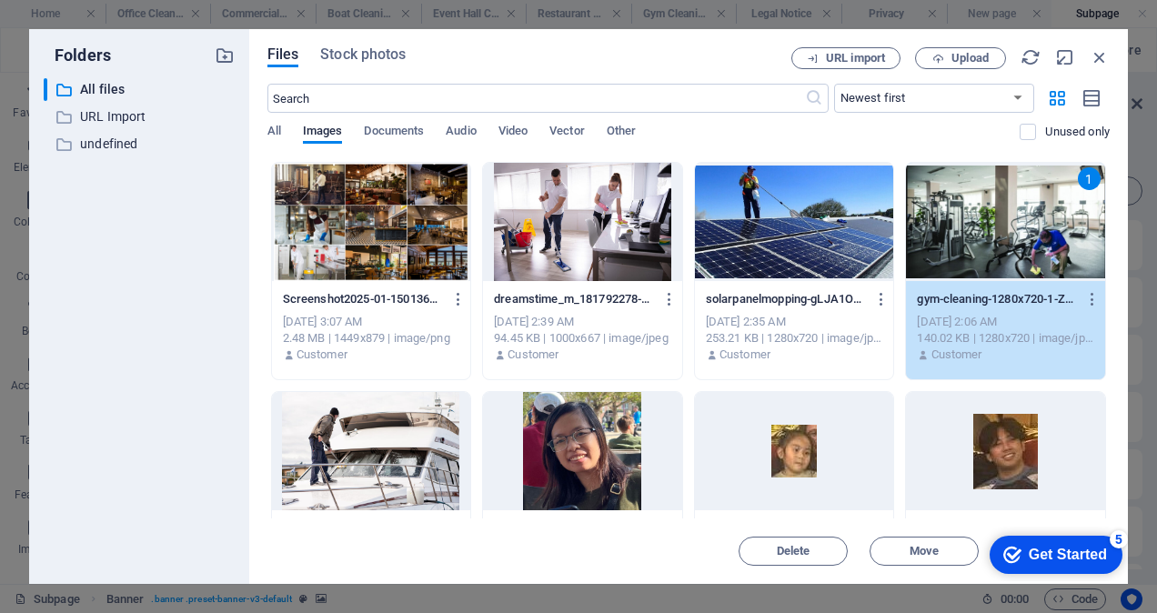
click at [999, 244] on div "1" at bounding box center [1005, 222] width 199 height 118
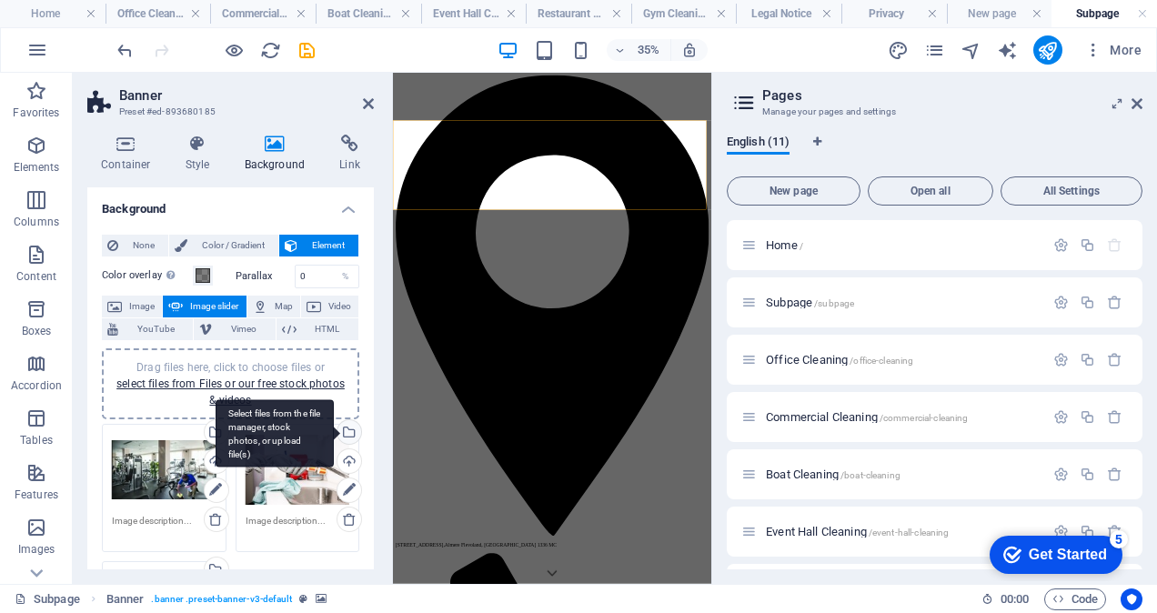
click at [346, 432] on div "Select files from the file manager, stock photos, or upload file(s)" at bounding box center [347, 433] width 27 height 27
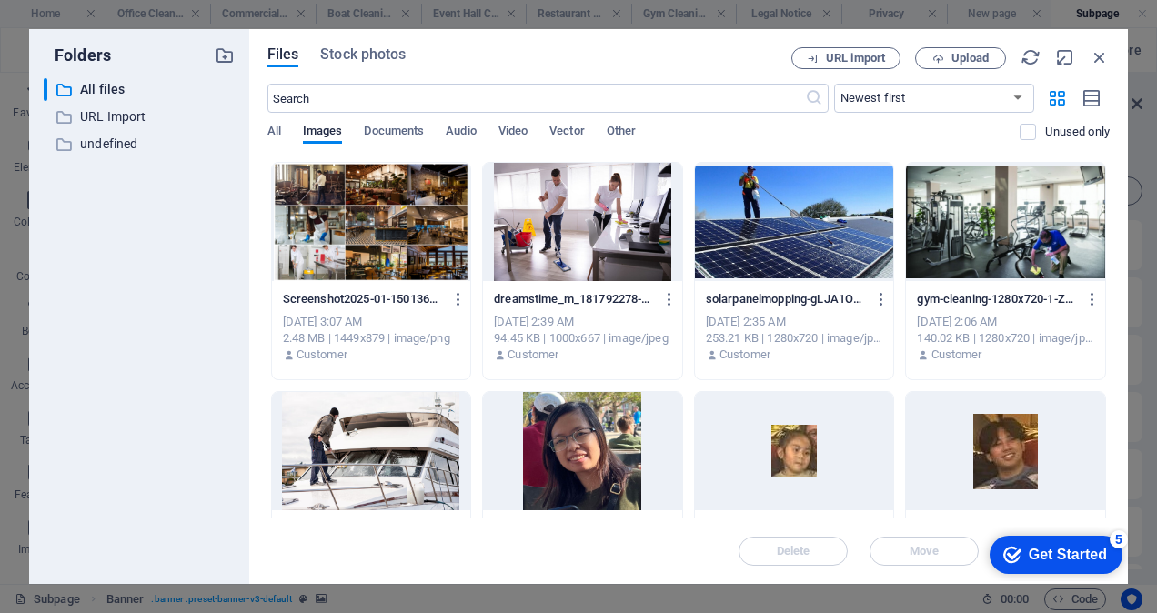
click at [421, 439] on div at bounding box center [371, 451] width 199 height 118
click at [421, 439] on div "1" at bounding box center [371, 451] width 199 height 118
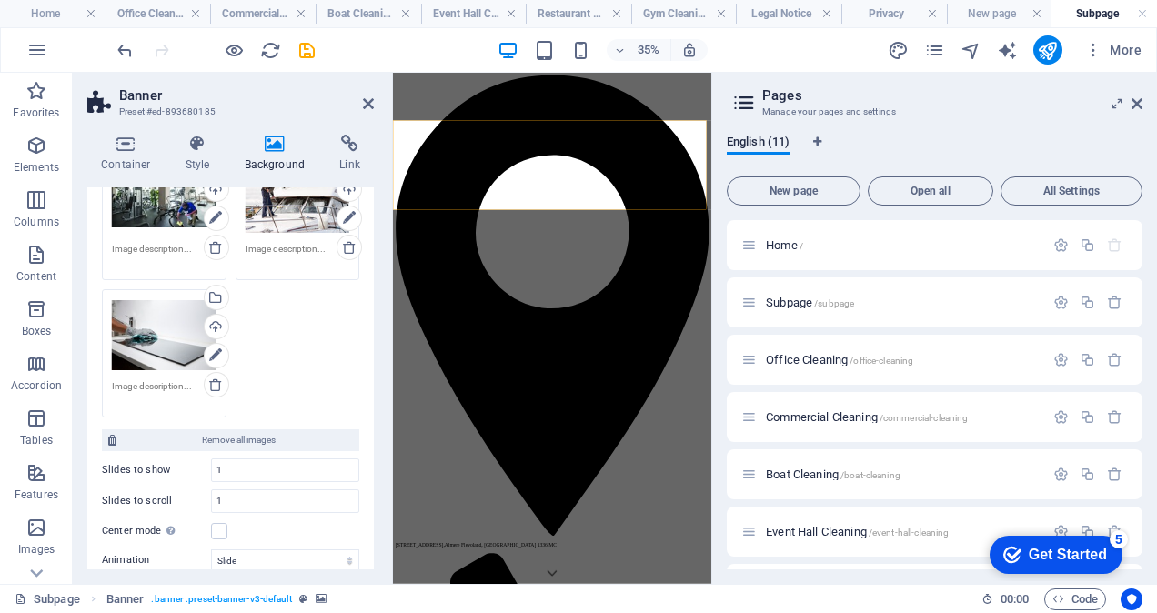
scroll to position [273, 0]
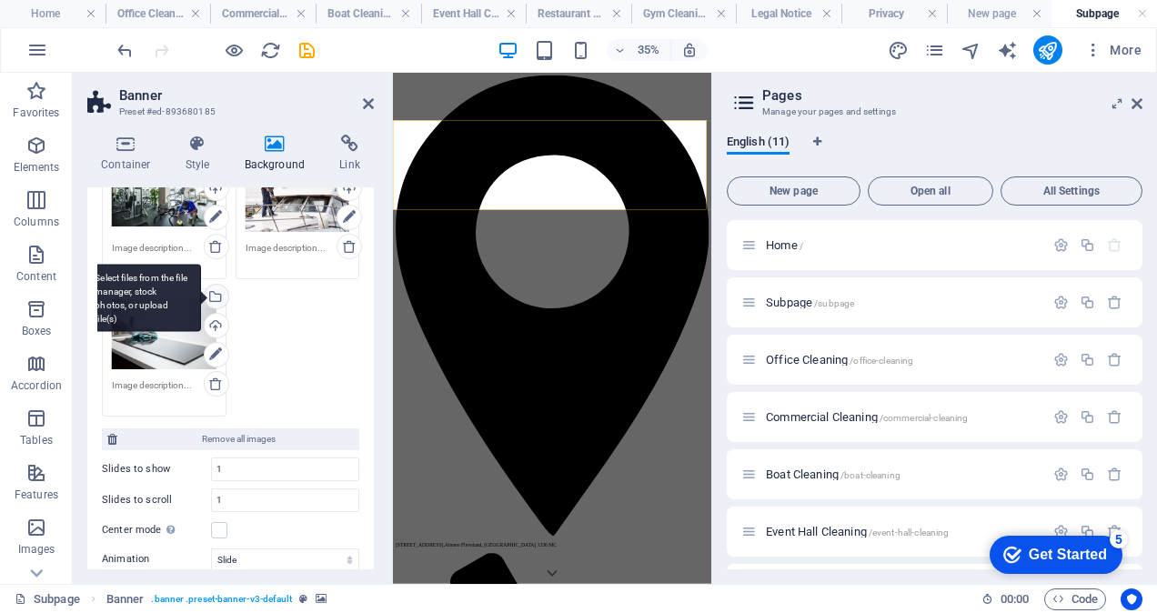
click at [214, 298] on div "Select files from the file manager, stock photos, or upload file(s)" at bounding box center [214, 298] width 27 height 27
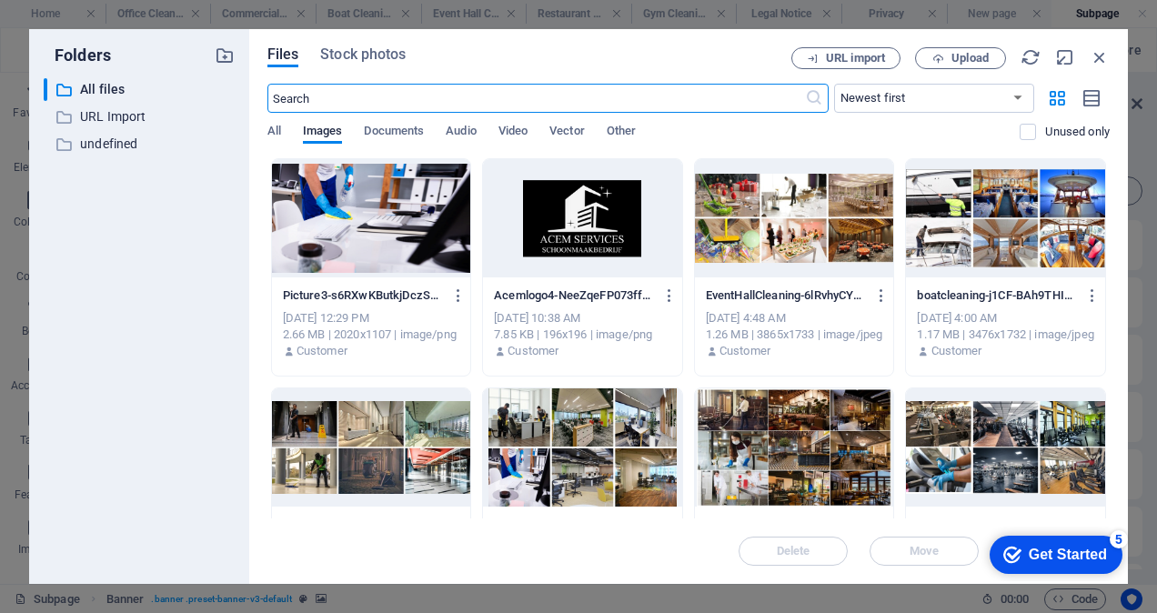
scroll to position [364, 0]
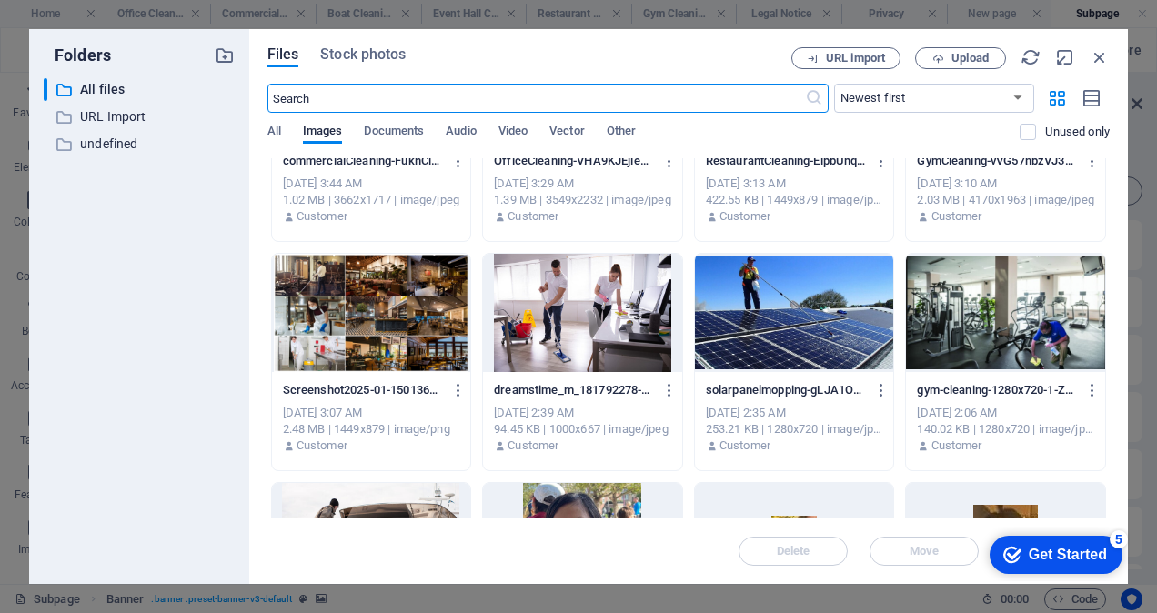
click at [797, 338] on div at bounding box center [794, 313] width 199 height 118
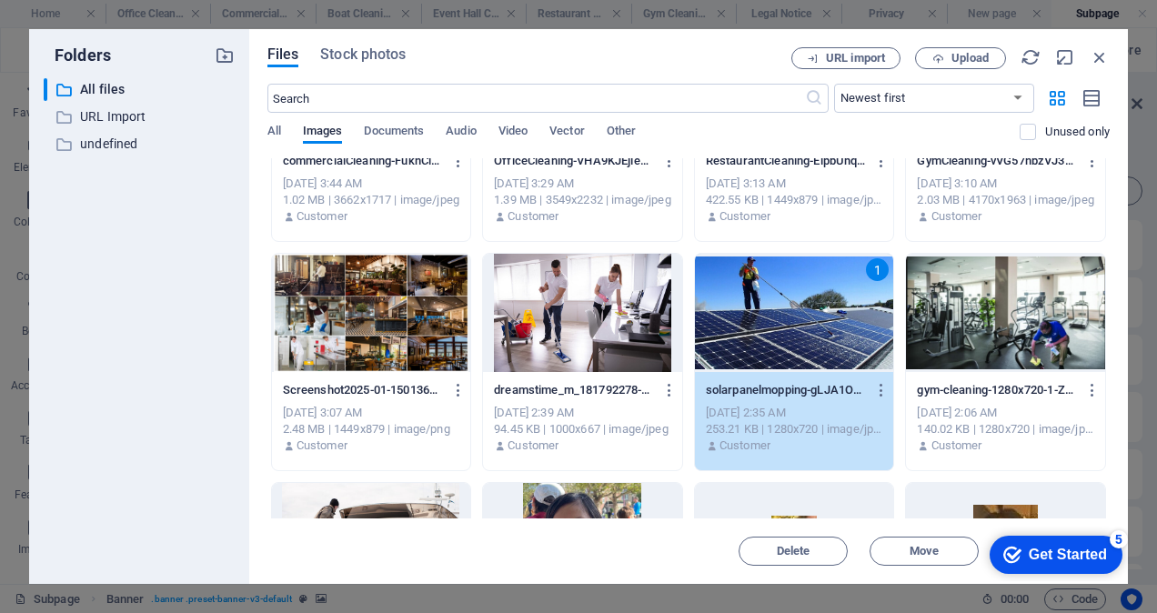
click at [797, 338] on div "1" at bounding box center [794, 313] width 199 height 118
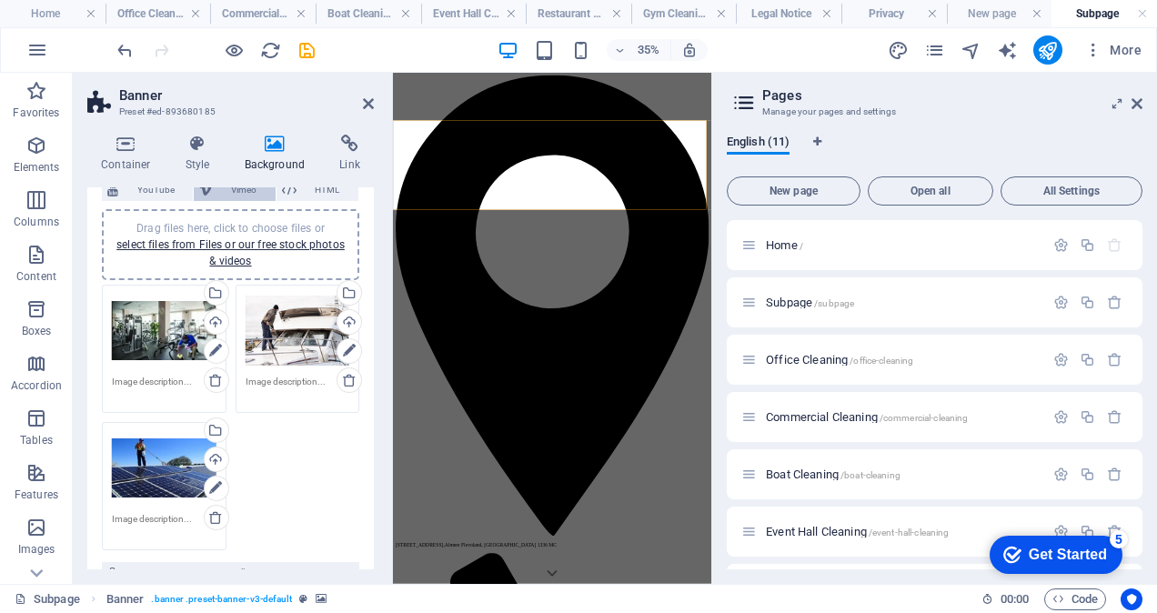
scroll to position [91, 0]
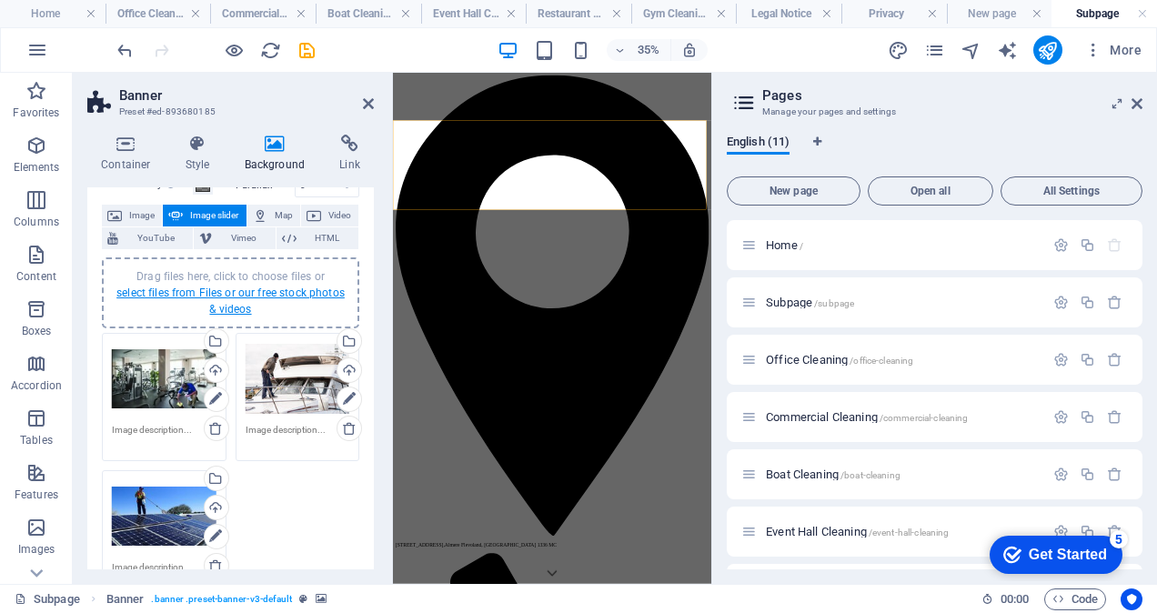
click at [244, 293] on link "select files from Files or our free stock photos & videos" at bounding box center [230, 300] width 228 height 29
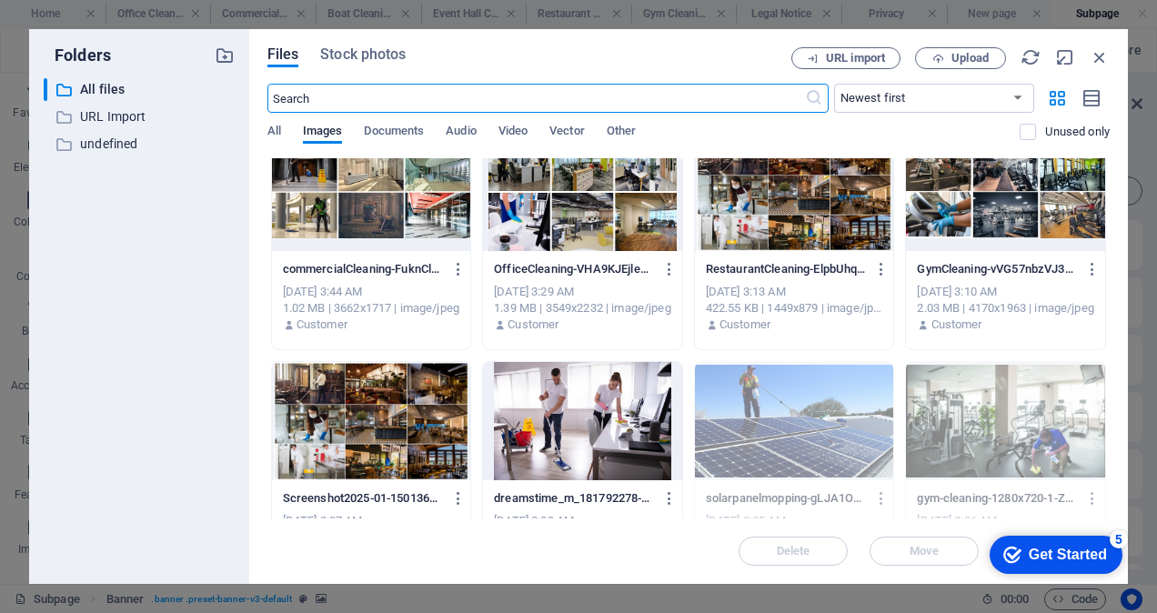
scroll to position [364, 0]
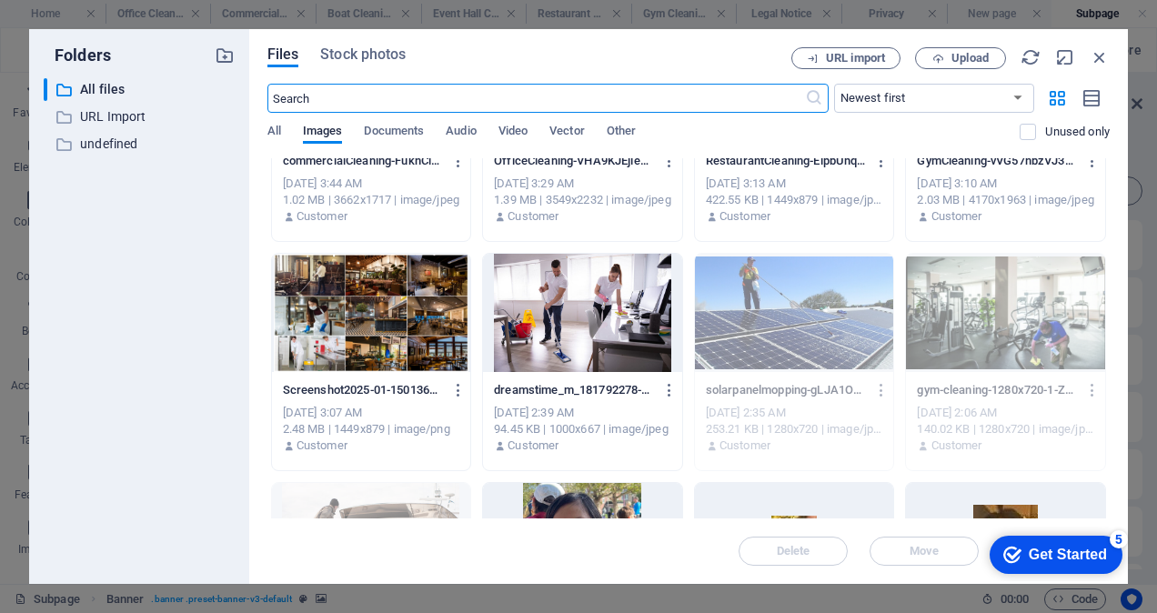
click at [578, 321] on div at bounding box center [582, 313] width 199 height 118
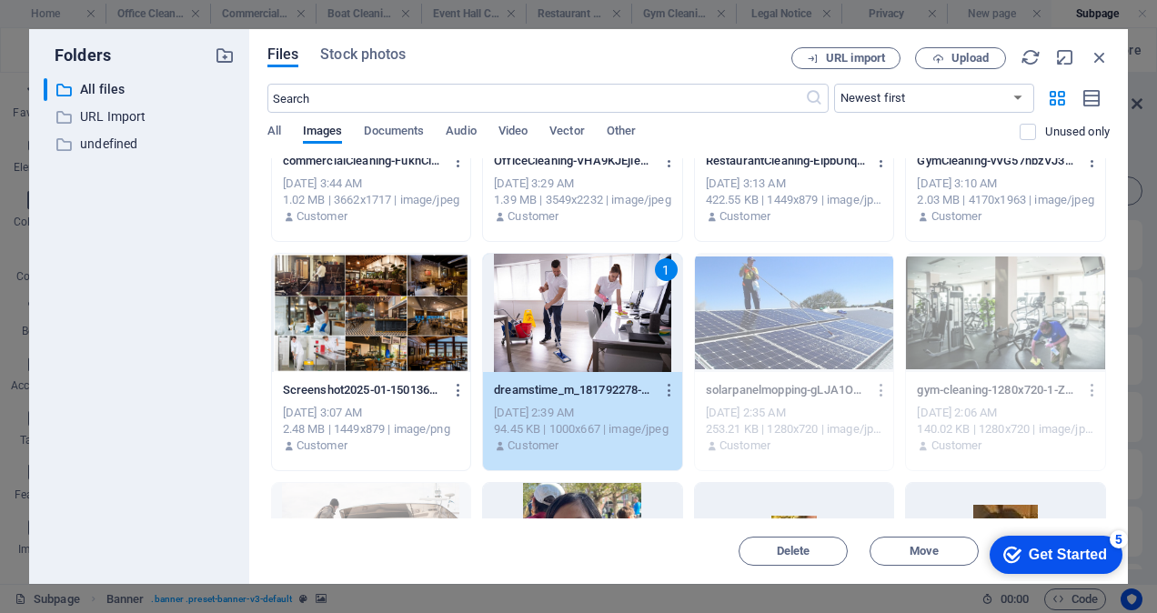
click at [578, 321] on div "1" at bounding box center [582, 313] width 199 height 118
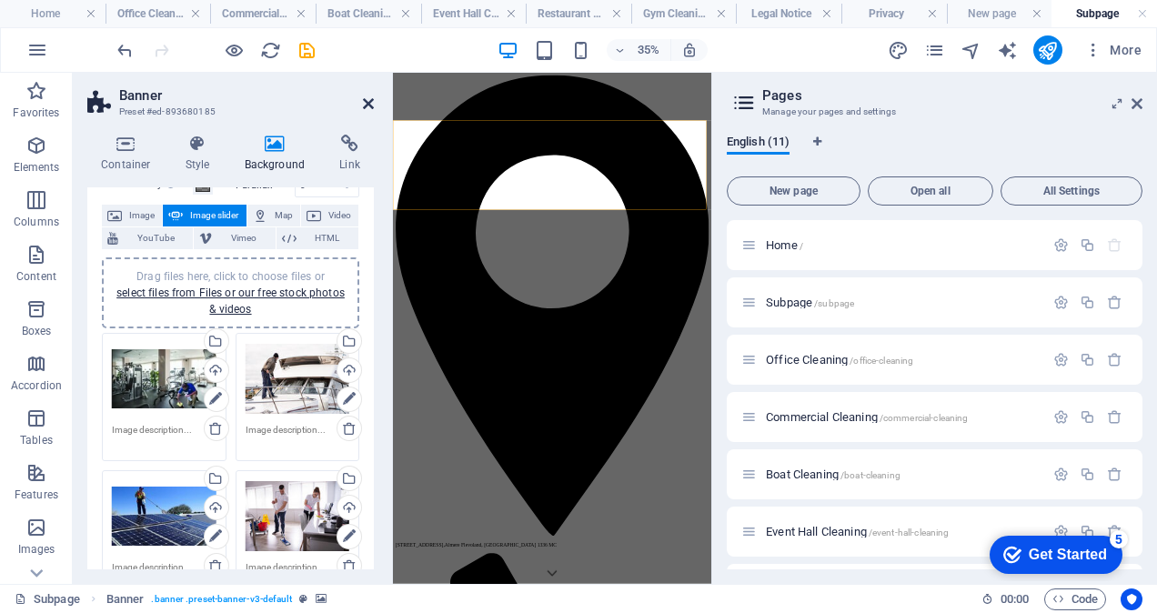
click at [366, 102] on icon at bounding box center [368, 103] width 11 height 15
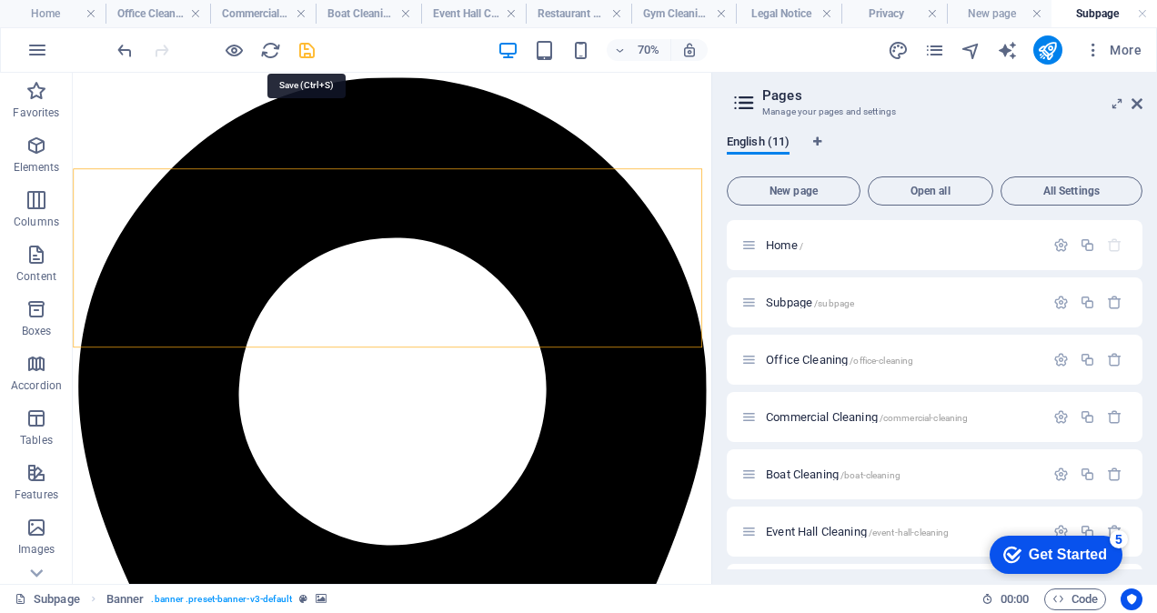
click at [306, 45] on icon "save" at bounding box center [306, 50] width 21 height 21
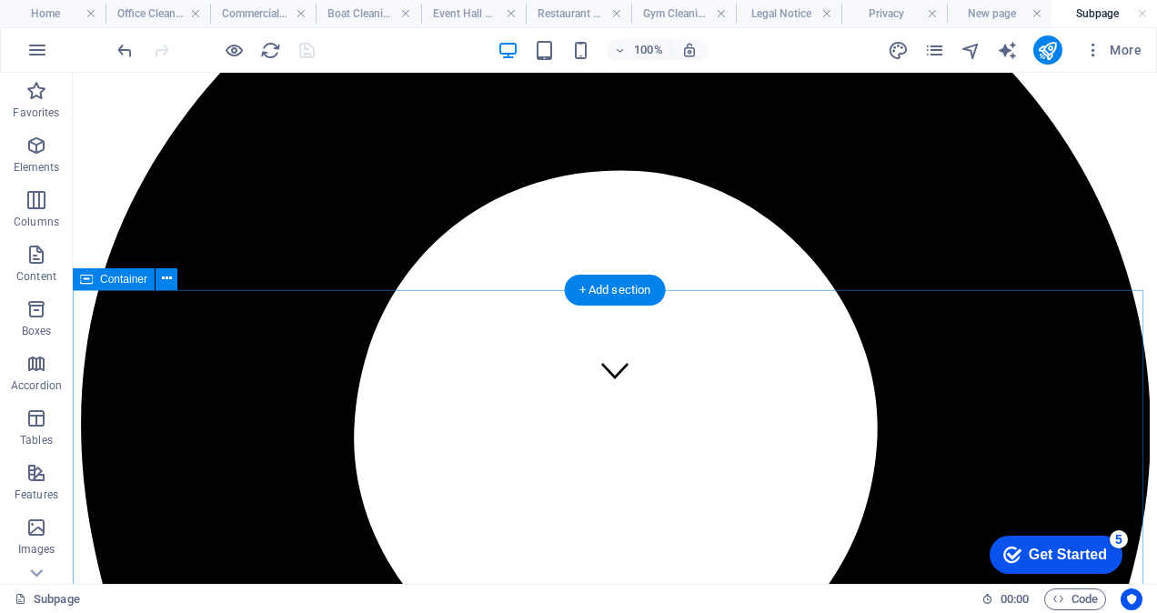
scroll to position [0, 0]
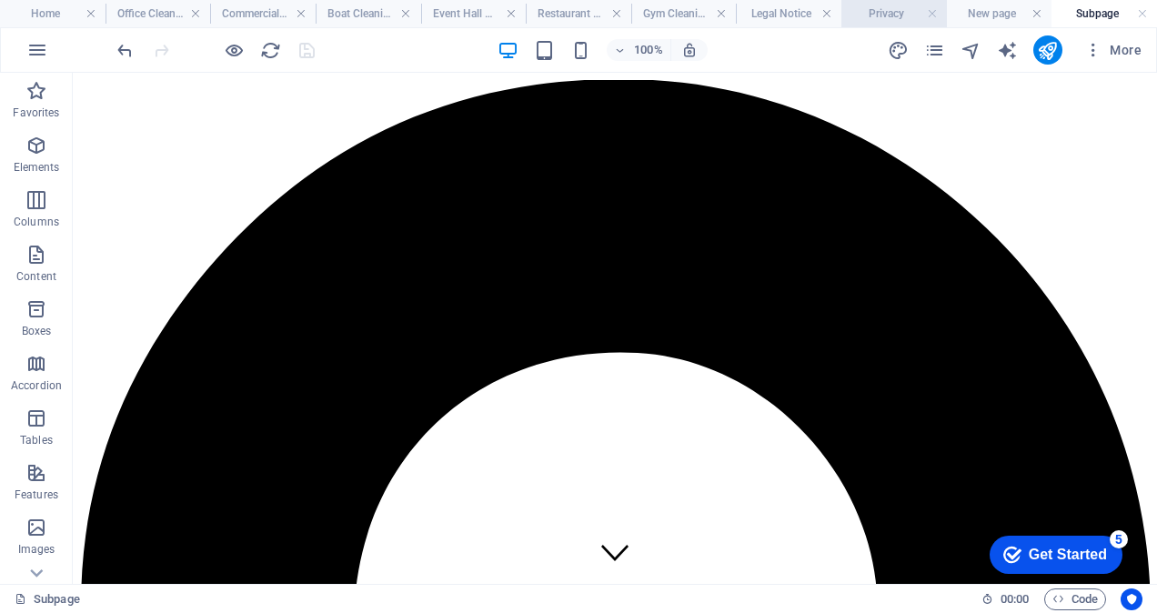
click at [917, 6] on h4 "Privacy" at bounding box center [893, 14] width 105 height 20
click at [928, 13] on link at bounding box center [932, 13] width 11 height 17
click at [914, 12] on link at bounding box center [910, 13] width 11 height 17
click at [888, 16] on link at bounding box center [884, 13] width 11 height 17
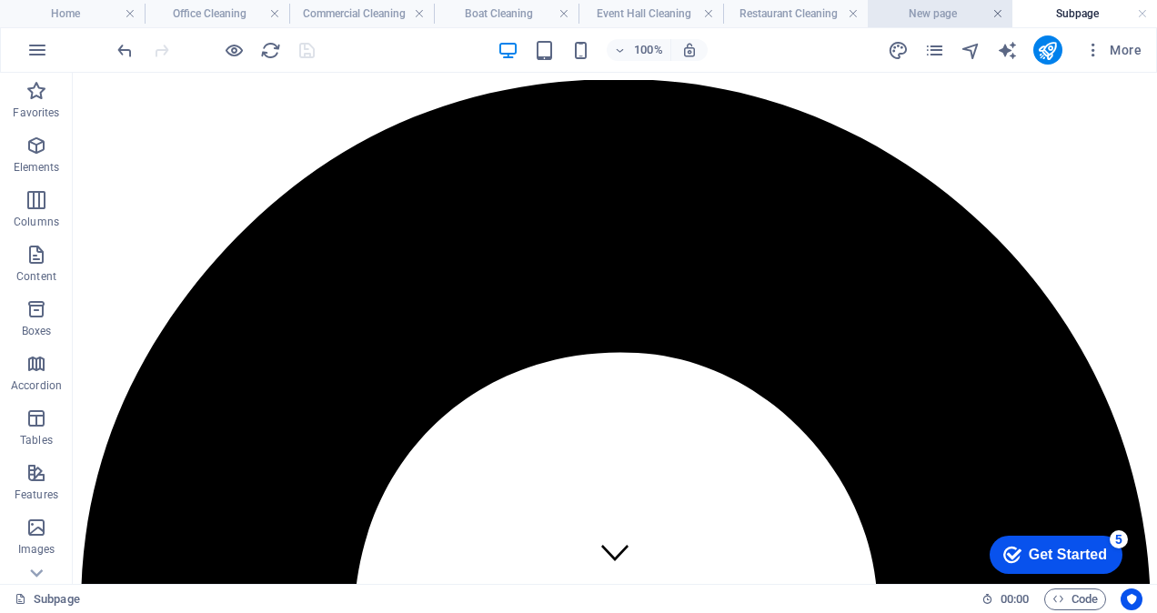
click at [998, 17] on link at bounding box center [997, 13] width 11 height 17
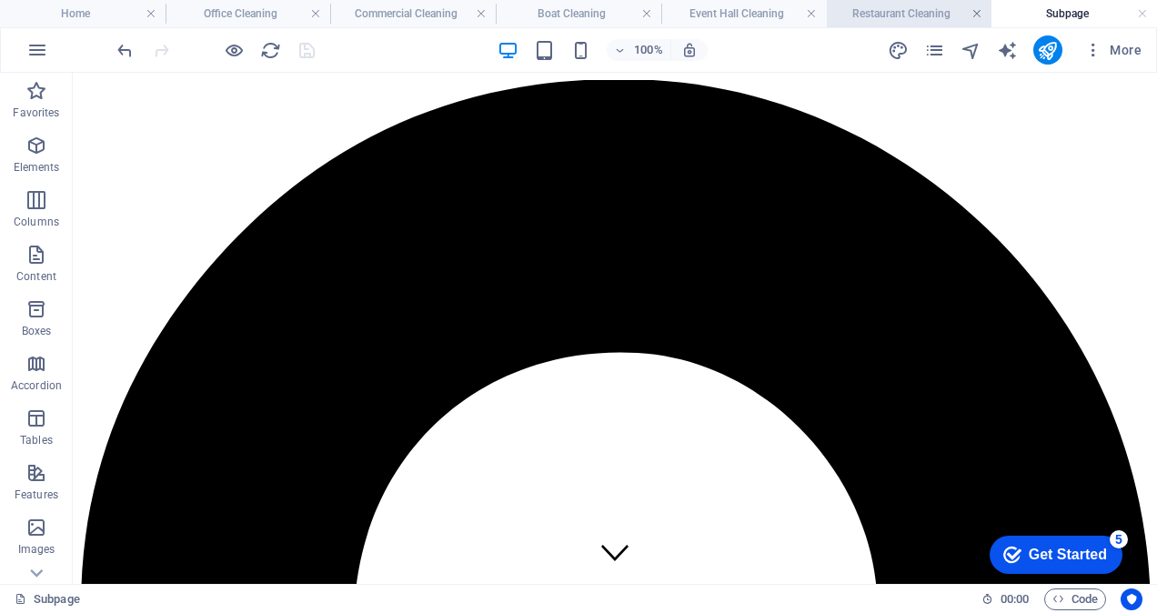
click at [978, 15] on link at bounding box center [976, 13] width 11 height 17
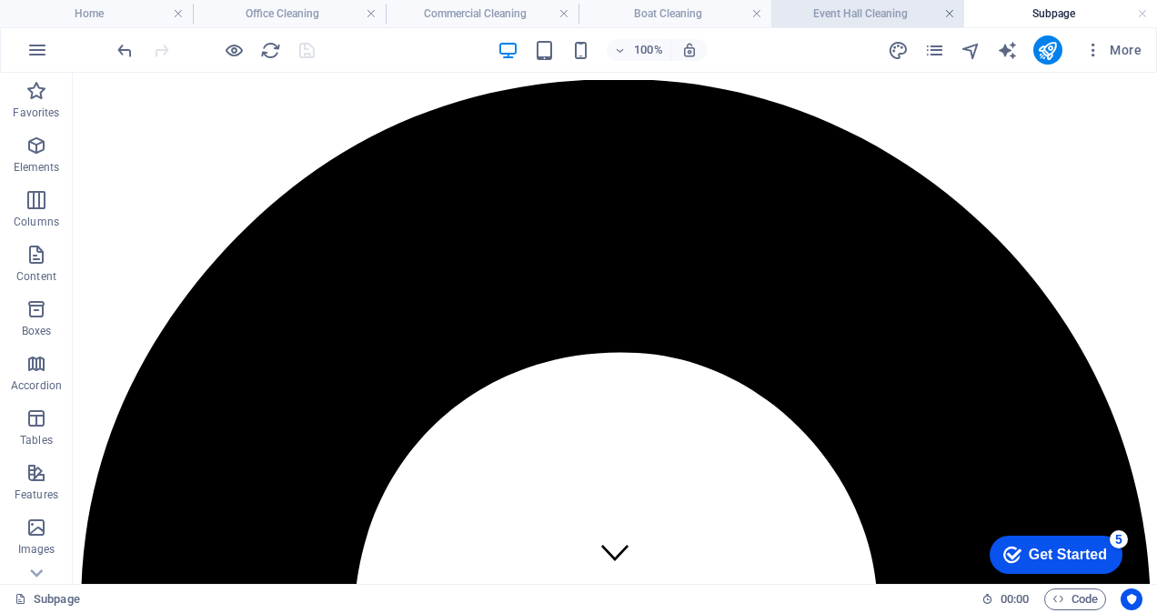
click at [950, 15] on link at bounding box center [949, 13] width 11 height 17
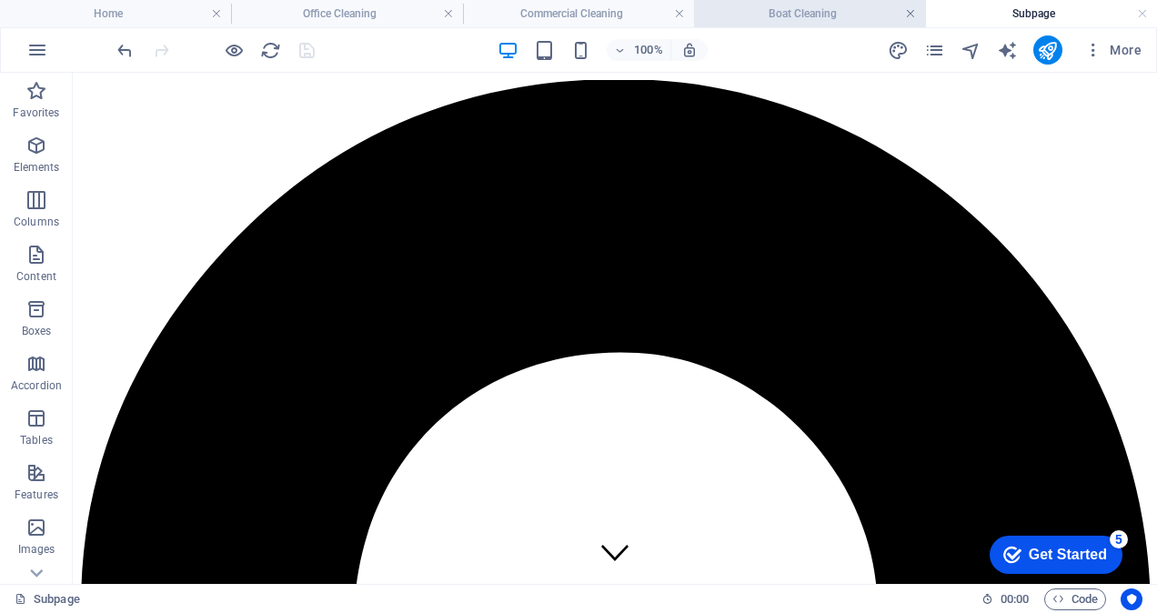
click at [915, 15] on link at bounding box center [910, 13] width 11 height 17
click at [948, 15] on link at bounding box center [953, 13] width 11 height 17
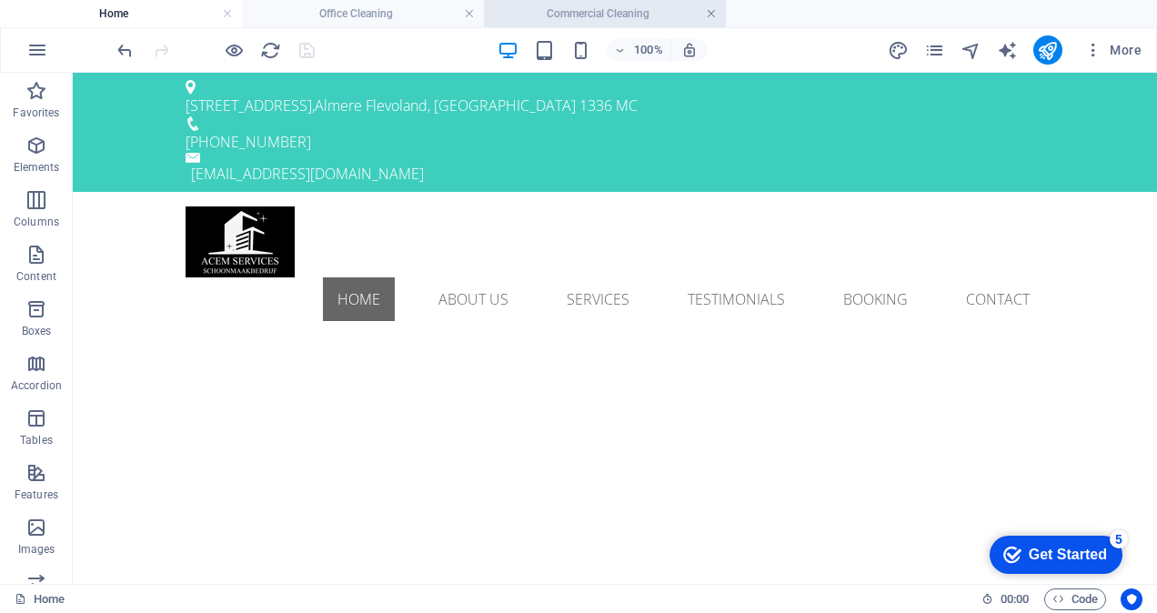
click at [714, 15] on link at bounding box center [711, 13] width 11 height 17
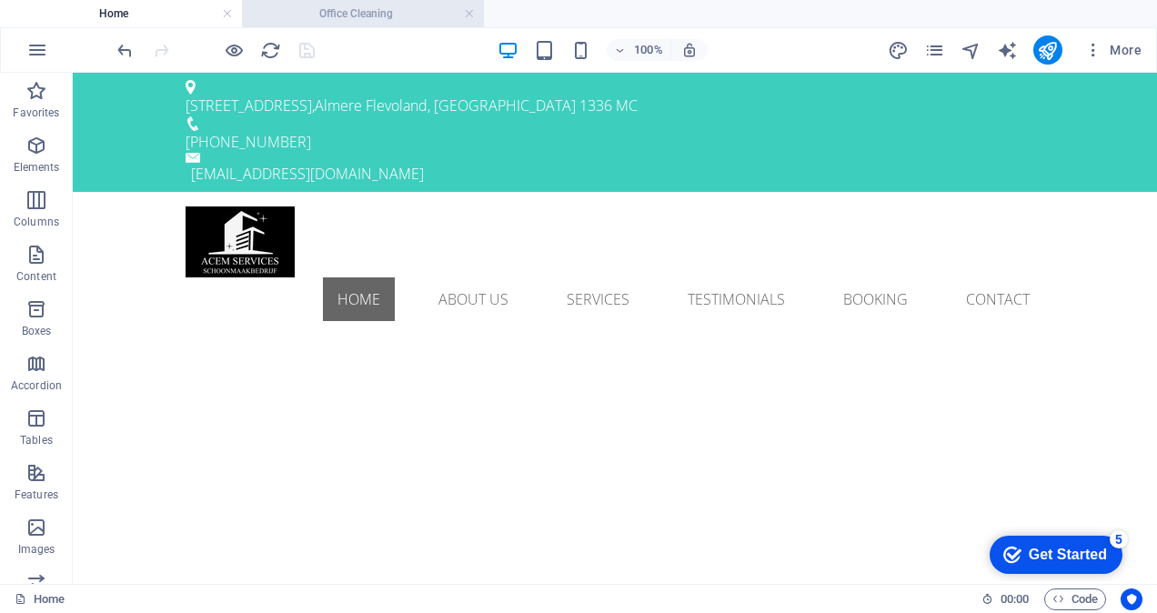
click at [475, 10] on h4 "Office Cleaning" at bounding box center [363, 14] width 242 height 20
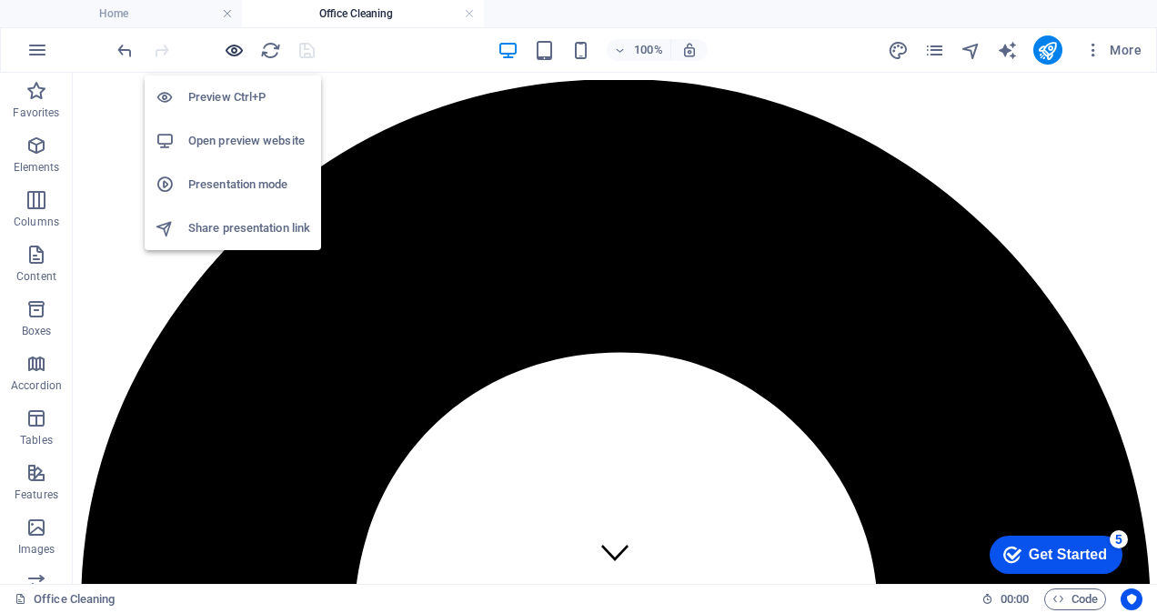
click at [226, 48] on icon "button" at bounding box center [234, 50] width 21 height 21
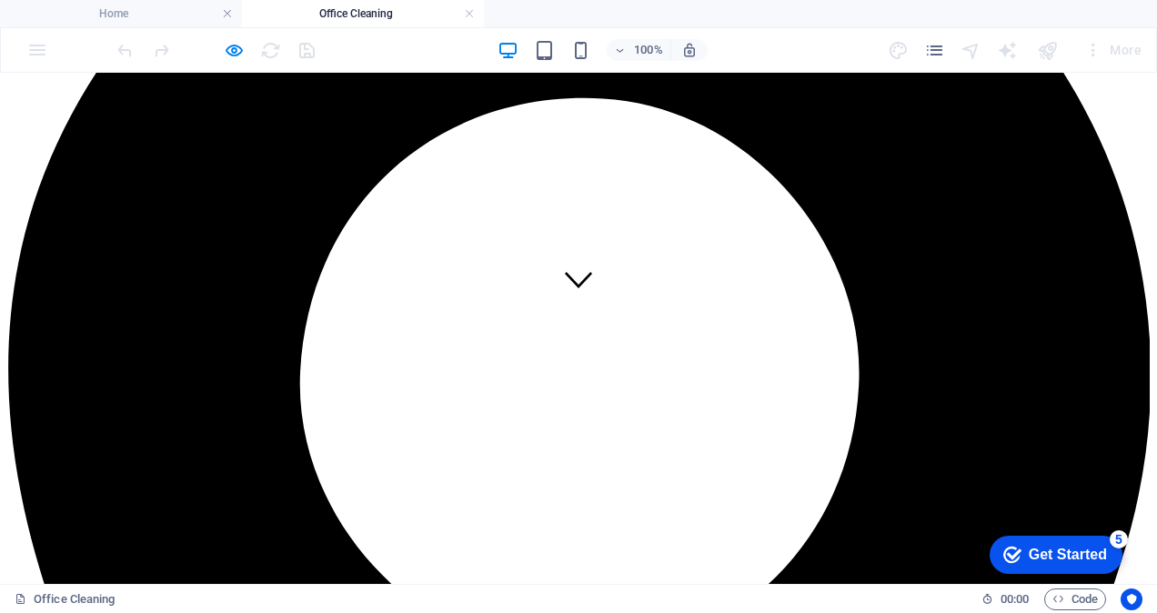
scroll to position [728, 0]
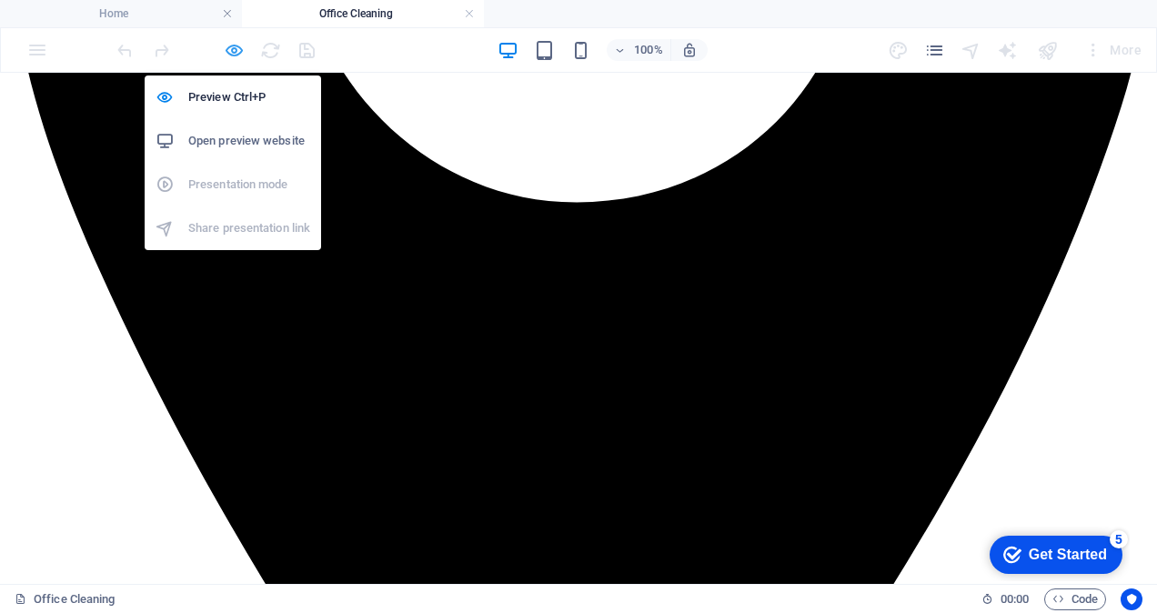
click at [236, 47] on icon "button" at bounding box center [234, 50] width 21 height 21
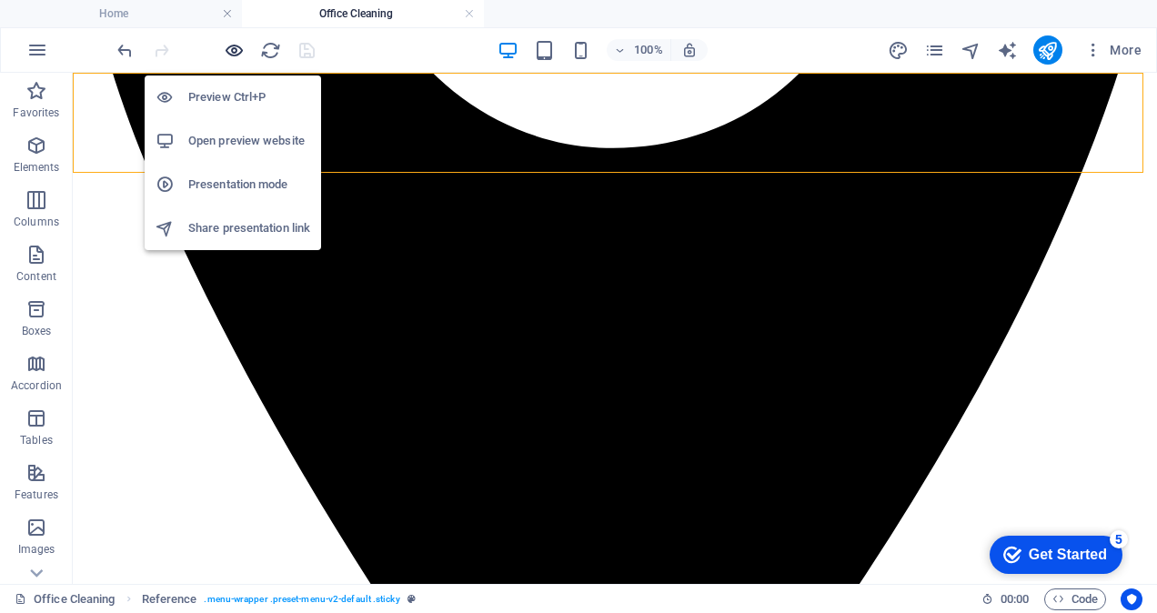
click at [241, 45] on icon "button" at bounding box center [234, 50] width 21 height 21
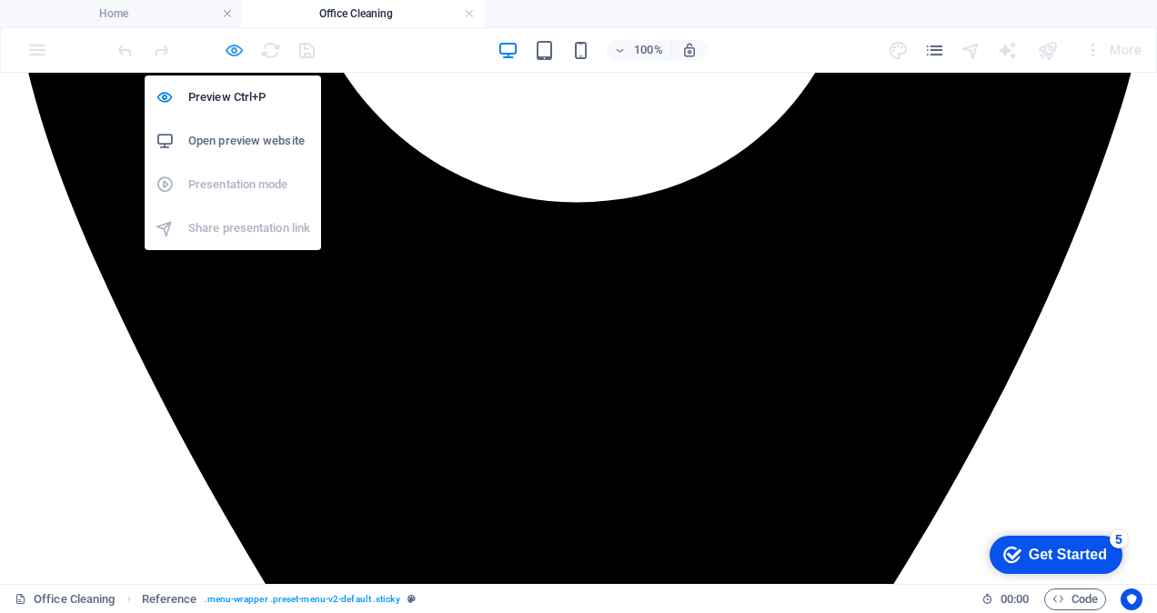
click at [236, 47] on icon "button" at bounding box center [234, 50] width 21 height 21
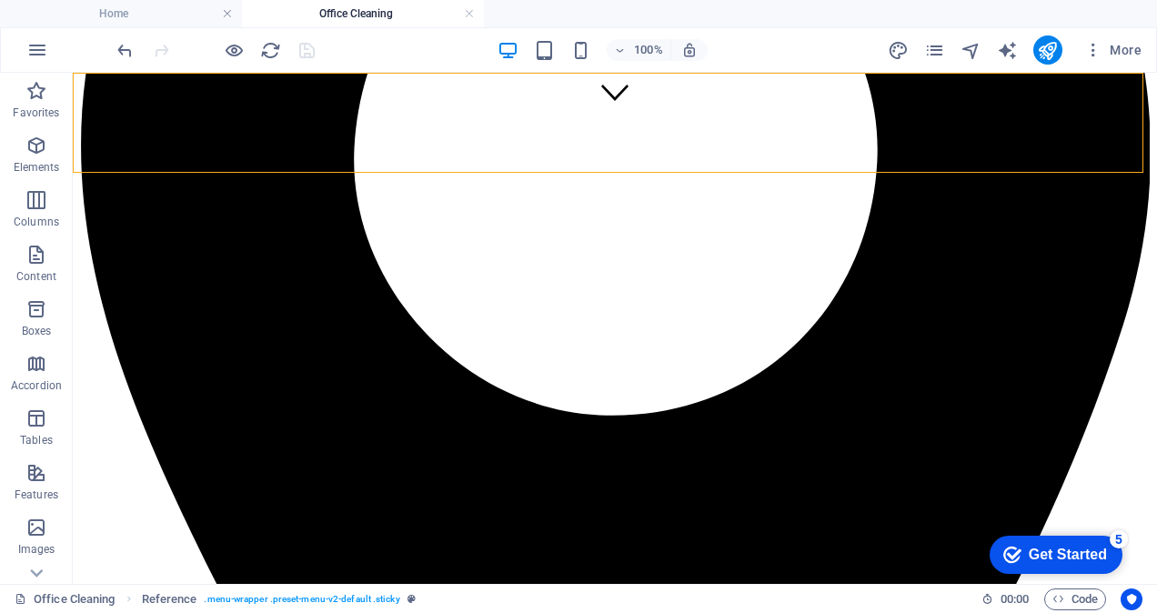
scroll to position [364, 0]
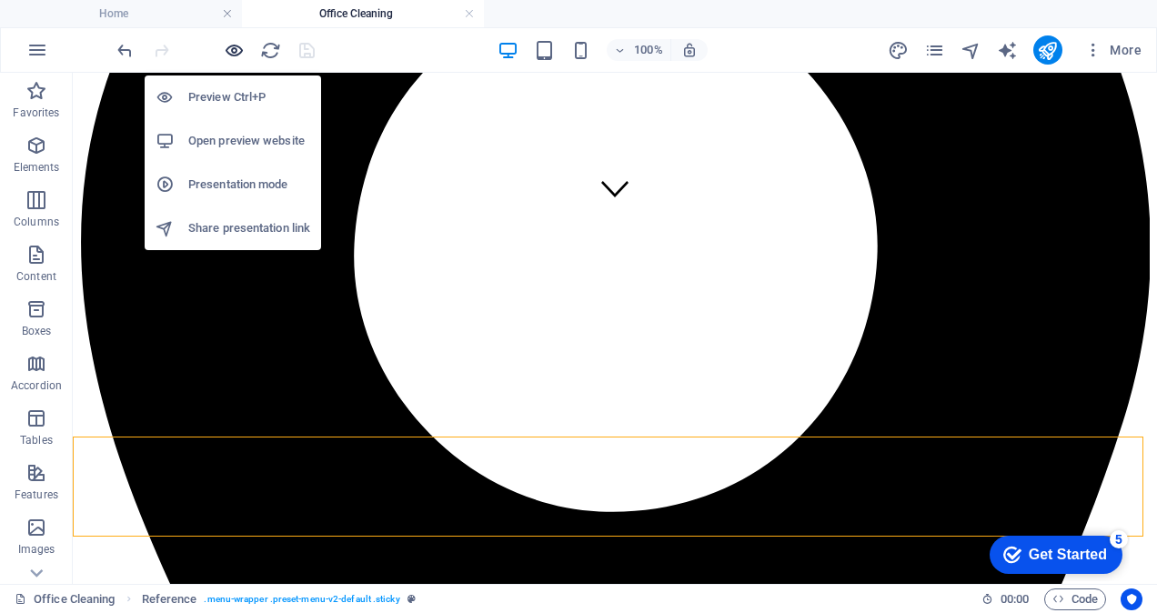
click at [228, 55] on icon "button" at bounding box center [234, 50] width 21 height 21
